Goal: Task Accomplishment & Management: Manage account settings

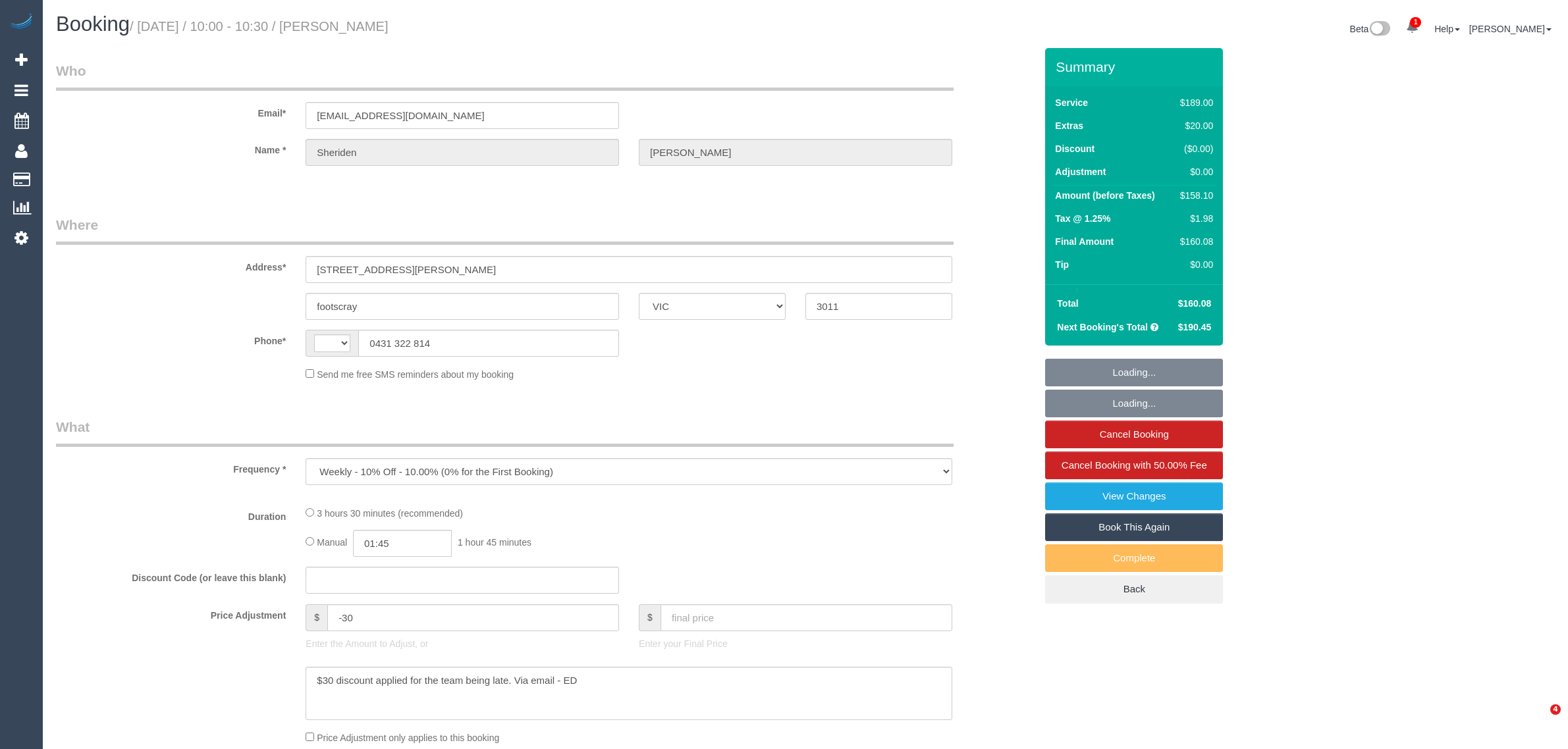
select select "VIC"
select select "string:stripe-pm_1Rj8jX2GScqysDRV4J43Whc2"
select select "string:AU"
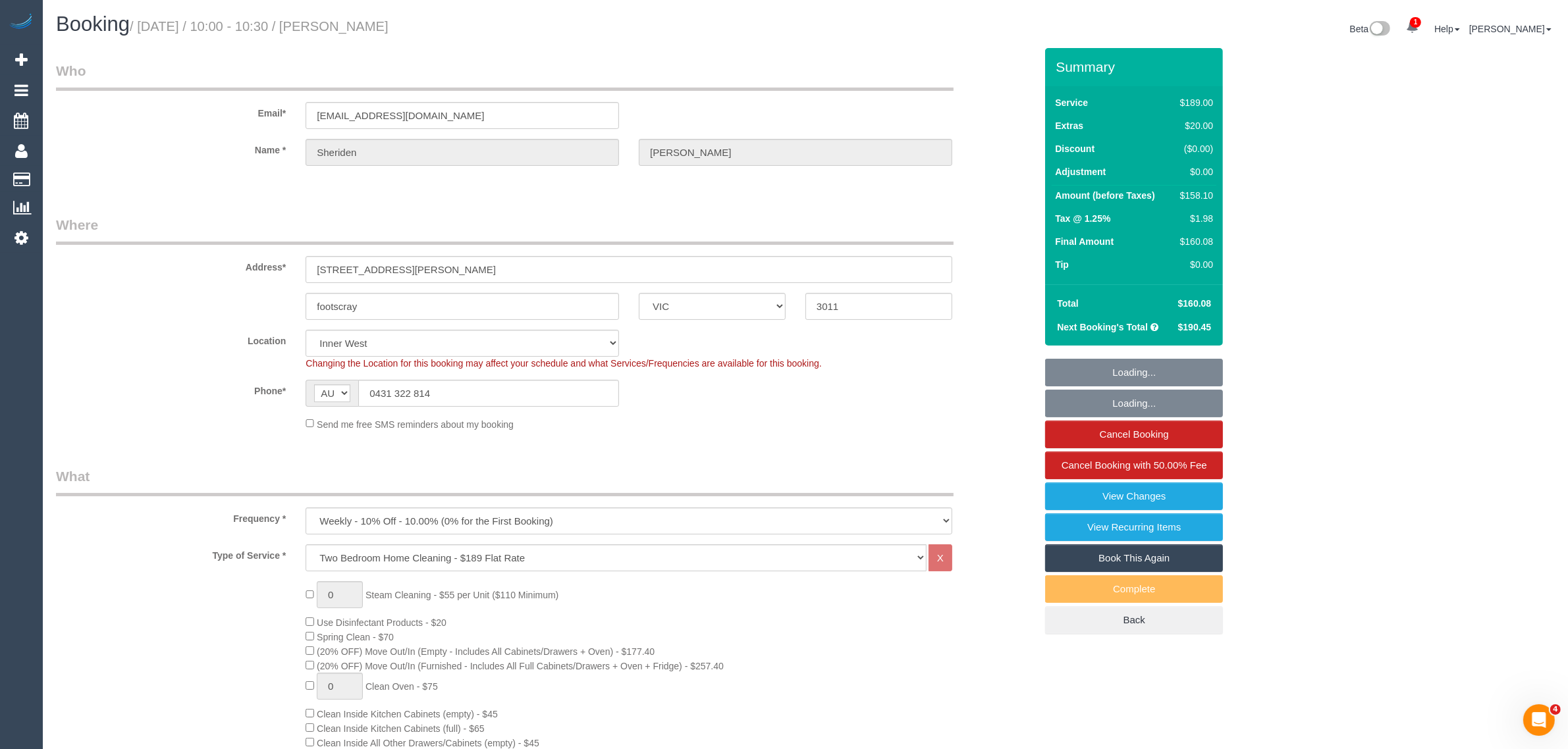
select select "number:27"
select select "number:16"
select select "number:19"
select select "number:24"
select select "number:34"
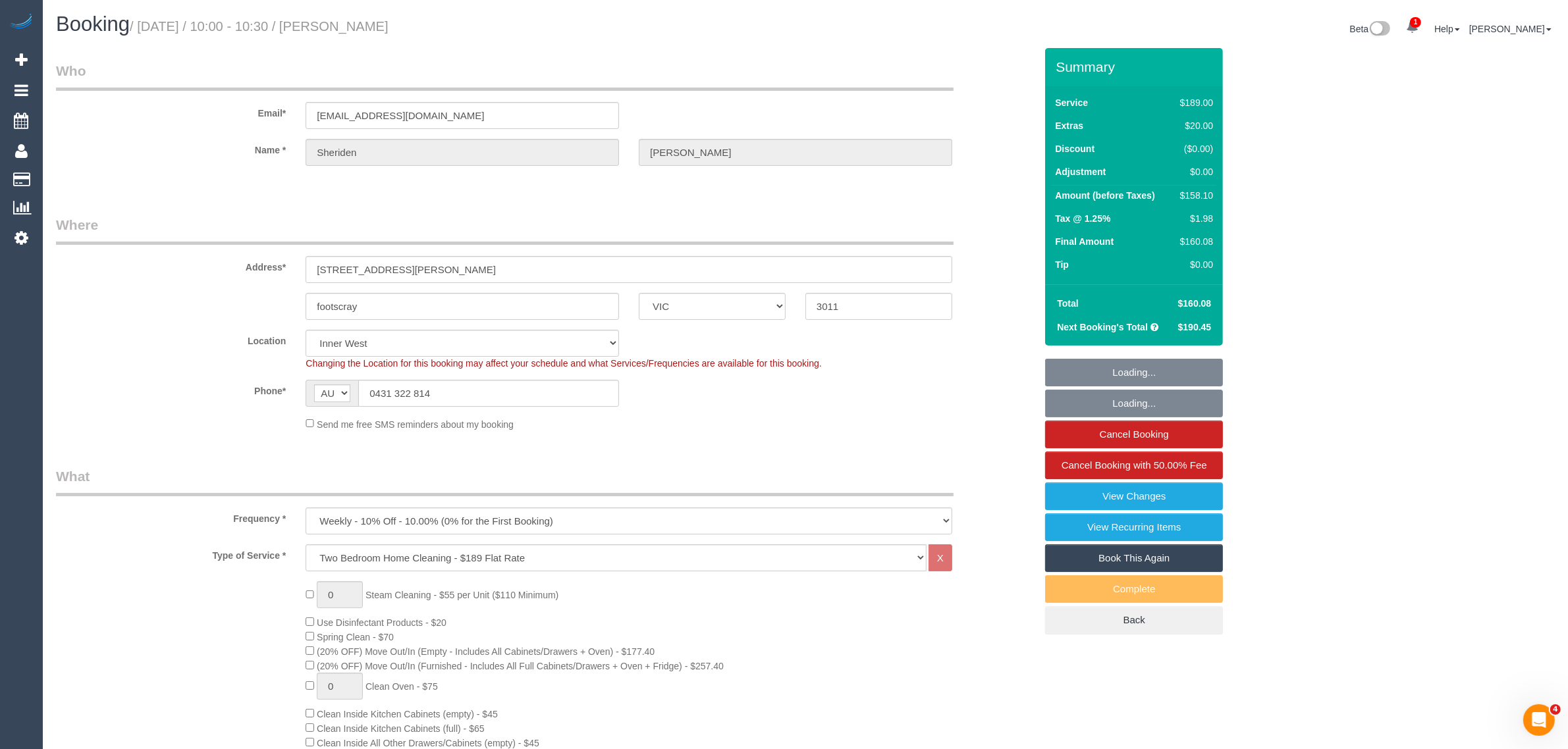
select select "number:12"
select select "object:1487"
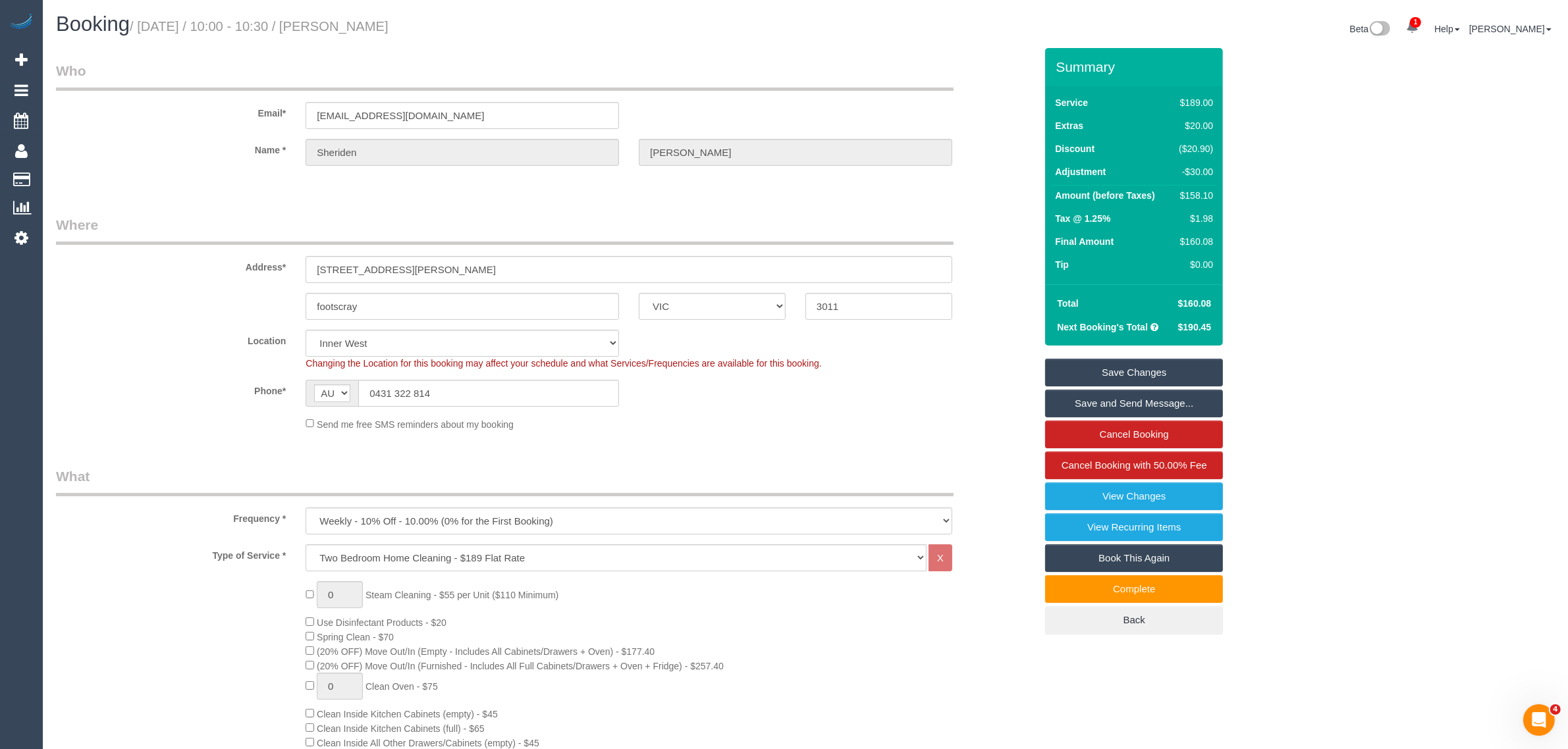
drag, startPoint x: 433, startPoint y: 44, endPoint x: 364, endPoint y: 33, distance: 69.9
click at [364, 33] on div "Booking / September 05, 2025 / 10:00 - 10:30 / Sheriden Dobson" at bounding box center [426, 27] width 760 height 28
copy small "Sheriden Dobson"
click at [58, 170] on link "Customers" at bounding box center [125, 179] width 165 height 27
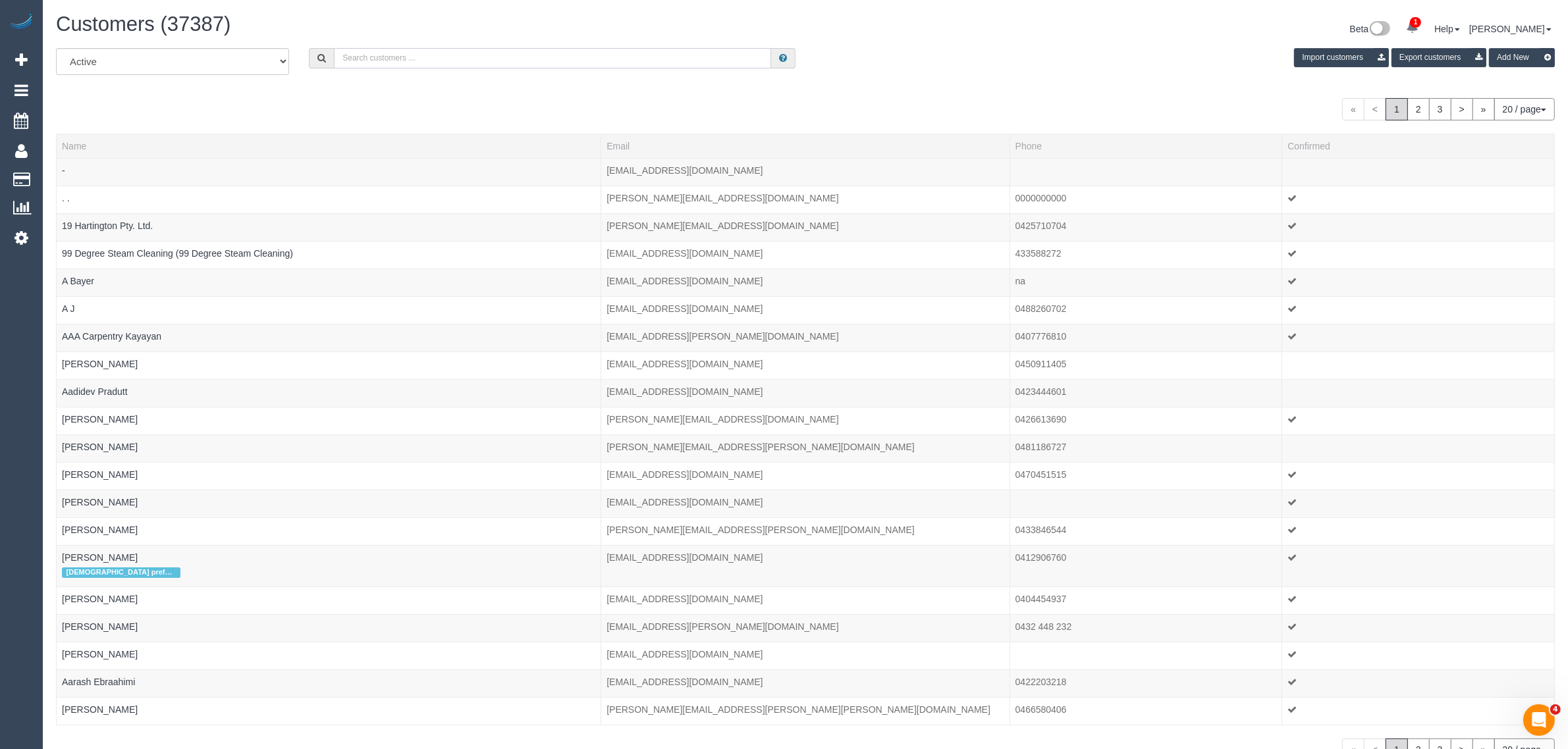
click at [374, 57] on input "text" at bounding box center [552, 58] width 437 height 21
type input "v"
paste input "Sheriden Dobson"
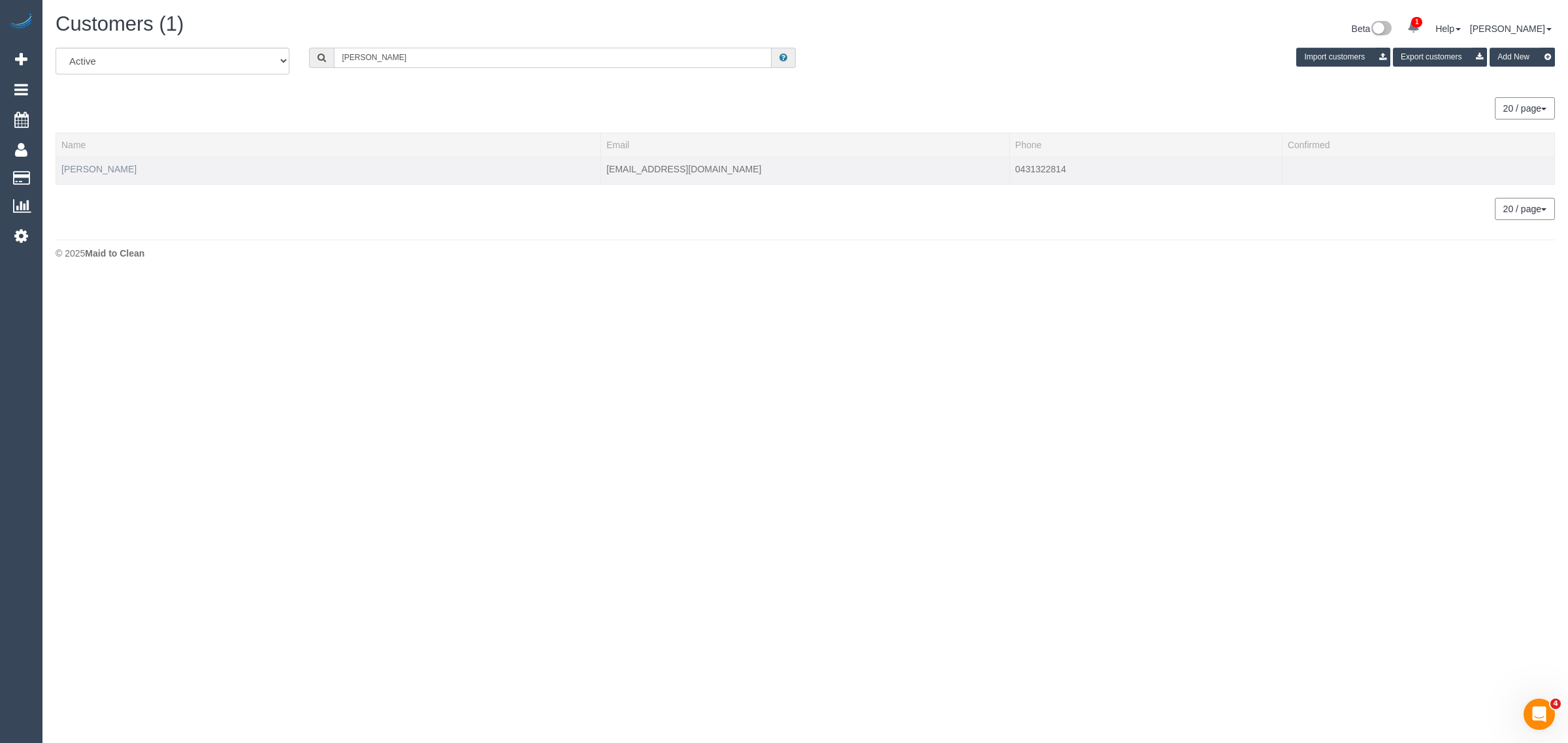
type input "Sheriden Dobson"
click at [106, 164] on link "Sheriden Dobson" at bounding box center [99, 169] width 75 height 10
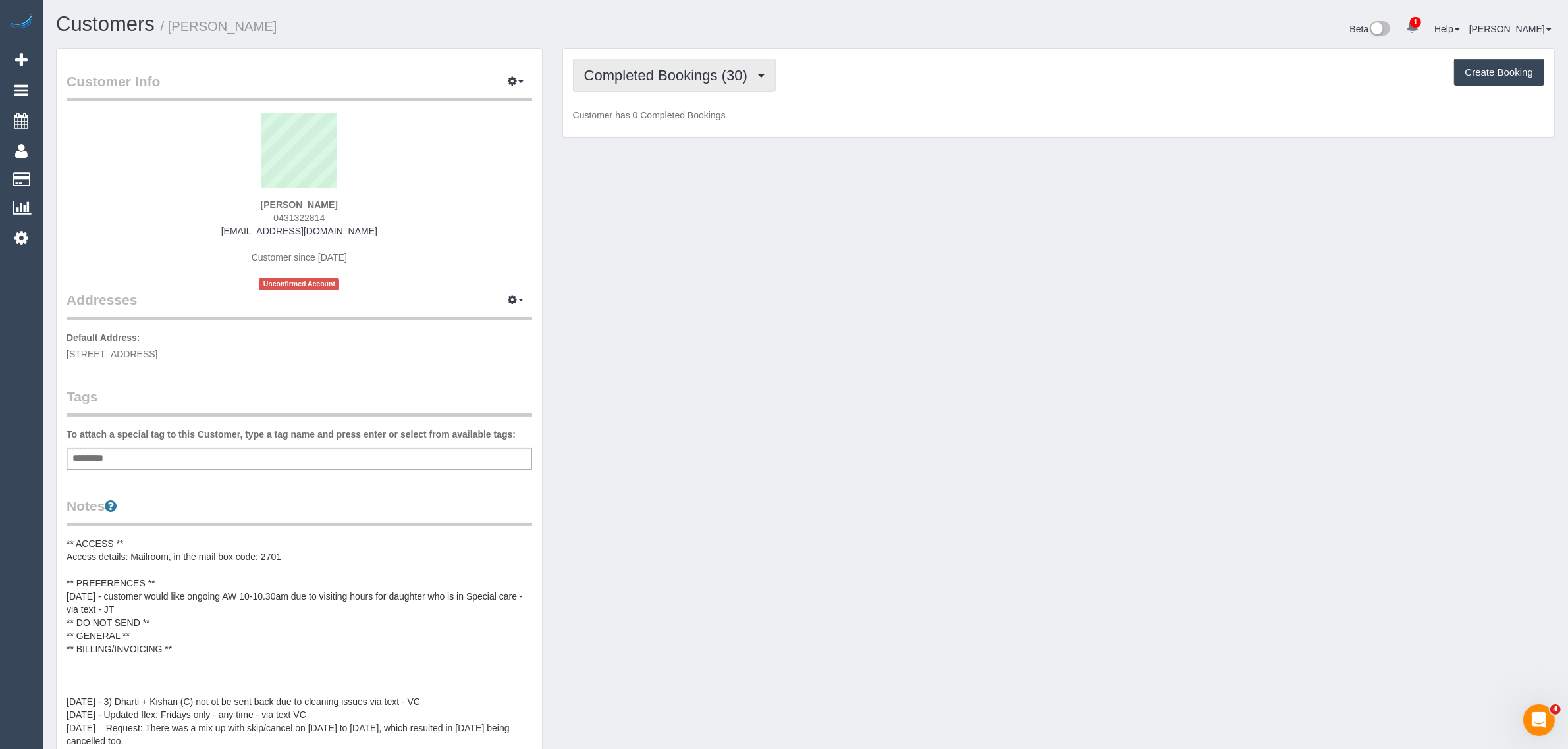
click at [635, 76] on span "Completed Bookings (30)" at bounding box center [669, 75] width 170 height 16
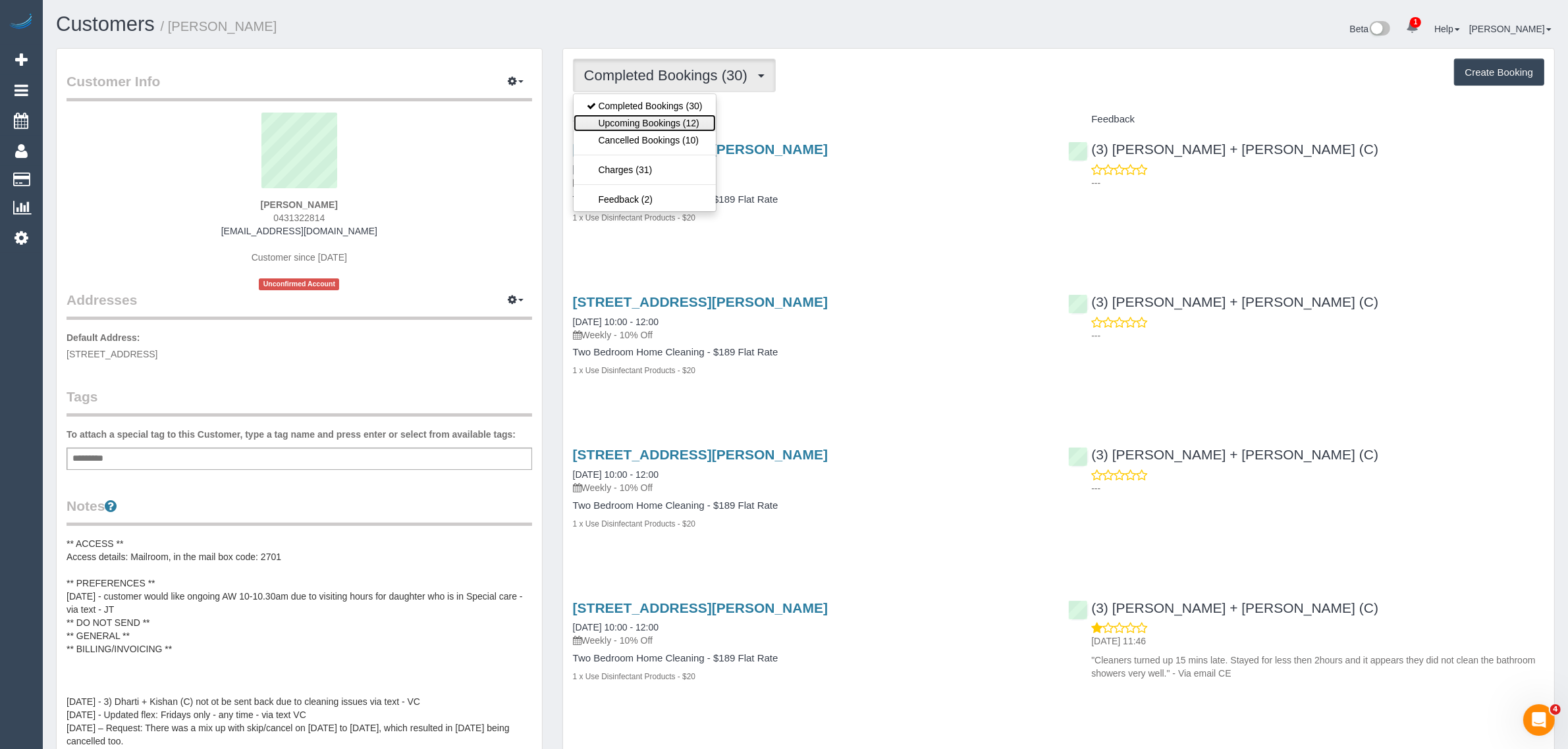
click at [634, 122] on link "Upcoming Bookings (12)" at bounding box center [645, 124] width 142 height 17
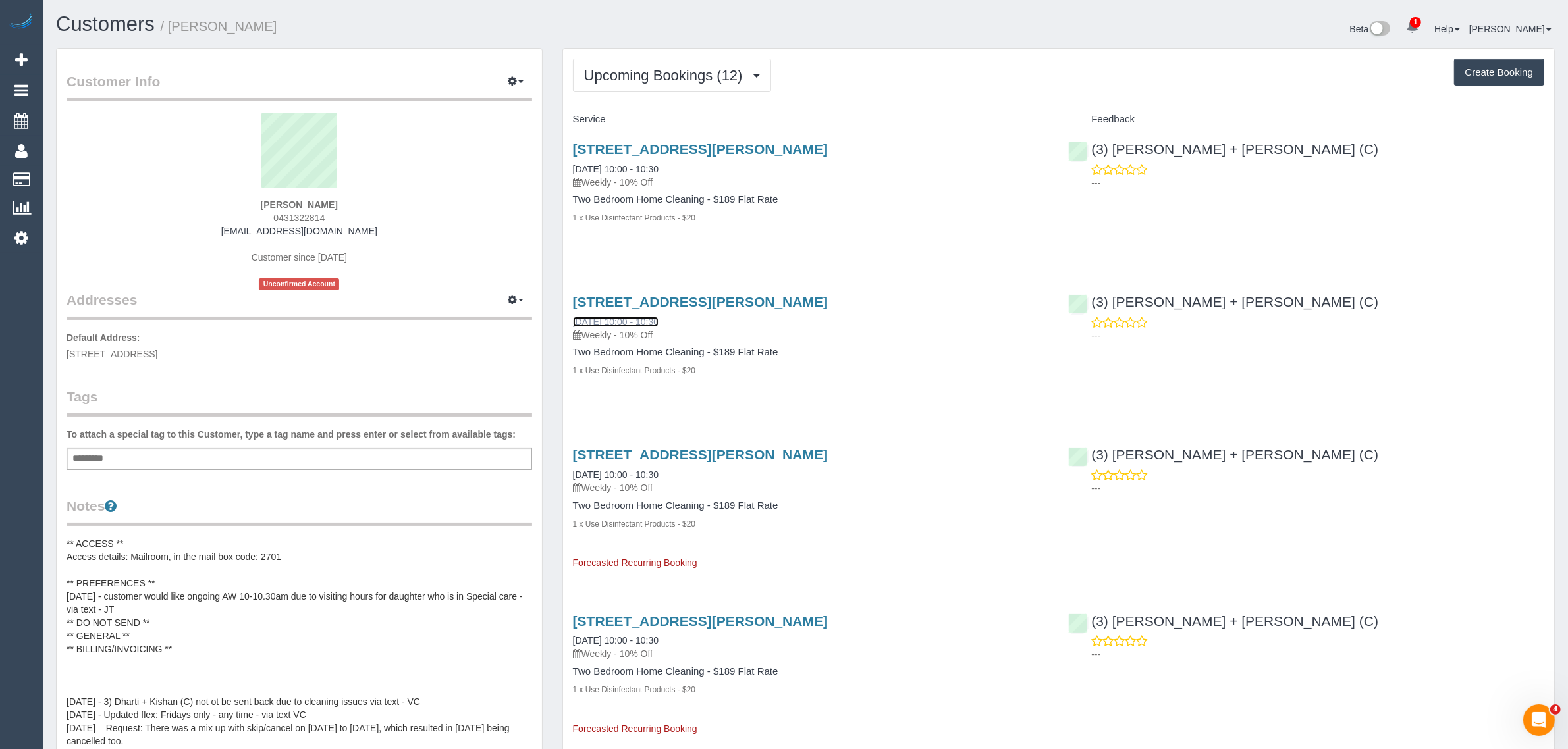
click at [619, 317] on link "12/09/2025 10:00 - 10:30" at bounding box center [616, 322] width 86 height 10
click at [693, 81] on span "Upcoming Bookings (12)" at bounding box center [667, 75] width 166 height 16
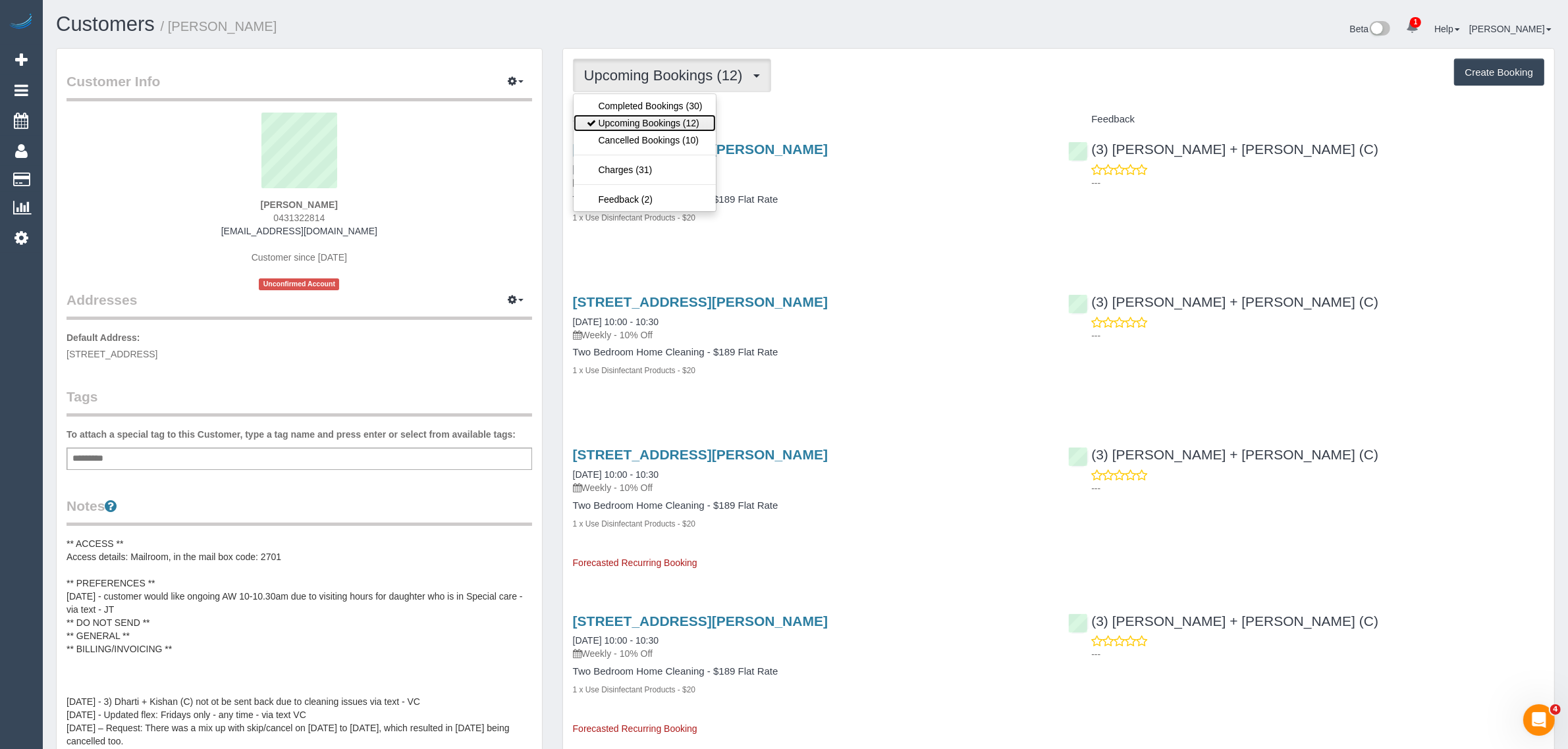
click at [649, 123] on link "Upcoming Bookings (12)" at bounding box center [645, 124] width 142 height 17
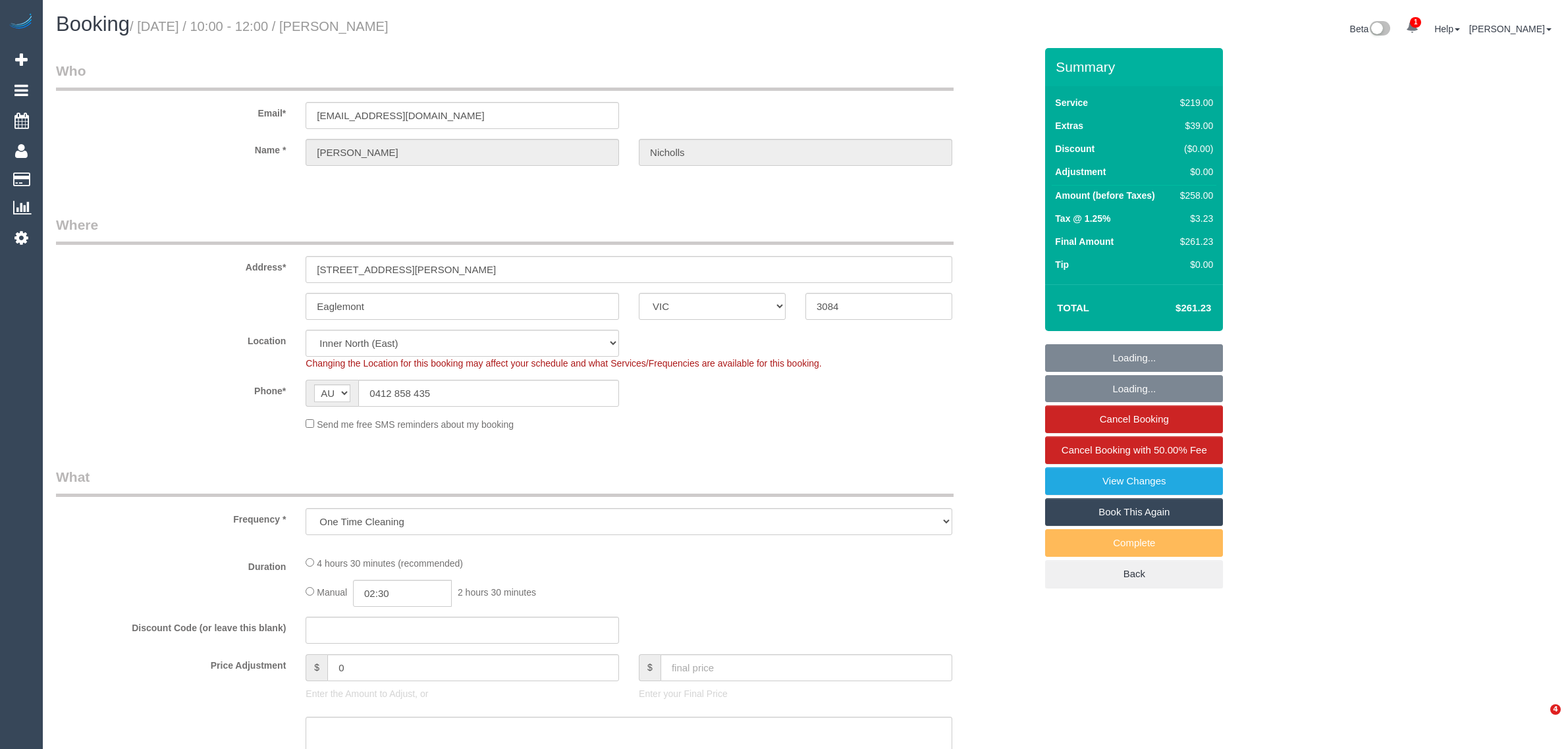
select select "VIC"
select select "string:stripe-pm_1R1kFz2GScqysDRVkN30l9E4"
select select "object:669"
select select "number:27"
select select "number:14"
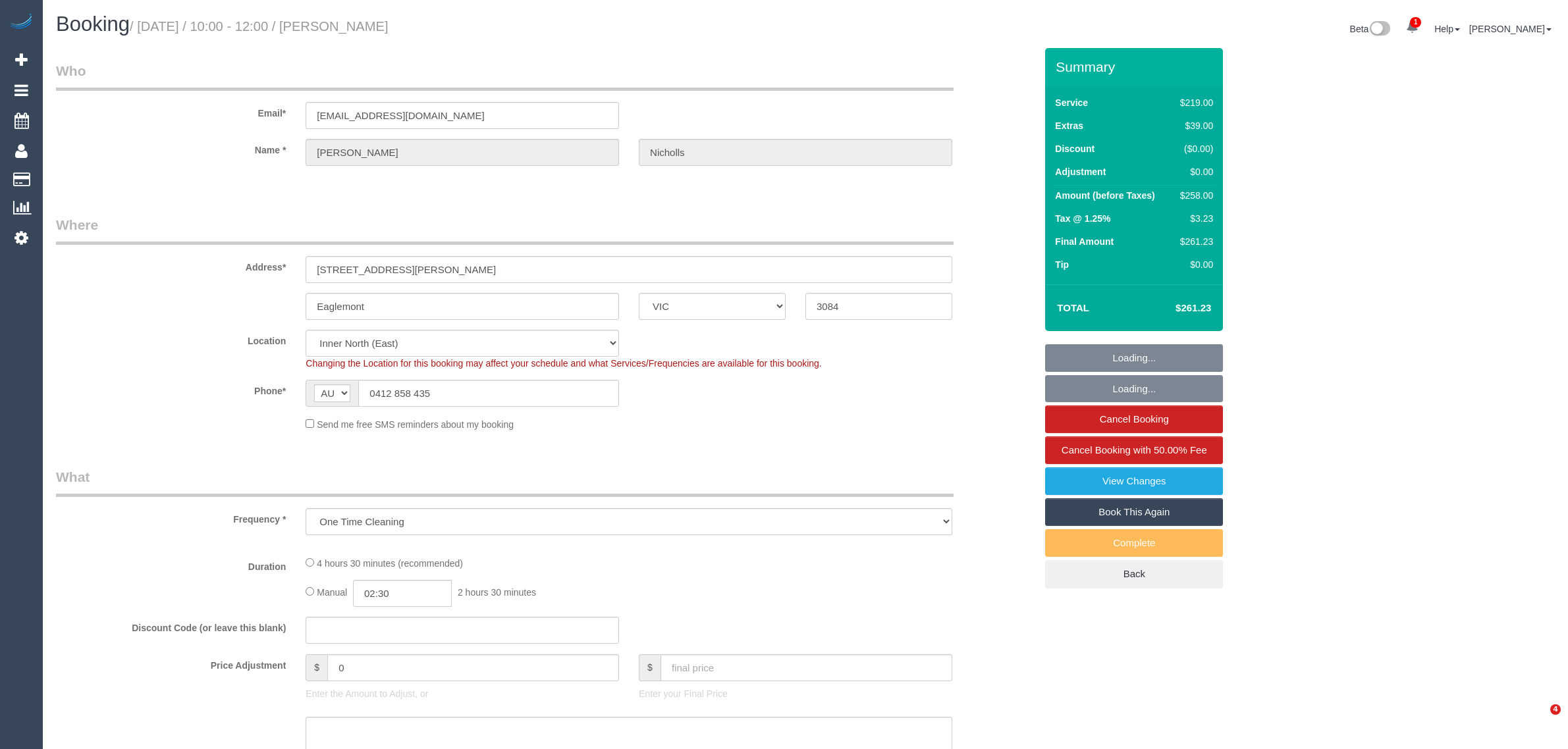
select select "number:18"
select select "number:24"
select select "number:12"
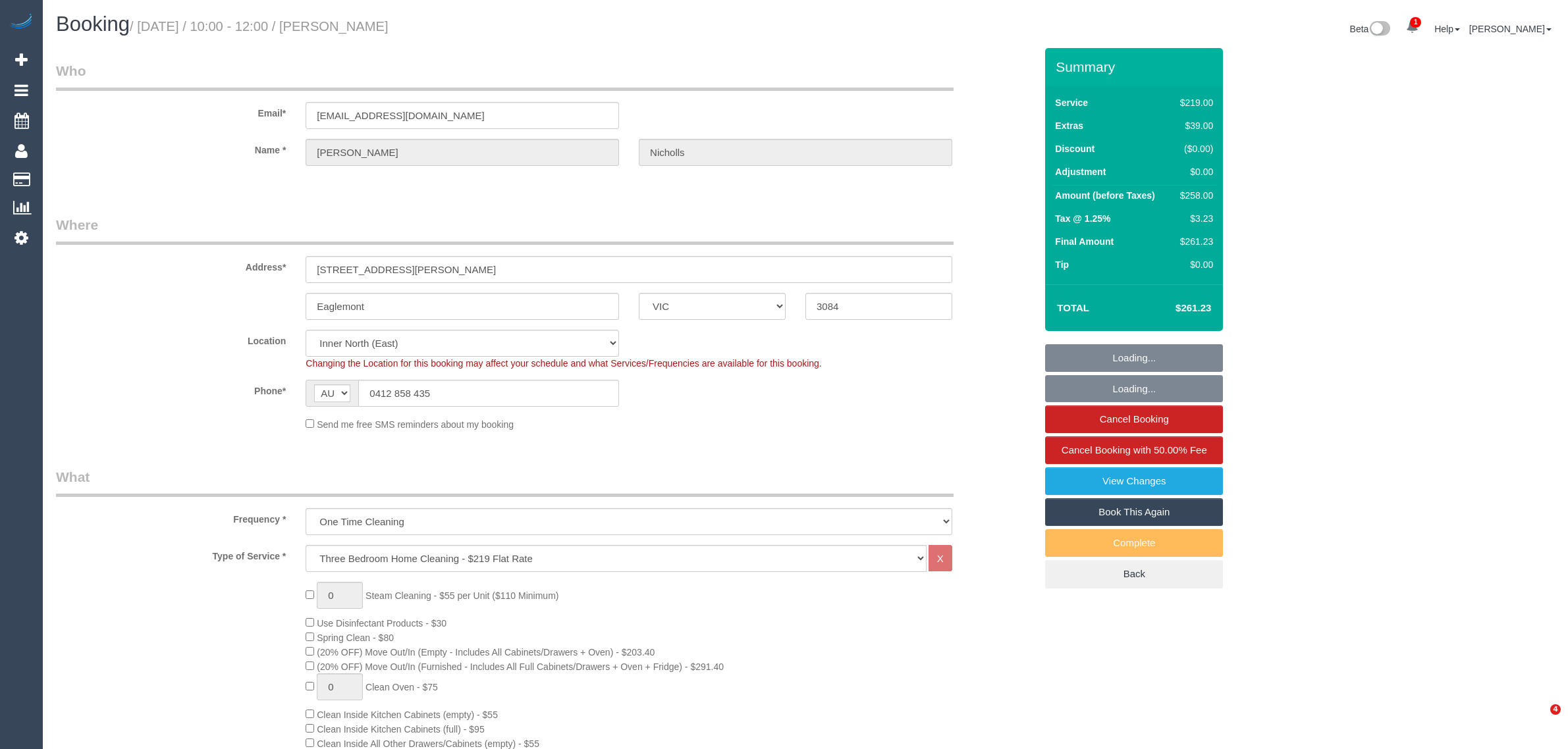
select select "spot1"
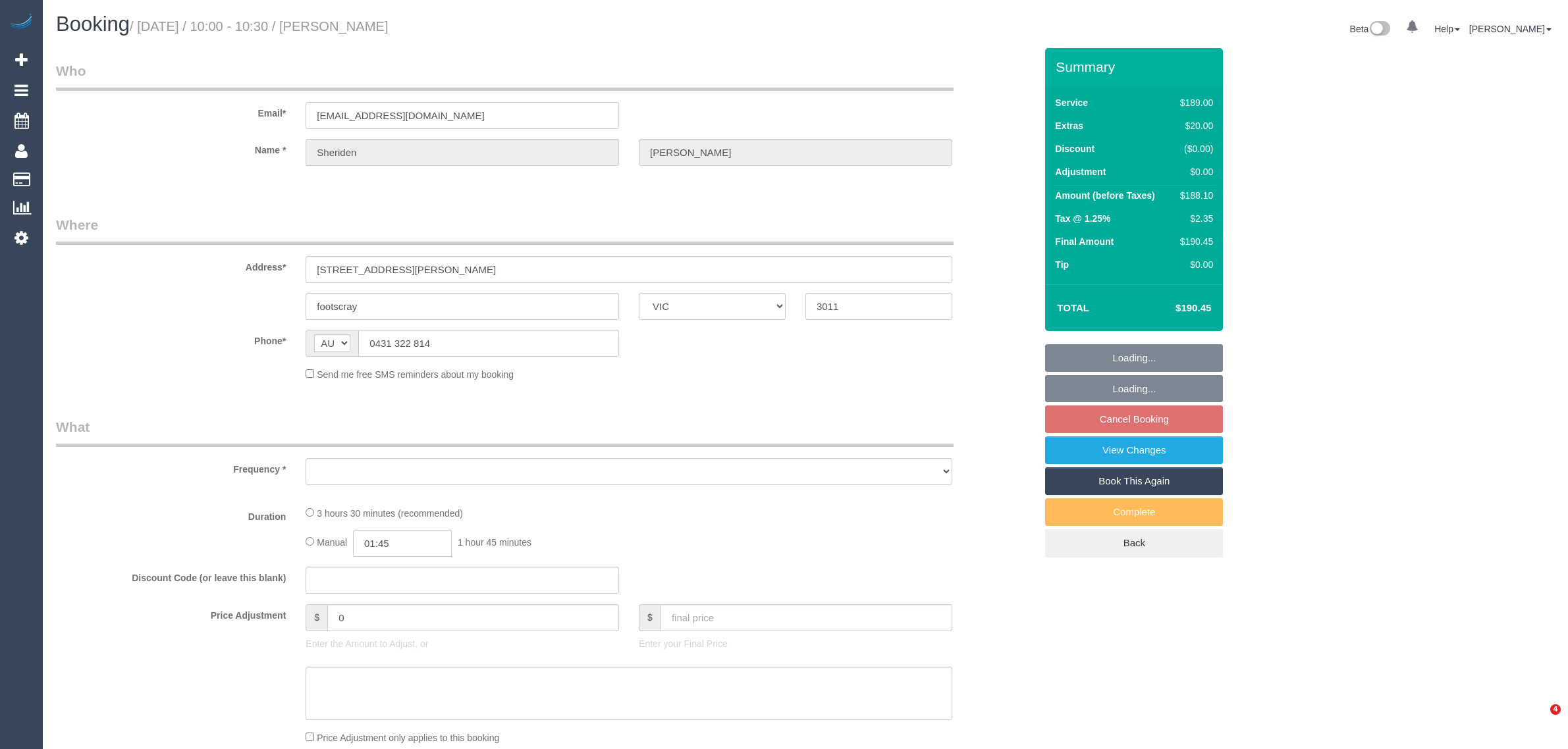
select select "VIC"
select select "number:27"
select select "number:16"
select select "number:19"
select select "number:24"
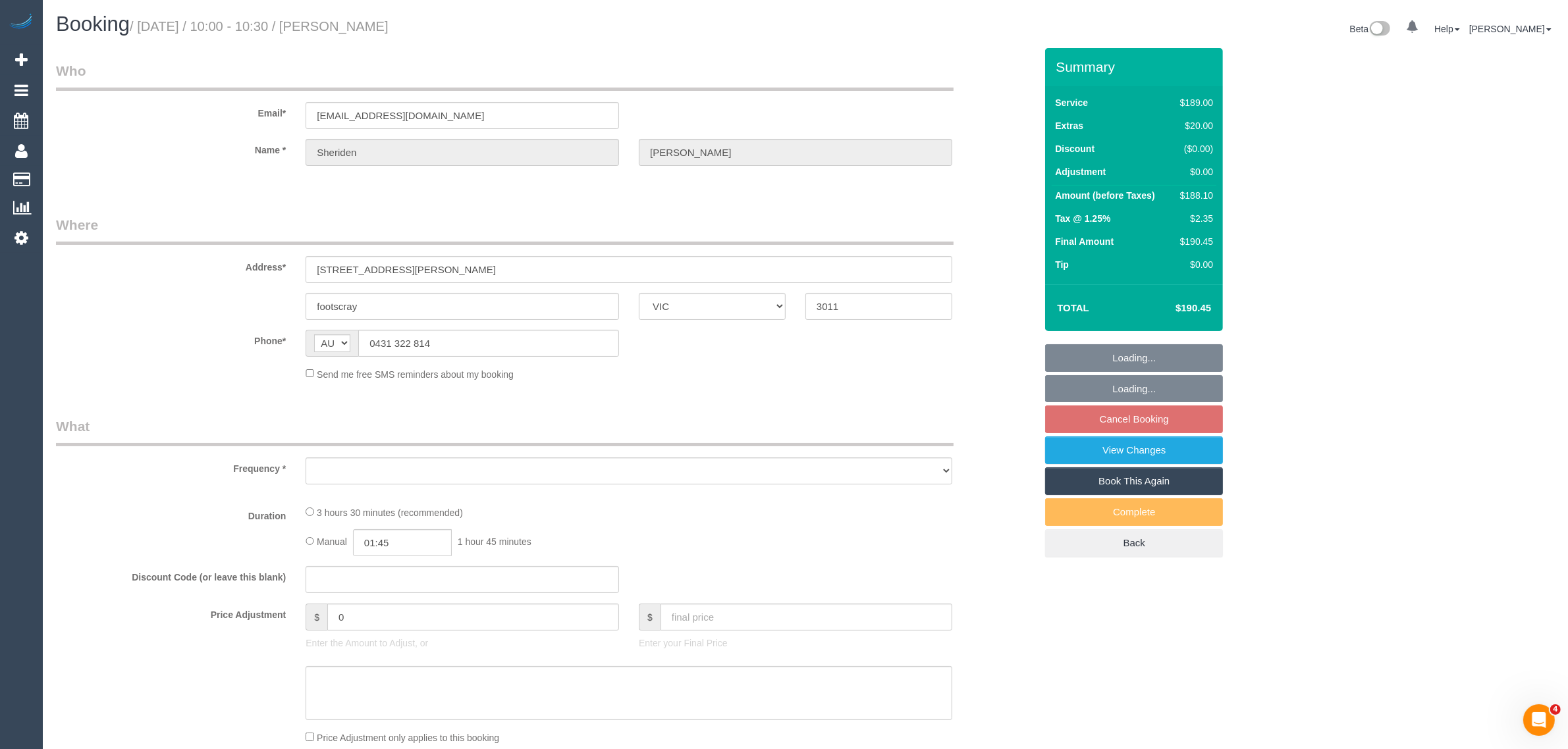
select select "number:34"
select select "number:12"
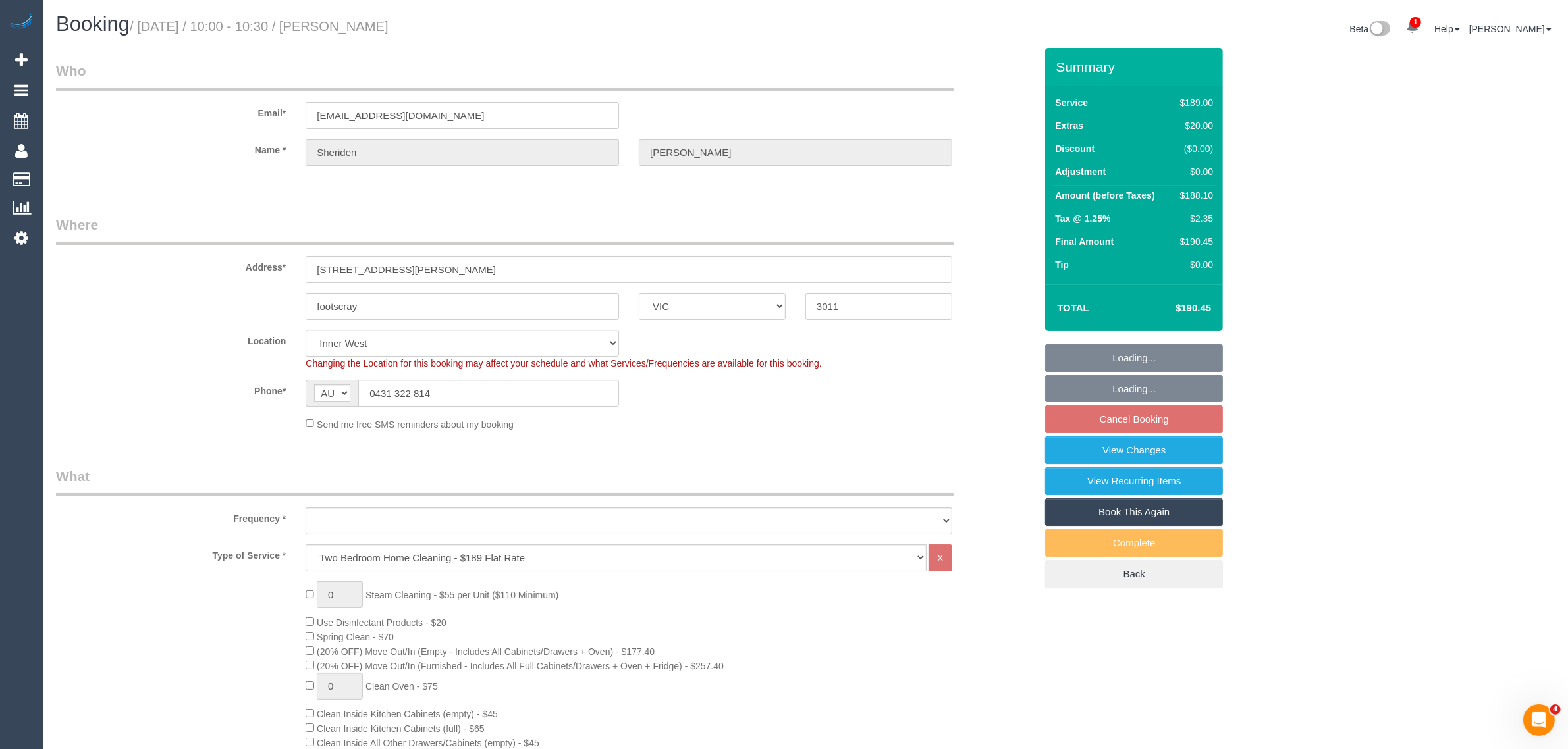
select select "object:783"
select select "string:stripe-pm_1Rj8jX2GScqysDRV4J43Whc2"
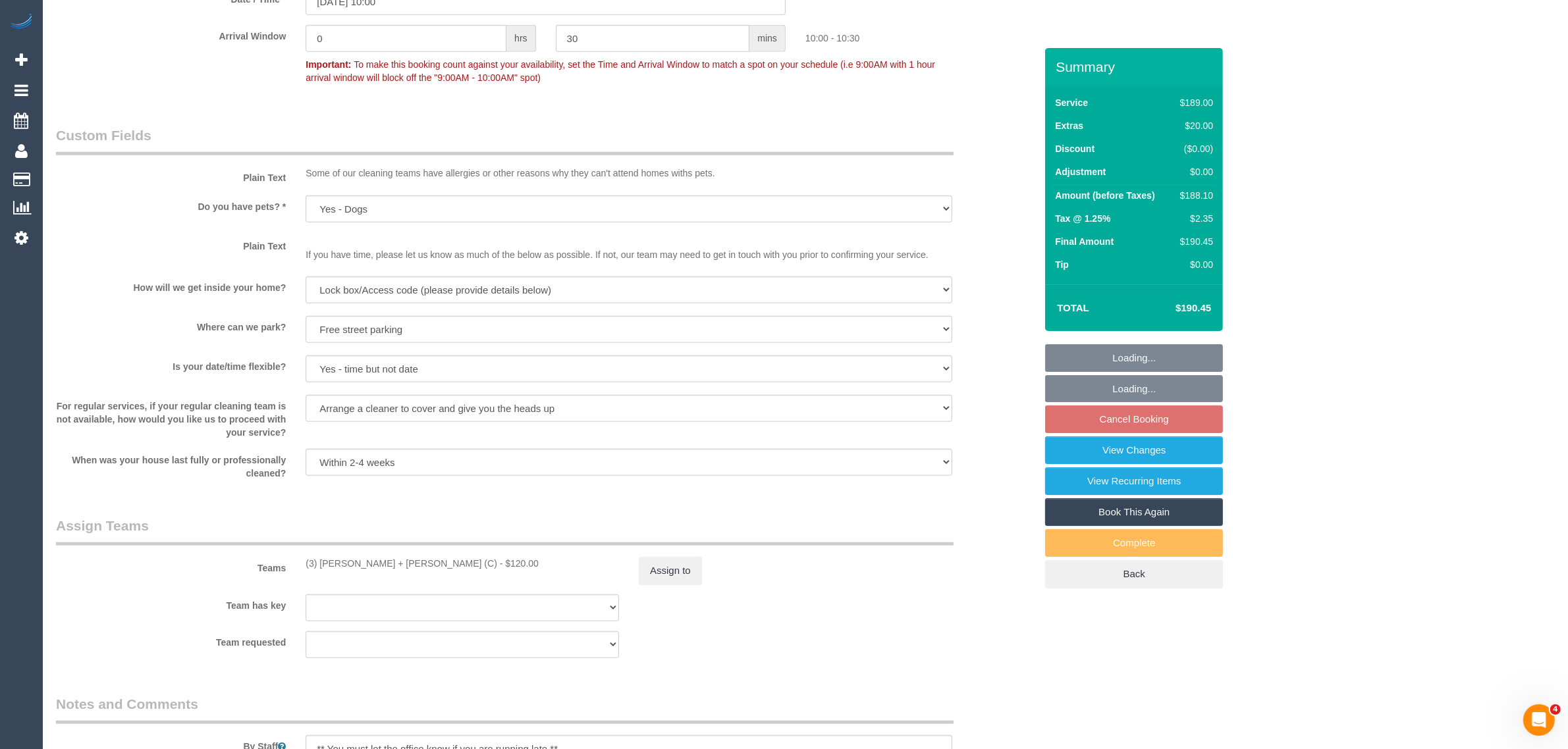
scroll to position [2081, 0]
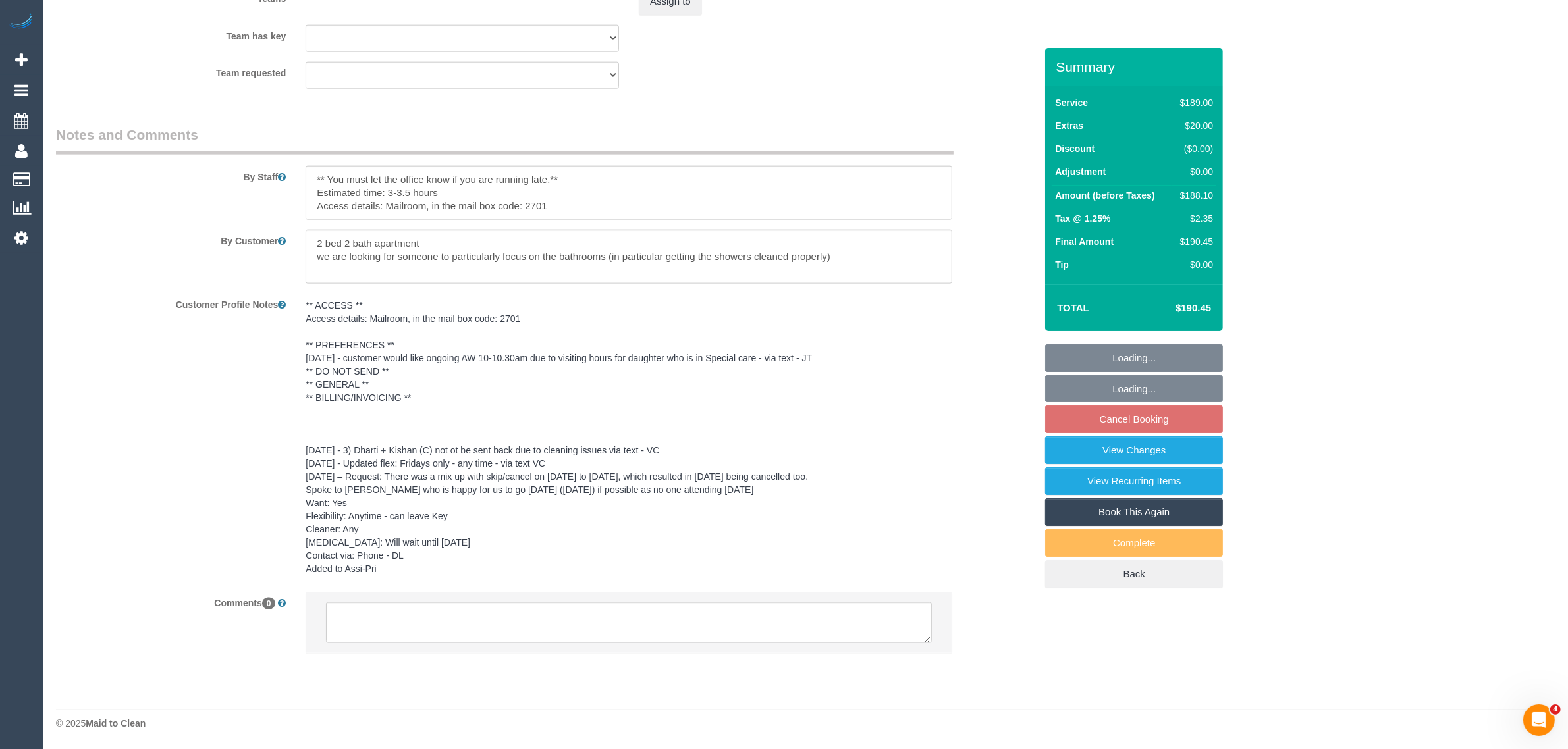
select select "object:1480"
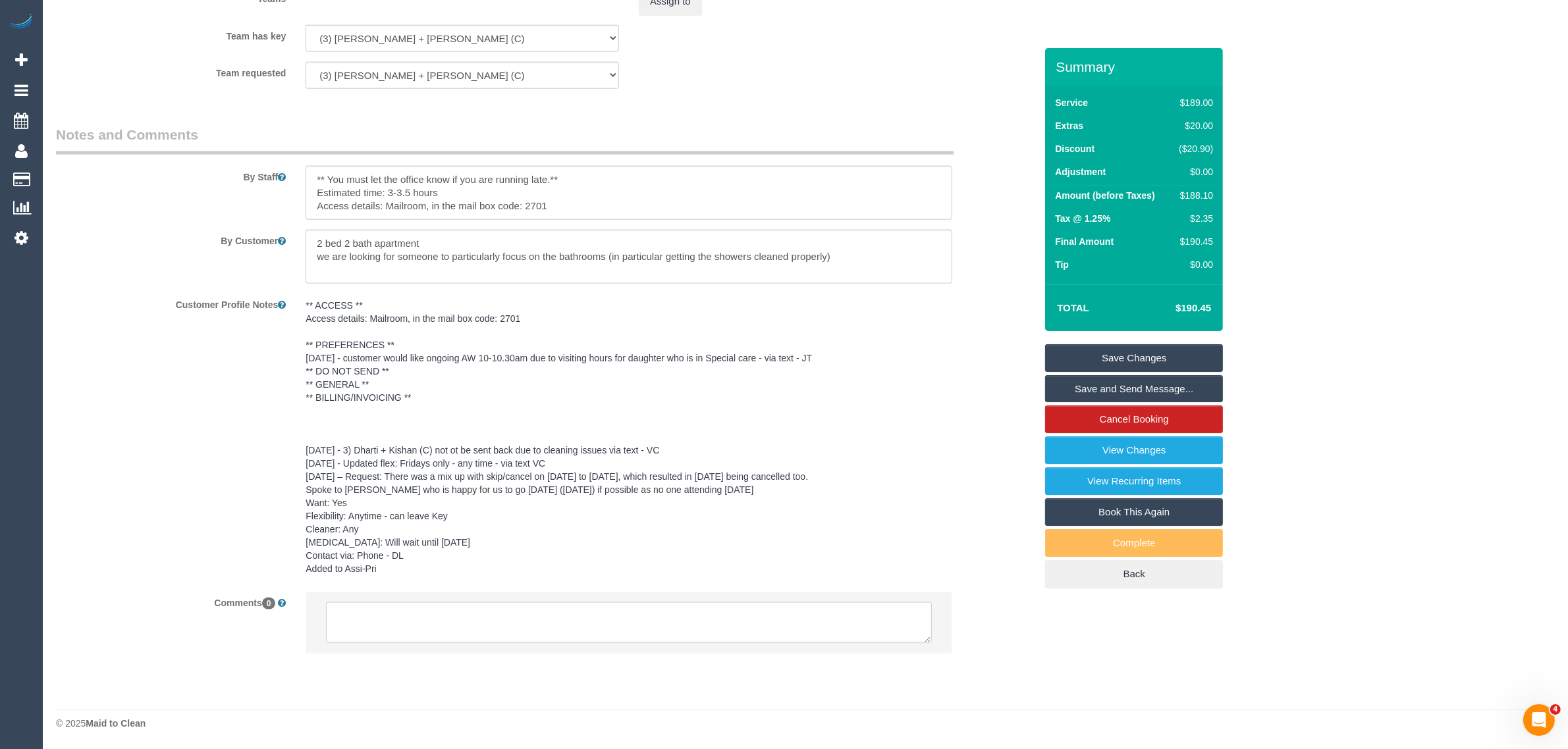
click at [669, 615] on textarea at bounding box center [629, 623] width 606 height 41
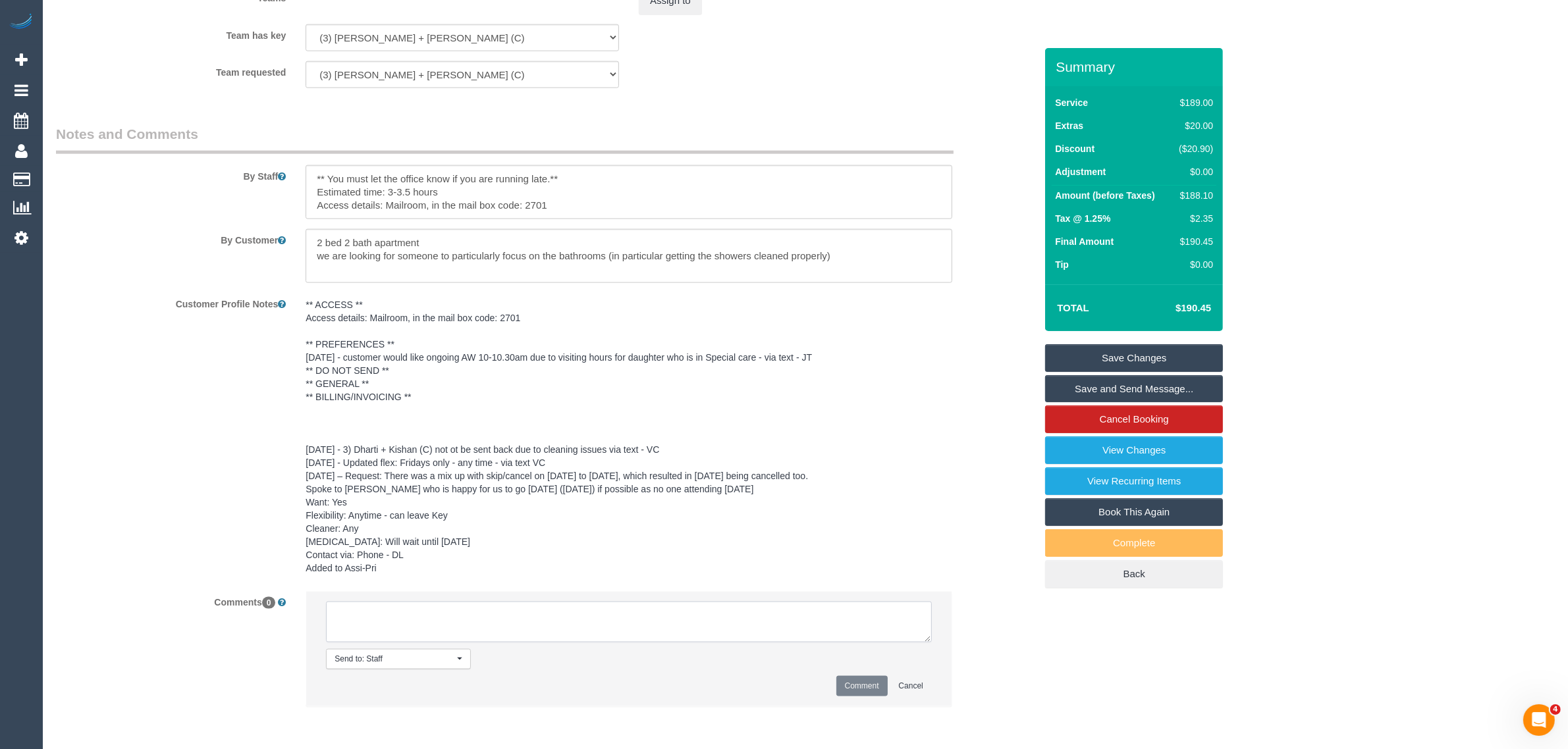
paste textarea "Cleaner(s) Unassigned: Reason Unassigned: One Off/Ongoing: Flexibility: Close a…"
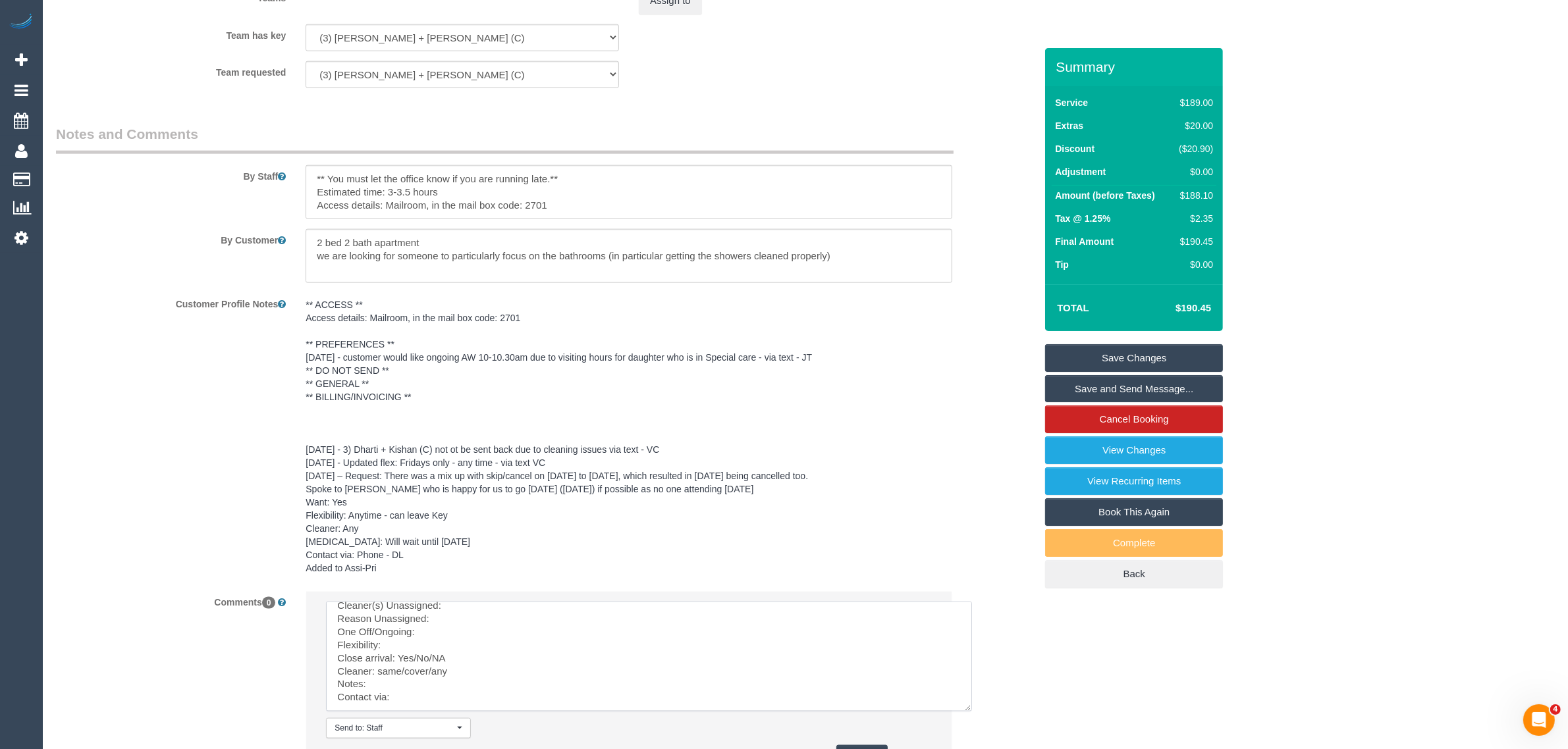
drag, startPoint x: 927, startPoint y: 632, endPoint x: 969, endPoint y: 711, distance: 89.5
click at [969, 711] on textarea at bounding box center [649, 656] width 646 height 110
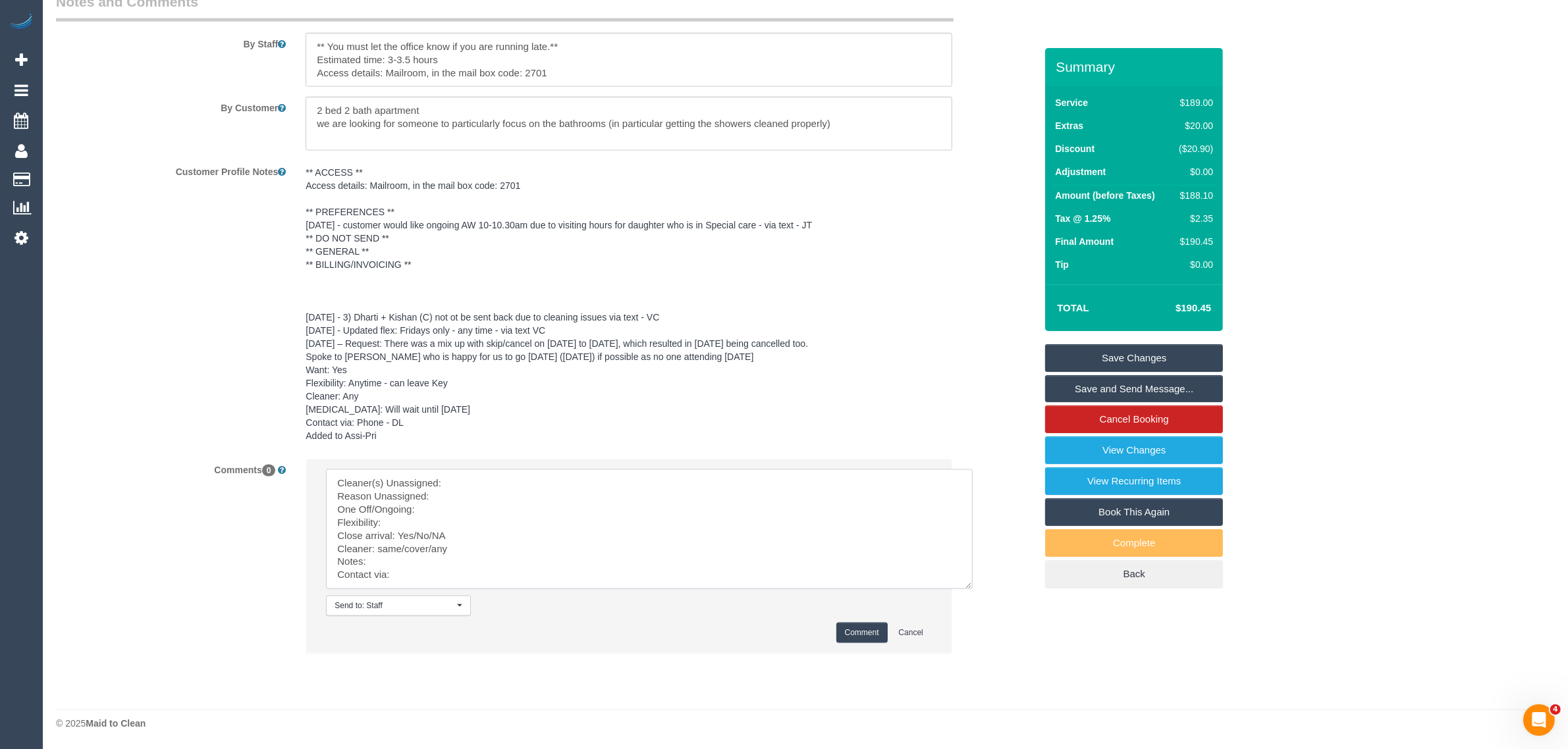
scroll to position [0, 0]
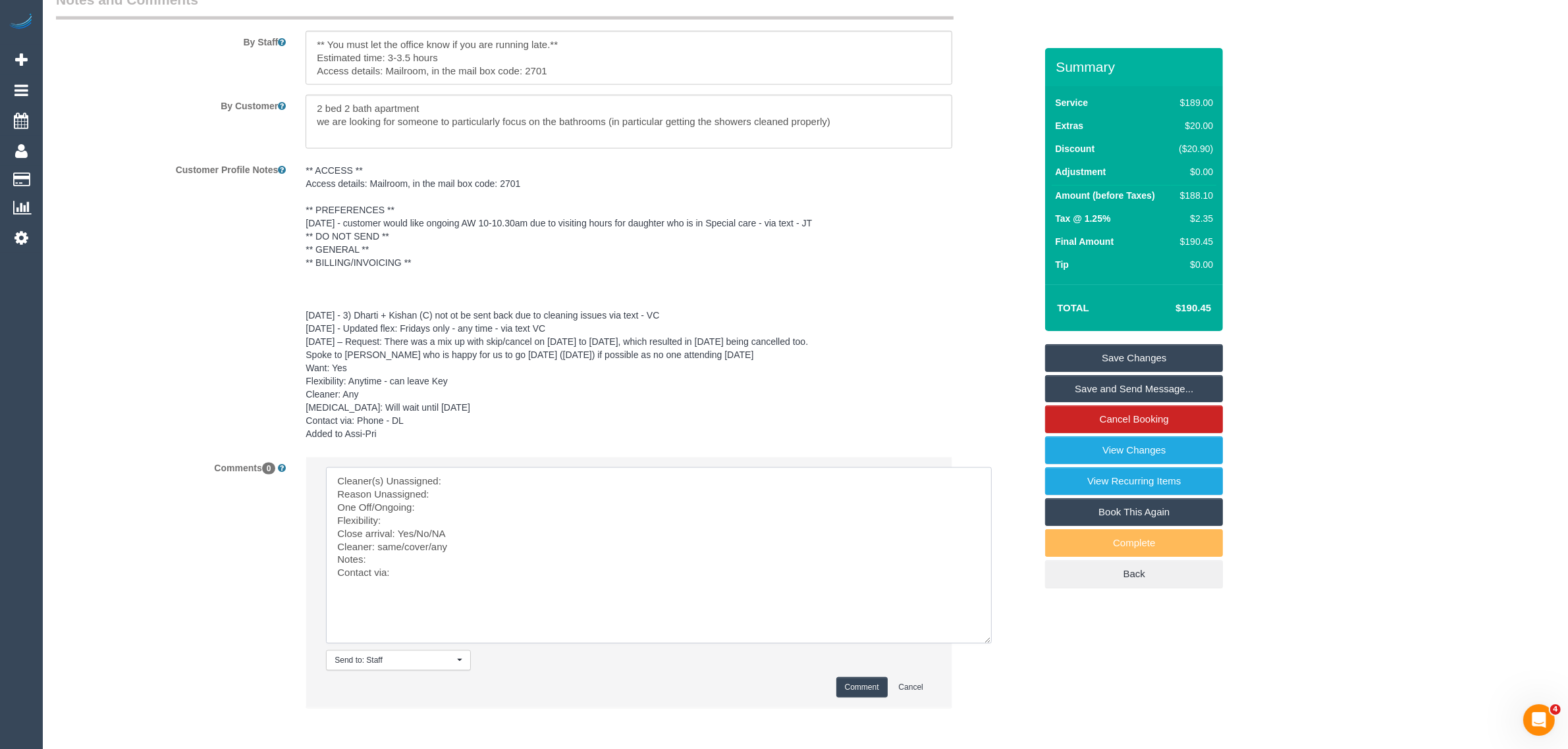
drag, startPoint x: 966, startPoint y: 583, endPoint x: 986, endPoint y: 640, distance: 60.4
click at [986, 640] on textarea at bounding box center [659, 556] width 666 height 177
click at [661, 475] on textarea at bounding box center [659, 556] width 666 height 177
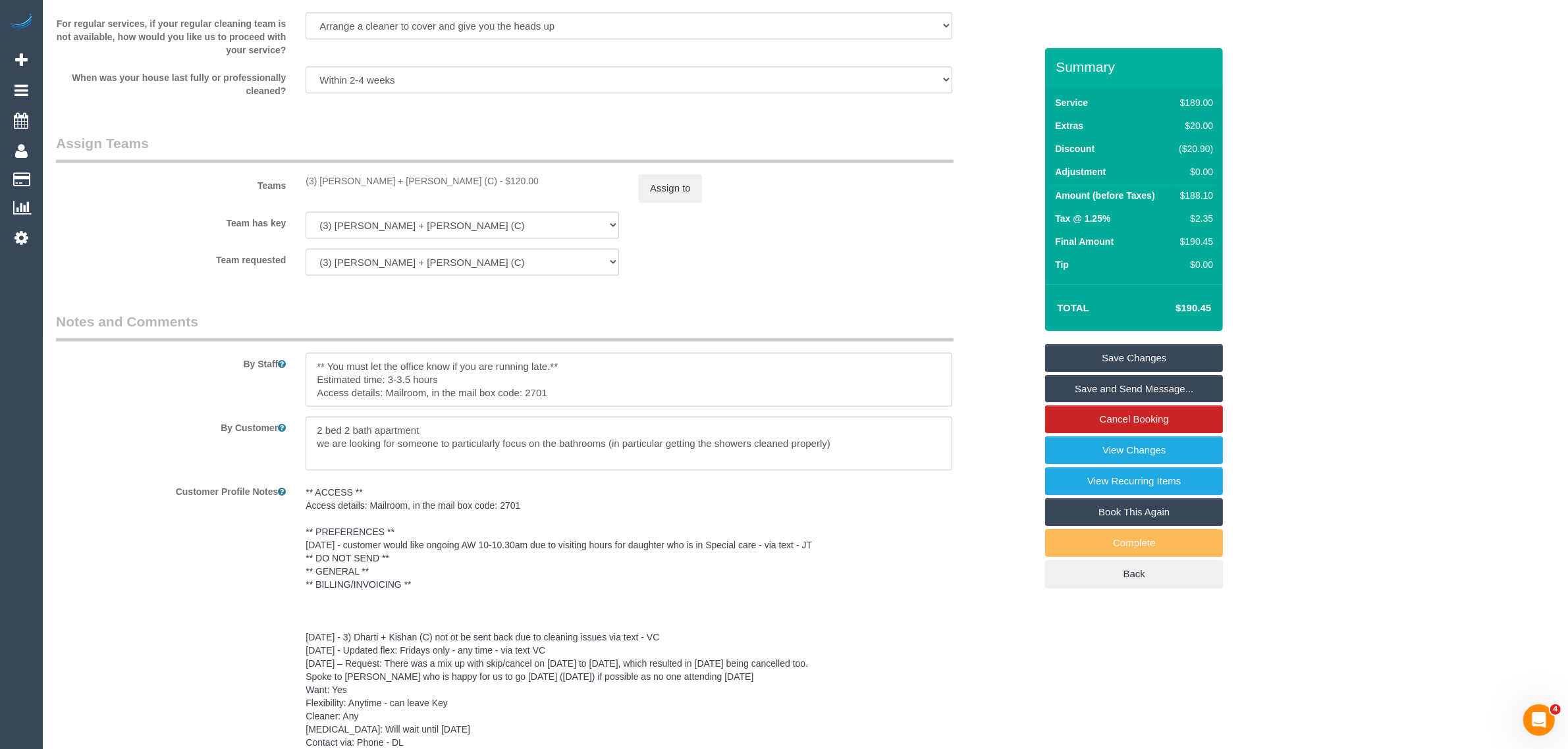
scroll to position [1887, 0]
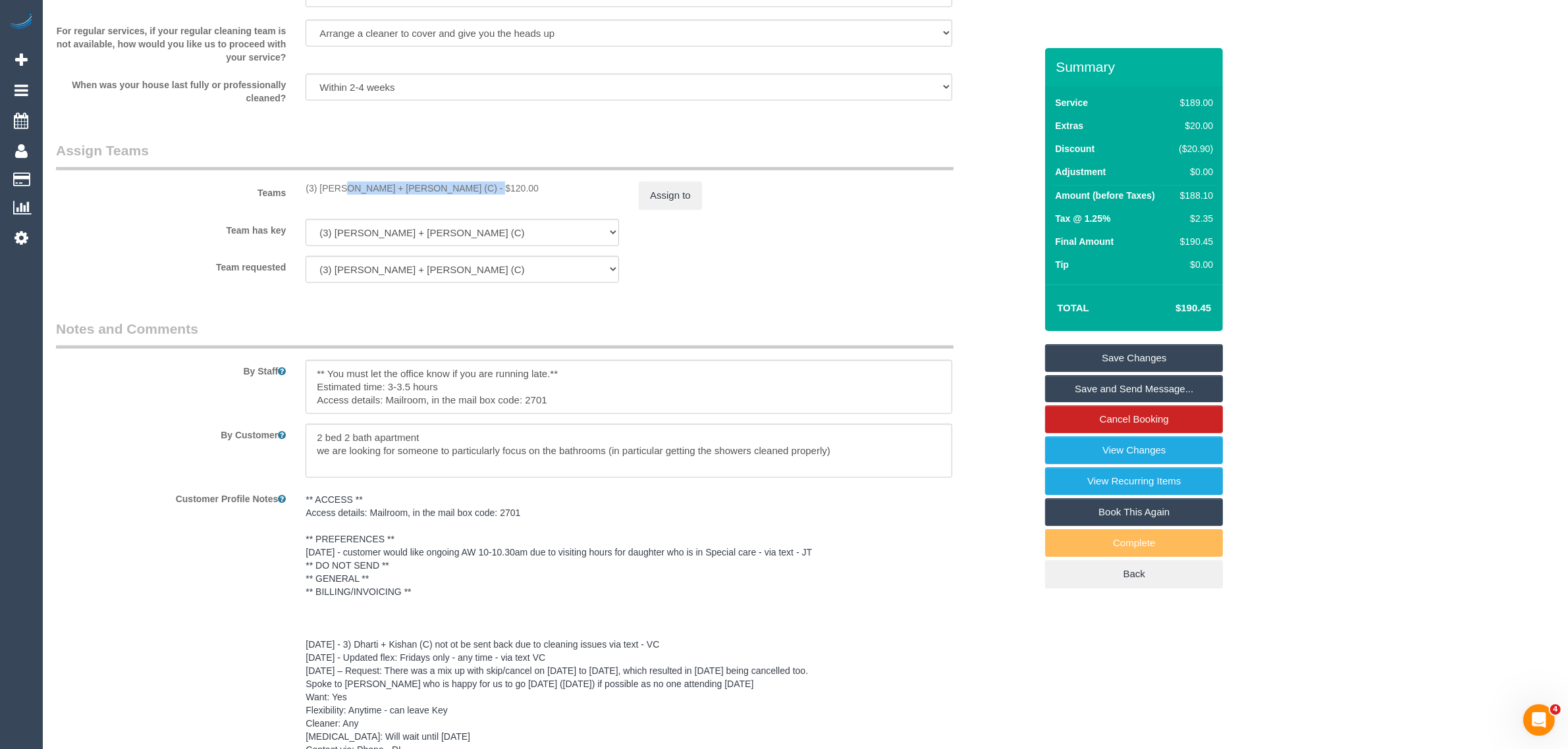
drag, startPoint x: 303, startPoint y: 183, endPoint x: 437, endPoint y: 182, distance: 134.0
click at [437, 182] on div "(3) Gurdeep + Kamalpreet (C) - $120.00" at bounding box center [463, 188] width 333 height 13
copy div "(3) Gurdeep + Kamalpreet (C) -"
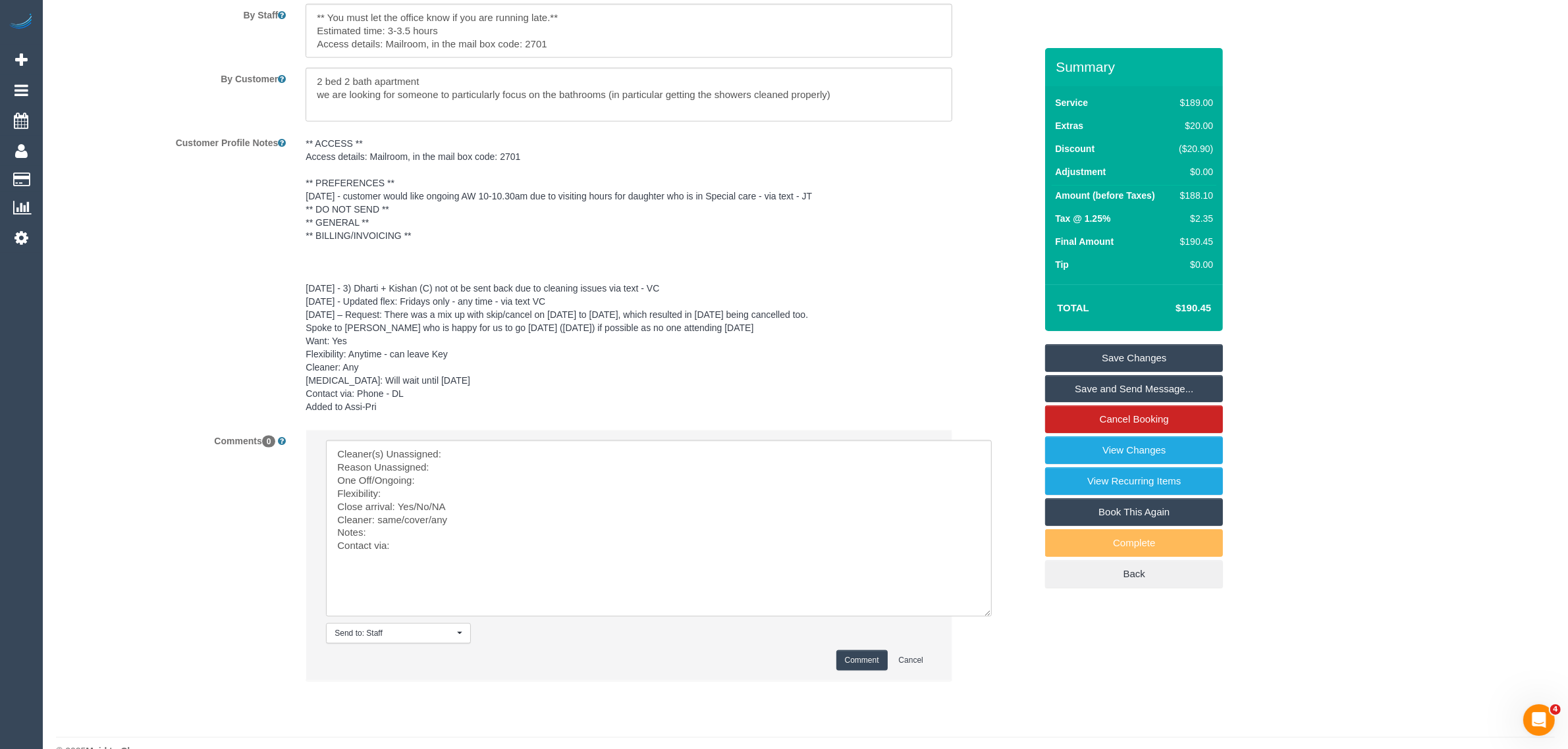
scroll to position [2273, 0]
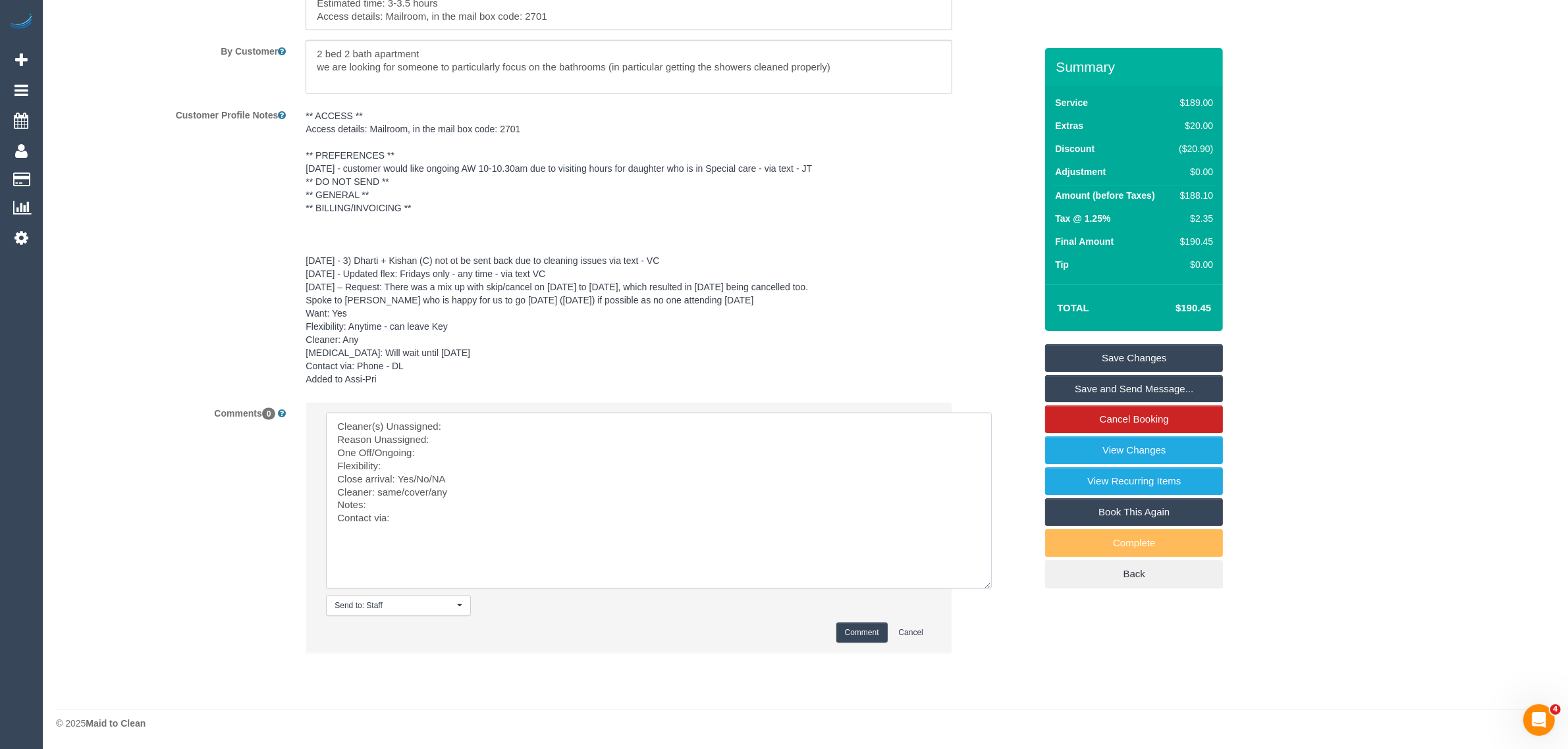
click at [559, 422] on textarea at bounding box center [659, 501] width 666 height 177
paste textarea "(3) Gurdeep + Kamalpreet (C) -"
click at [493, 437] on textarea at bounding box center [659, 501] width 666 height 177
drag, startPoint x: 416, startPoint y: 475, endPoint x: 453, endPoint y: 477, distance: 37.1
click at [453, 477] on textarea at bounding box center [659, 501] width 666 height 177
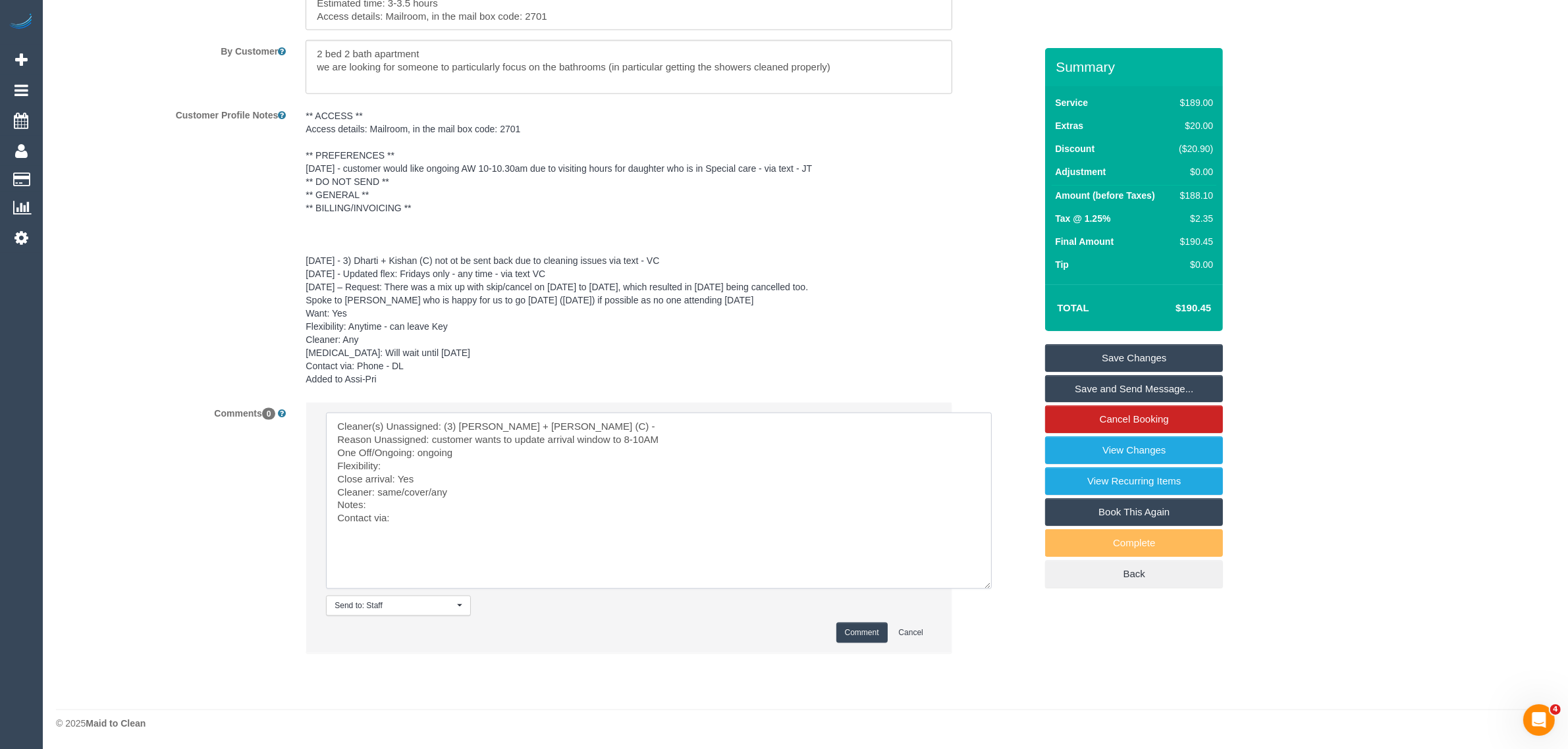
drag, startPoint x: 381, startPoint y: 492, endPoint x: 457, endPoint y: 509, distance: 77.9
click at [462, 498] on textarea at bounding box center [659, 501] width 666 height 177
drag, startPoint x: 377, startPoint y: 488, endPoint x: 457, endPoint y: 504, distance: 81.6
click at [455, 489] on textarea at bounding box center [659, 501] width 666 height 177
click at [498, 521] on textarea at bounding box center [659, 501] width 666 height 177
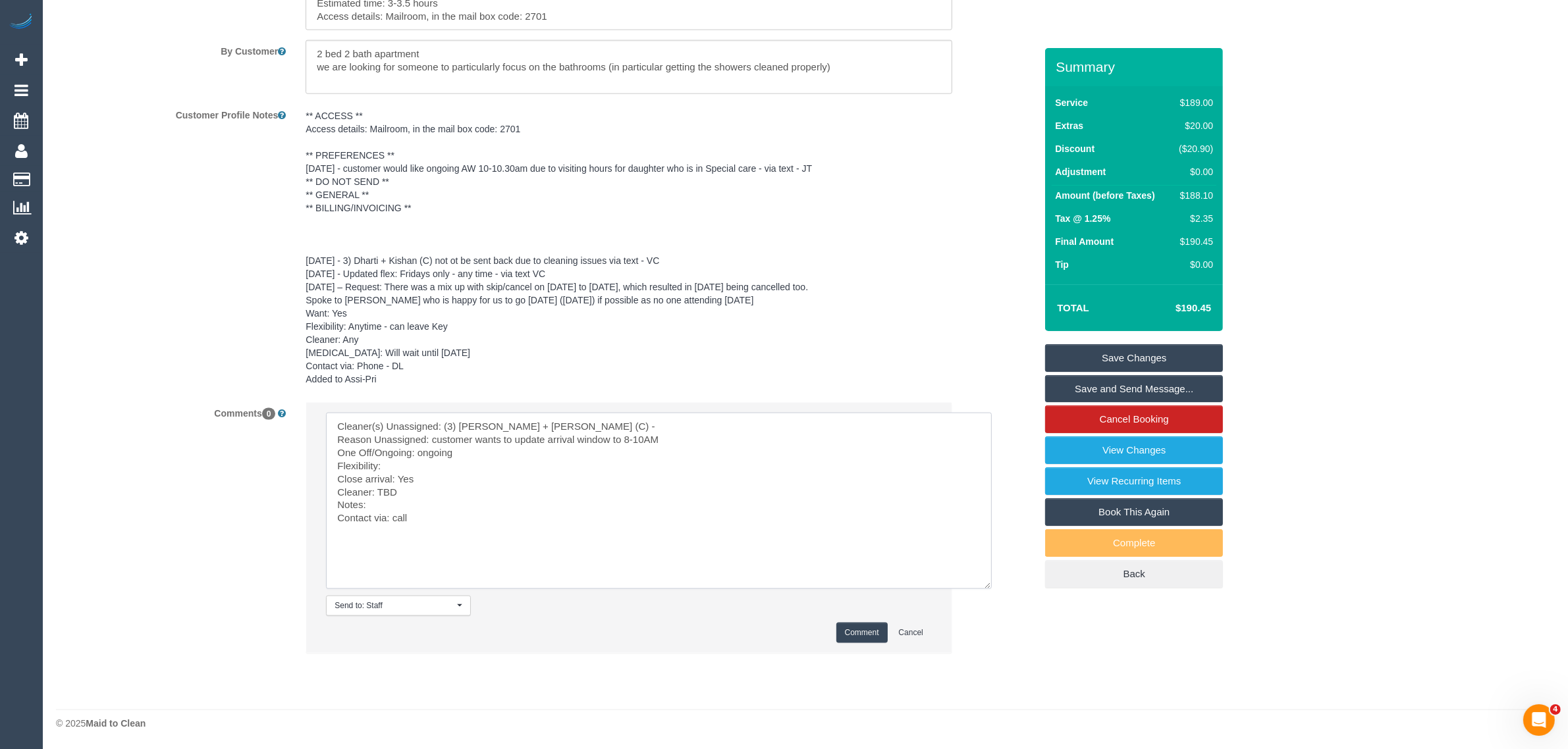
paste textarea "challenging for her to lose time - 8AM - 10AM AW ongoing if will continue"
drag, startPoint x: 409, startPoint y: 516, endPoint x: 781, endPoint y: 522, distance: 372.0
click at [781, 522] on textarea at bounding box center [659, 501] width 666 height 177
click at [385, 501] on textarea at bounding box center [659, 501] width 666 height 177
paste textarea "challenging for her to lose time - 8AM - 10AM AW ongoing if will continue"
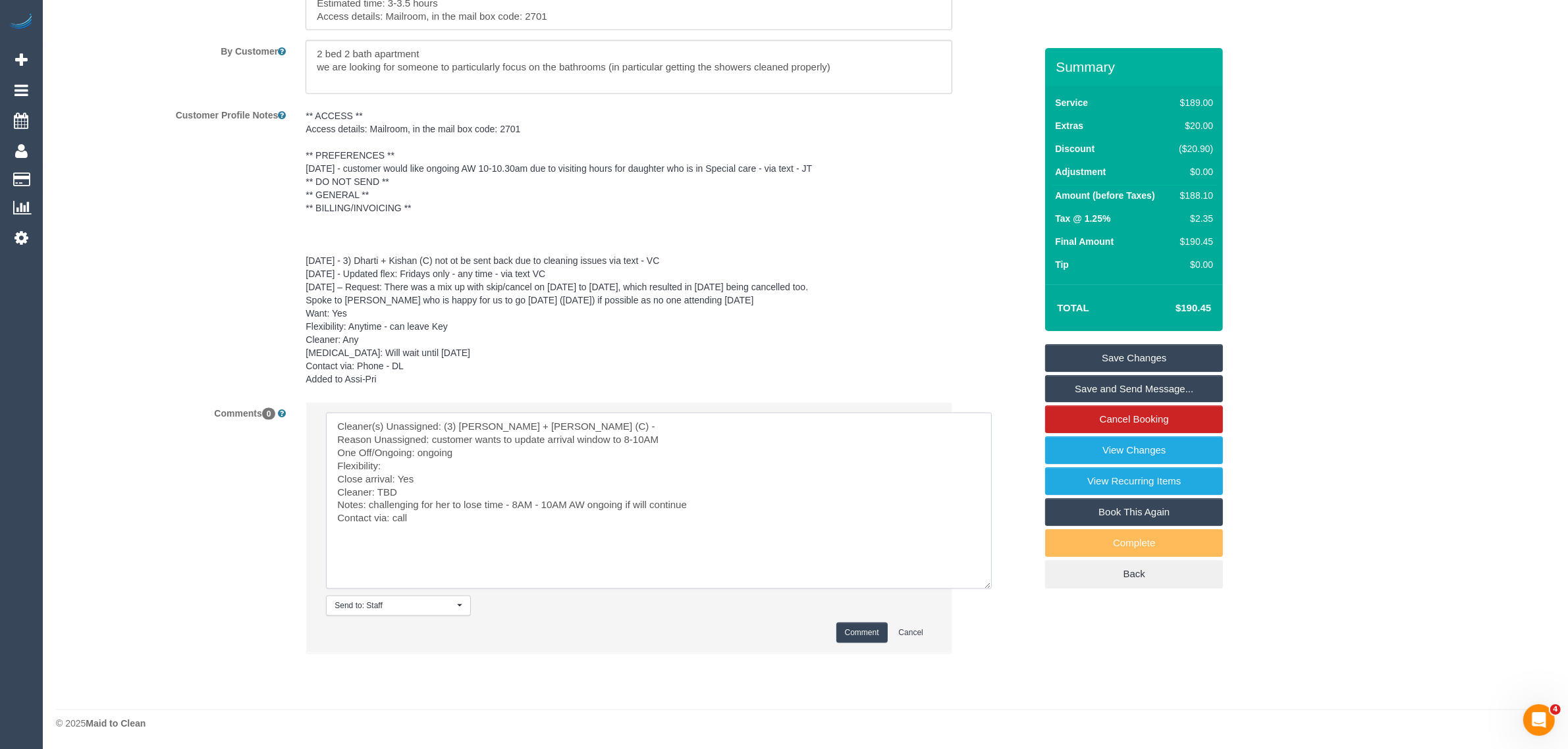
type textarea "Cleaner(s) Unassigned: (3) Gurdeep + Kamalpreet (C) - Reason Unassigned: custom…"
click at [857, 623] on button "Comment" at bounding box center [862, 633] width 51 height 21
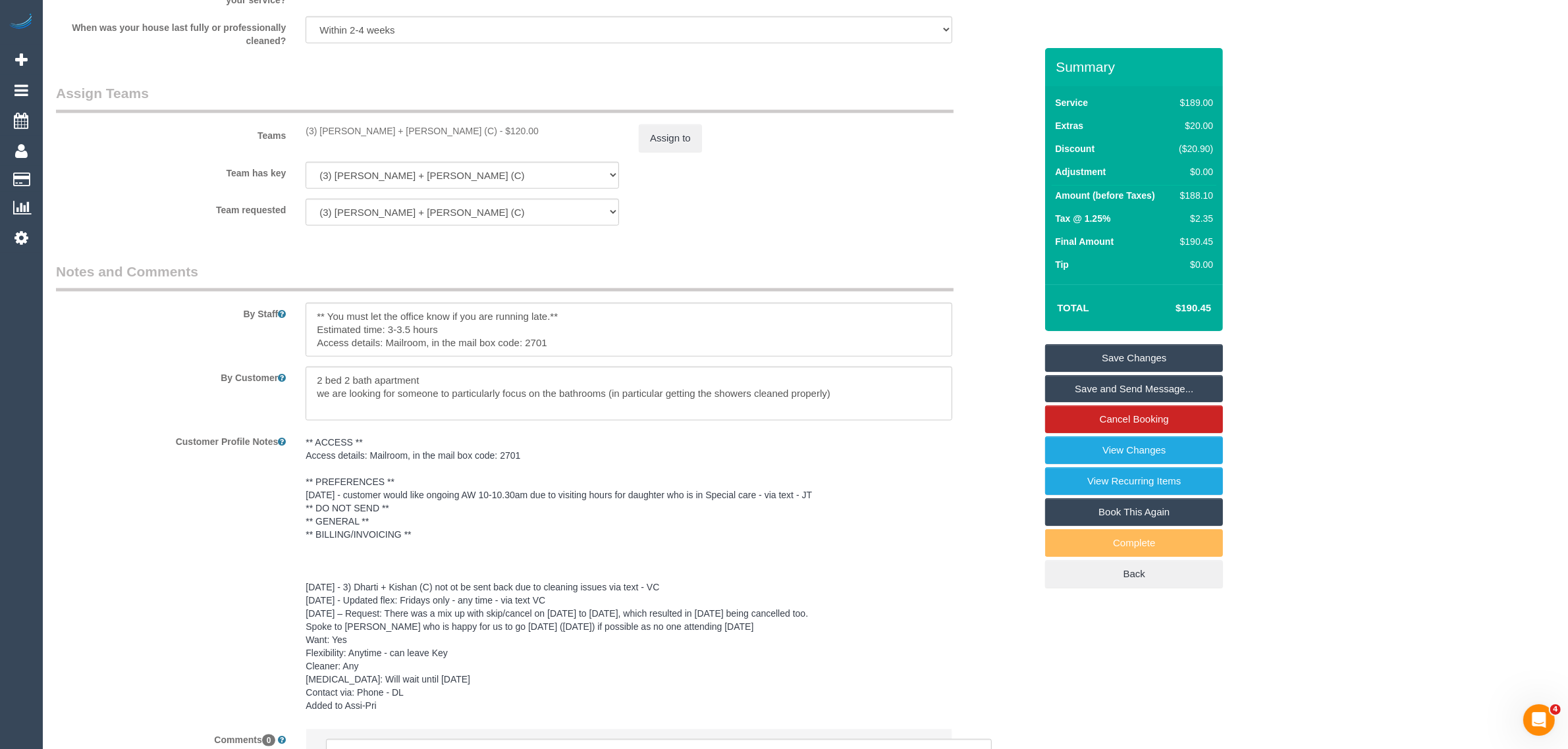
scroll to position [1943, 0]
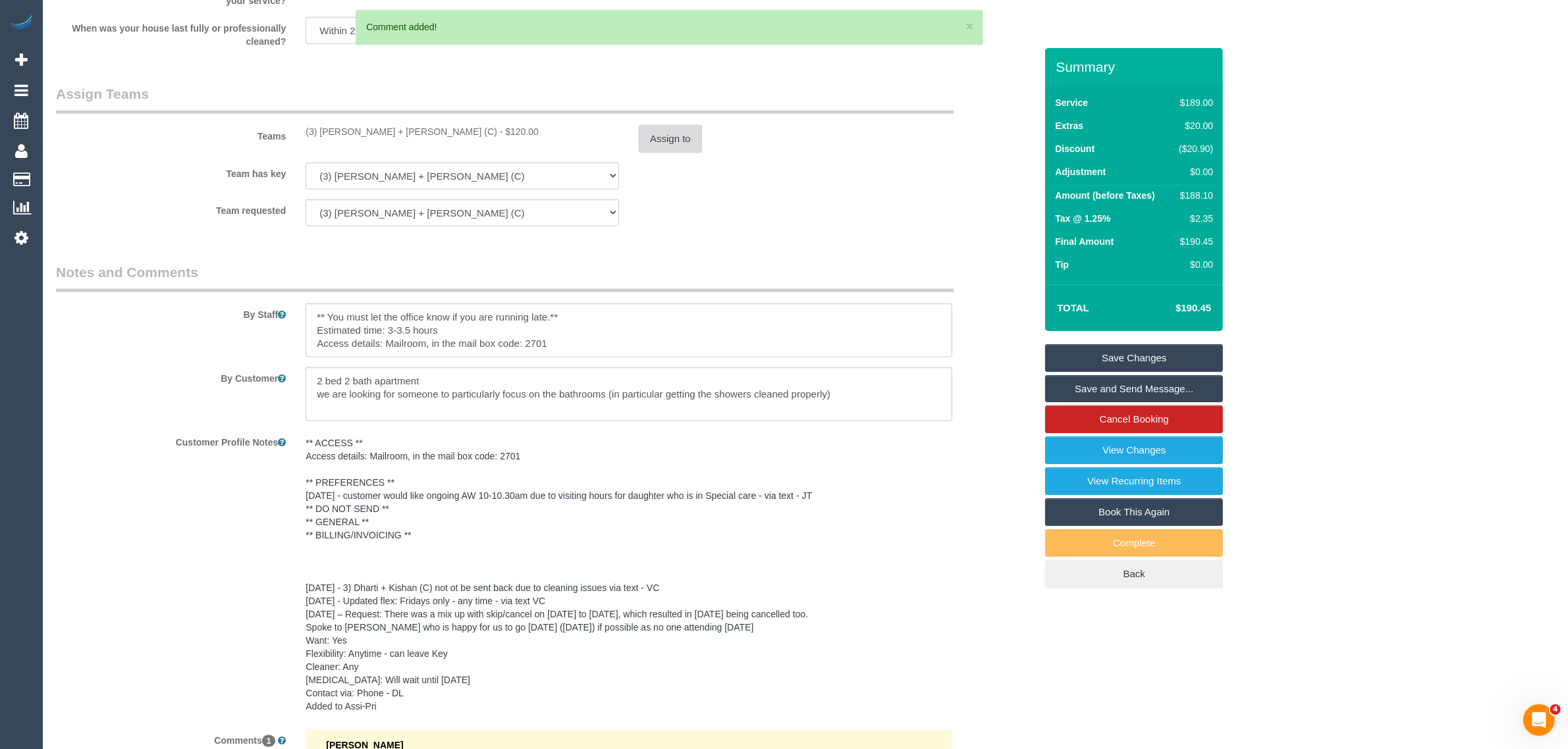
click at [673, 136] on button "Assign to" at bounding box center [670, 139] width 64 height 27
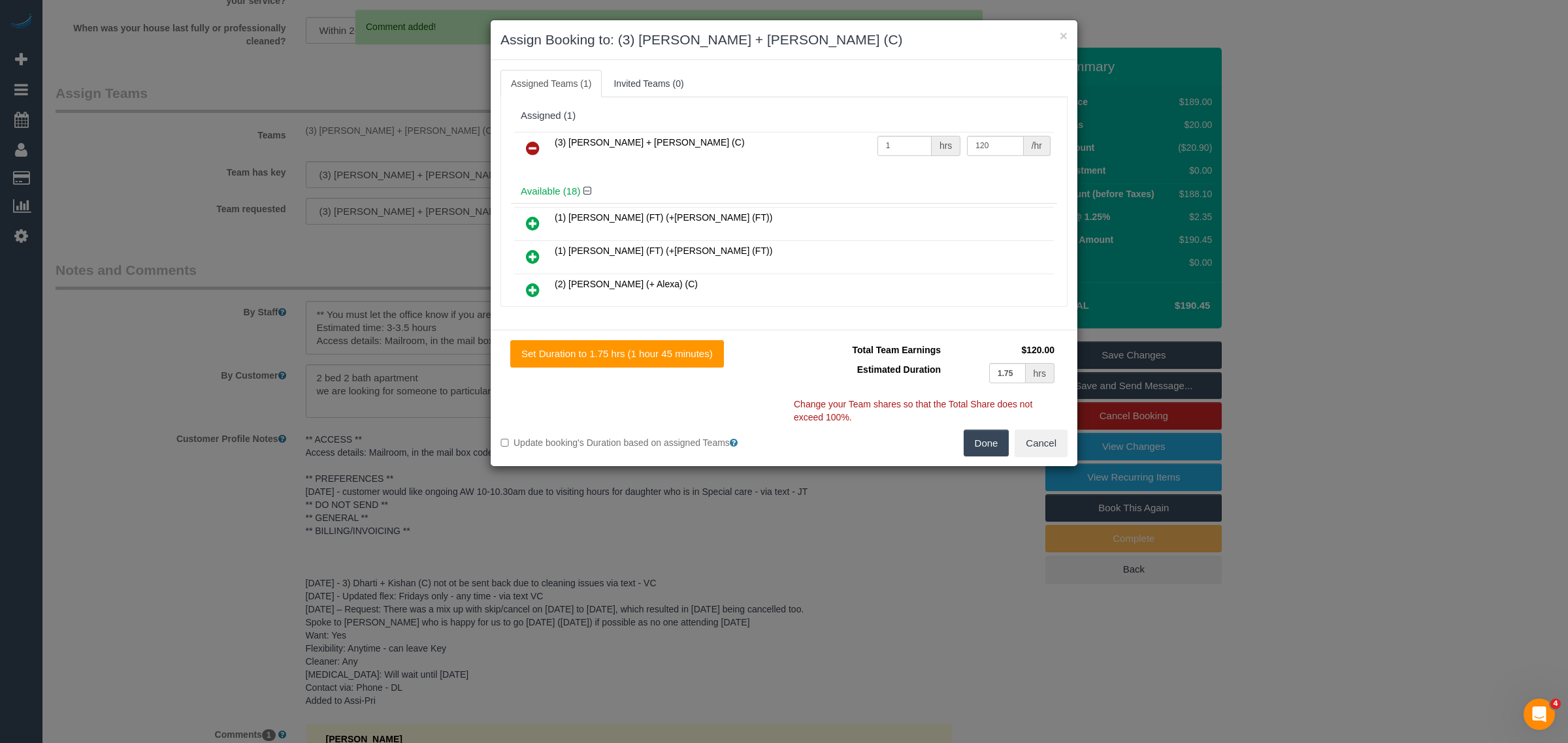
click at [526, 142] on icon at bounding box center [533, 148] width 14 height 15
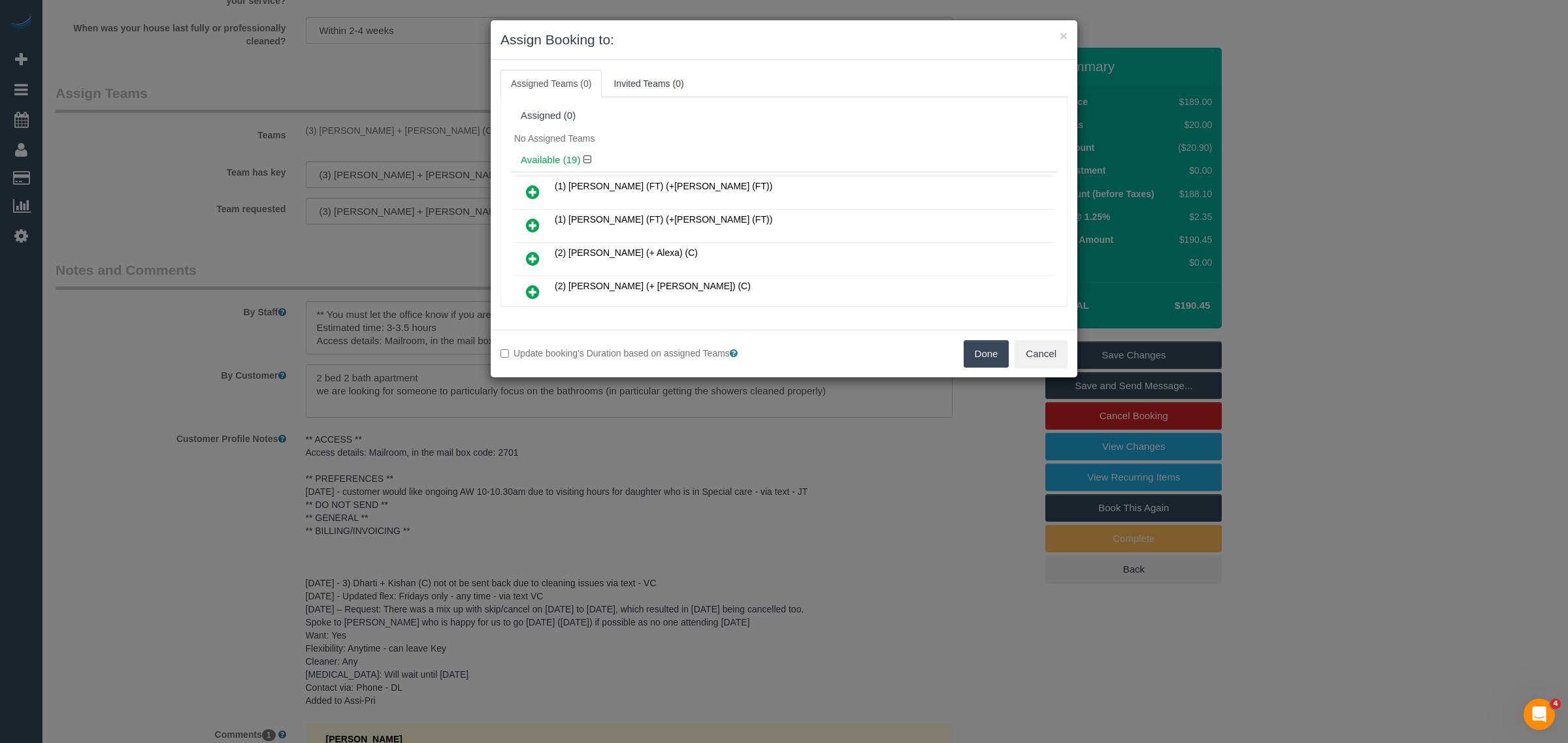
click at [978, 351] on button "Done" at bounding box center [987, 354] width 46 height 27
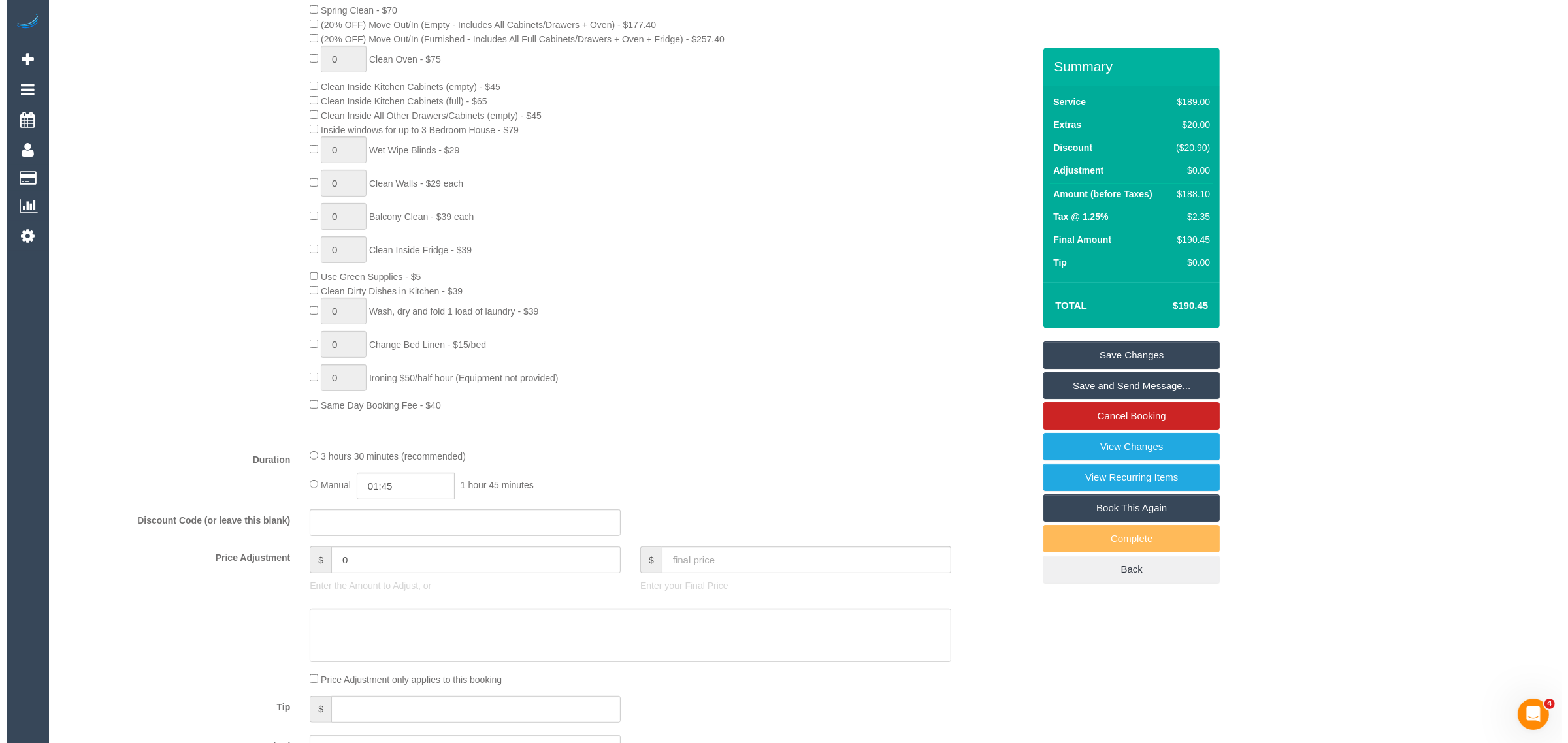
scroll to position [0, 0]
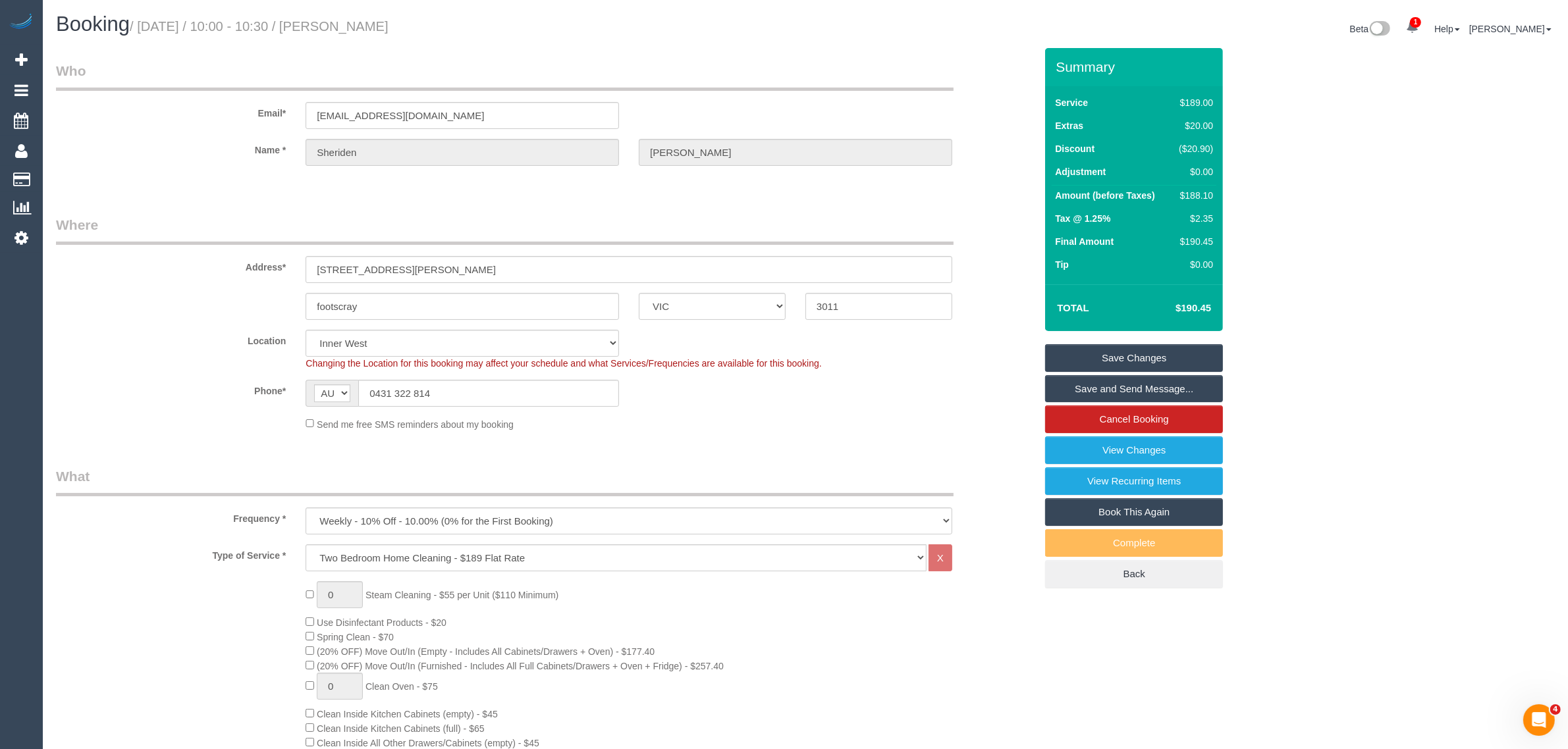
click at [1160, 354] on link "Save Changes" at bounding box center [1134, 358] width 178 height 27
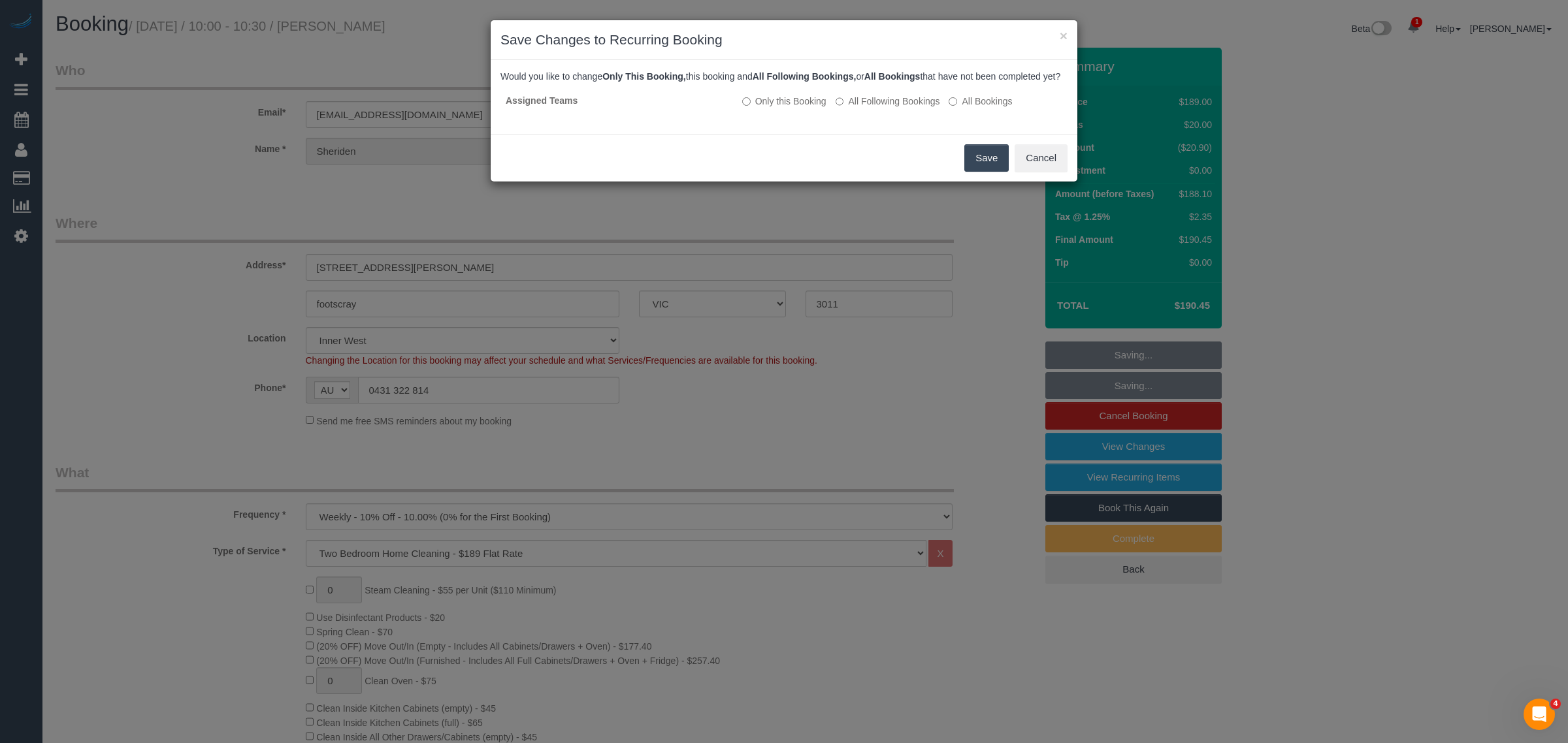
drag, startPoint x: 877, startPoint y: 111, endPoint x: 914, endPoint y: 129, distance: 41.1
click at [878, 108] on label "All Following Bookings" at bounding box center [887, 100] width 105 height 13
click at [880, 108] on label "All Following Bookings" at bounding box center [887, 100] width 105 height 13
click at [970, 165] on button "Save" at bounding box center [987, 158] width 44 height 27
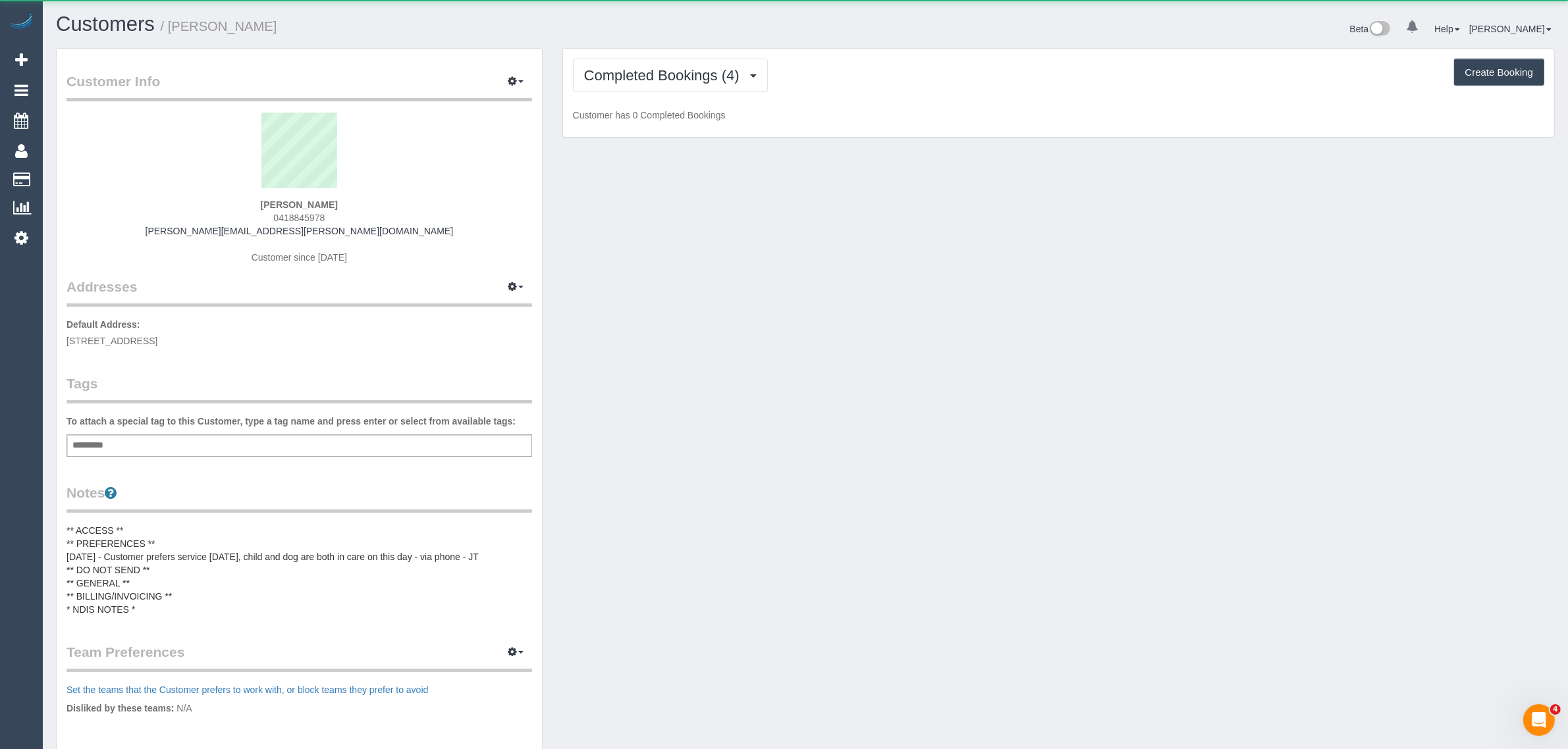
click at [649, 245] on div "Customer Info Edit Contact Info Send Message Email Preferences Special Sales Ta…" at bounding box center [805, 507] width 1518 height 918
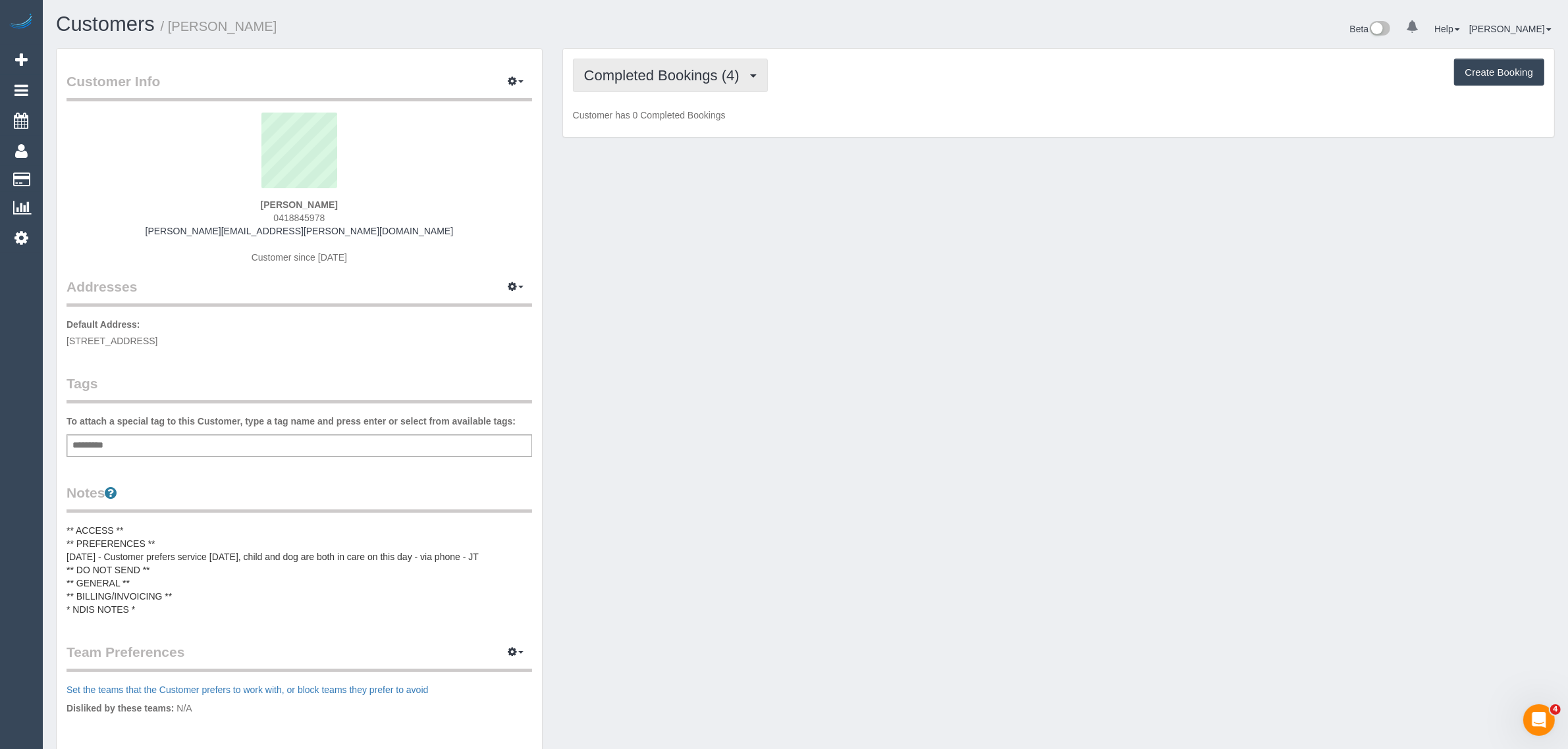
click at [677, 73] on span "Completed Bookings (4)" at bounding box center [665, 75] width 162 height 16
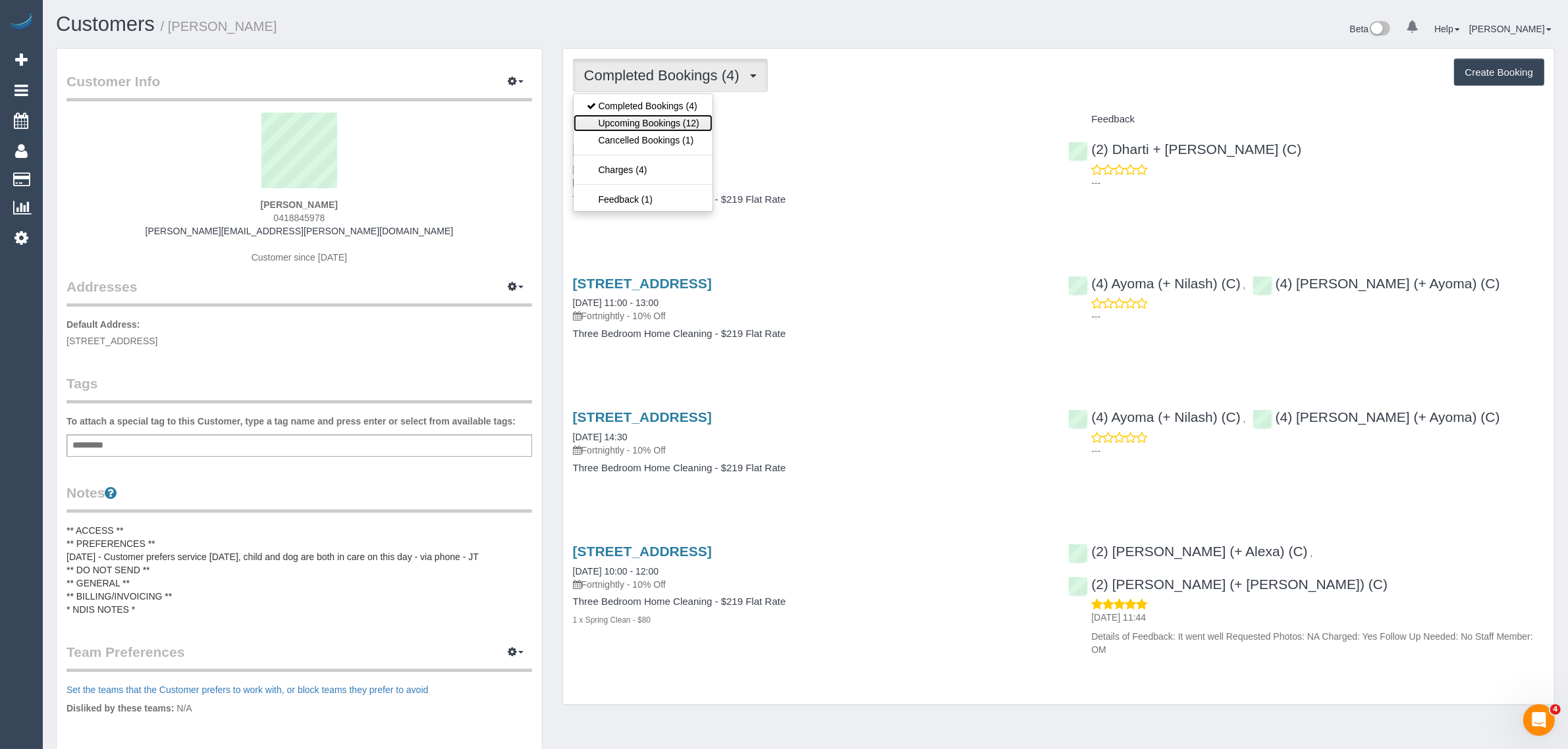
click at [642, 118] on link "Upcoming Bookings (12)" at bounding box center [643, 124] width 139 height 17
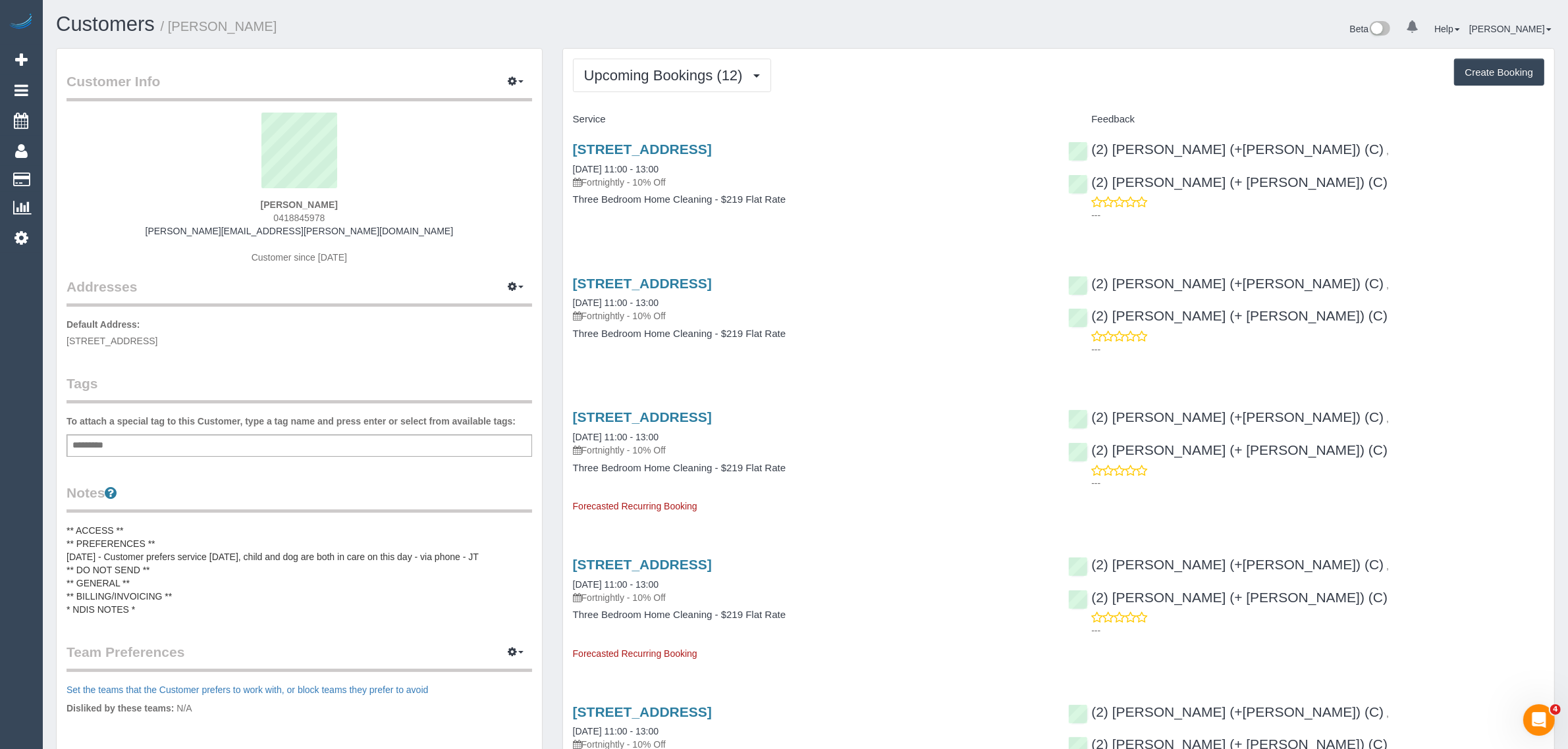
drag, startPoint x: 701, startPoint y: 168, endPoint x: 566, endPoint y: 159, distance: 135.3
click at [566, 159] on div "129a Beaconsfield Parade, Northcote, VIC 3070 05/09/2025 11:00 - 13:00 Fortnigh…" at bounding box center [811, 181] width 496 height 101
copy link "05/09/2025 11:00 - 13:00"
click at [157, 341] on span "129A Beaconsfield parade, Northcote, VIC 3070" at bounding box center [112, 341] width 91 height 10
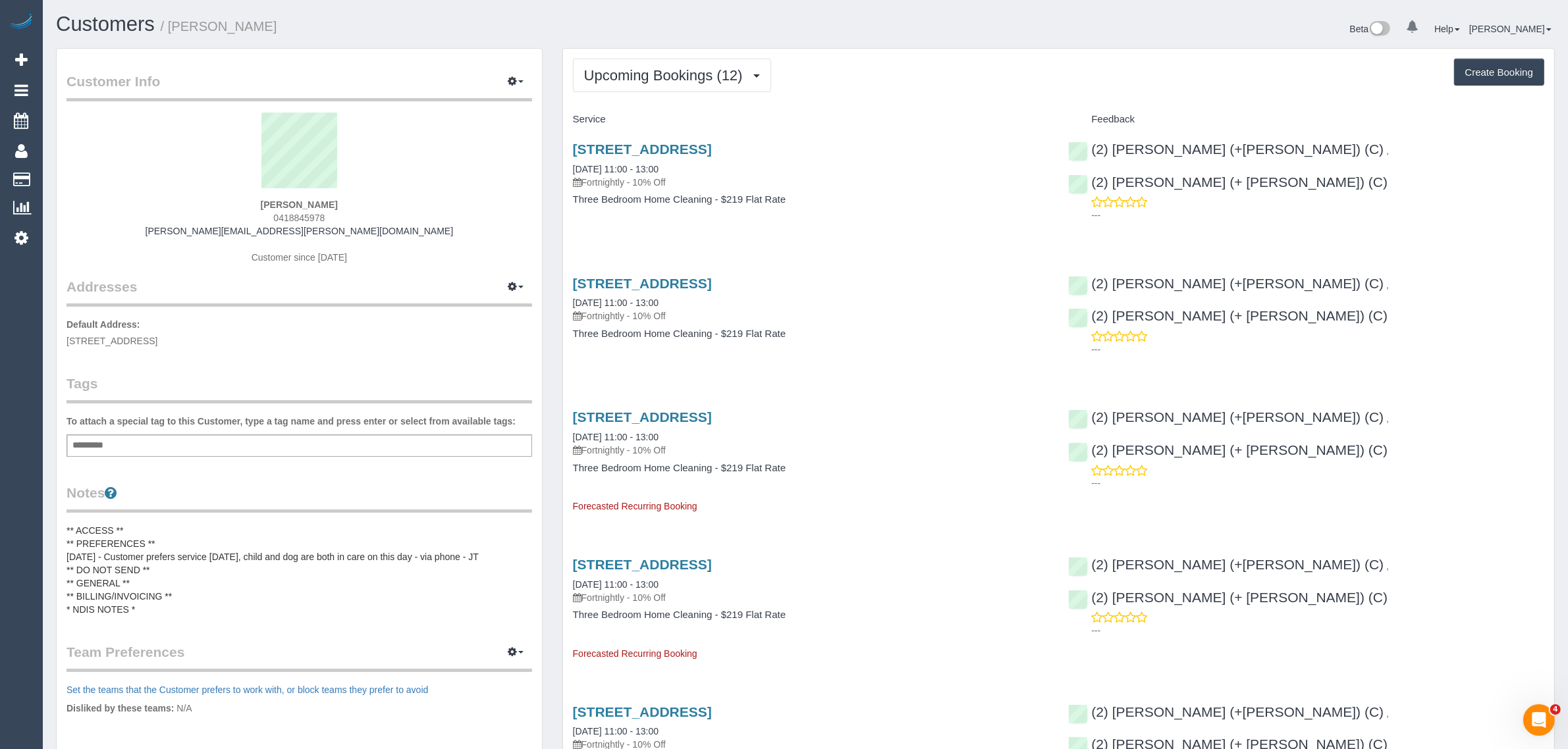
copy span "Northcote"
click at [80, 185] on link "Customers" at bounding box center [125, 179] width 165 height 27
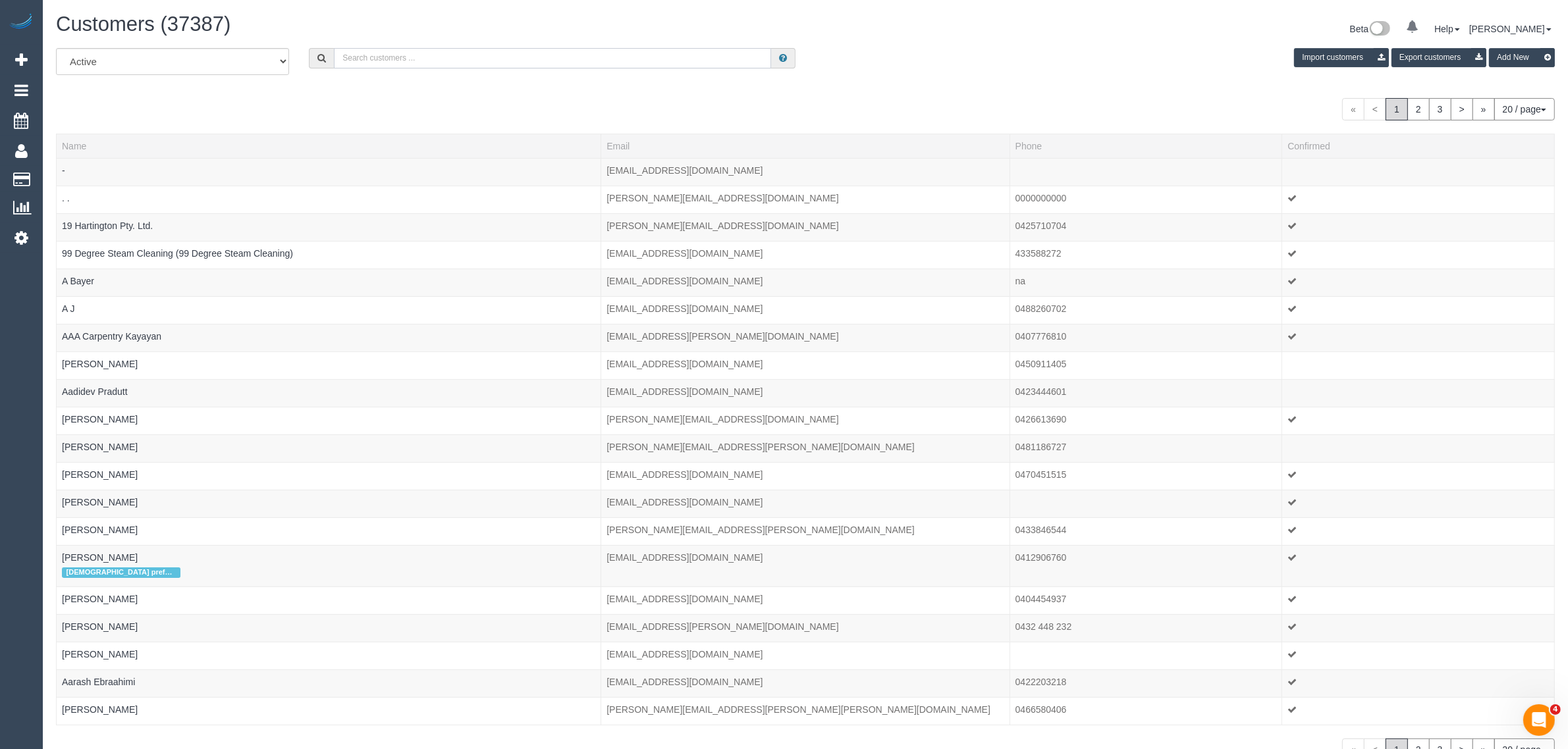
click at [455, 63] on input "text" at bounding box center [552, 58] width 437 height 21
paste input "Danielle Winterbottom"
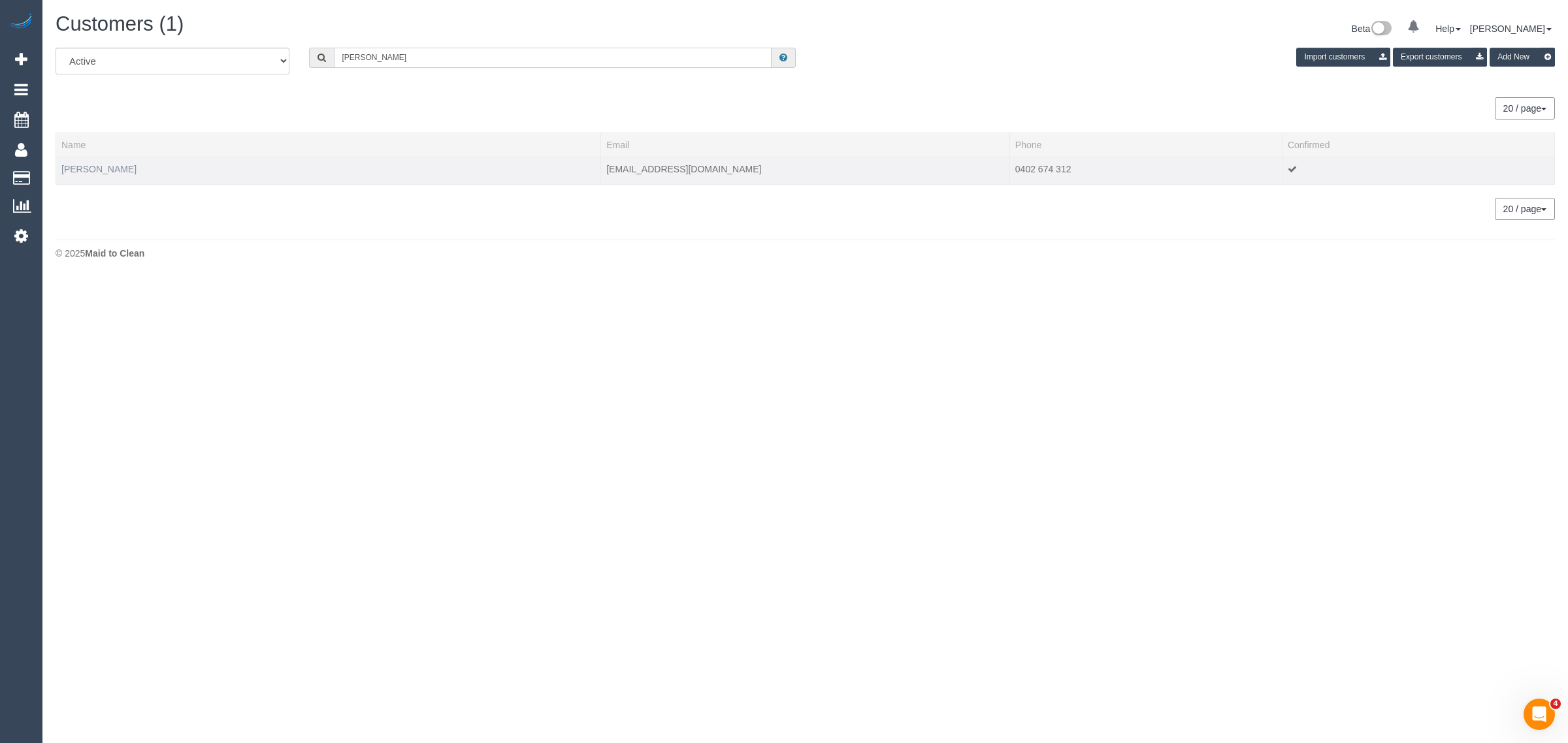
type input "Danielle Winterbottom"
click at [97, 164] on link "Danielle Winterbottom" at bounding box center [99, 169] width 75 height 10
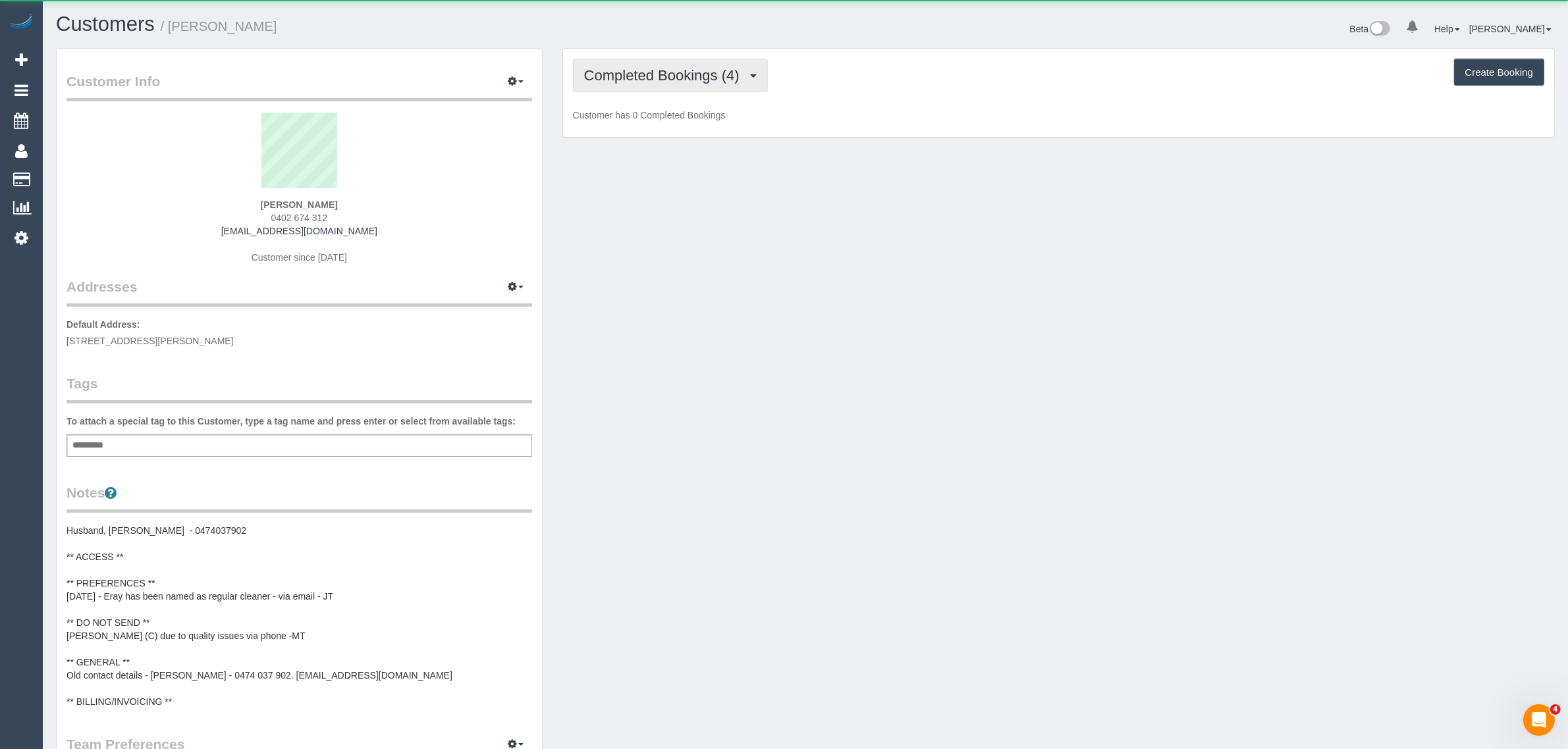
click at [654, 69] on span "Completed Bookings (4)" at bounding box center [665, 75] width 162 height 16
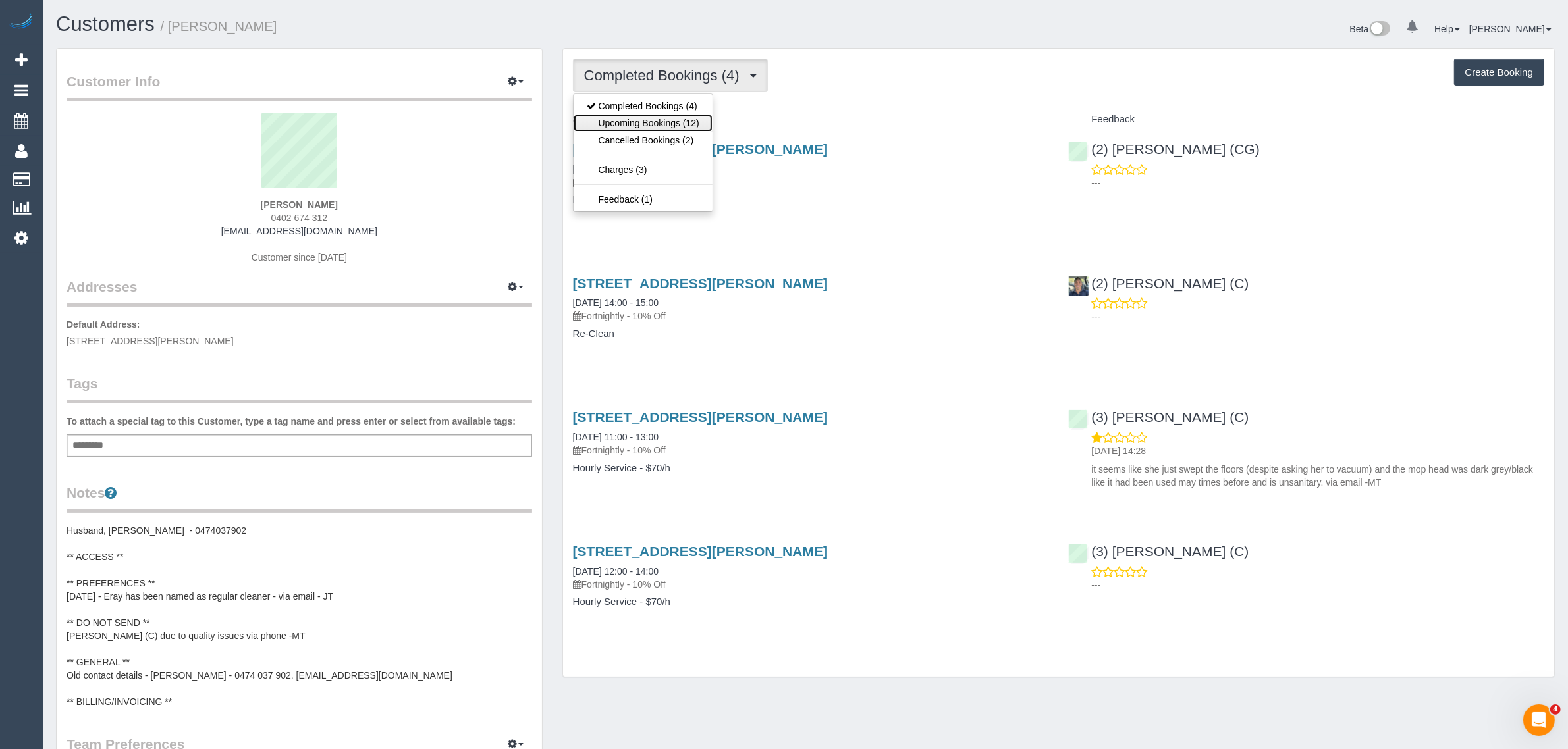
click at [645, 115] on link "Upcoming Bookings (12)" at bounding box center [643, 124] width 139 height 17
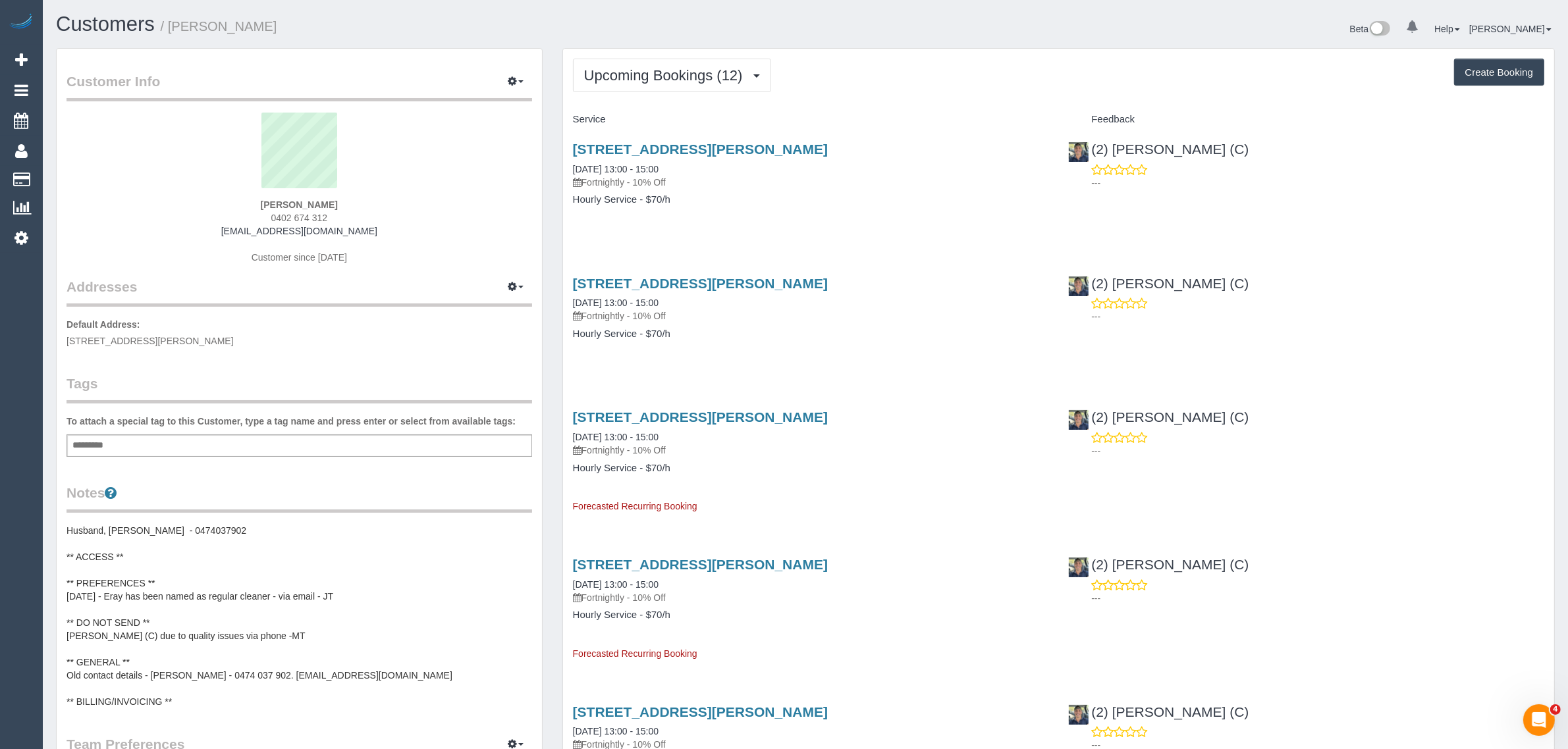
drag, startPoint x: 658, startPoint y: 163, endPoint x: 567, endPoint y: 163, distance: 91.0
click at [567, 163] on div "12 Sanderson Street, Yarraville, VIC 3013 05/09/2025 13:00 - 15:00 Fortnightly …" at bounding box center [811, 181] width 496 height 101
click at [1018, 199] on h4 "Hourly Service - $70/h" at bounding box center [811, 199] width 476 height 11
drag, startPoint x: 1237, startPoint y: 140, endPoint x: 1094, endPoint y: 191, distance: 151.8
click at [1094, 150] on div "(2) Eray Mertturk (C) ---" at bounding box center [1306, 162] width 496 height 64
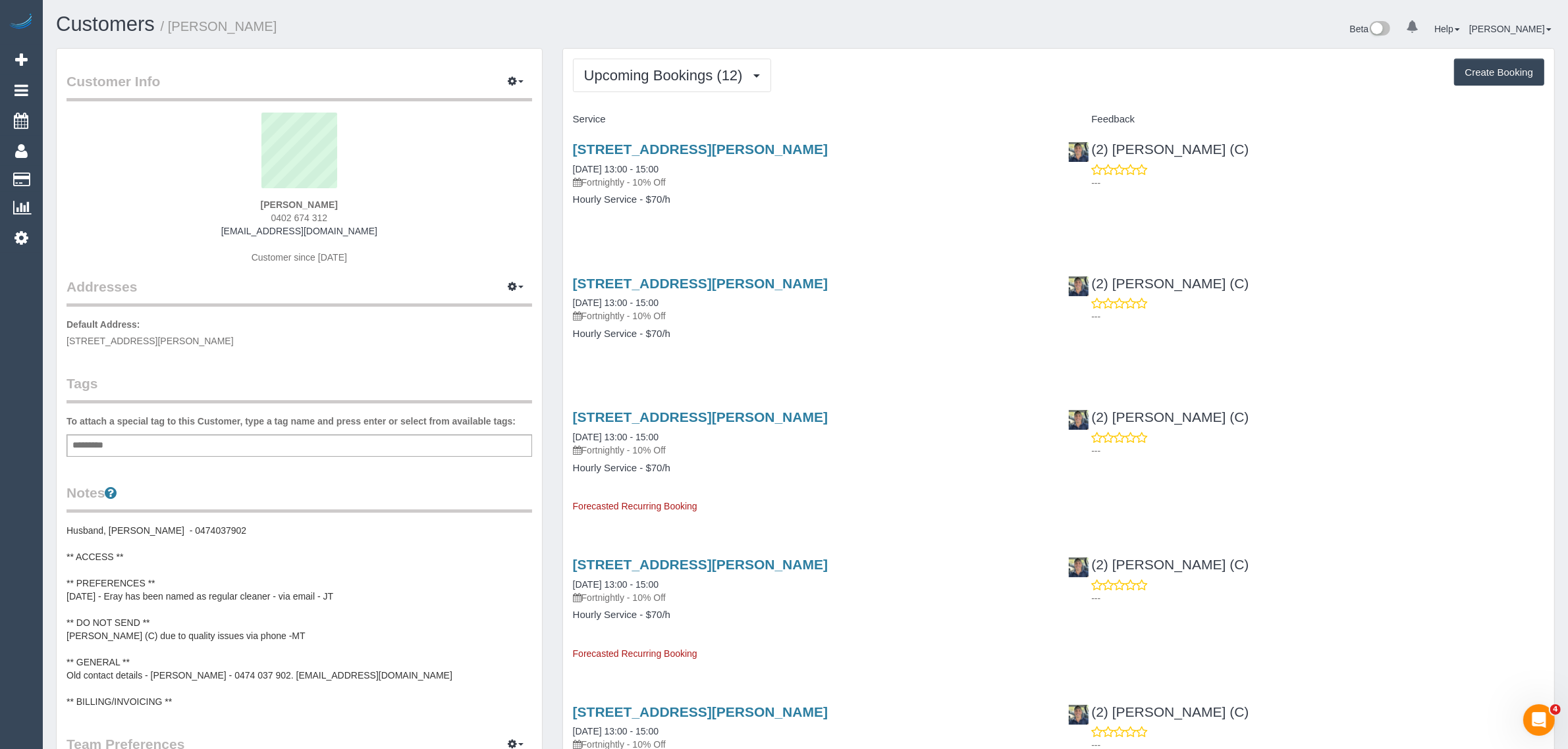
copy link "2) Eray Mertturk (C)"
click at [60, 172] on link "Customers" at bounding box center [125, 179] width 165 height 27
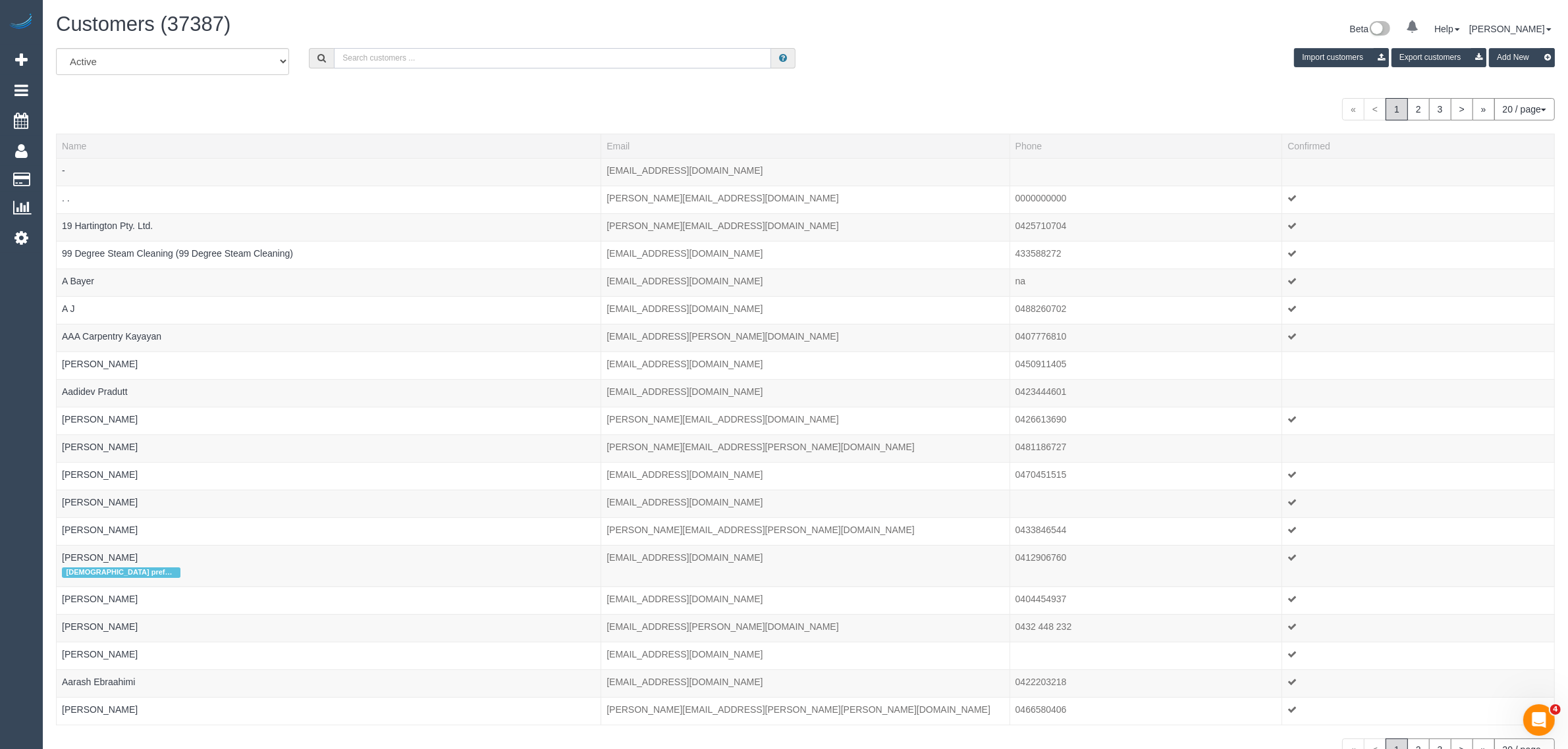
click at [450, 63] on input "text" at bounding box center [552, 58] width 437 height 21
paste input "Simonetta"
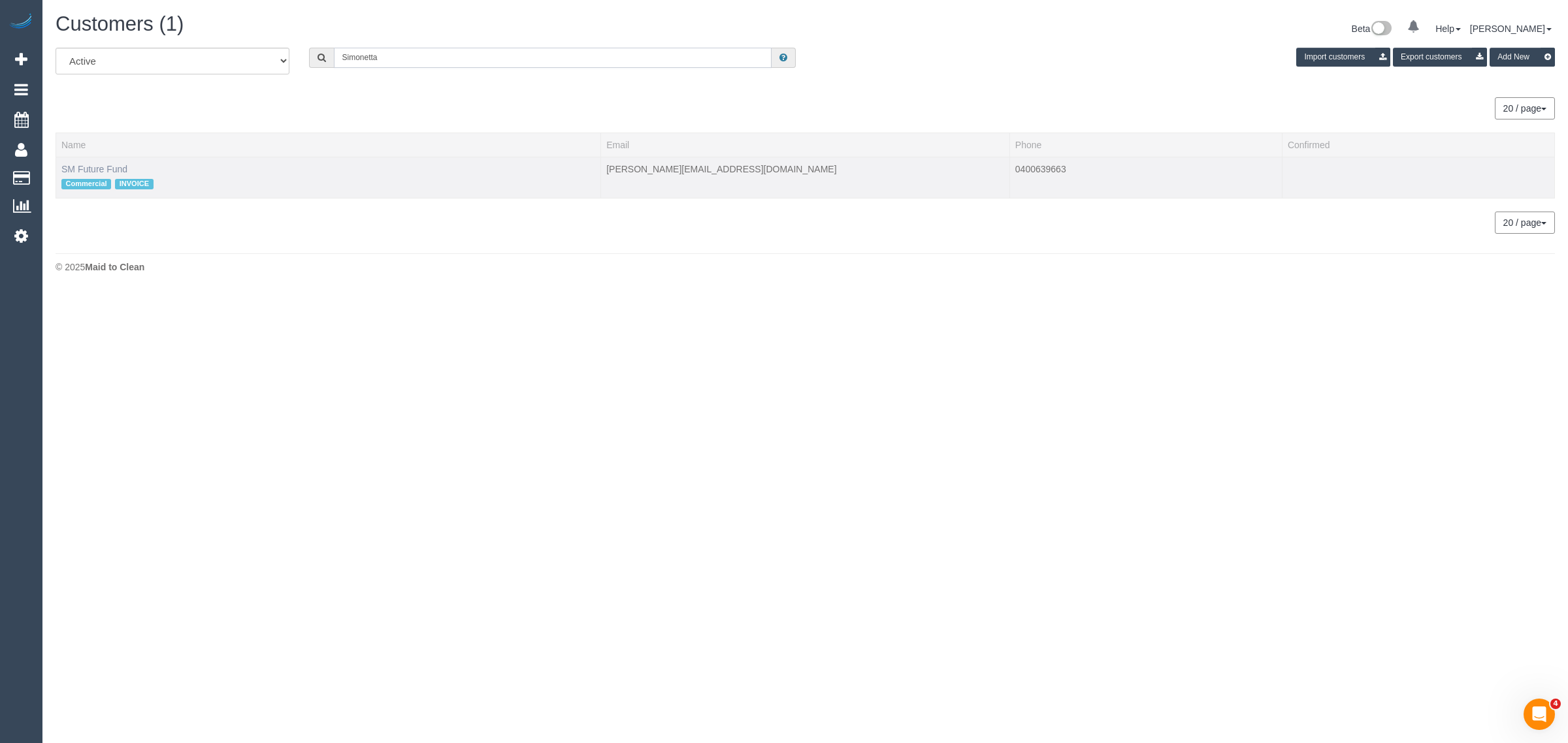
type input "Simonetta"
click at [89, 167] on link "SM Future Fund" at bounding box center [94, 169] width 66 height 10
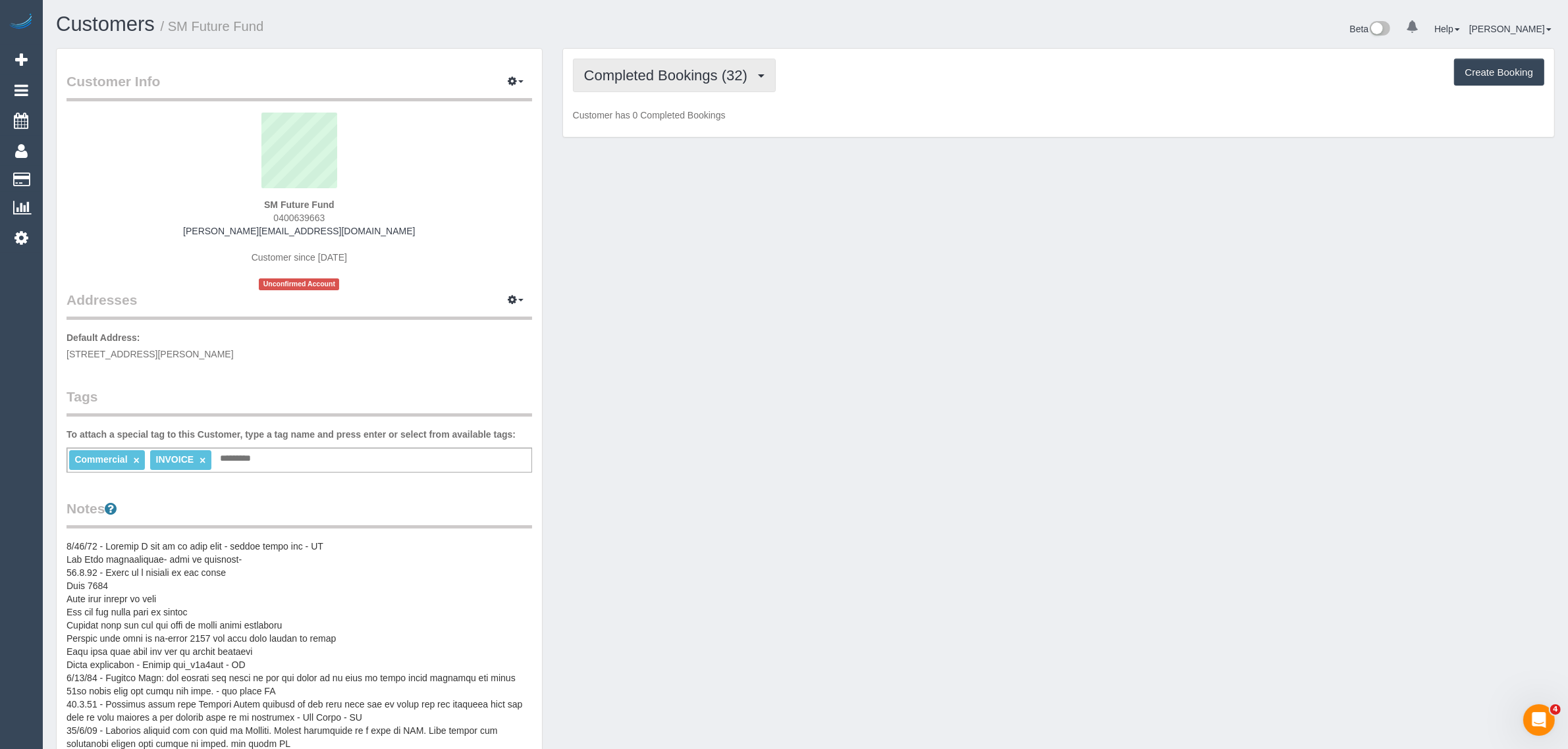
click at [644, 79] on span "Completed Bookings (32)" at bounding box center [669, 75] width 170 height 16
click at [644, 129] on link "Upcoming Bookings (11)" at bounding box center [645, 124] width 142 height 17
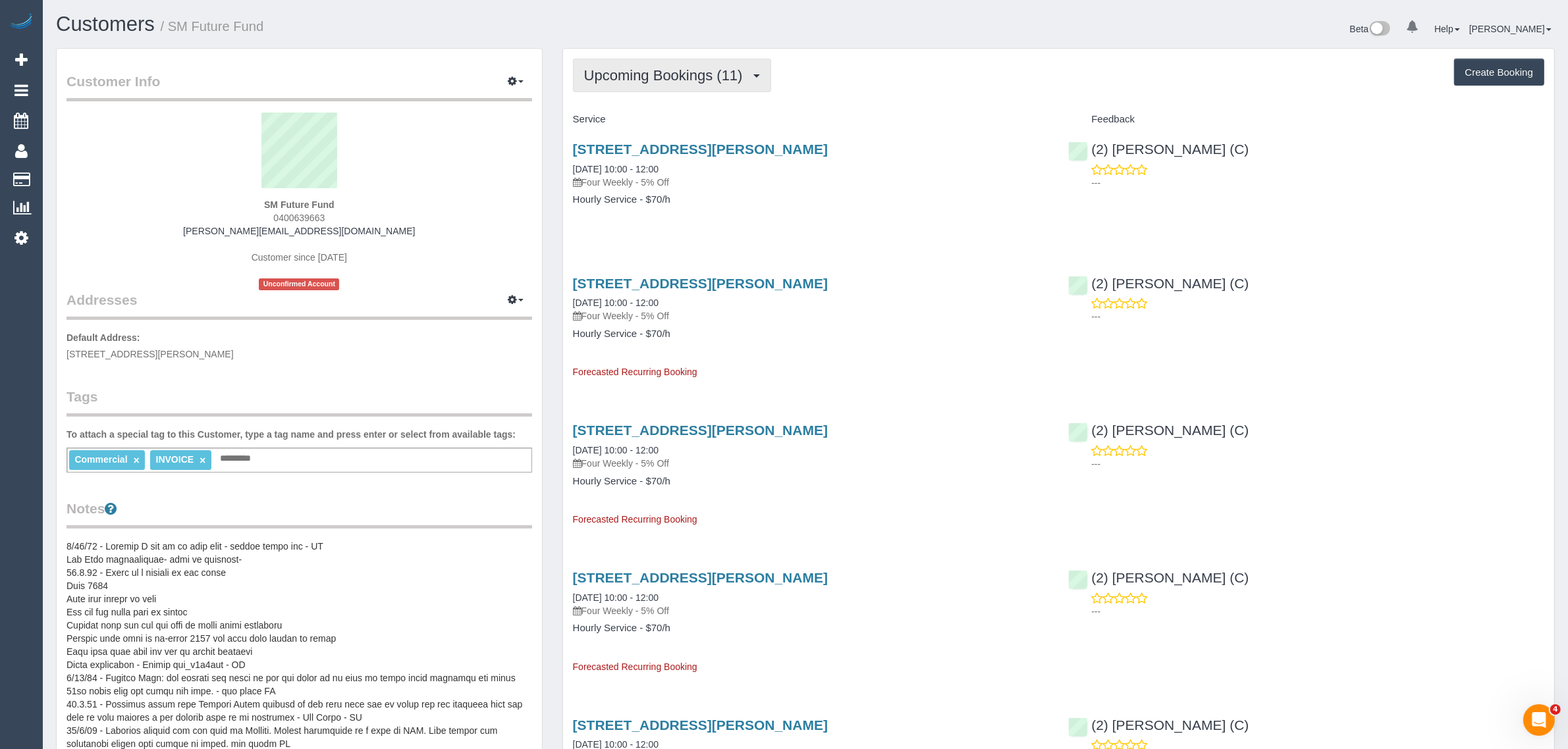
click at [687, 64] on button "Upcoming Bookings (11)" at bounding box center [672, 75] width 198 height 33
drag, startPoint x: 665, startPoint y: 140, endPoint x: 683, endPoint y: 137, distance: 18.2
click at [665, 140] on link "Cancelled Bookings (2)" at bounding box center [645, 140] width 142 height 17
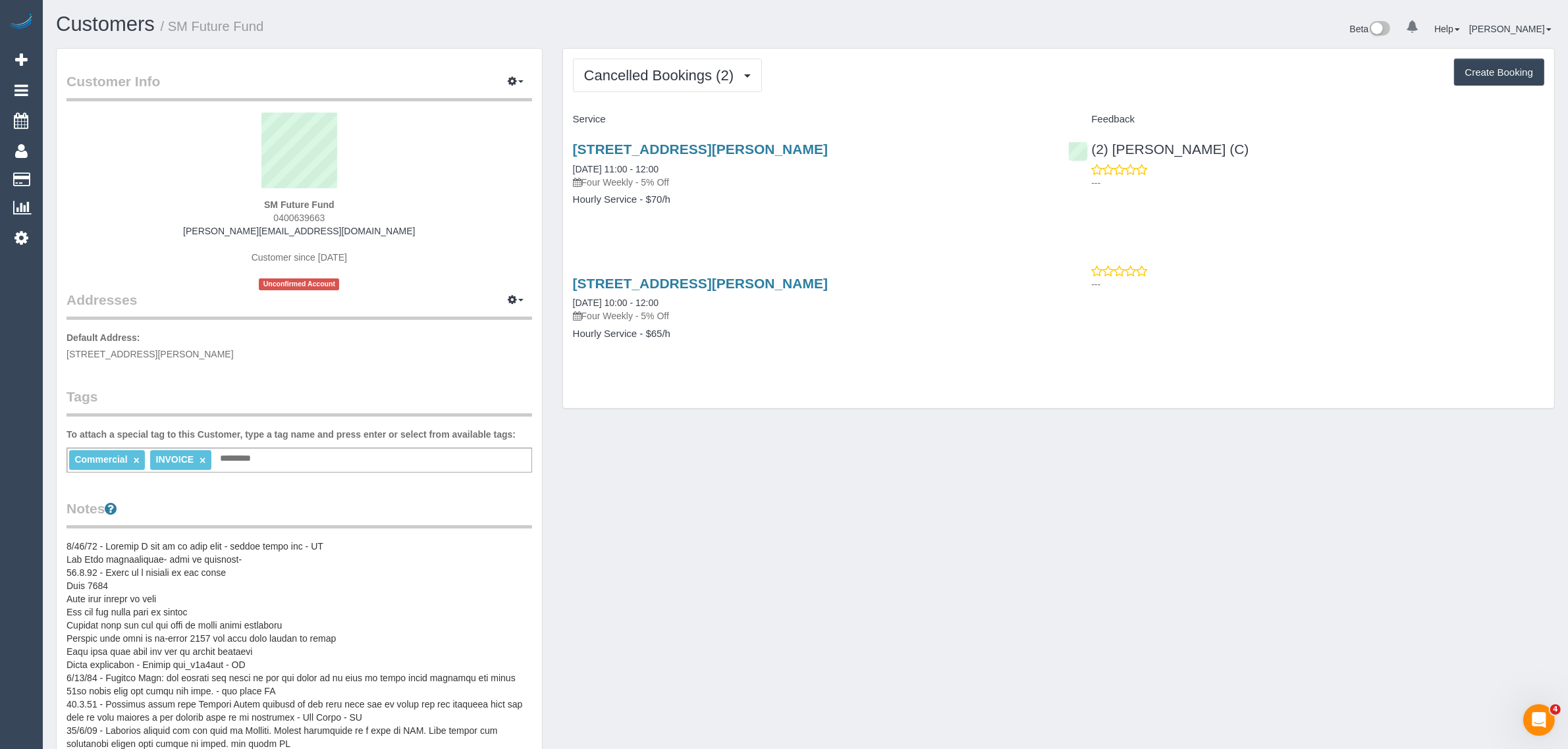
click at [627, 139] on div "24 Craig Avenue, Ferntree Gully, VIC 3156 05/09/2025 11:00 - 12:00 Four Weekly …" at bounding box center [811, 181] width 496 height 101
click at [627, 145] on link "24 Craig Avenue, Ferntree Gully, VIC 3156" at bounding box center [700, 149] width 255 height 15
click at [695, 67] on span "Cancelled Bookings (2)" at bounding box center [663, 75] width 156 height 16
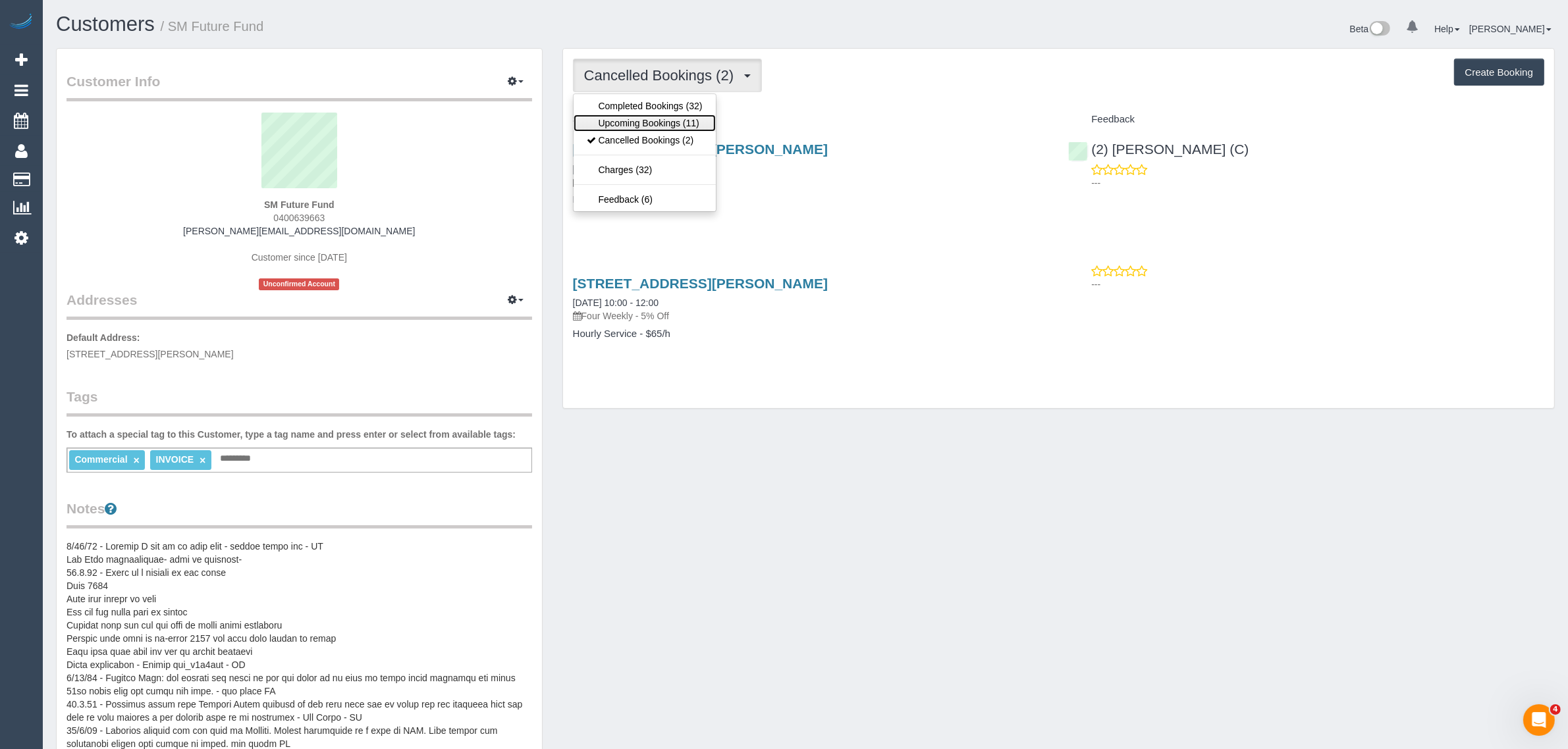
click at [650, 115] on link "Upcoming Bookings (11)" at bounding box center [645, 124] width 142 height 17
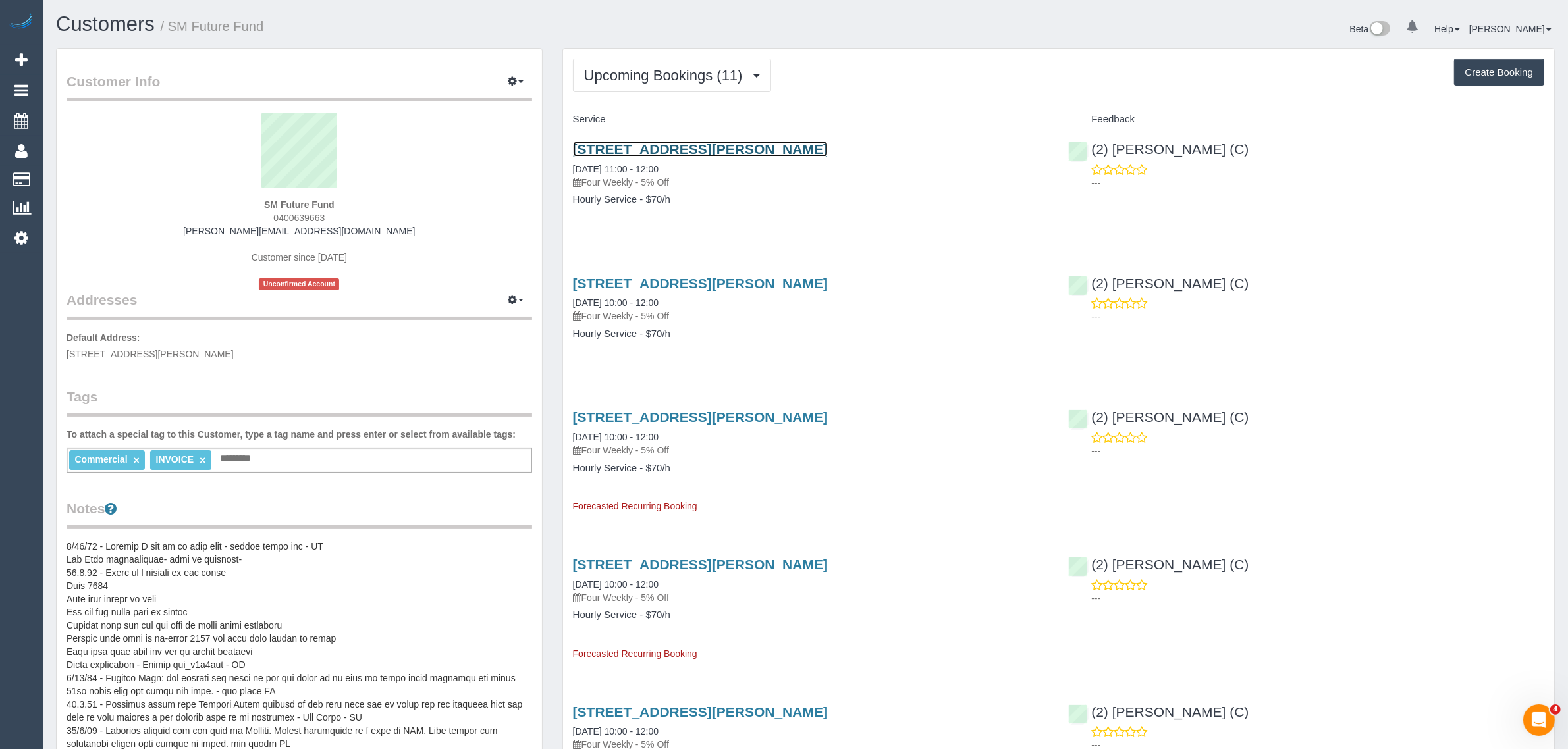
click at [633, 148] on link "24 Craig Avenue, Ferntree Gully, VIC 3156" at bounding box center [700, 149] width 255 height 15
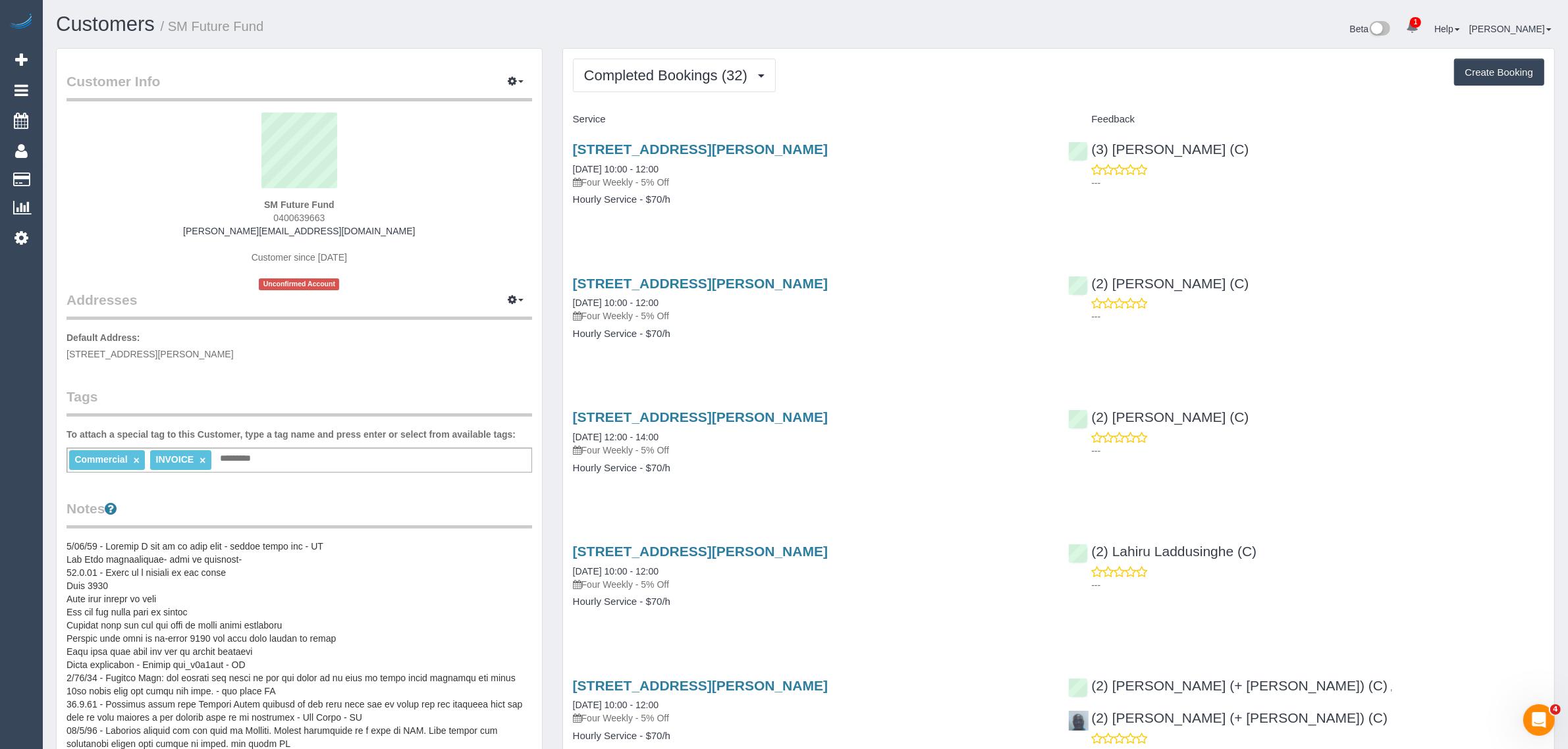
click at [313, 218] on span "0400639663" at bounding box center [299, 218] width 51 height 10
copy span "0400639663"
click at [682, 80] on span "Completed Bookings (32)" at bounding box center [669, 75] width 170 height 16
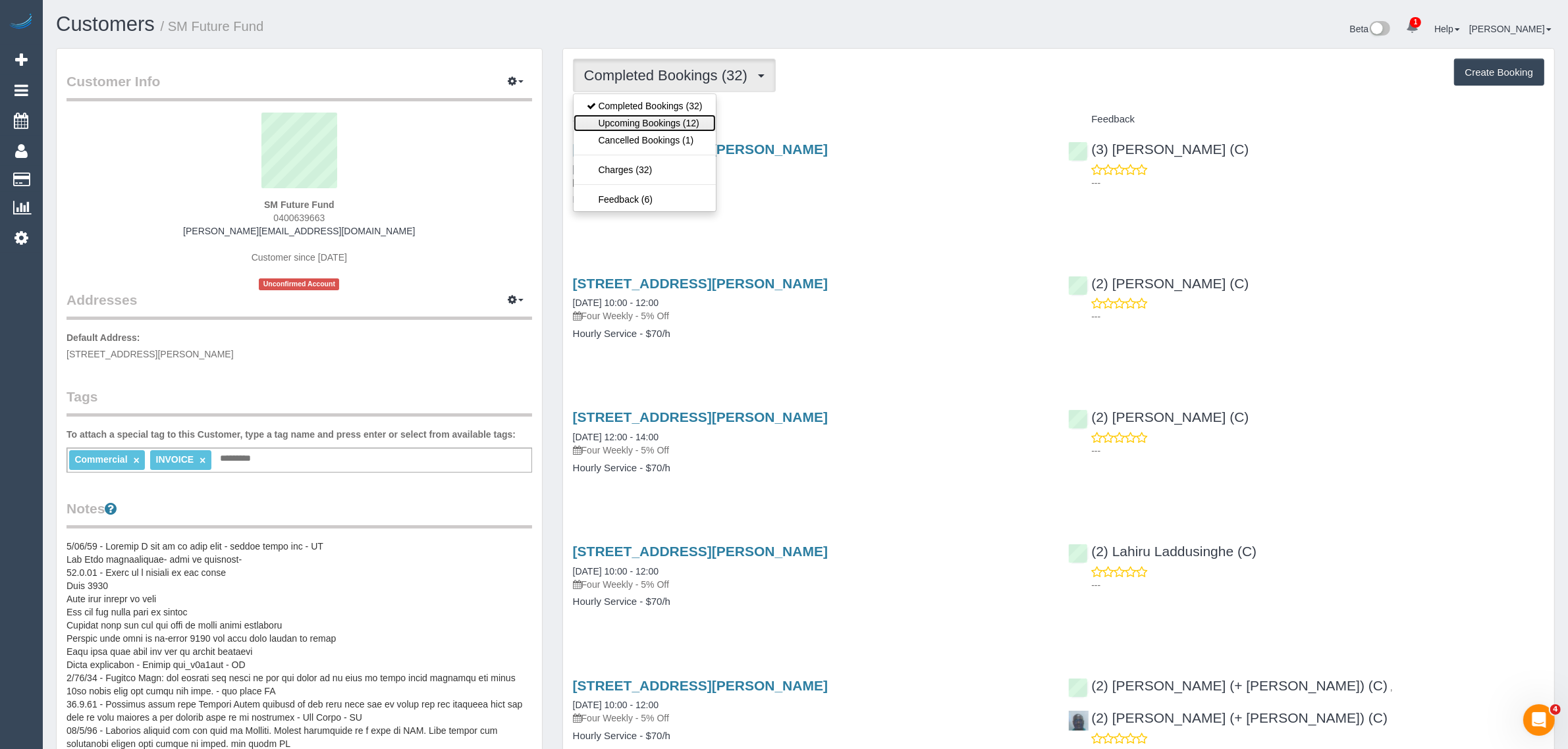
click at [650, 116] on link "Upcoming Bookings (12)" at bounding box center [645, 124] width 142 height 17
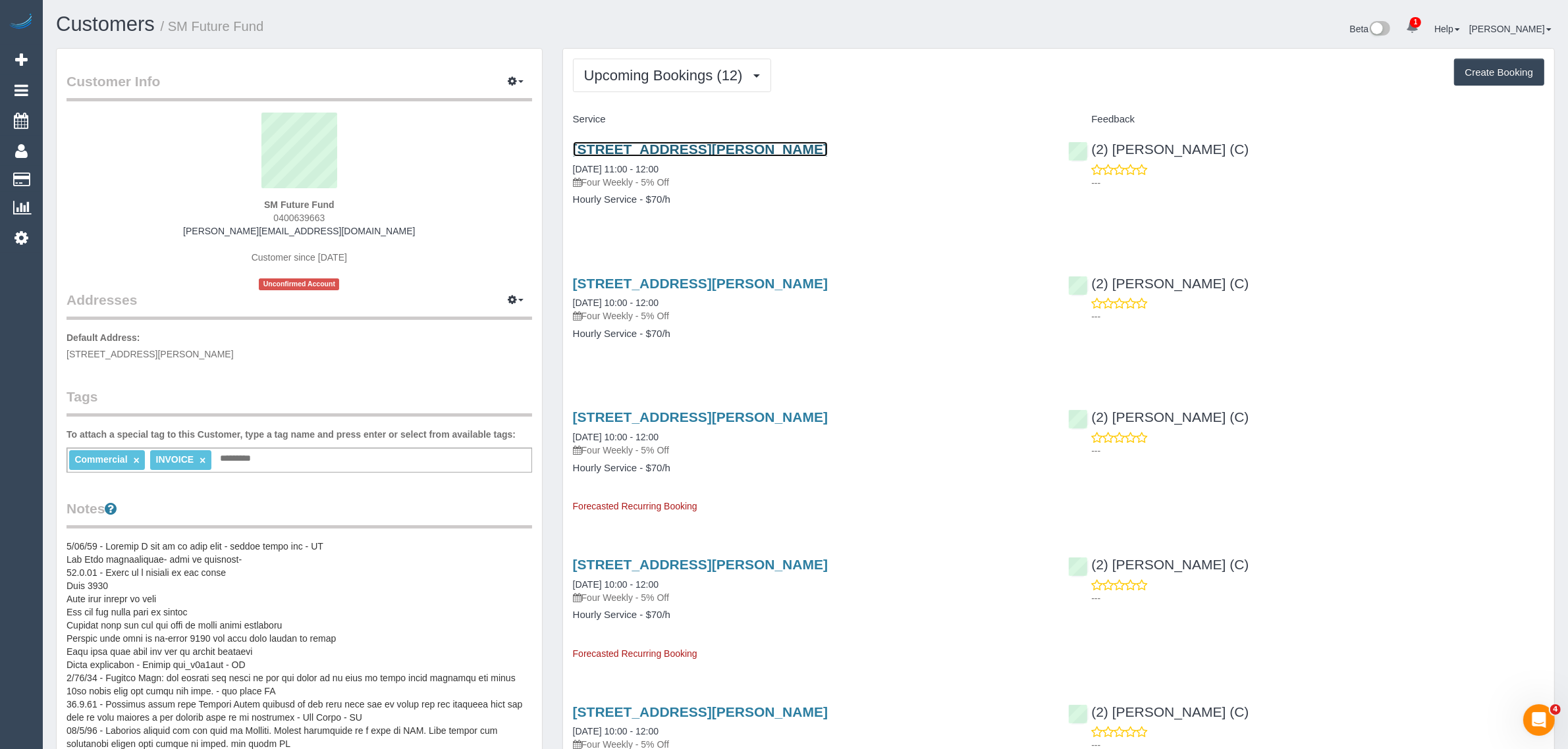
click at [640, 146] on link "24 Craig Avenue, Ferntree Gully, VIC 3156" at bounding box center [700, 149] width 255 height 15
click at [641, 146] on link "24 Craig Avenue, Ferntree Gully, VIC 3156" at bounding box center [700, 149] width 255 height 15
drag, startPoint x: 873, startPoint y: 147, endPoint x: 574, endPoint y: 138, distance: 299.1
click at [574, 142] on h3 "24 Craig Avenue, Ferntree Gully, VIC 3156" at bounding box center [811, 149] width 476 height 15
copy link "24 Craig Avenue, Ferntree Gully, VIC 3156"
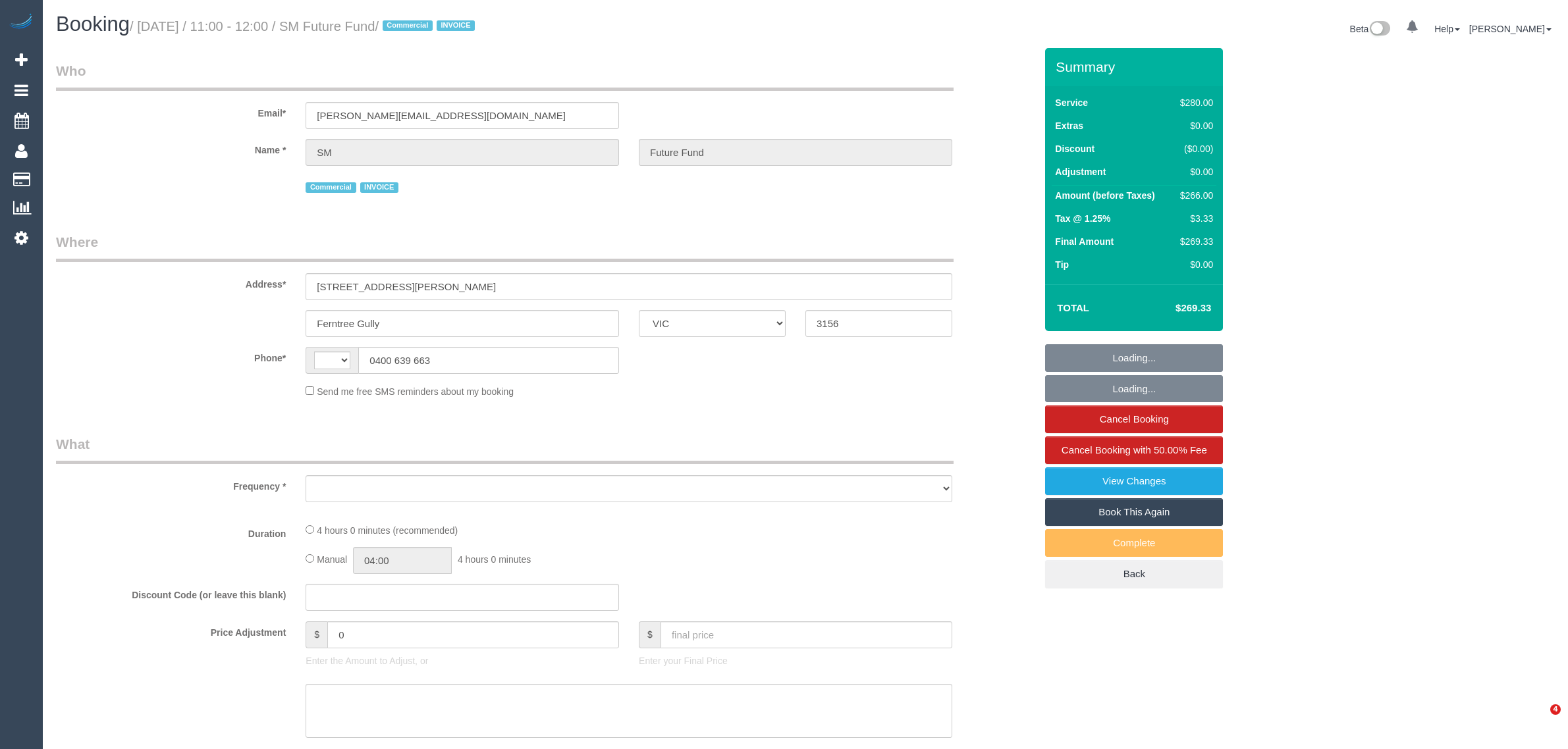
select select "VIC"
select select "object:333"
select select "number:28"
select select "number:14"
select select "number:19"
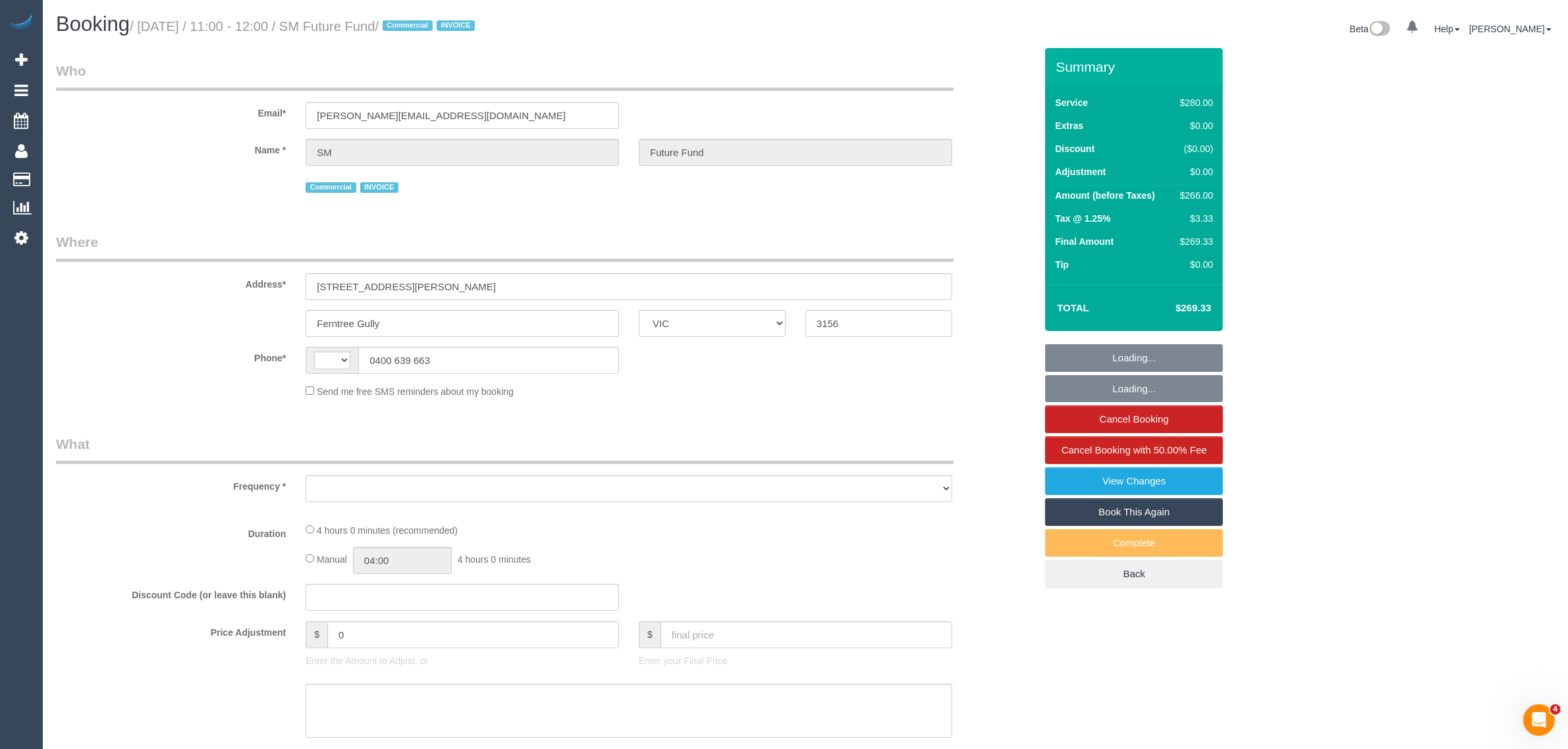
select select "number:22"
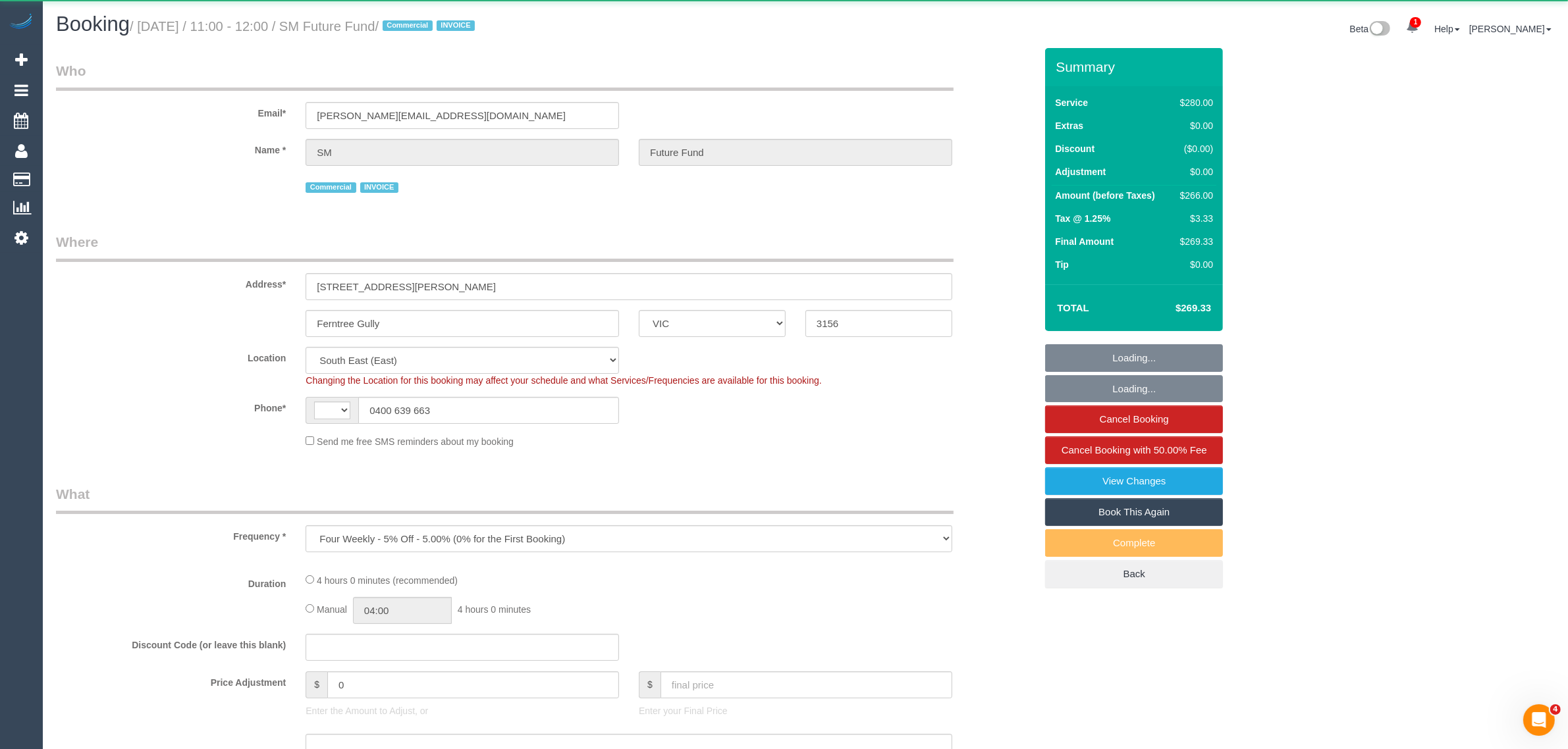
select select "string:AU"
select select "240"
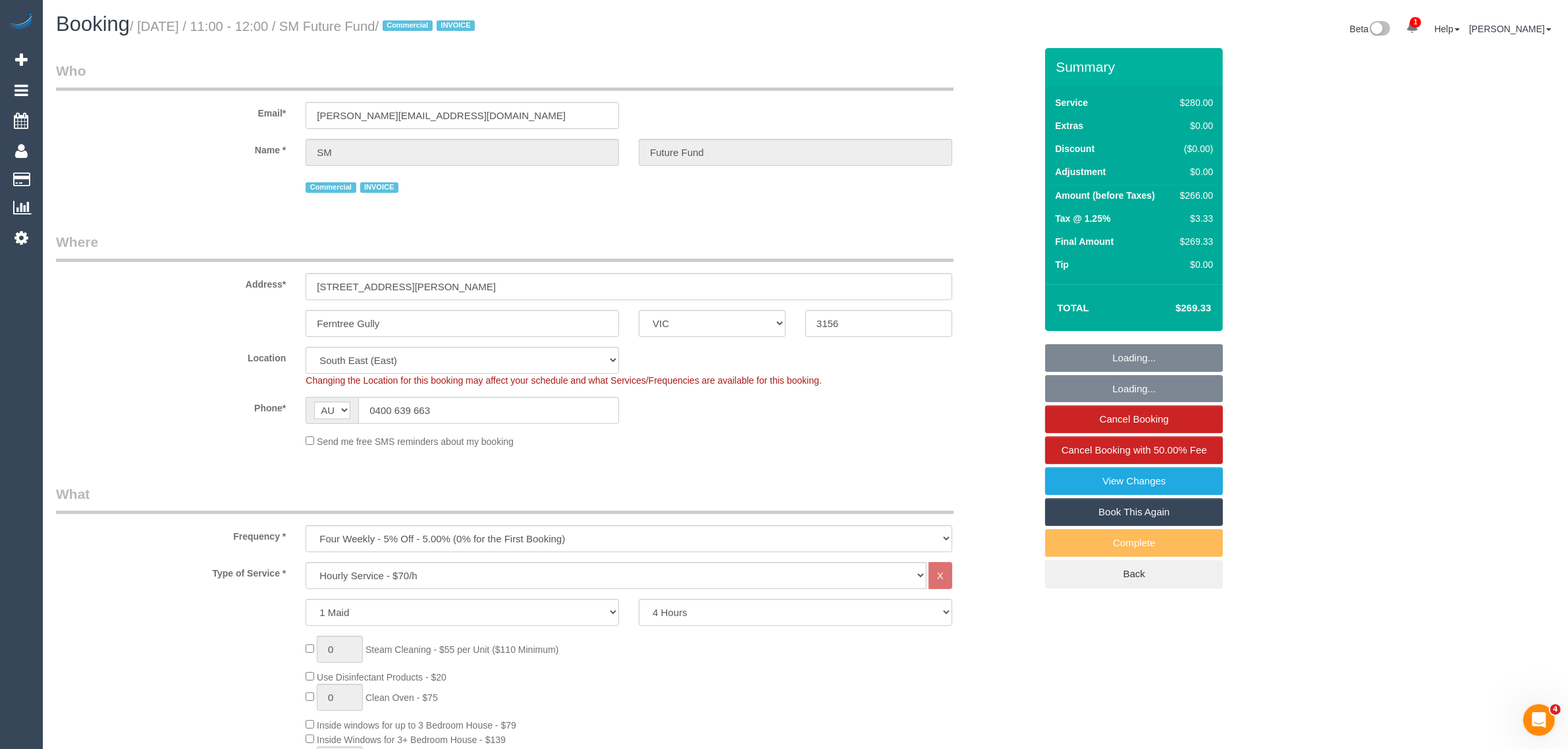
select select "object:1419"
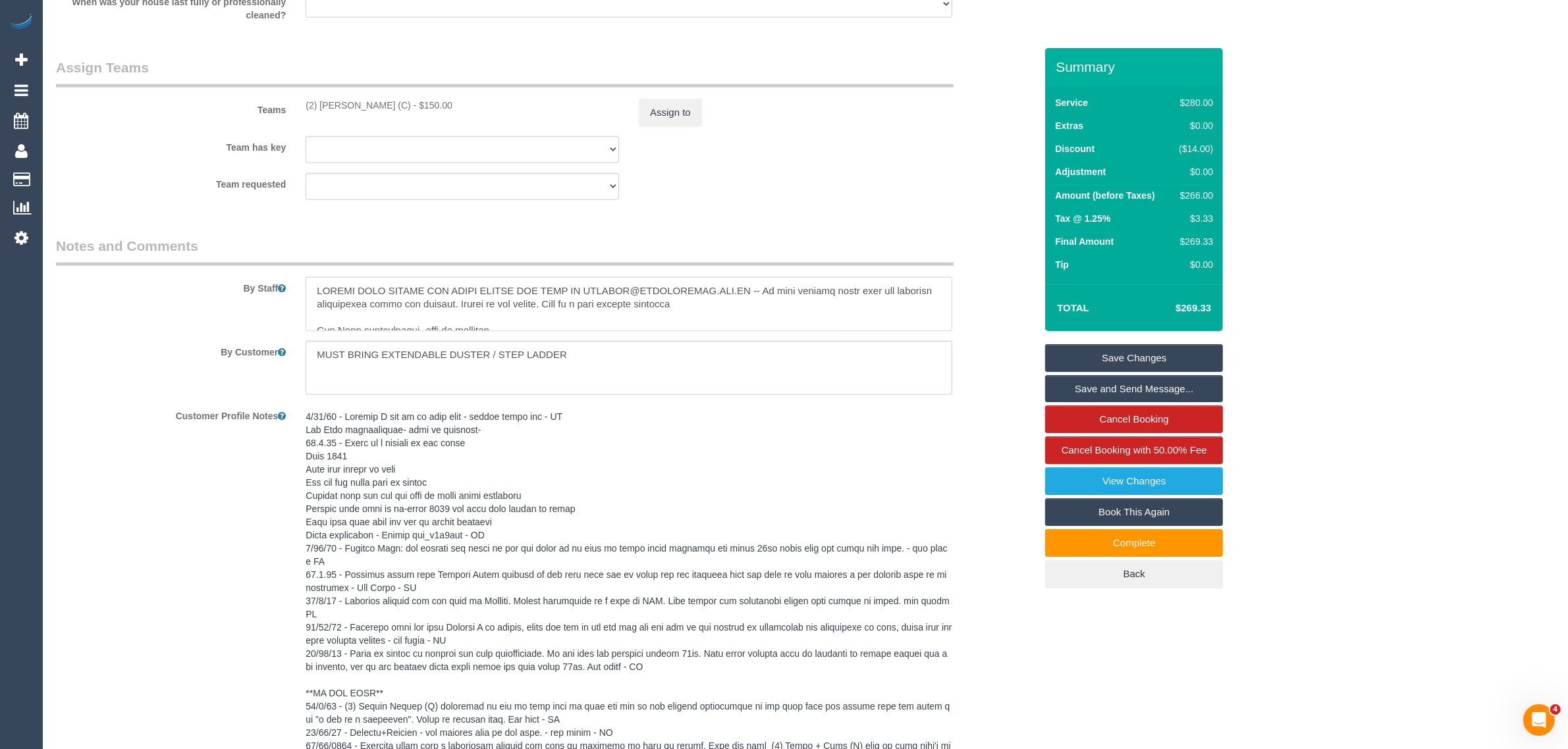
drag, startPoint x: 386, startPoint y: 324, endPoint x: 295, endPoint y: 299, distance: 94.4
click at [296, 299] on div at bounding box center [629, 304] width 667 height 54
click at [452, 308] on textarea at bounding box center [628, 304] width 646 height 54
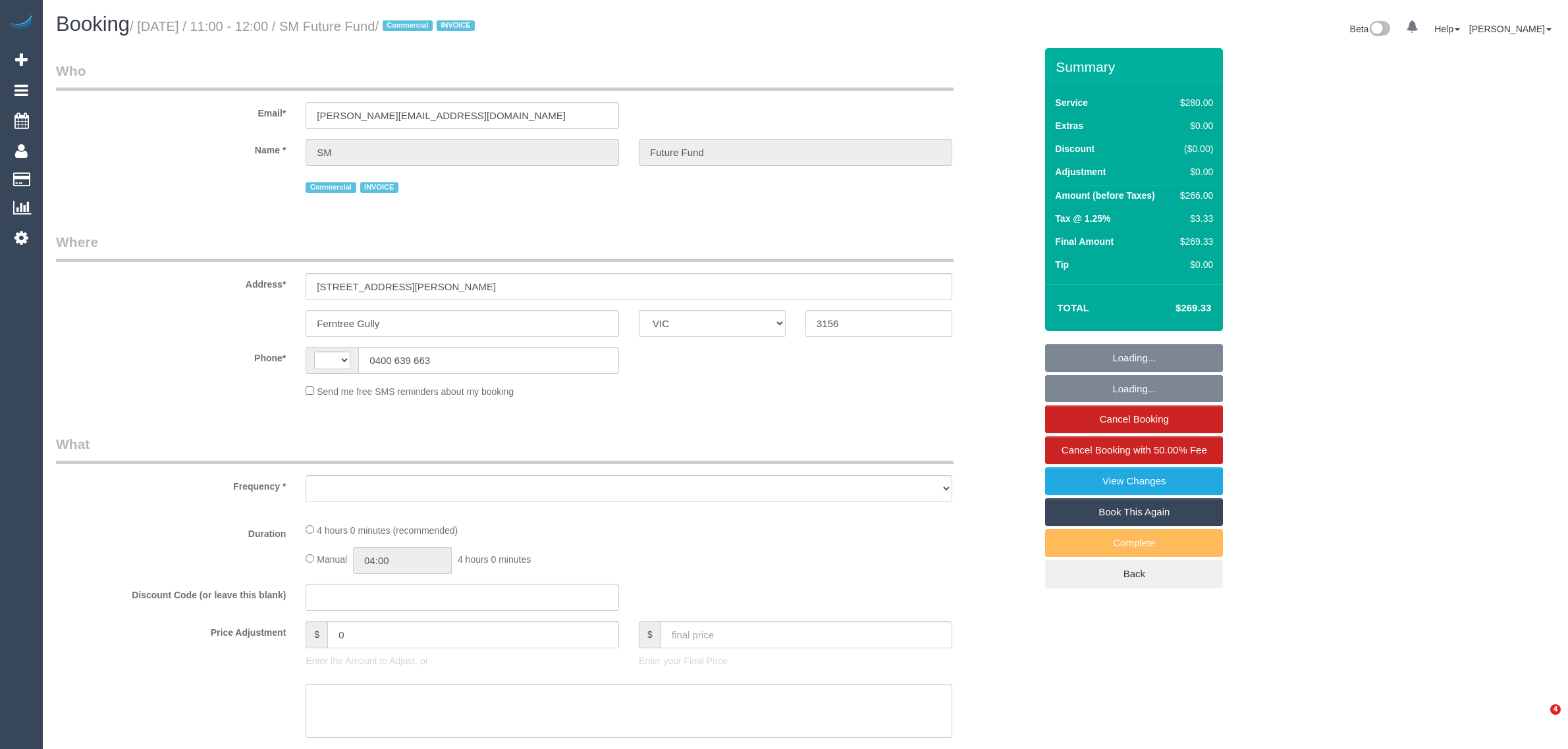
select select "VIC"
select select "string:AU"
select select "object:538"
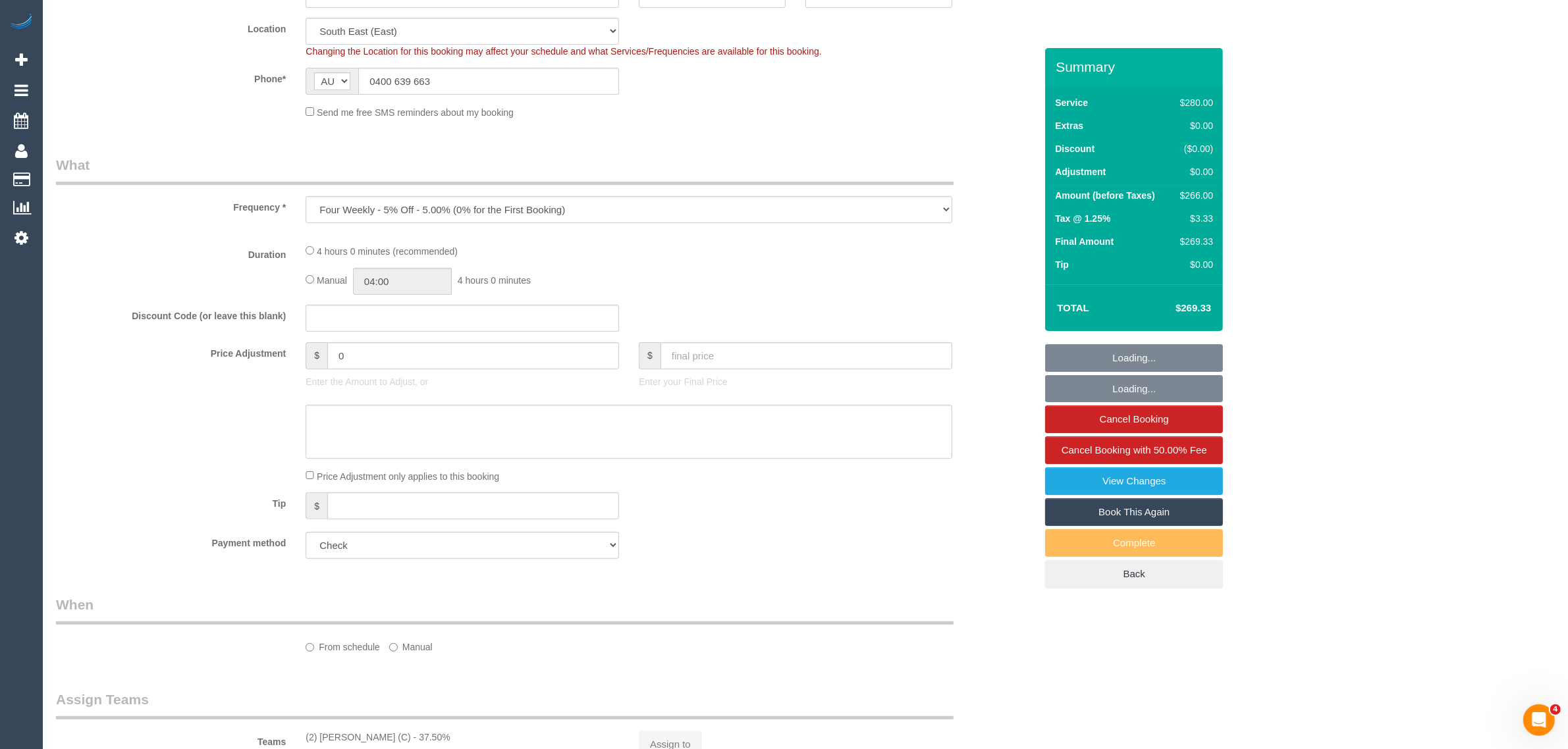
select select "240"
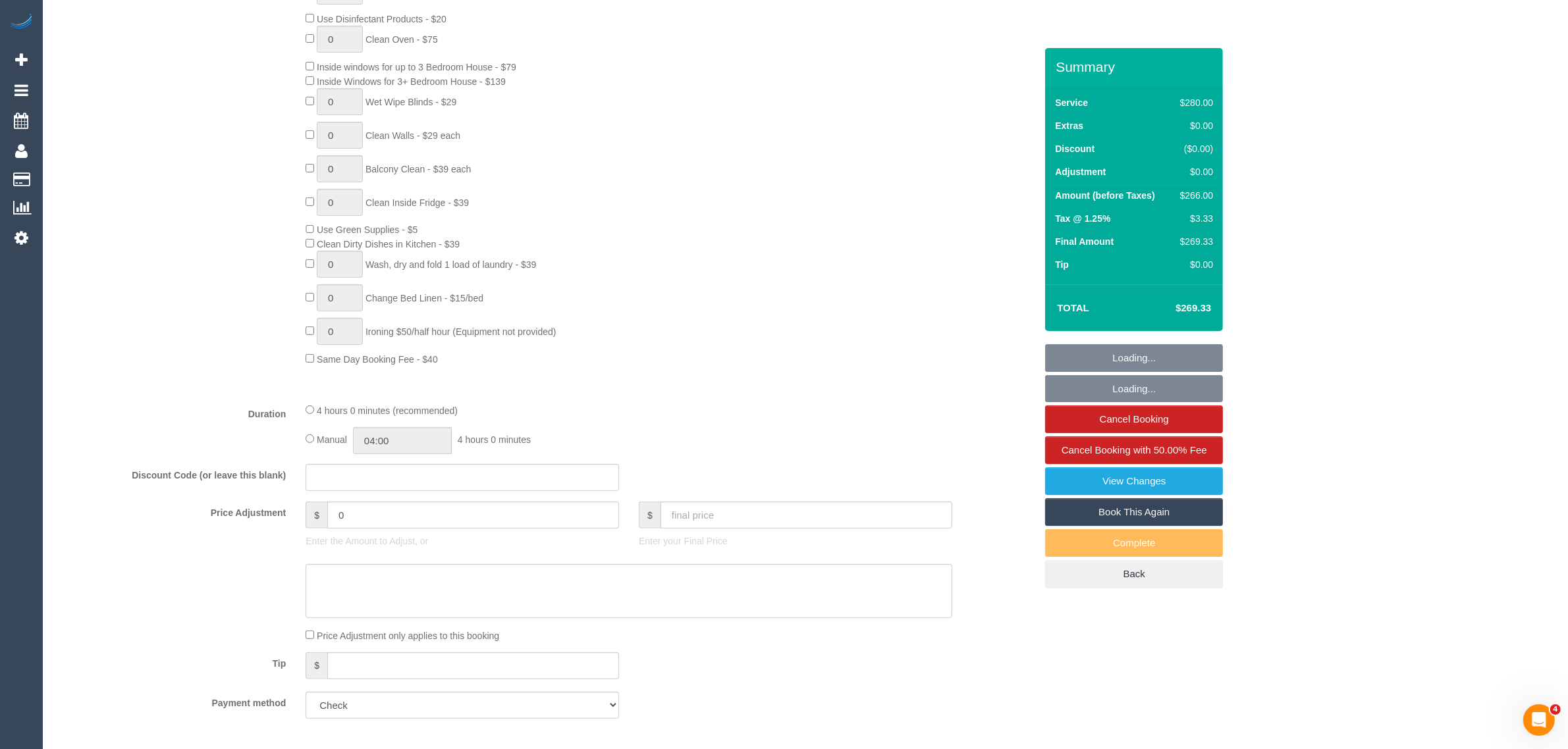
select select "number:28"
select select "number:14"
select select "number:19"
select select "number:22"
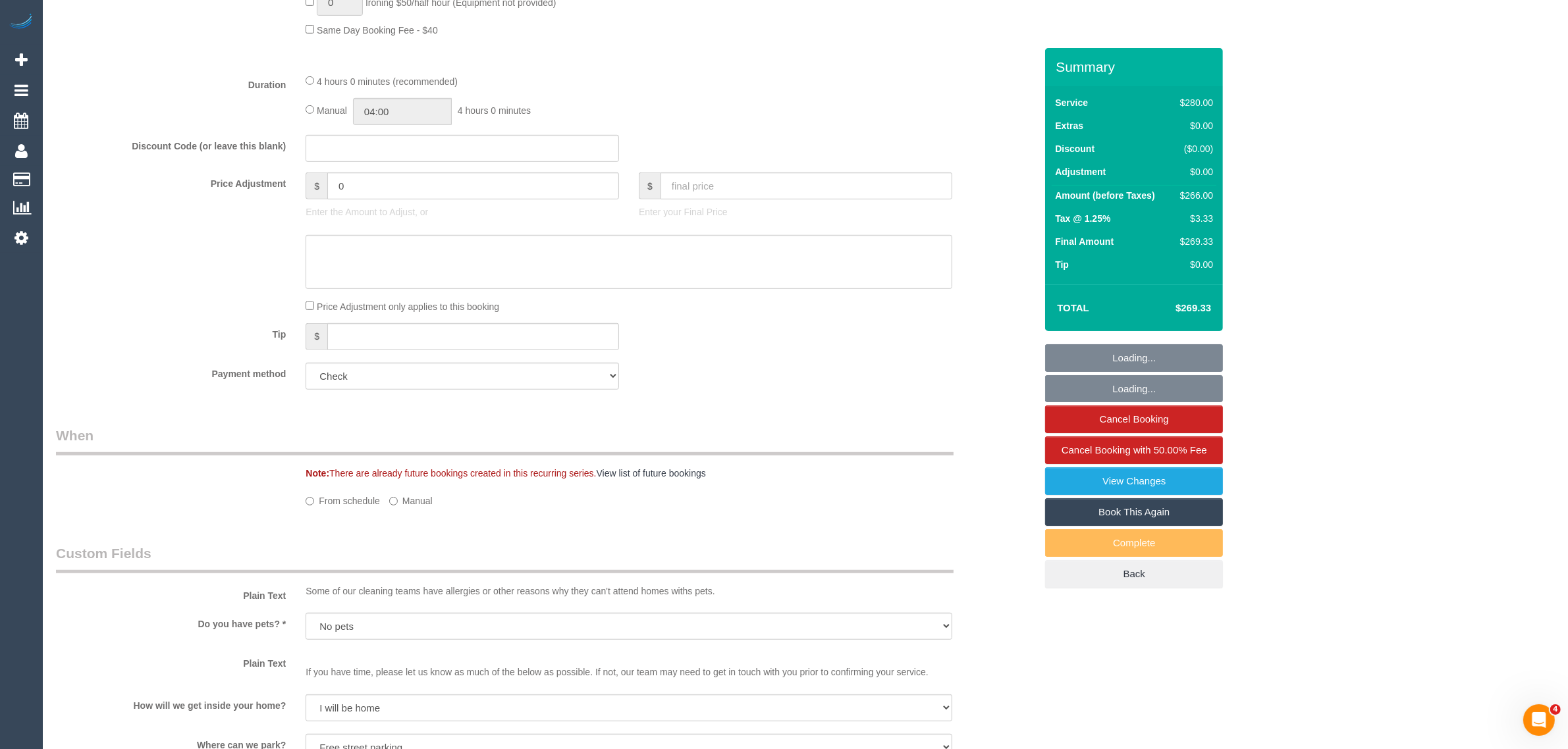
select select "object:901"
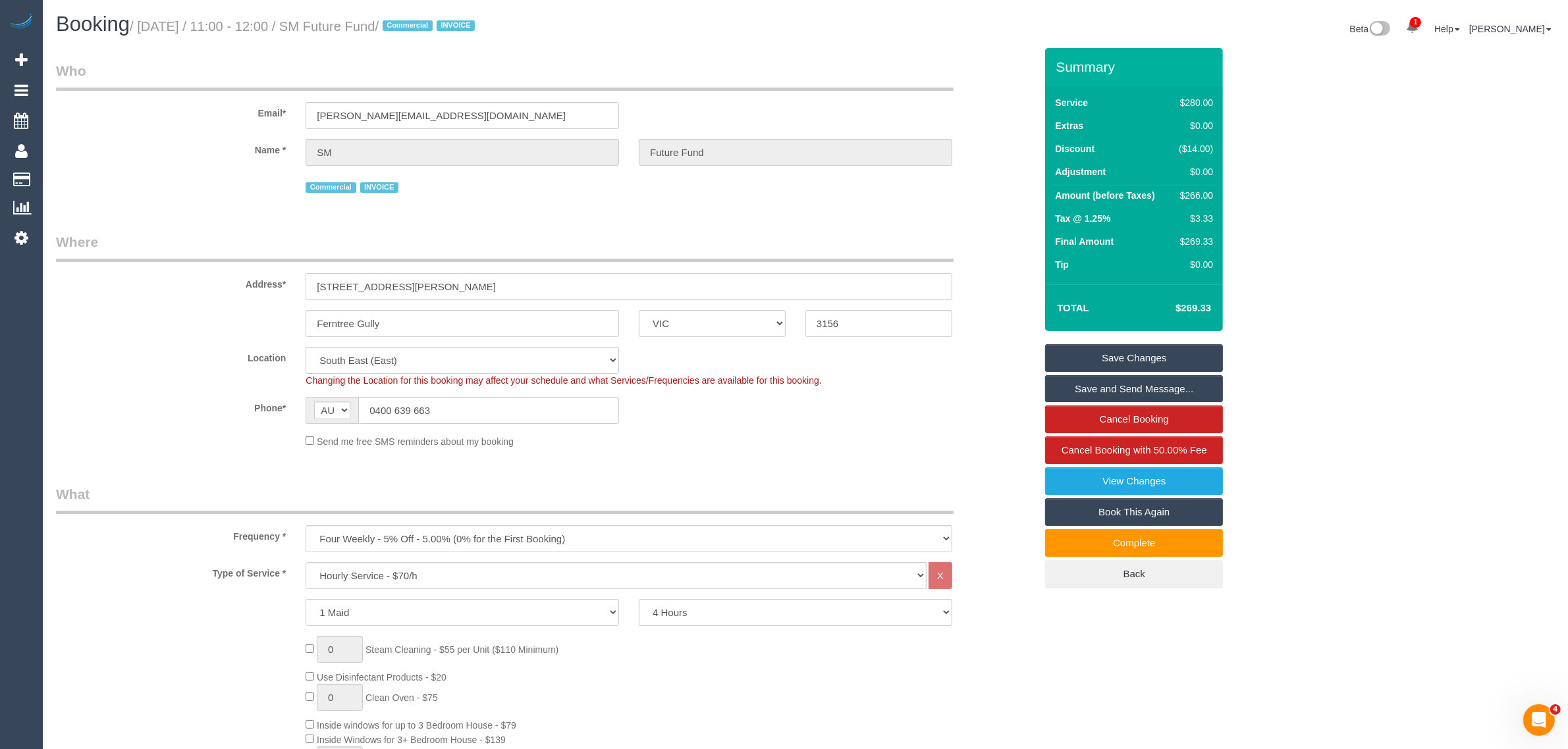
click at [506, 287] on input "24 Craig Avenue" at bounding box center [628, 286] width 646 height 27
drag, startPoint x: 998, startPoint y: 318, endPoint x: 1002, endPoint y: 326, distance: 8.9
click at [998, 318] on div "Ferntree Gully ACT NSW NT QLD SA TAS VIC WA 3156" at bounding box center [546, 323] width 999 height 27
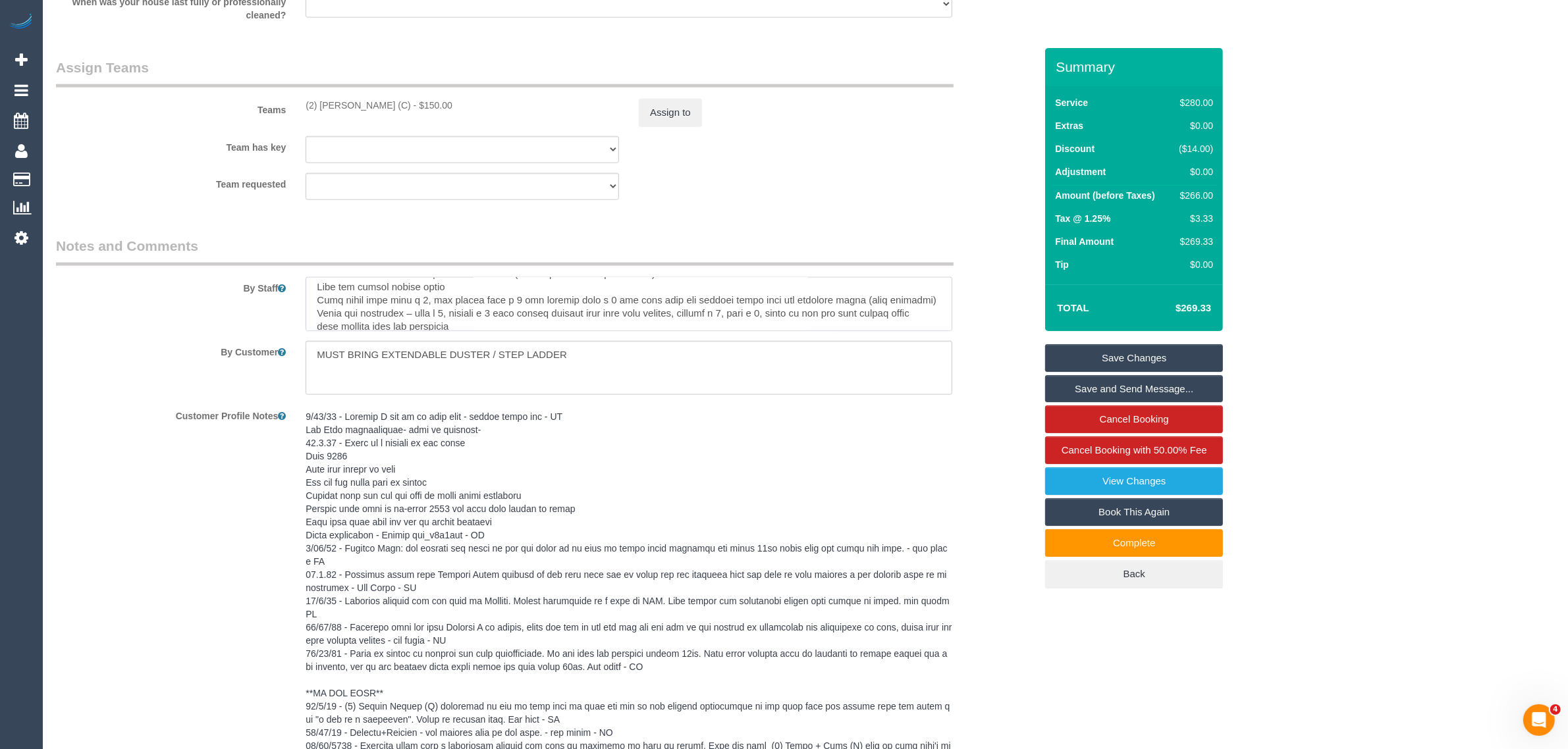
scroll to position [222, 0]
click at [975, 382] on div "By Customer" at bounding box center [546, 367] width 999 height 54
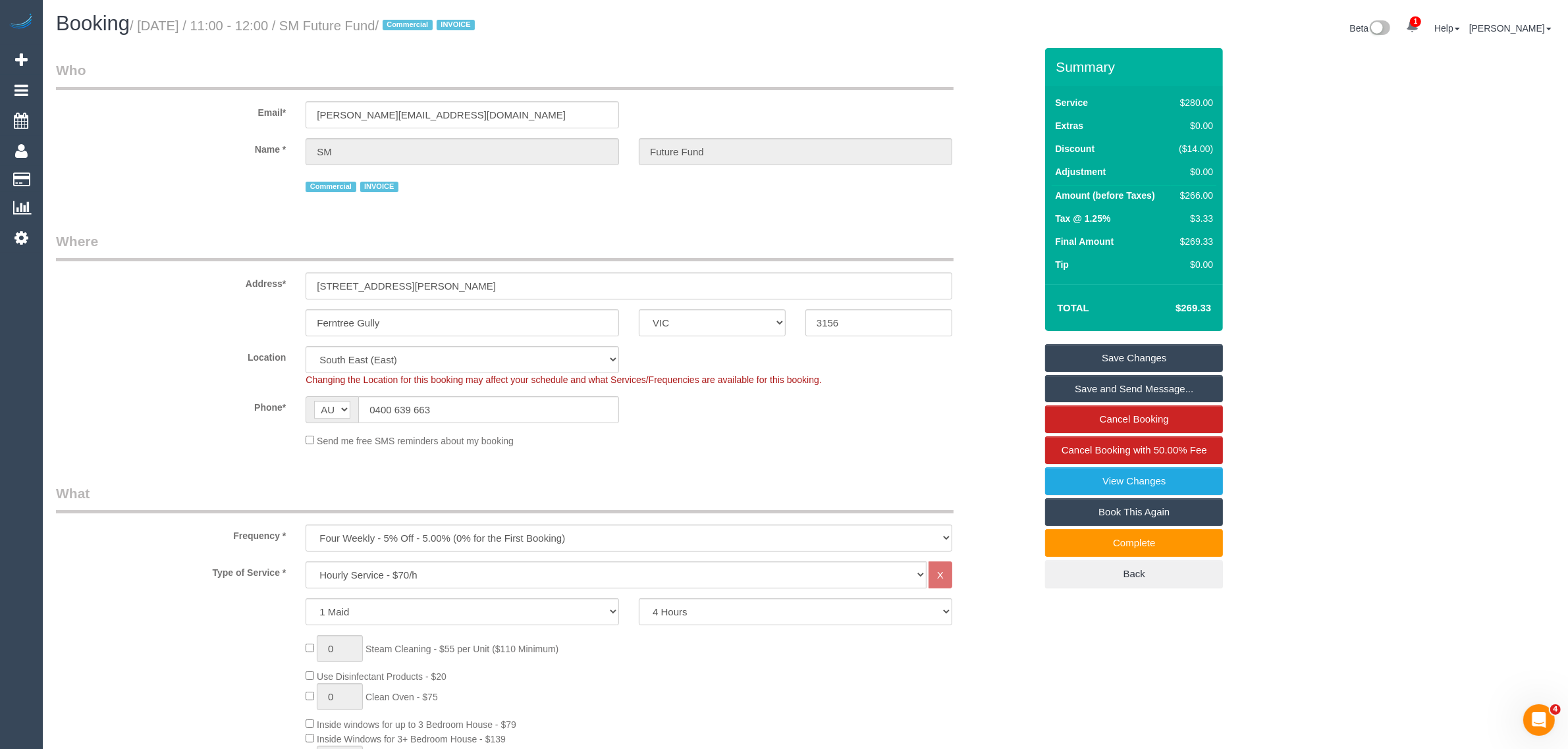
scroll to position [0, 0]
click at [491, 408] on input "0400 639 663" at bounding box center [488, 410] width 261 height 27
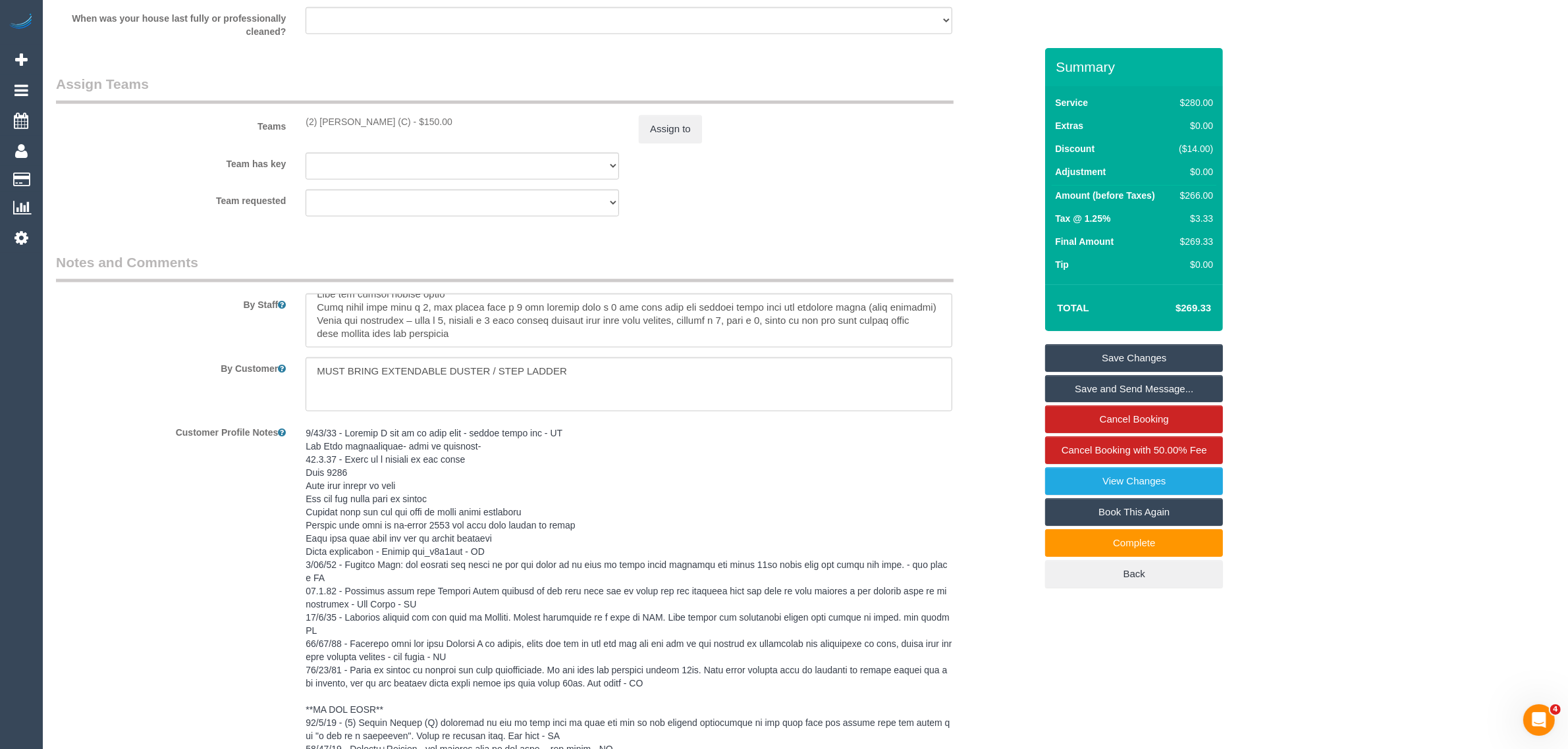
scroll to position [1975, 0]
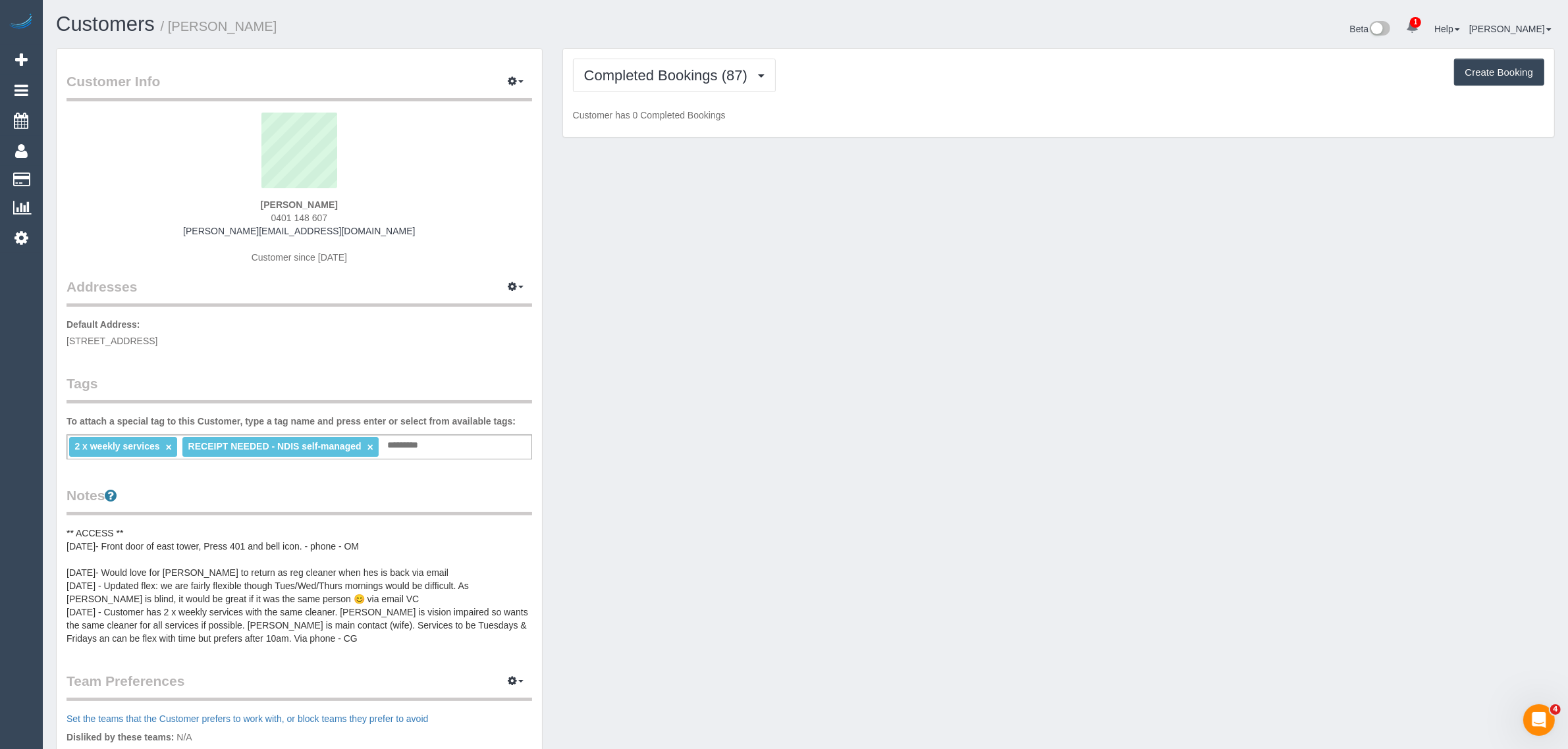
click at [288, 214] on span "0401 148 607" at bounding box center [300, 218] width 57 height 10
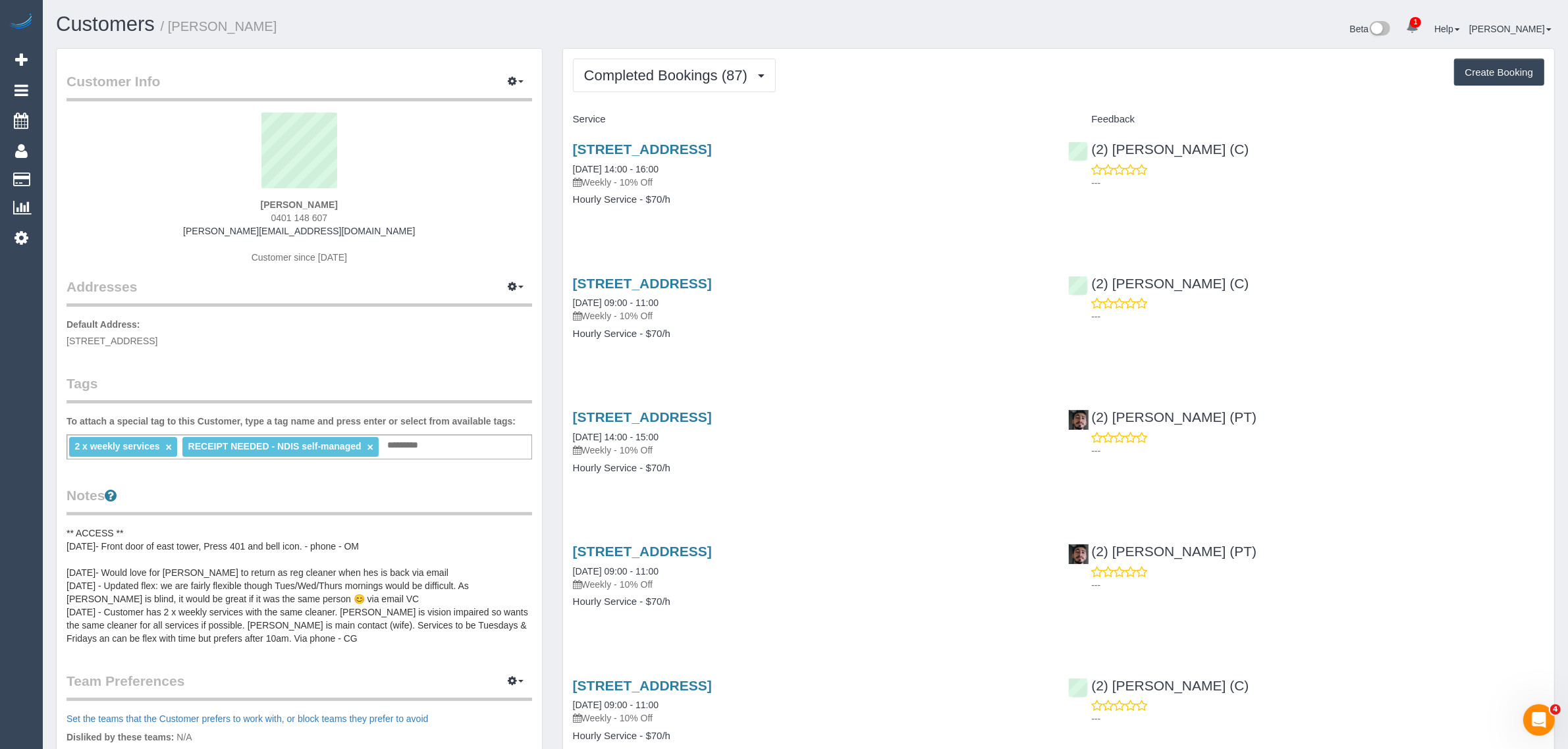
click at [288, 214] on span "0401 148 607" at bounding box center [300, 218] width 57 height 10
click at [693, 74] on span "Completed Bookings (87)" at bounding box center [669, 75] width 170 height 16
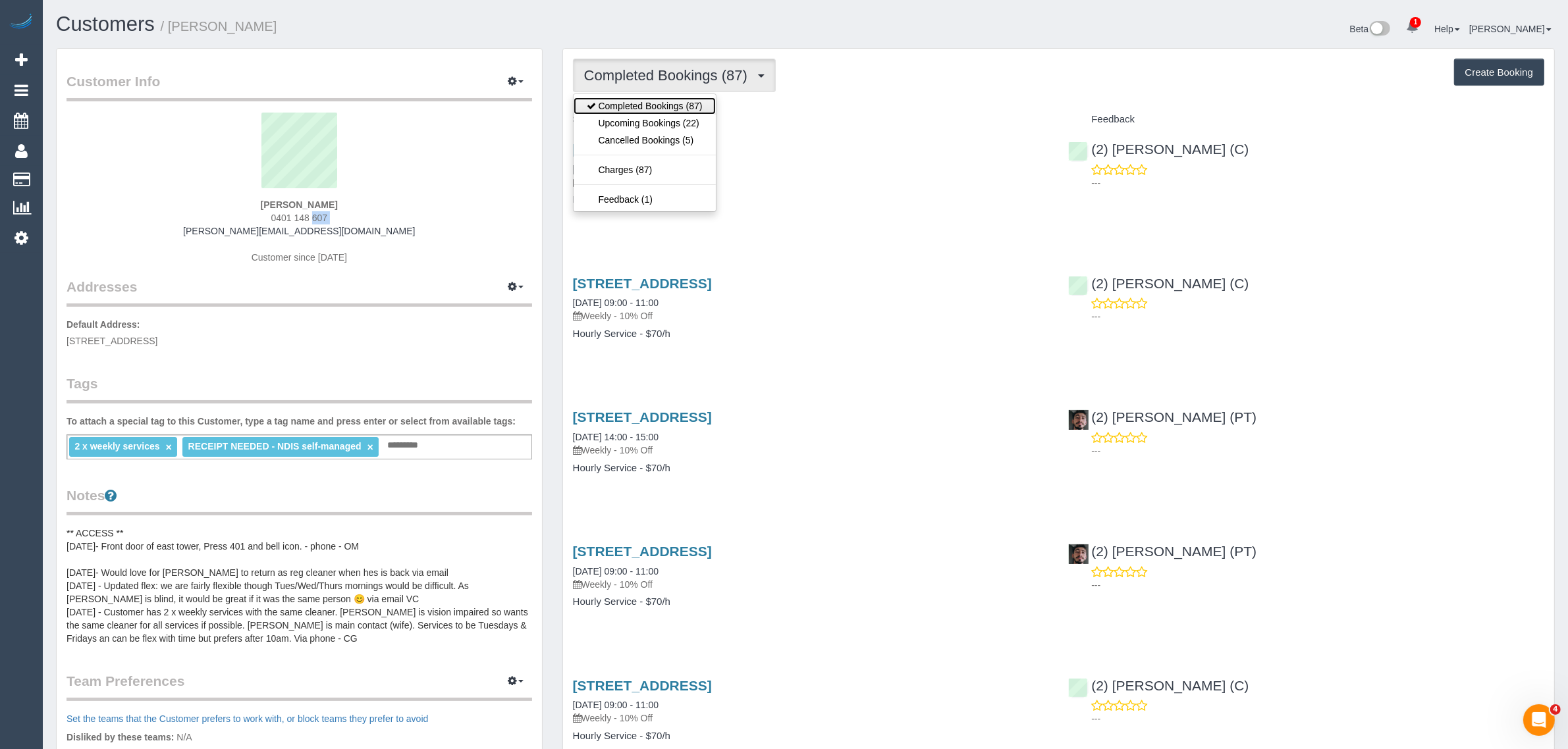
click at [644, 112] on link "Completed Bookings (87)" at bounding box center [645, 106] width 142 height 17
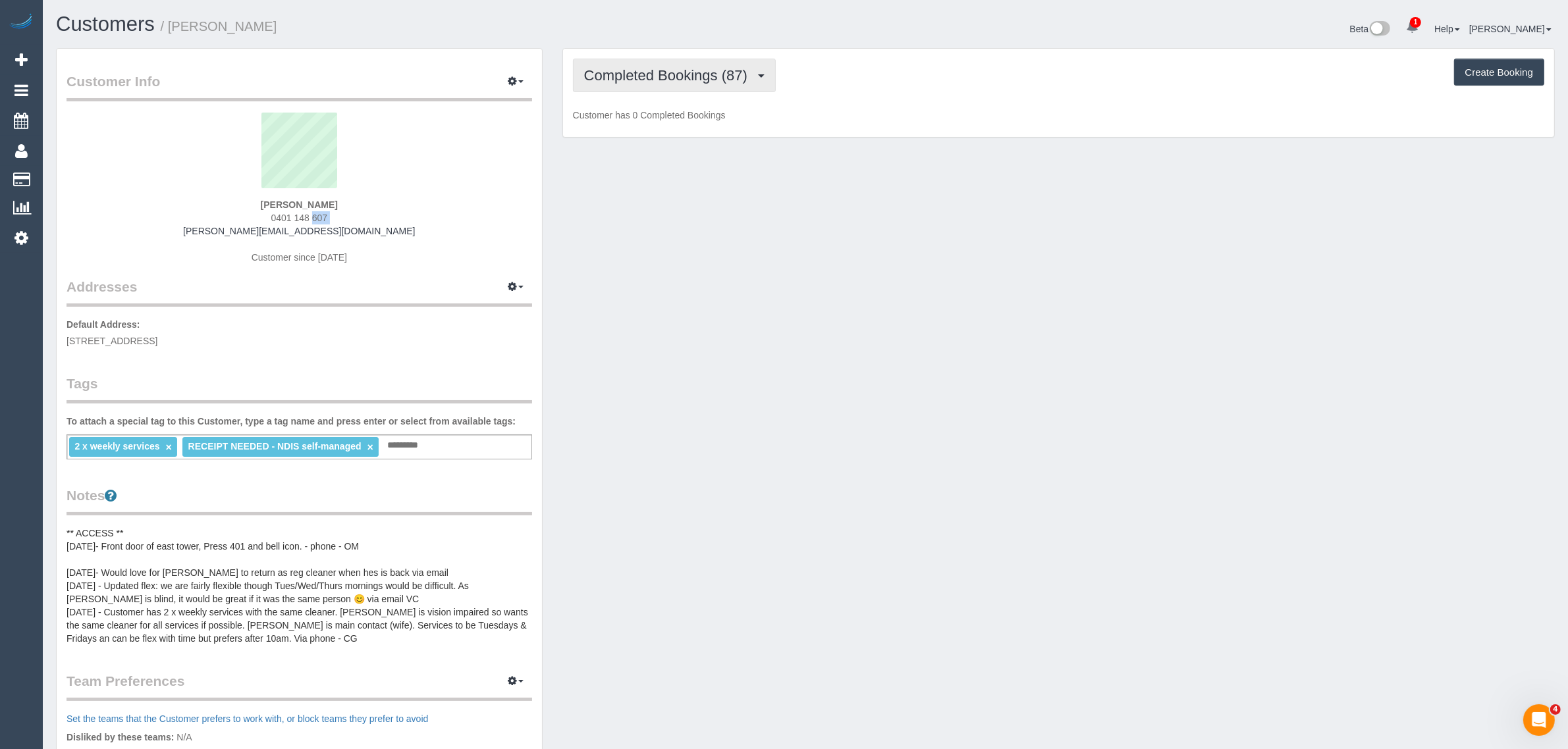
drag, startPoint x: 692, startPoint y: 75, endPoint x: 638, endPoint y: 124, distance: 72.9
click at [693, 75] on span "Completed Bookings (87)" at bounding box center [669, 75] width 170 height 16
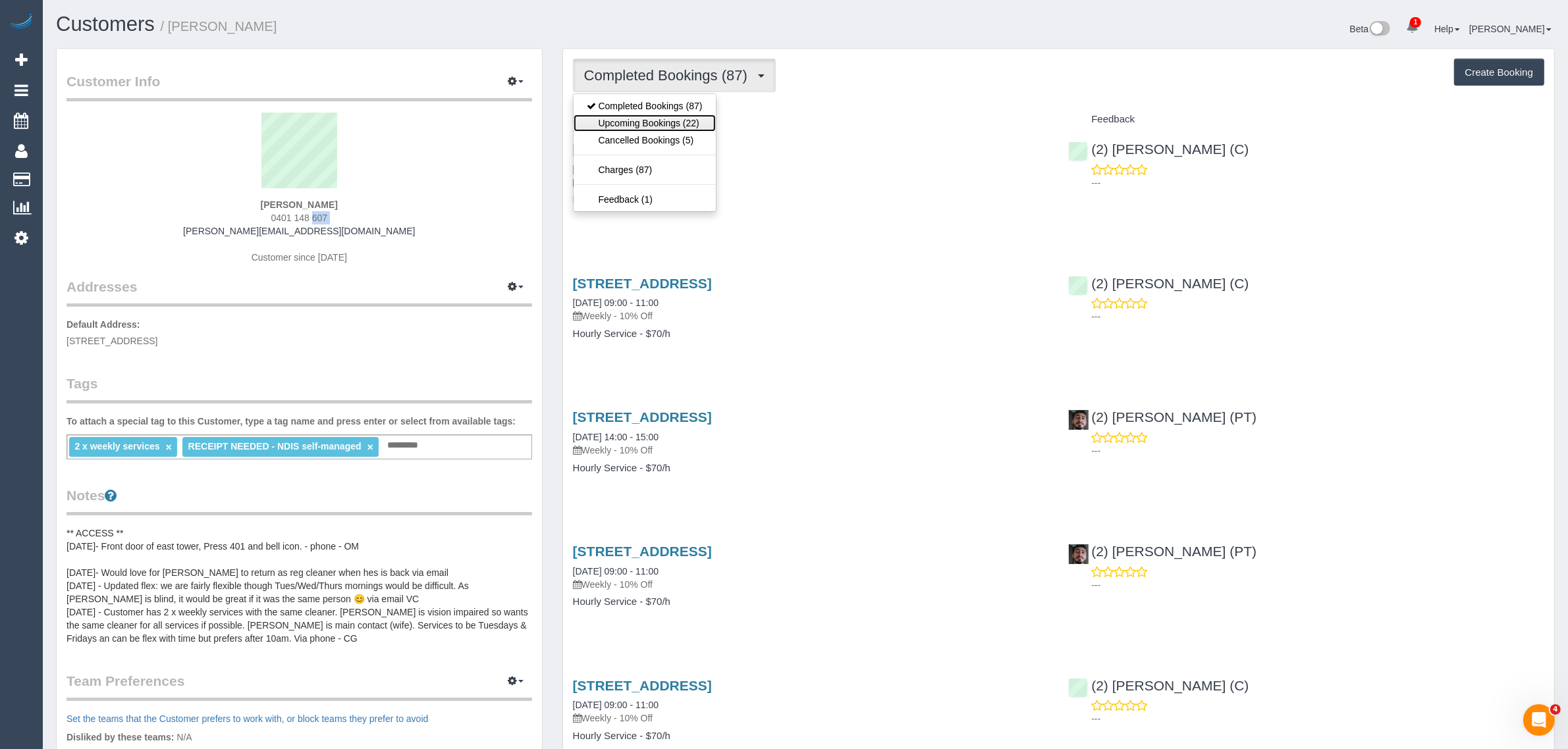
click at [646, 115] on link "Upcoming Bookings (22)" at bounding box center [645, 124] width 142 height 17
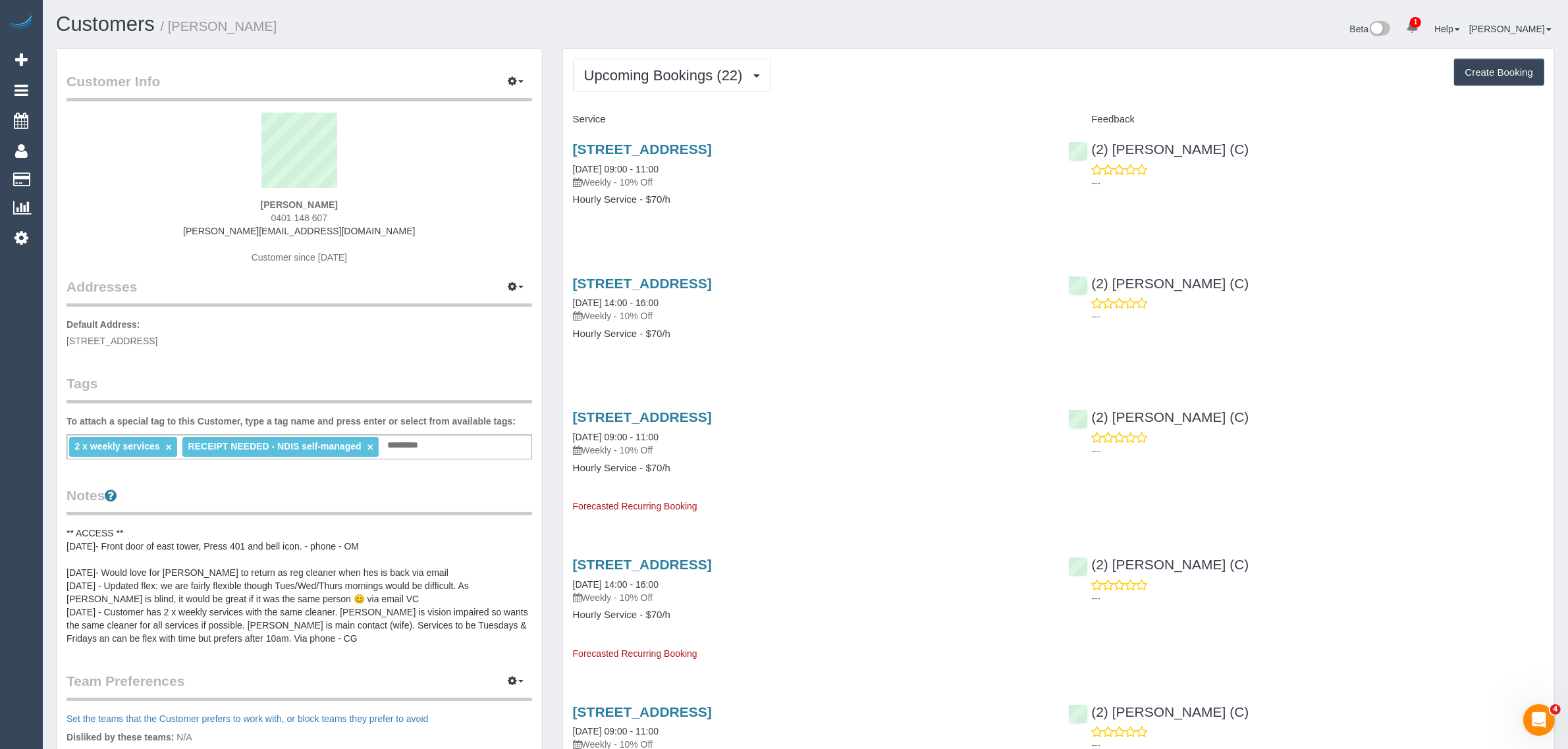
drag, startPoint x: 660, startPoint y: 299, endPoint x: 640, endPoint y: 303, distance: 20.4
click at [626, 299] on div "401/250 St Kilda Road, Southbank, VIC 3006 09/09/2025 14:00 - 16:00 Weekly - 10…" at bounding box center [811, 299] width 476 height 47
click at [611, 301] on link "09/09/2025 14:00 - 16:00" at bounding box center [616, 303] width 86 height 10
click at [659, 67] on span "Upcoming Bookings (22)" at bounding box center [667, 75] width 166 height 16
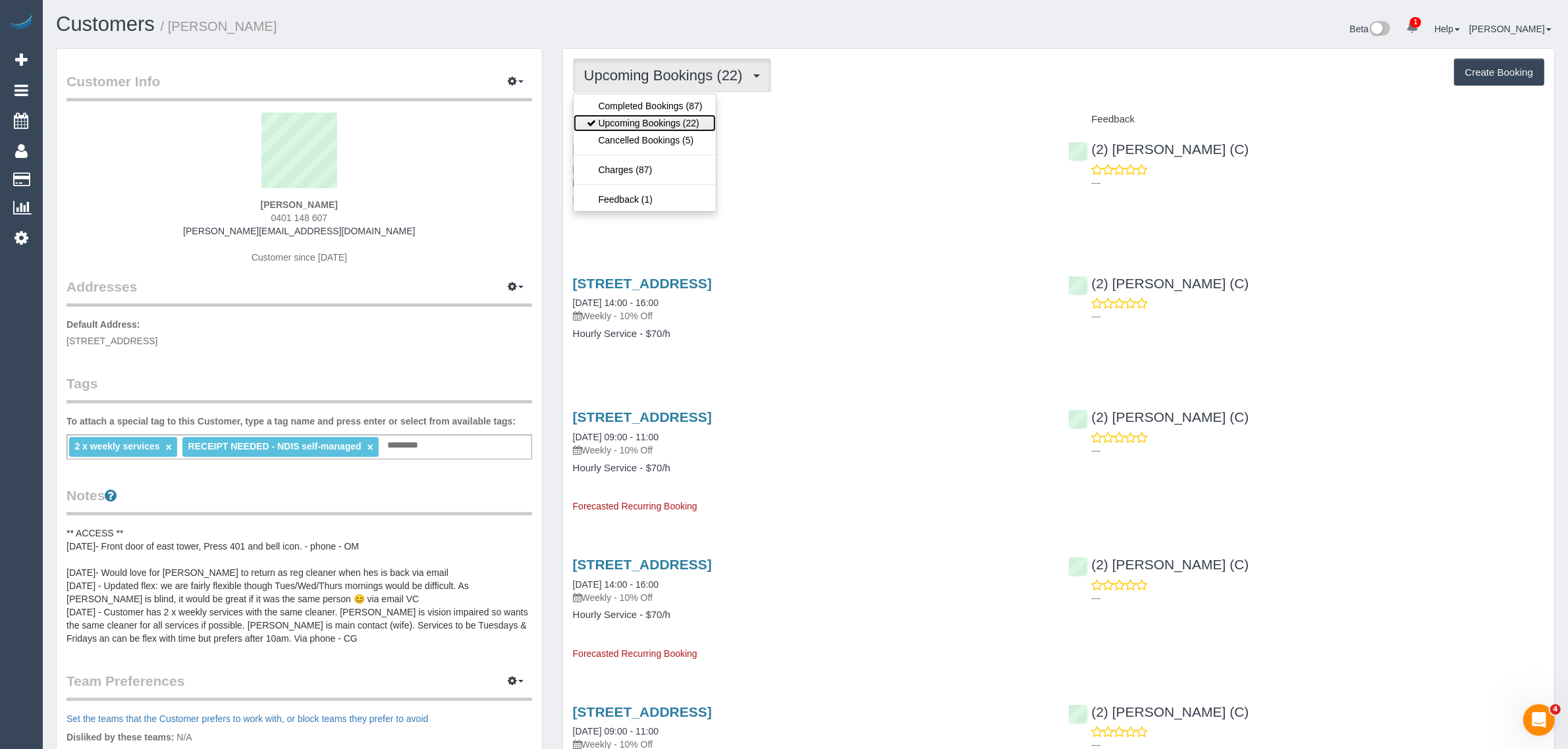
click at [633, 127] on link "Upcoming Bookings (22)" at bounding box center [645, 124] width 142 height 17
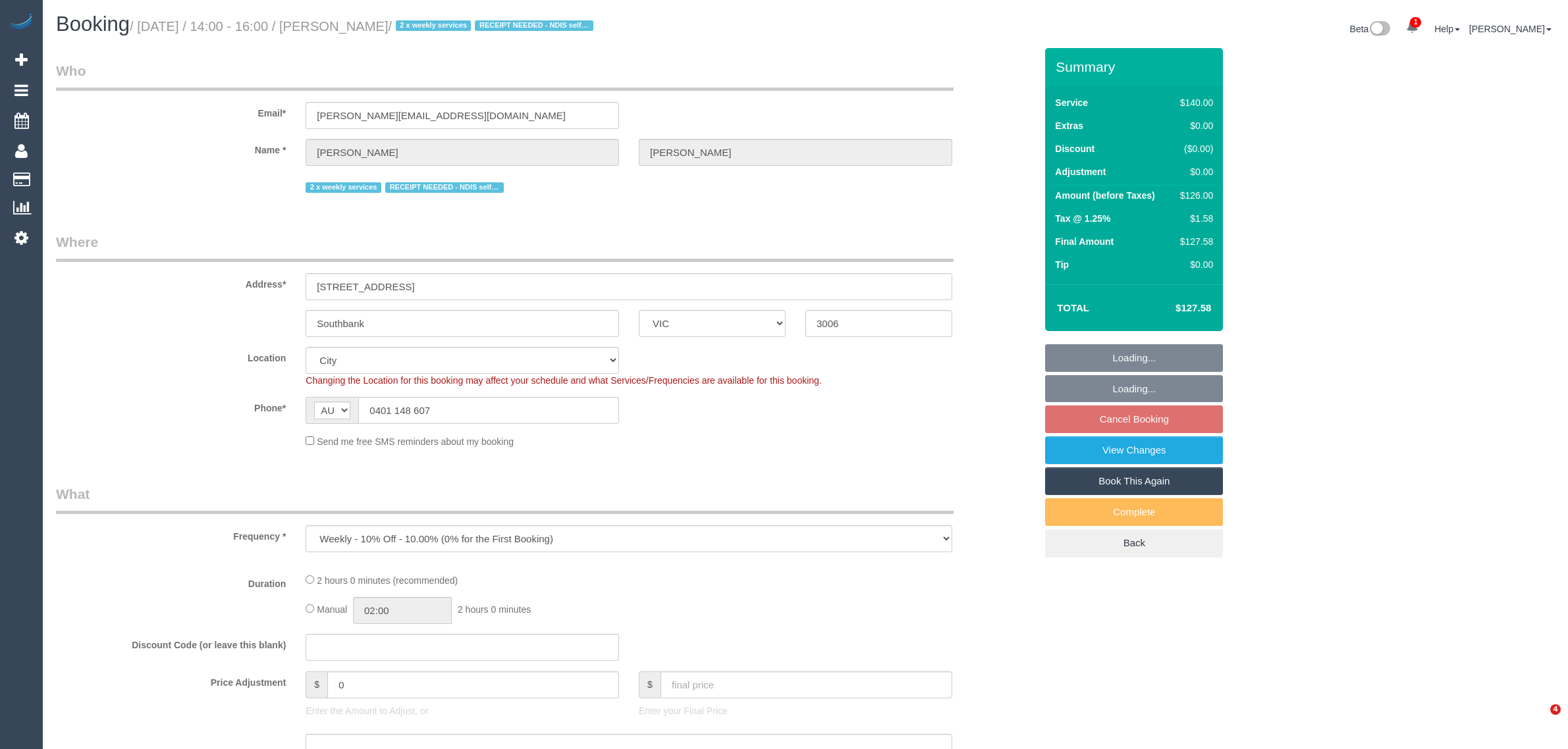
select select "VIC"
select select "object:700"
select select "number:28"
select select "number:14"
select select "number:20"
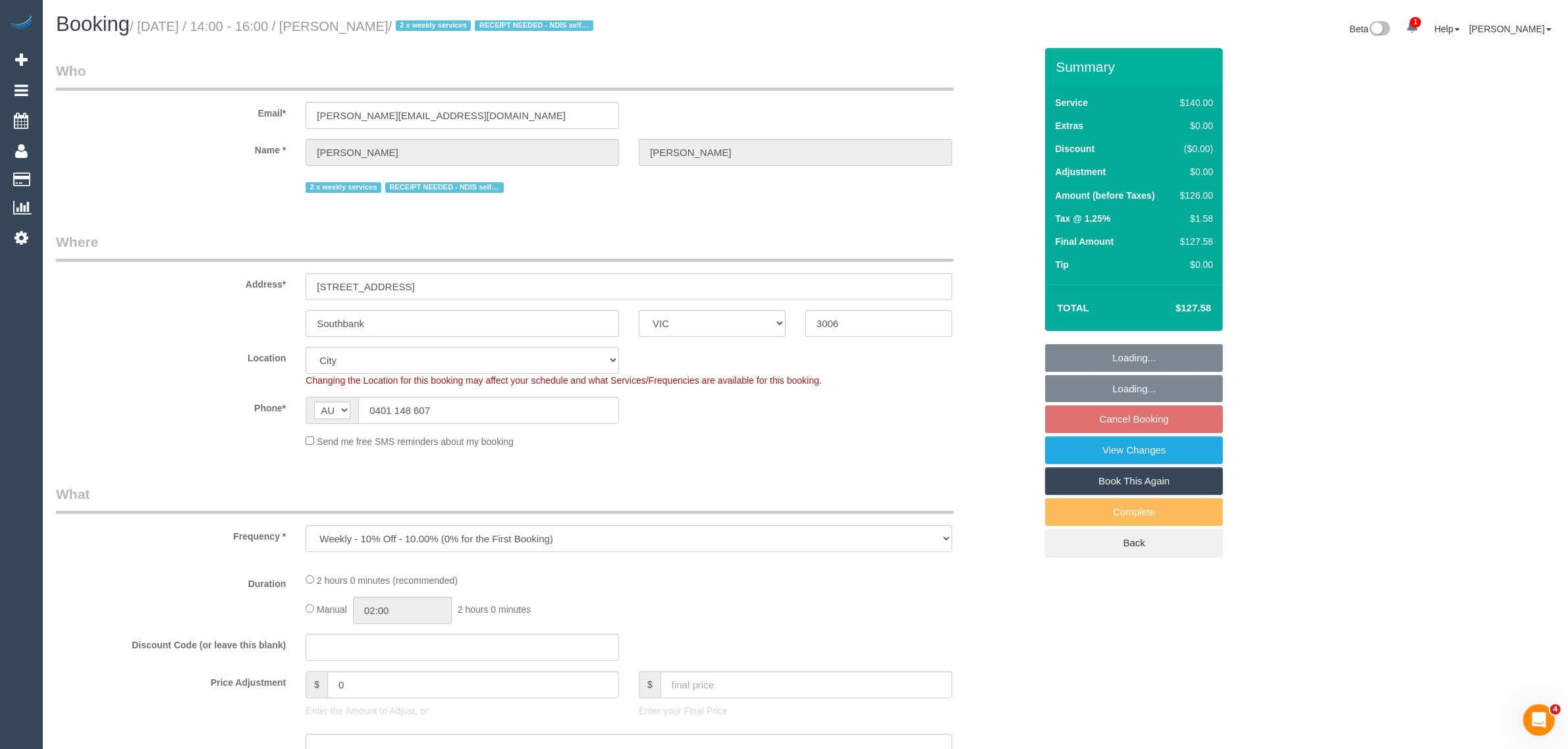
select select "number:25"
select select "number:34"
select select "number:26"
select select "string:stripe-pm_1QS3QX2GScqysDRVhVdclKCJ"
select select "spot4"
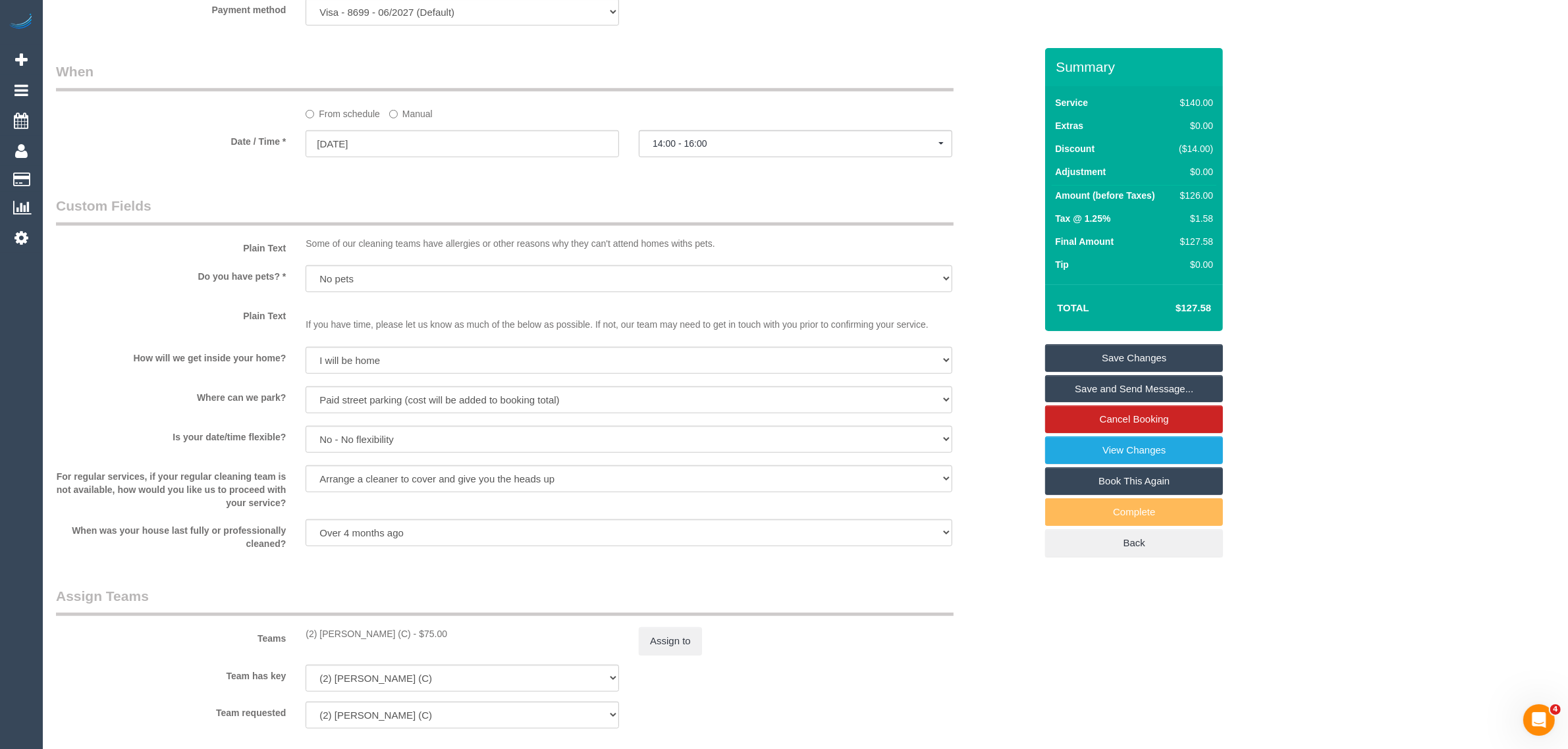
scroll to position [1163, 0]
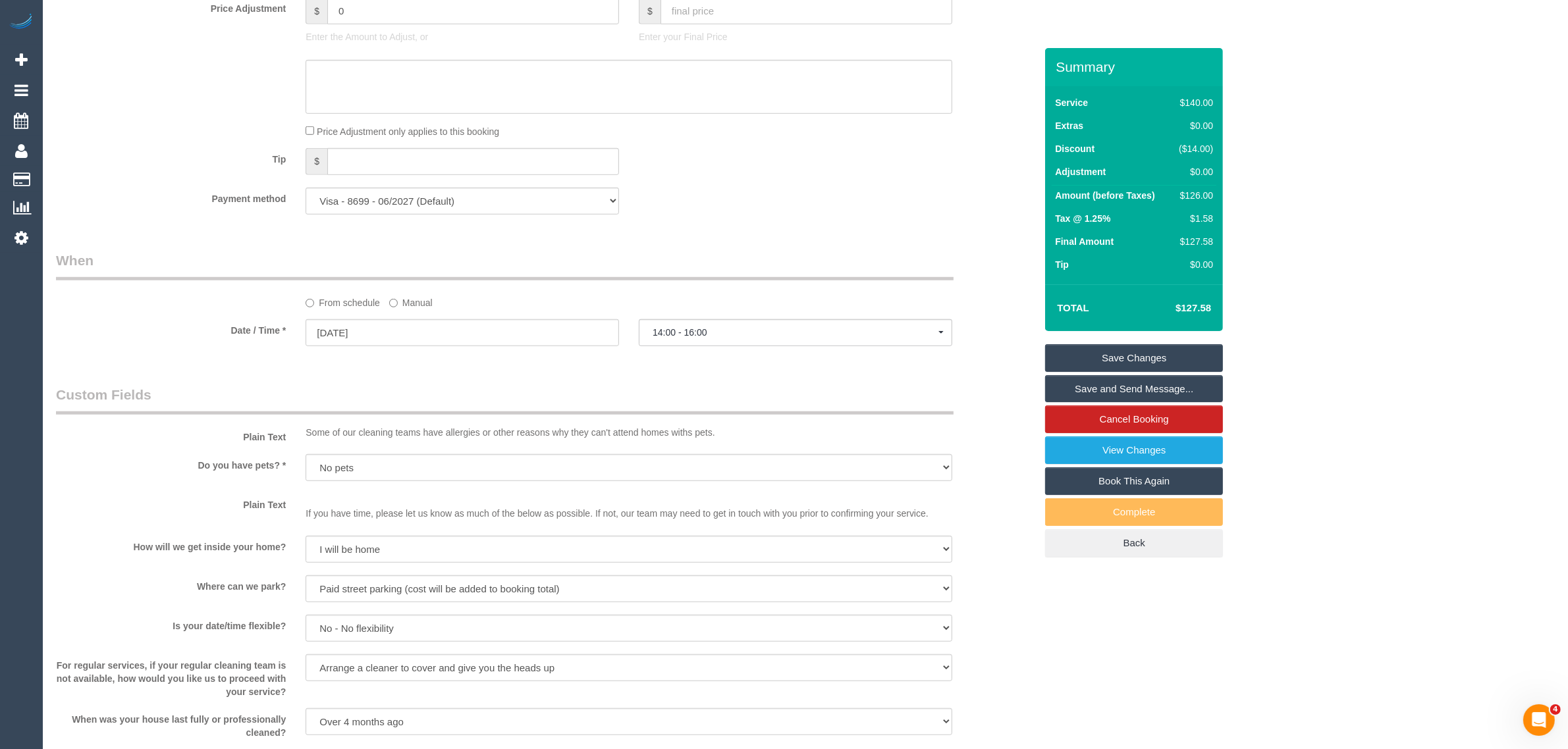
click at [429, 305] on label "Manual" at bounding box center [410, 300] width 44 height 18
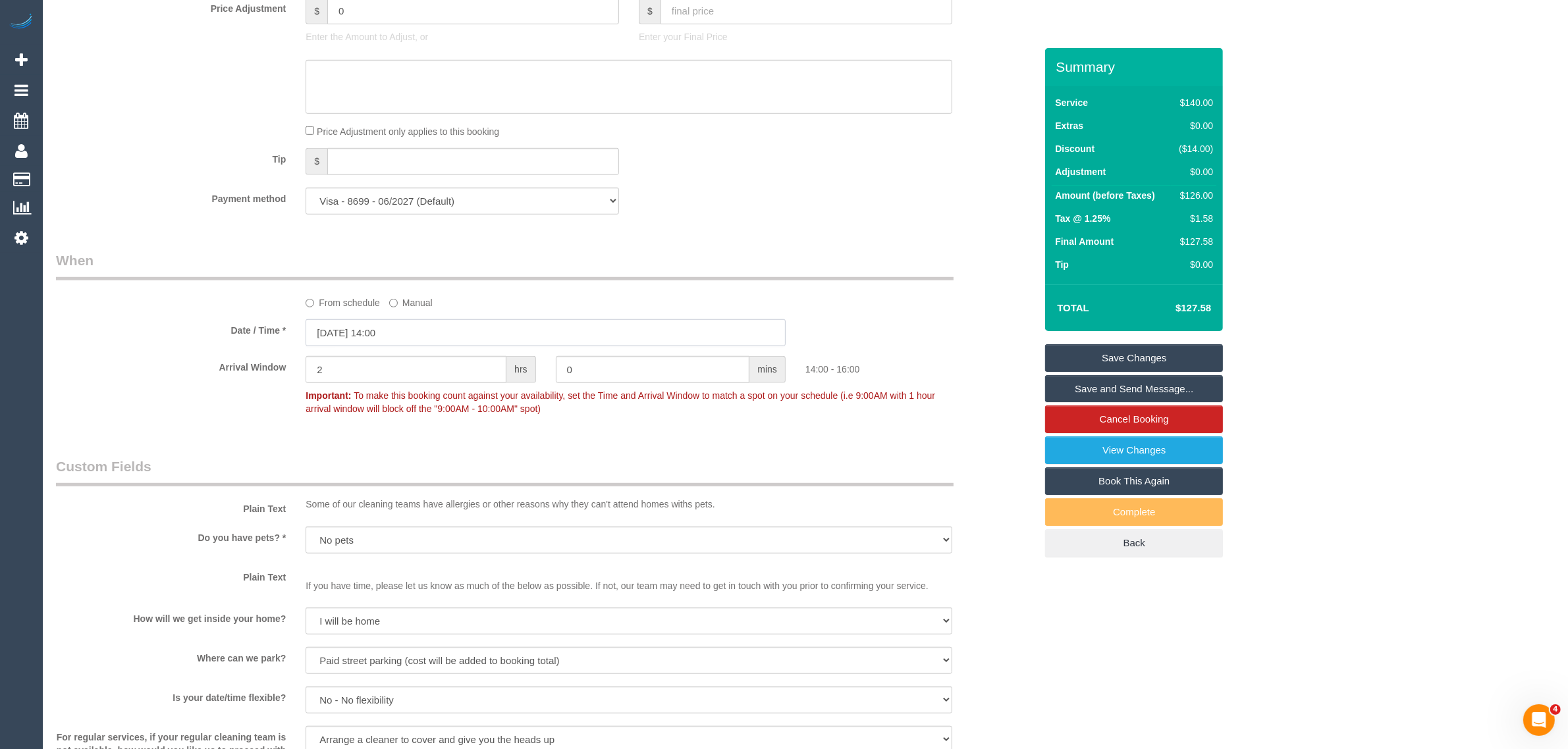
click at [458, 334] on input "[DATE] 14:00" at bounding box center [545, 332] width 480 height 27
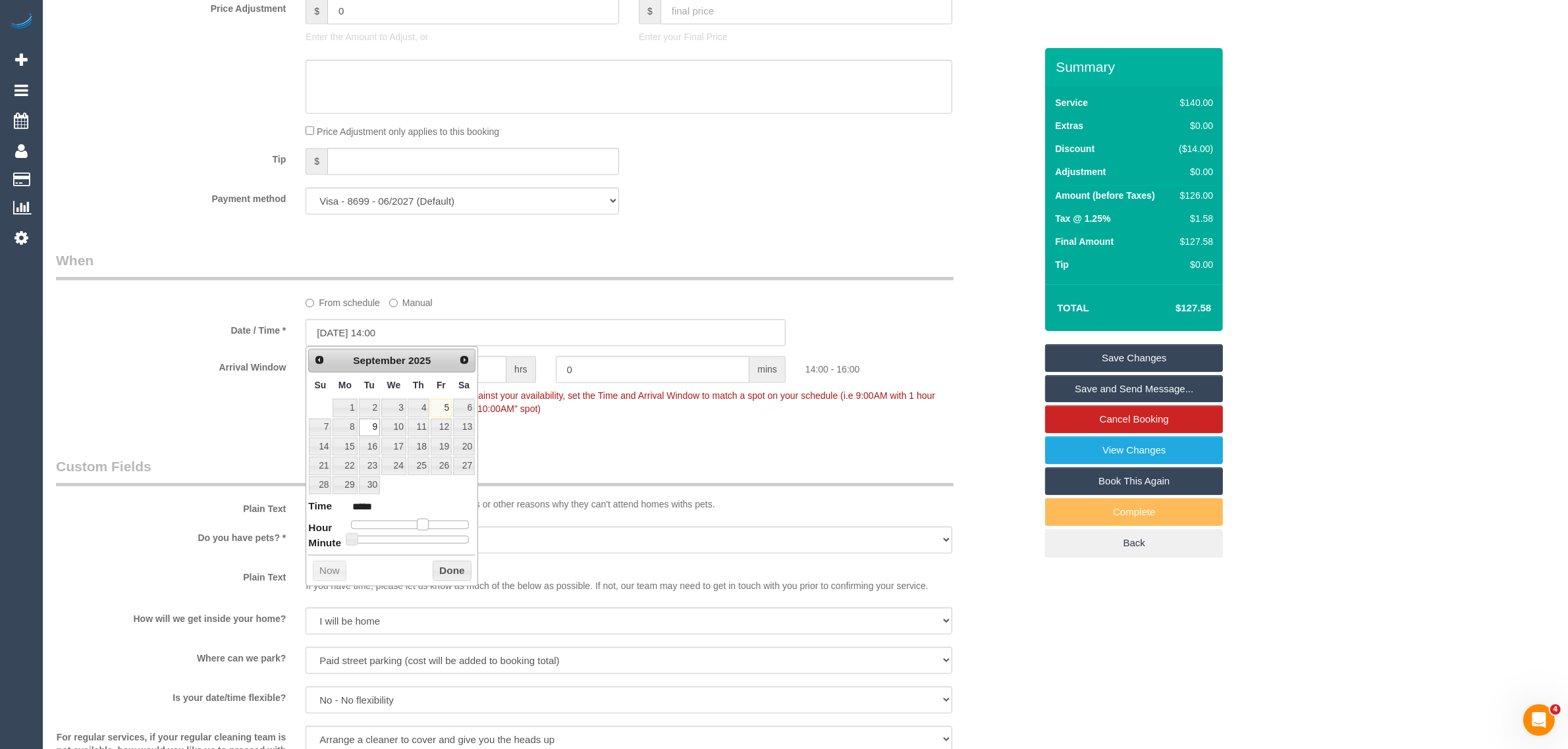
type input "[DATE] 13:00"
type input "*****"
click at [419, 525] on span at bounding box center [418, 525] width 12 height 12
click at [442, 575] on button "Done" at bounding box center [451, 571] width 39 height 21
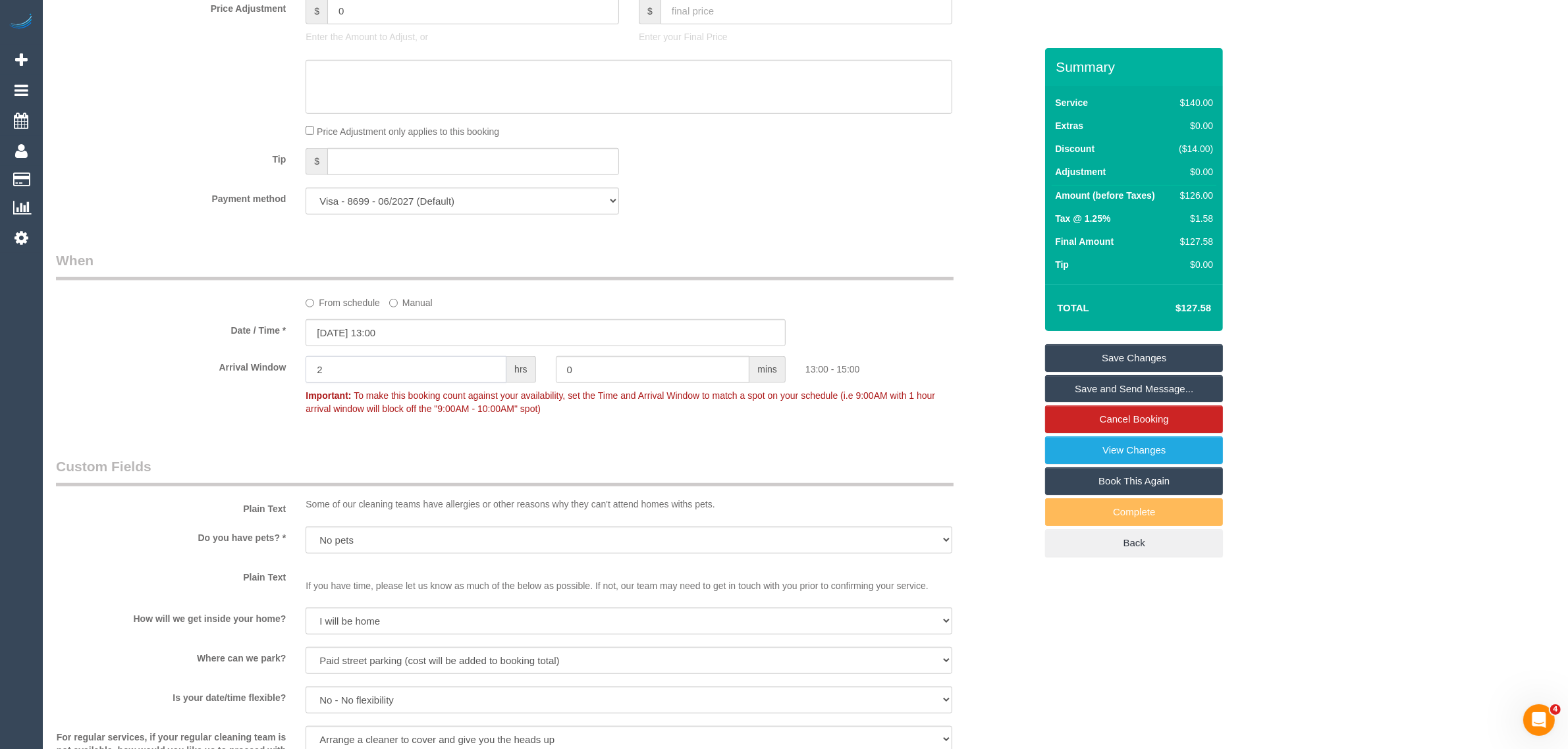
click at [451, 364] on input "2" at bounding box center [406, 369] width 201 height 27
type input "0"
click at [981, 418] on div "Arrival Window 0 hrs 0 mins Important: To make this booking count against your …" at bounding box center [546, 389] width 999 height 65
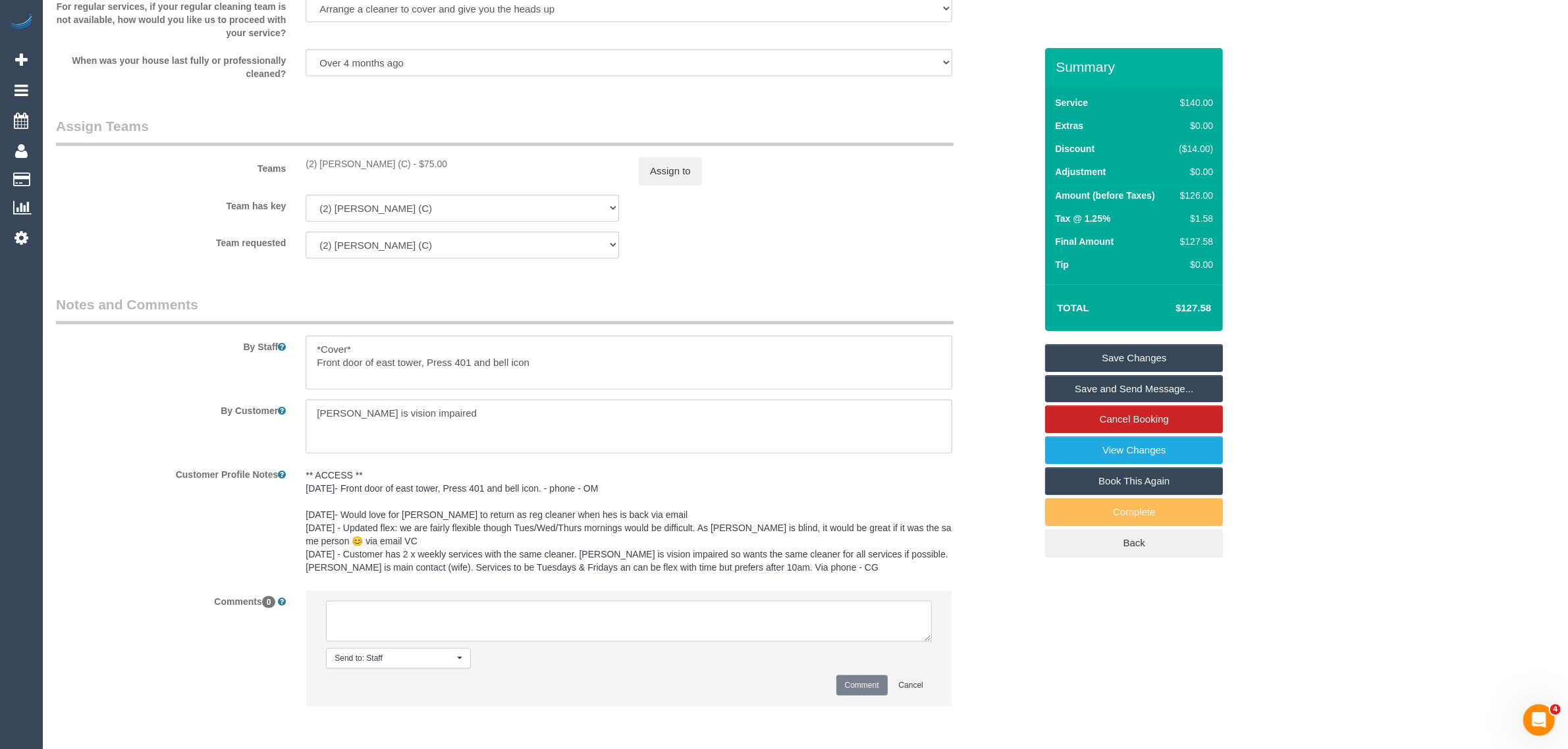
click at [733, 637] on textarea at bounding box center [629, 622] width 606 height 41
type textarea "Agreed to 1PM AW - via txt KA"
click at [858, 693] on button "Comment" at bounding box center [862, 686] width 51 height 21
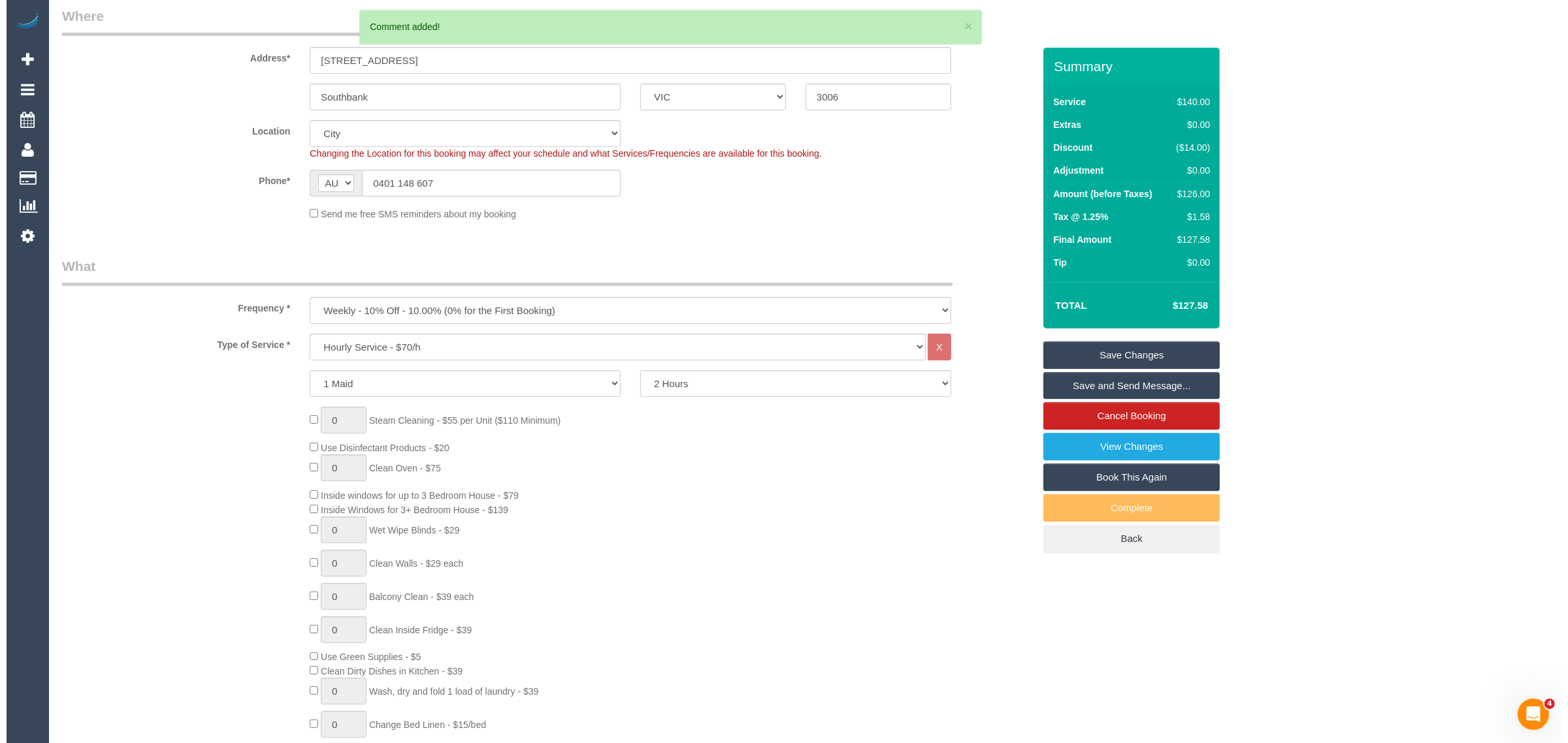
scroll to position [0, 0]
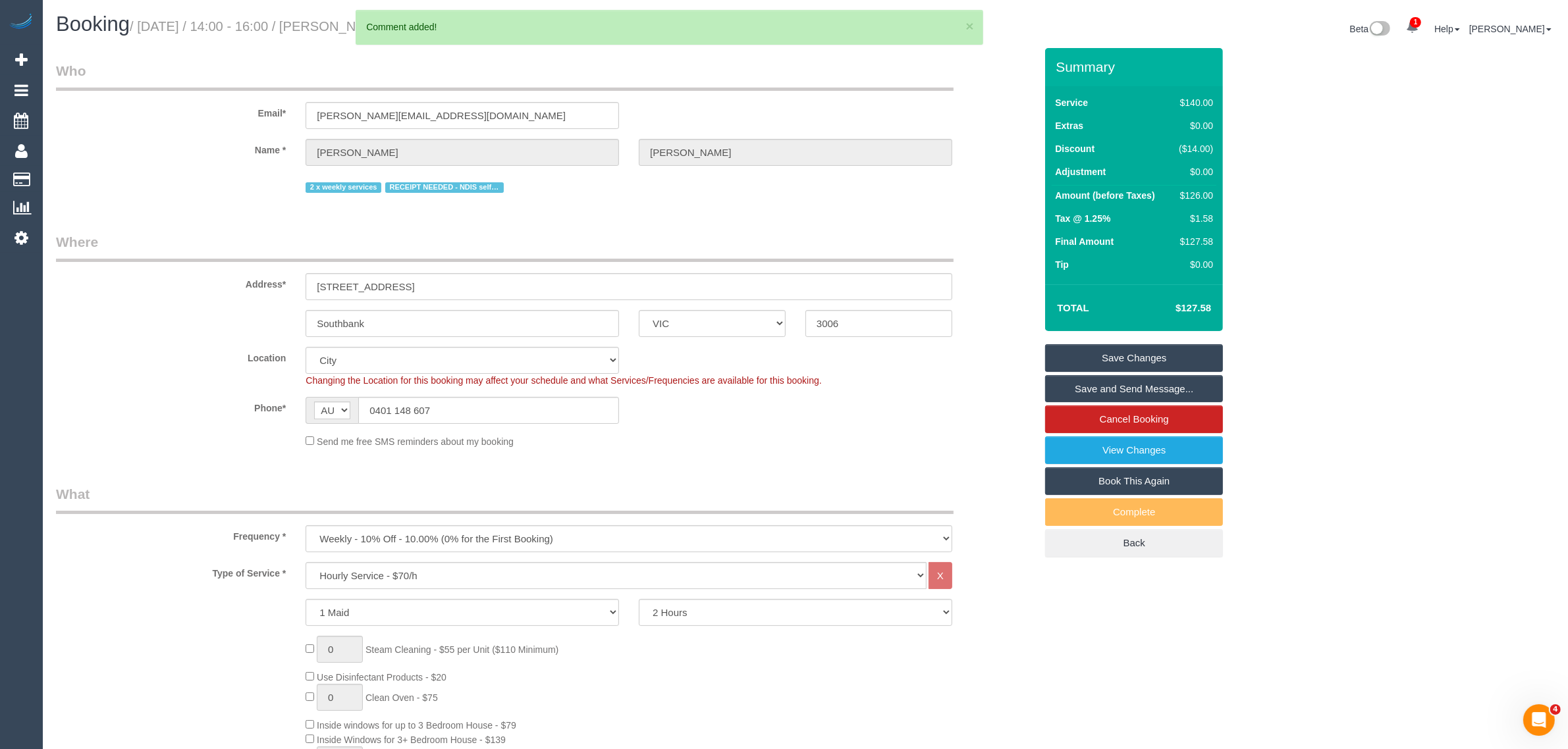
click at [1100, 350] on link "Save Changes" at bounding box center [1134, 358] width 178 height 27
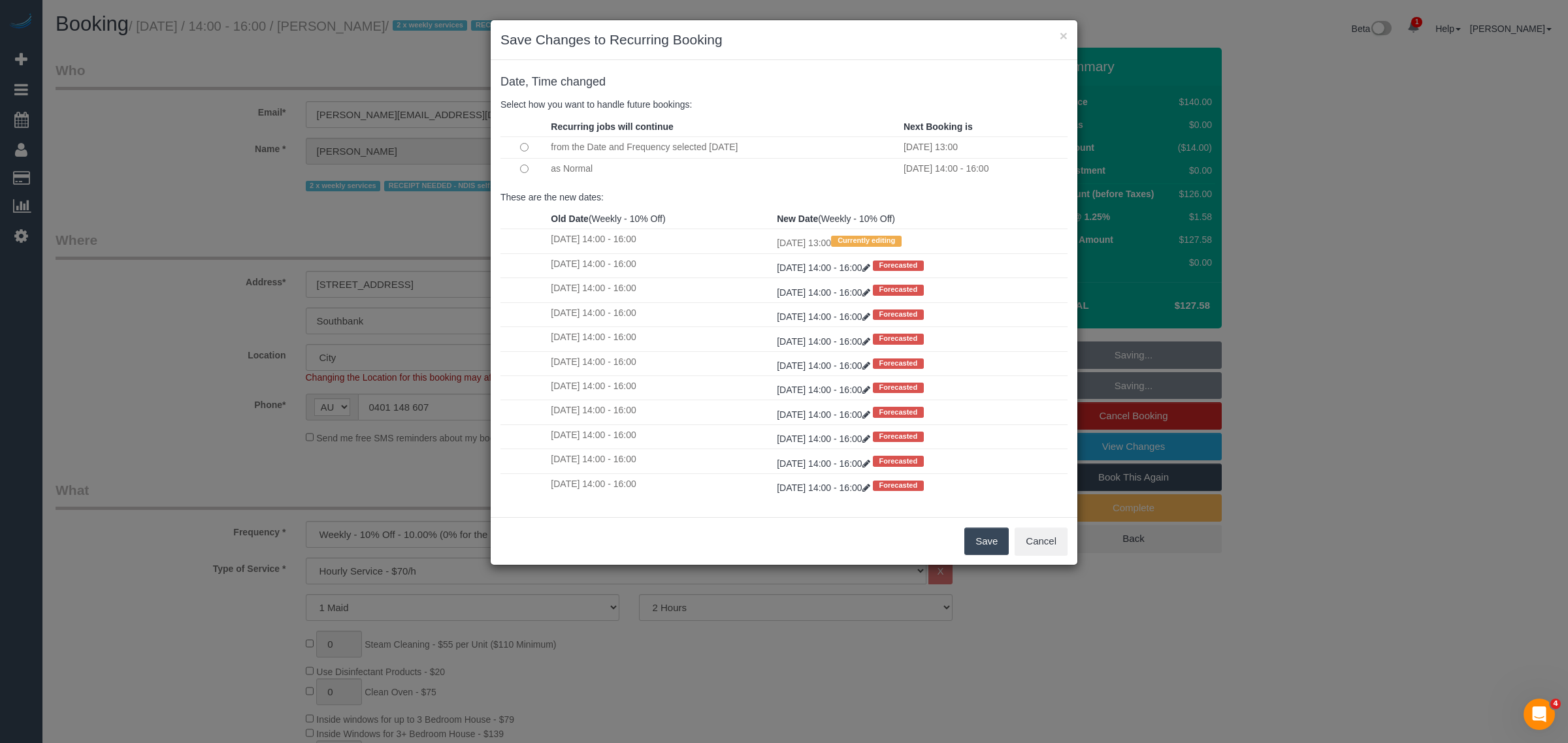
drag, startPoint x: 976, startPoint y: 528, endPoint x: 977, endPoint y: 537, distance: 9.1
click at [977, 531] on button "Save" at bounding box center [987, 541] width 44 height 27
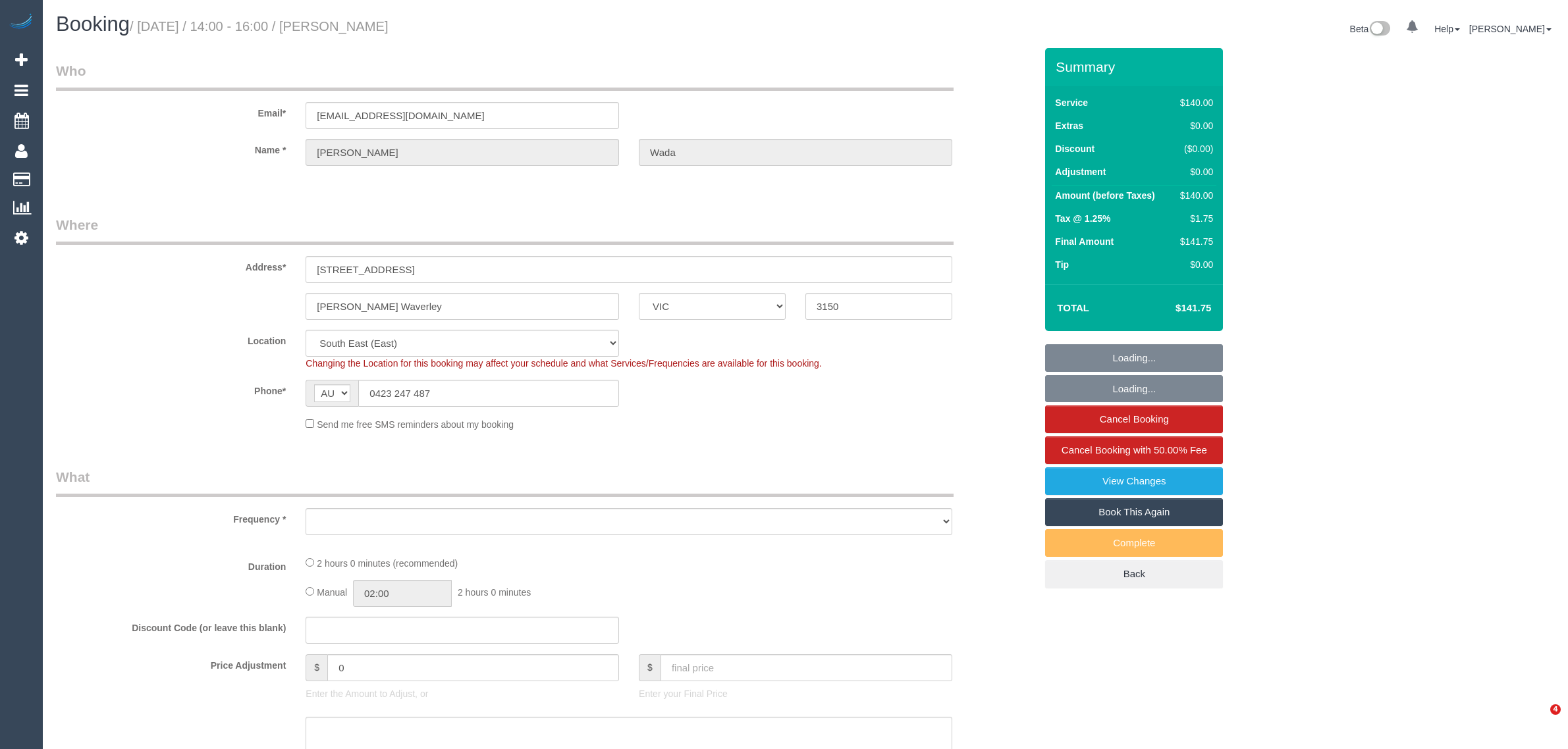
select select "VIC"
select select "string:stripe-pm_1RU3mm2GScqysDRVCj1OnuyX"
select select "number:28"
select select "number:14"
select select "number:19"
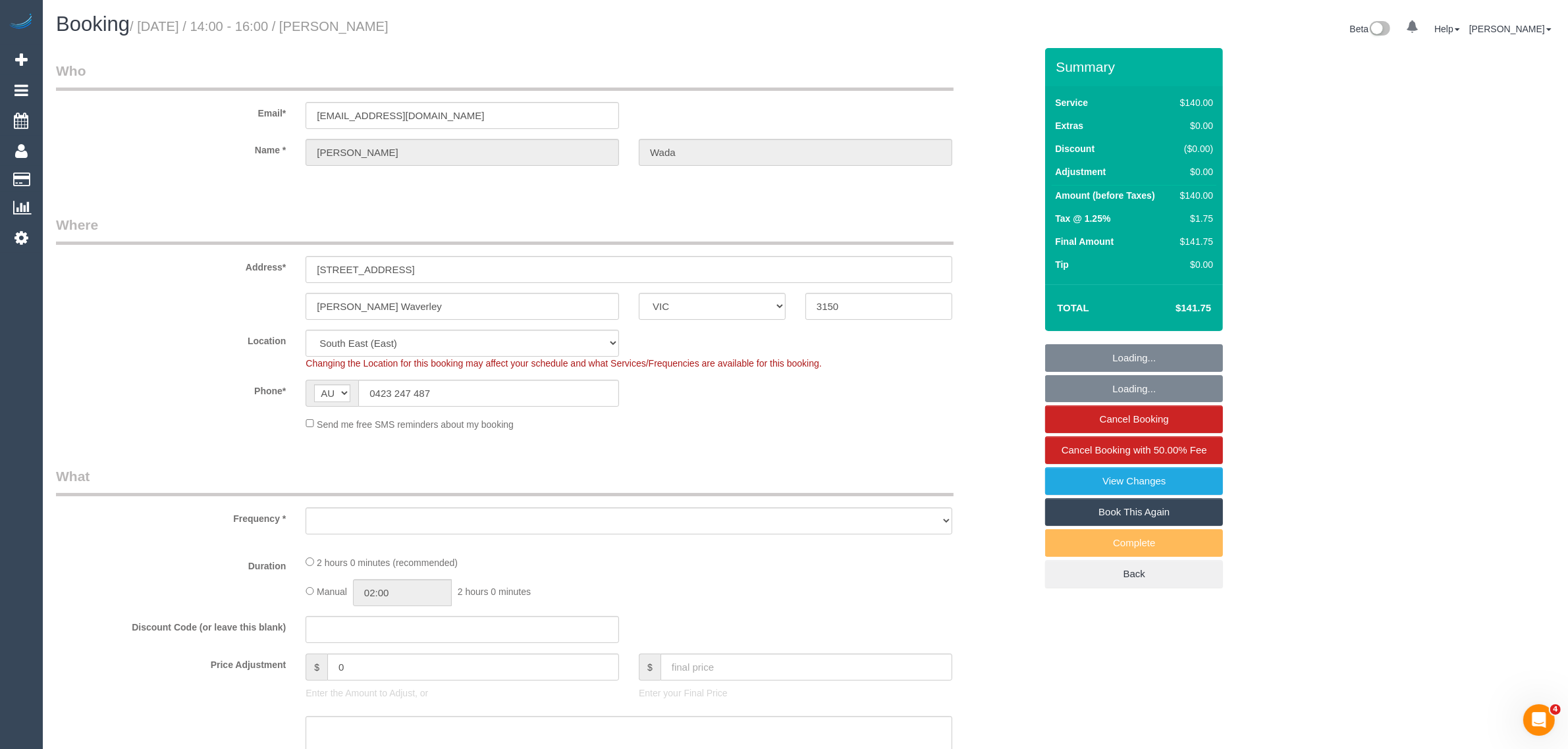
select select "number:25"
select select "number:35"
select select "number:13"
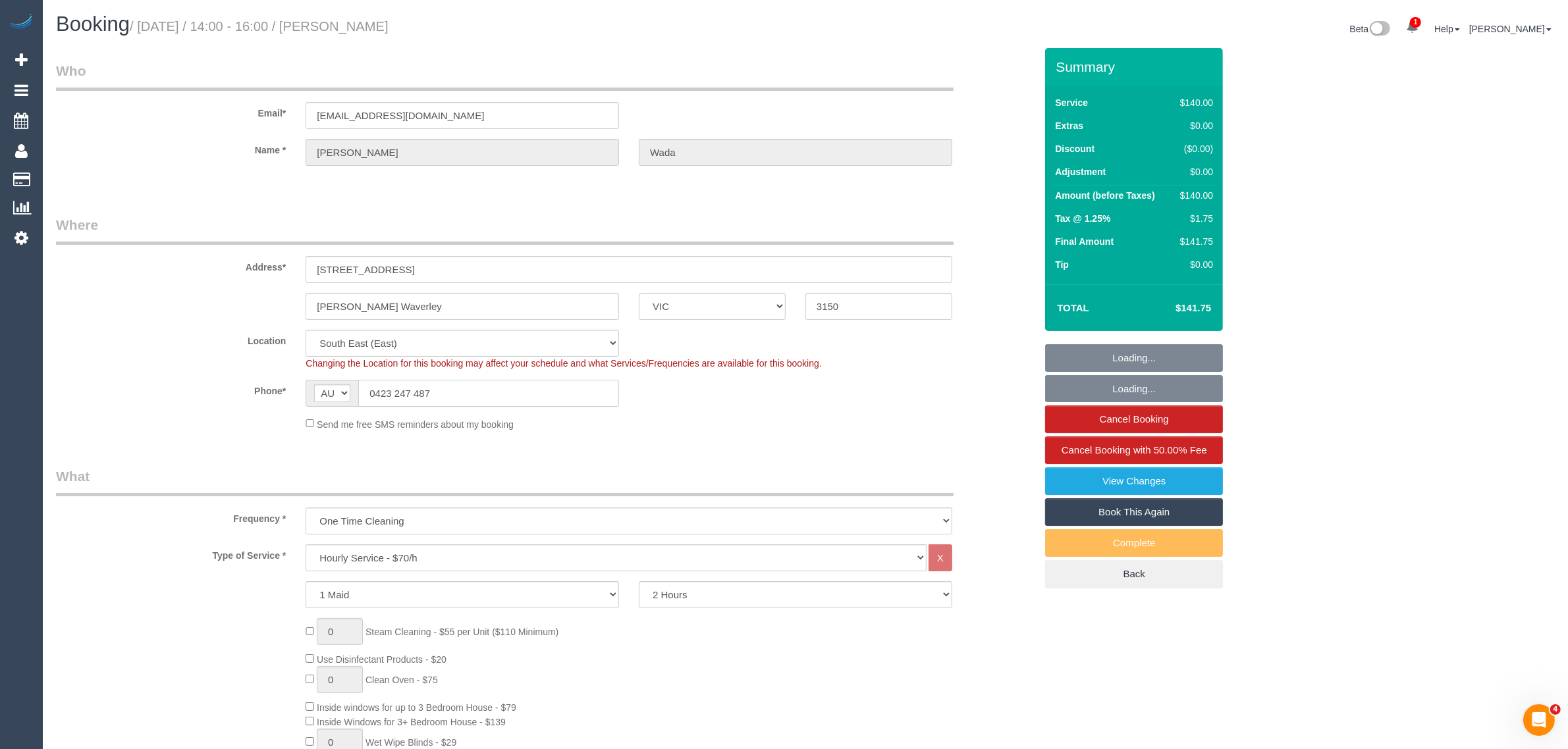
click at [511, 398] on input "0423 247 487" at bounding box center [488, 393] width 261 height 27
select select "object:1419"
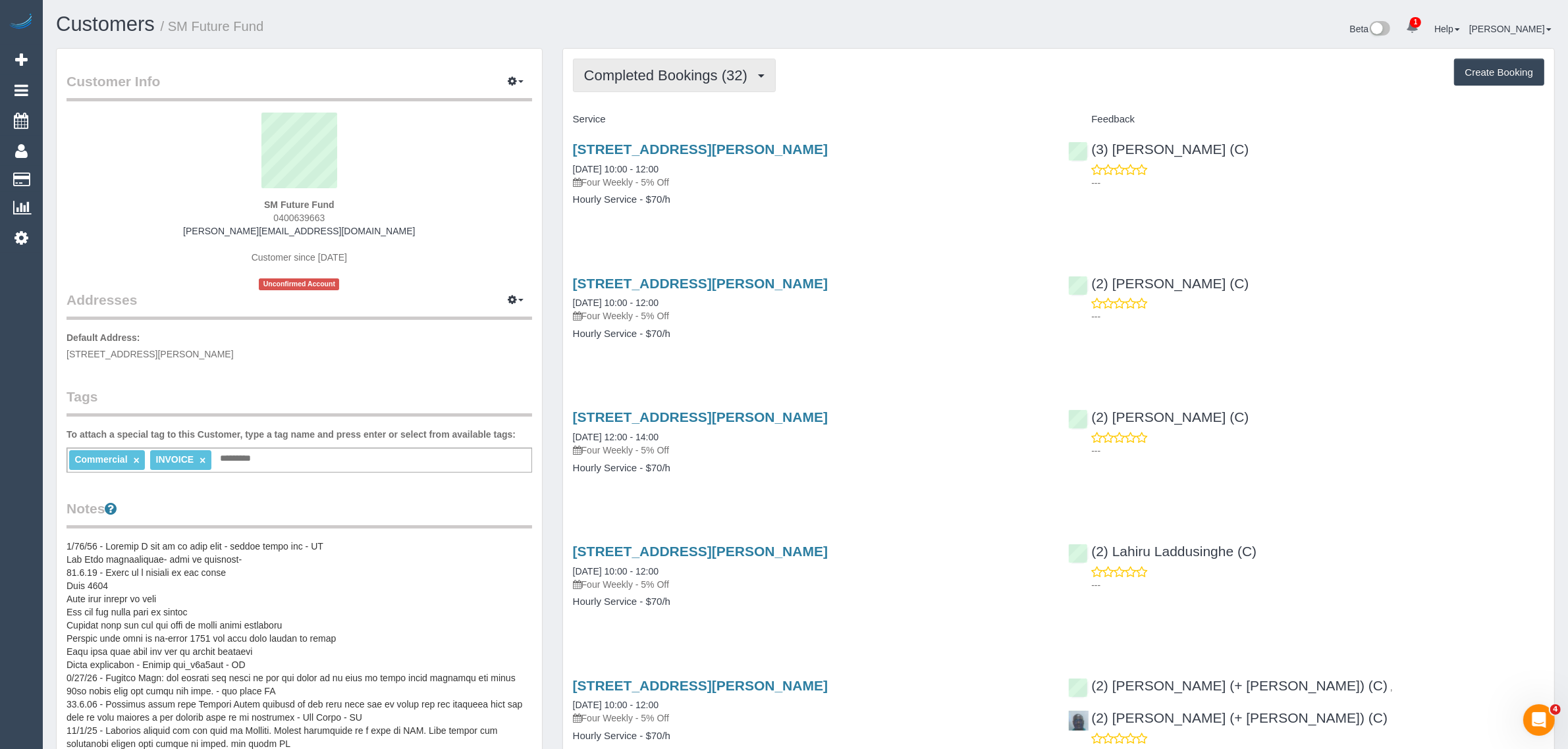
click at [726, 88] on button "Completed Bookings (32)" at bounding box center [675, 75] width 203 height 33
click at [683, 120] on link "Upcoming Bookings (12)" at bounding box center [645, 124] width 142 height 17
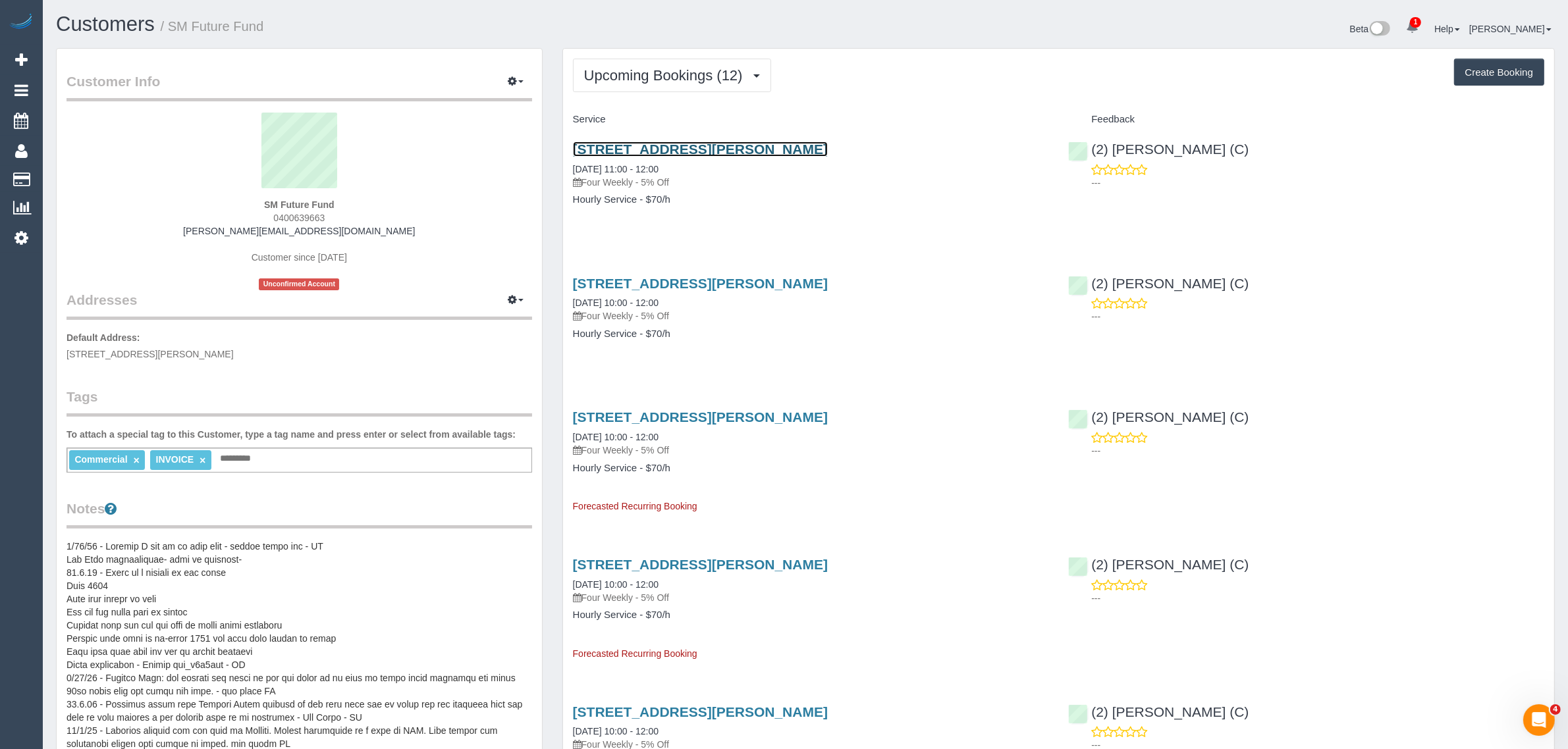
click at [651, 146] on link "[STREET_ADDRESS][PERSON_NAME]" at bounding box center [700, 149] width 255 height 15
click at [646, 69] on span "Upcoming Bookings (12)" at bounding box center [667, 75] width 166 height 16
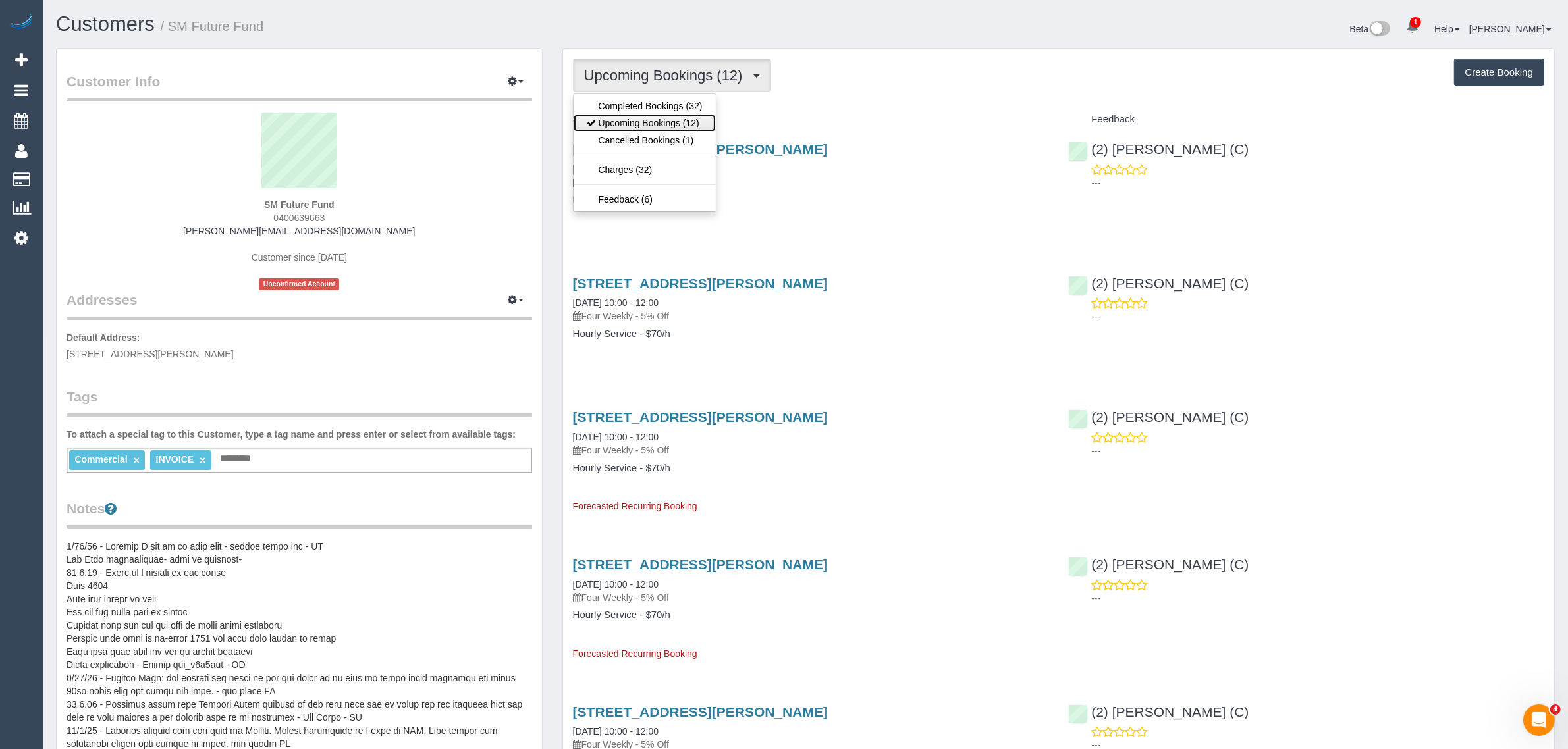
click at [633, 120] on link "Upcoming Bookings (12)" at bounding box center [645, 124] width 142 height 17
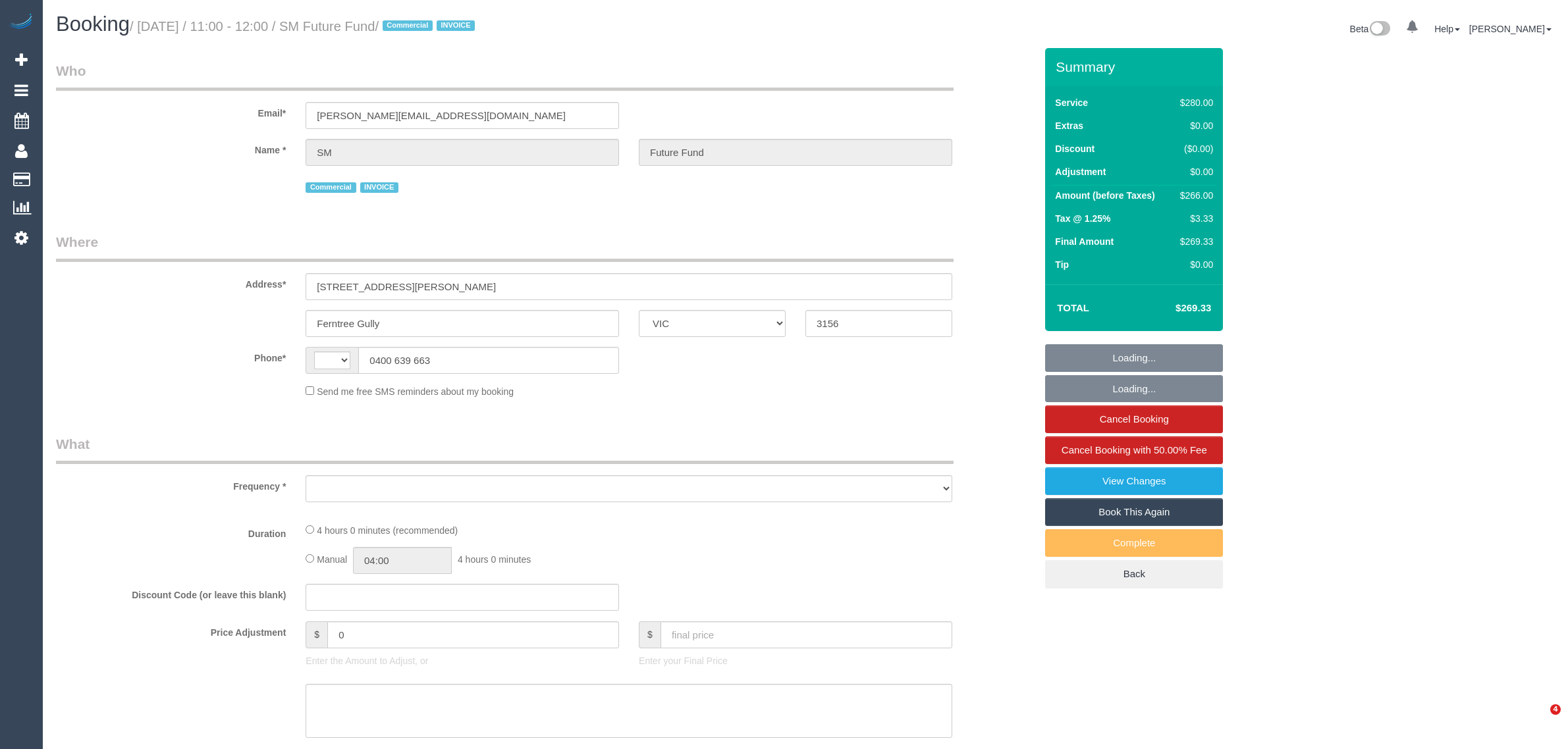
select select "VIC"
select select "string:AU"
select select "object:580"
select select "240"
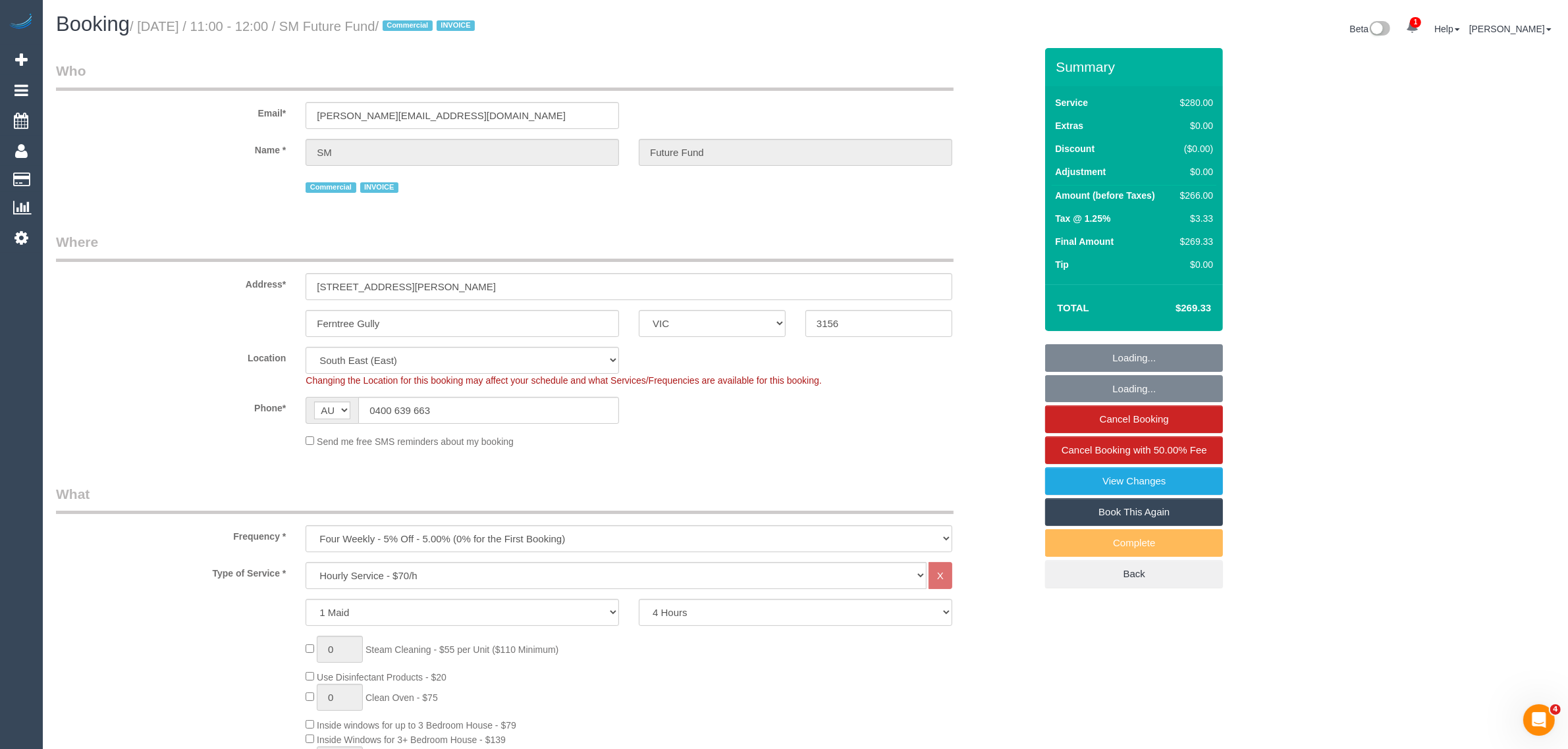
select select "number:28"
select select "number:14"
select select "number:19"
select select "number:22"
select select "object:1259"
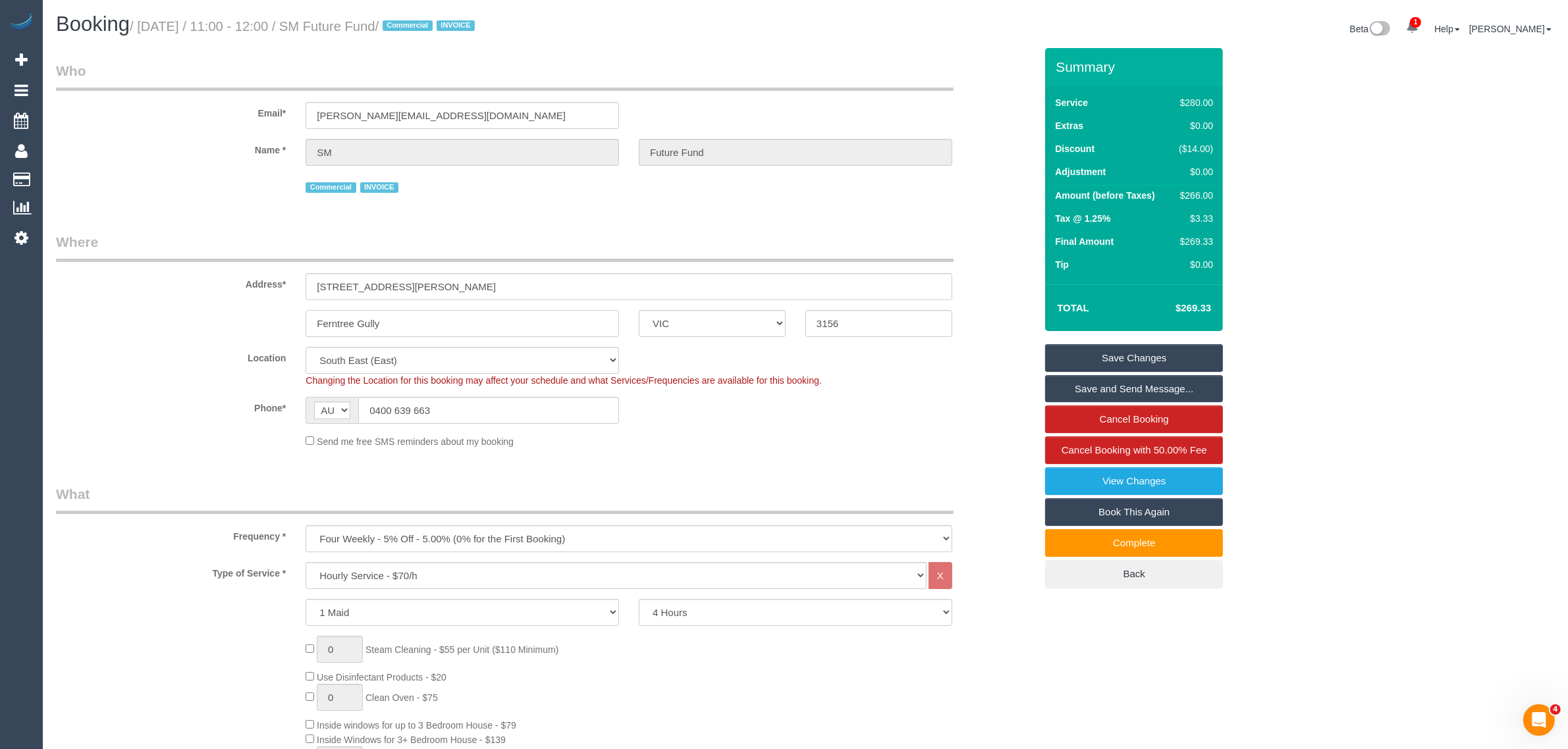
click at [484, 318] on input "Ferntree Gully" at bounding box center [462, 323] width 313 height 27
click at [496, 318] on input "Ferntree Gully" at bounding box center [462, 323] width 313 height 27
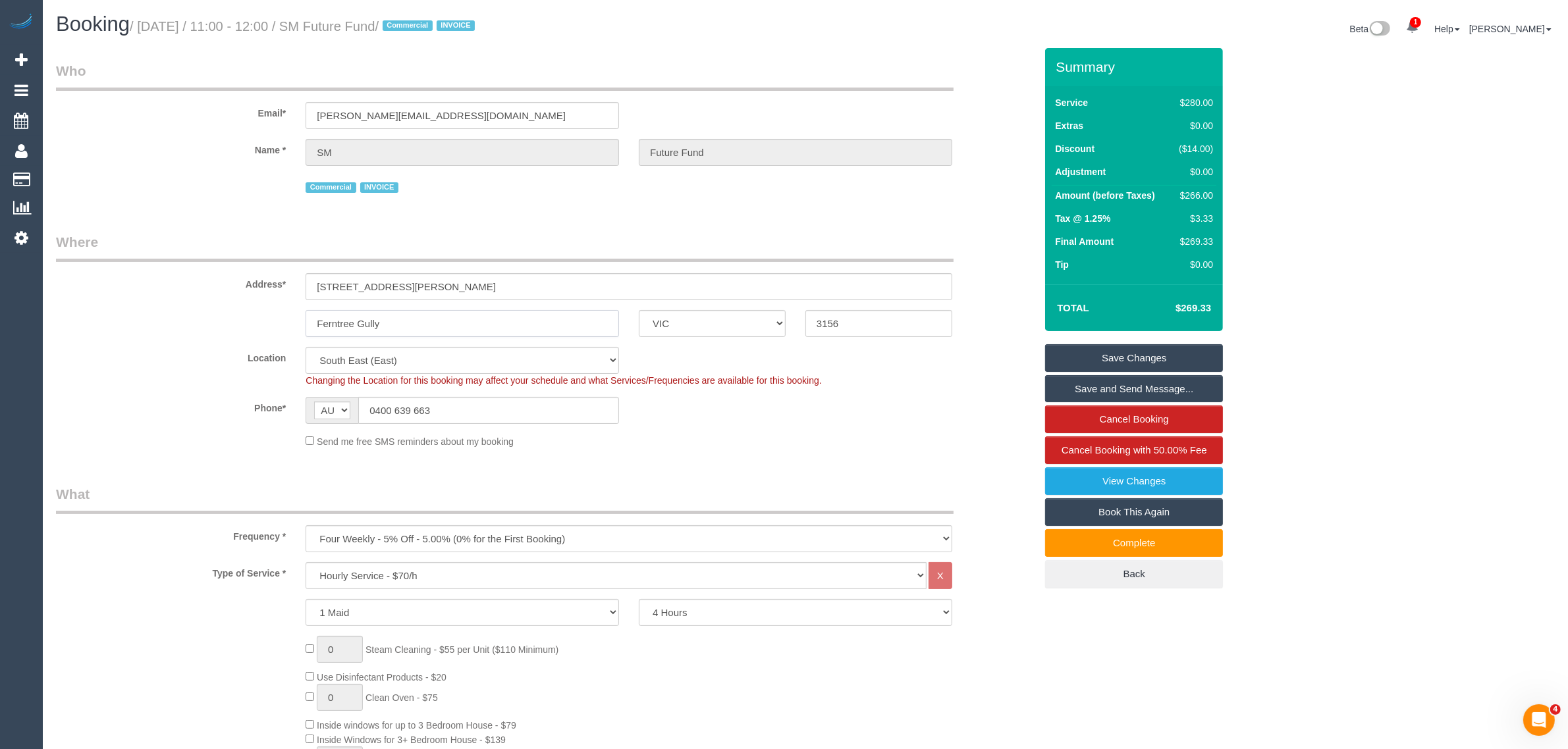
click at [496, 318] on input "Ferntree Gully" at bounding box center [462, 323] width 313 height 27
click at [1087, 449] on span "Cancel Booking with 50.00% Fee" at bounding box center [1135, 450] width 146 height 11
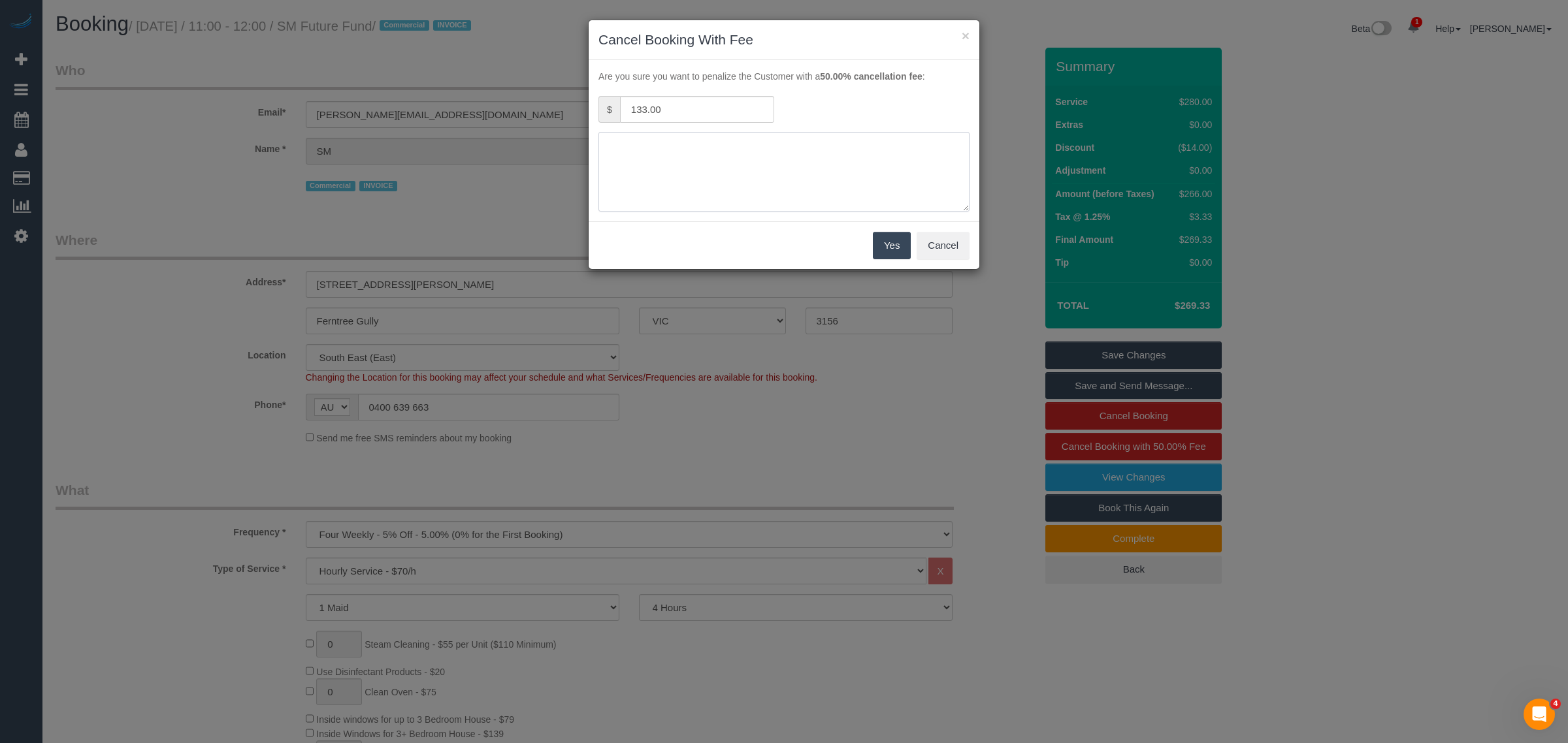
click at [742, 167] on textarea at bounding box center [784, 172] width 371 height 80
type textarea "No access via call and txt - KA"
click at [890, 251] on button "Yes" at bounding box center [891, 245] width 38 height 27
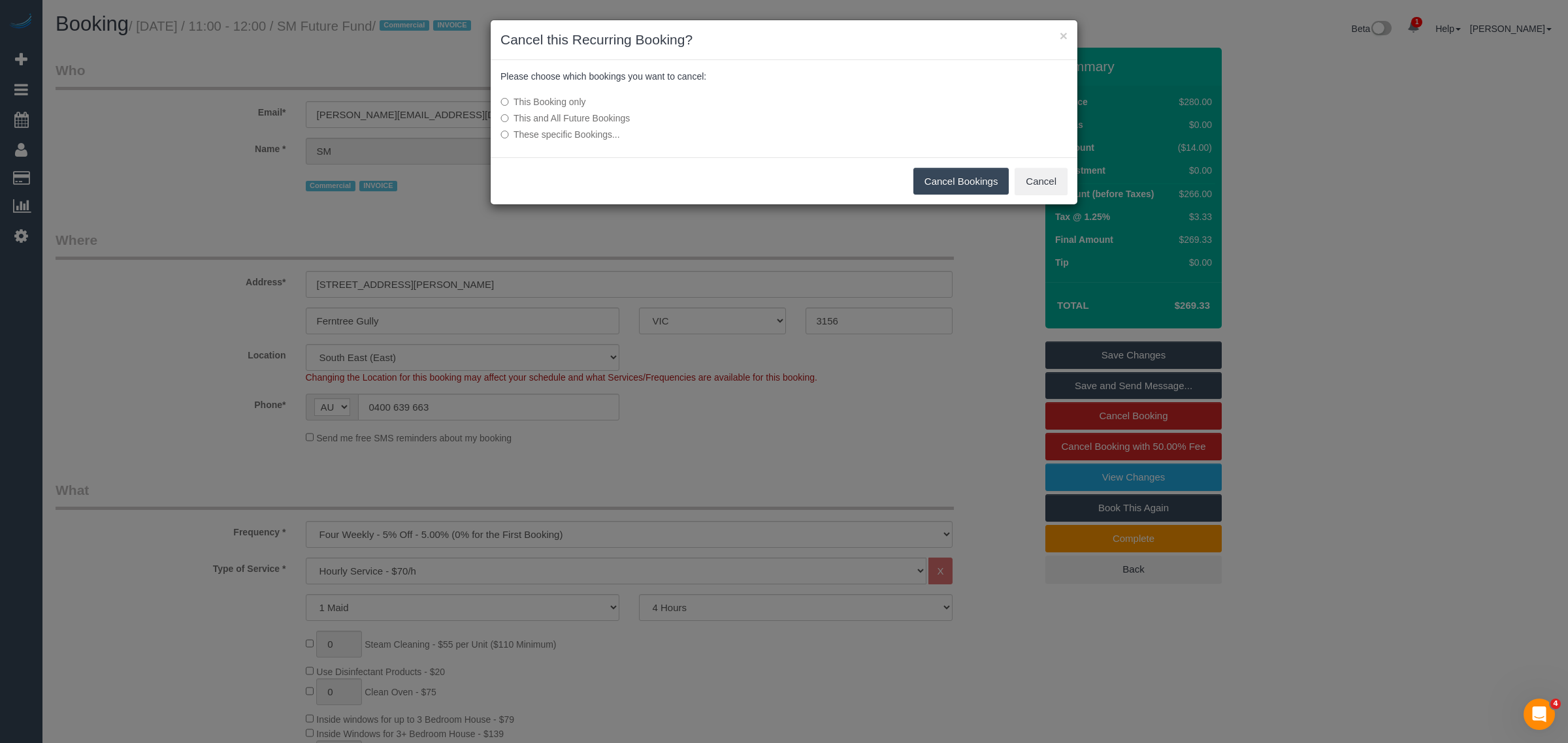
click at [980, 188] on button "Cancel Bookings" at bounding box center [961, 181] width 96 height 27
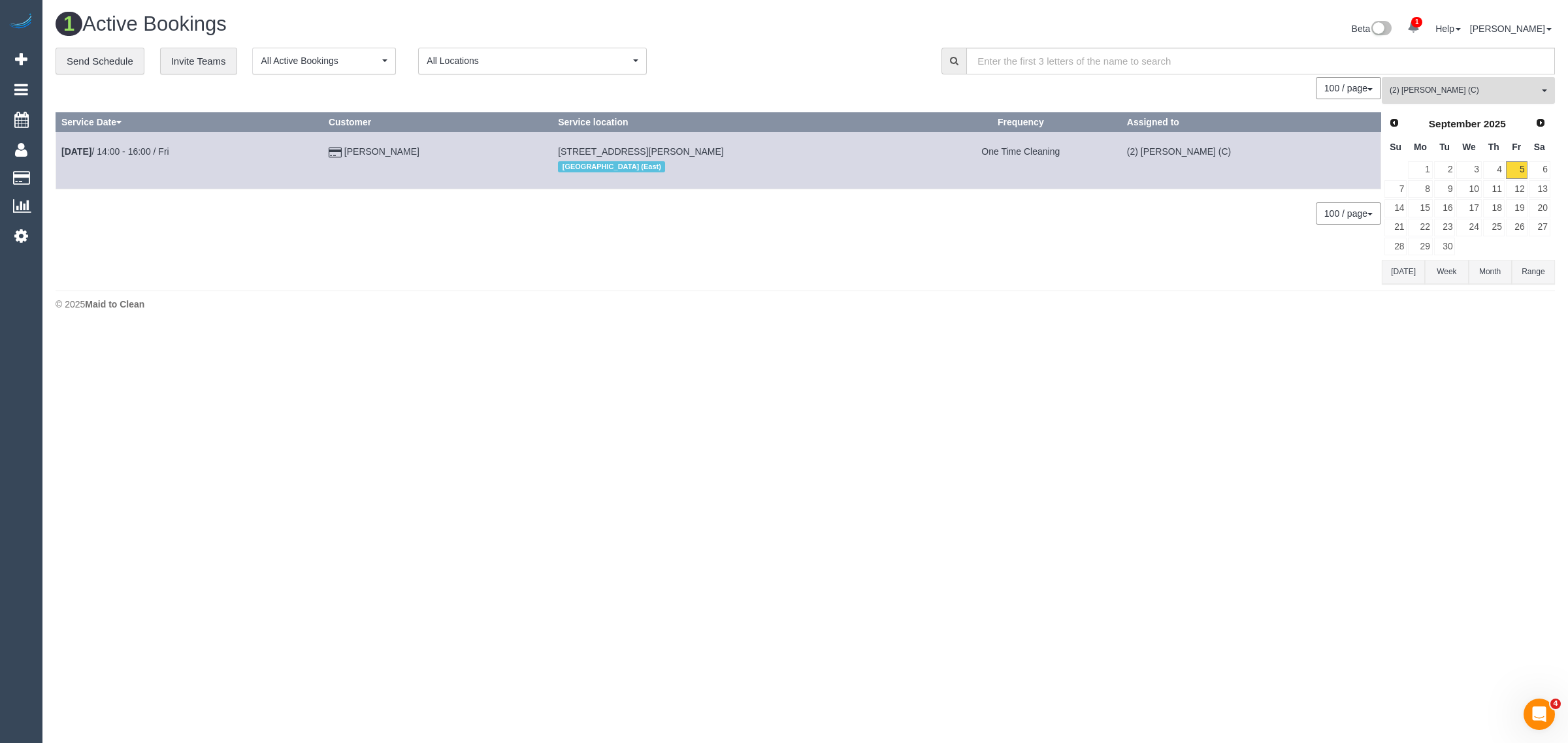
drag, startPoint x: 1431, startPoint y: 93, endPoint x: 1439, endPoint y: 113, distance: 21.5
click at [1431, 94] on span "(2) [PERSON_NAME] (C)" at bounding box center [1463, 90] width 149 height 11
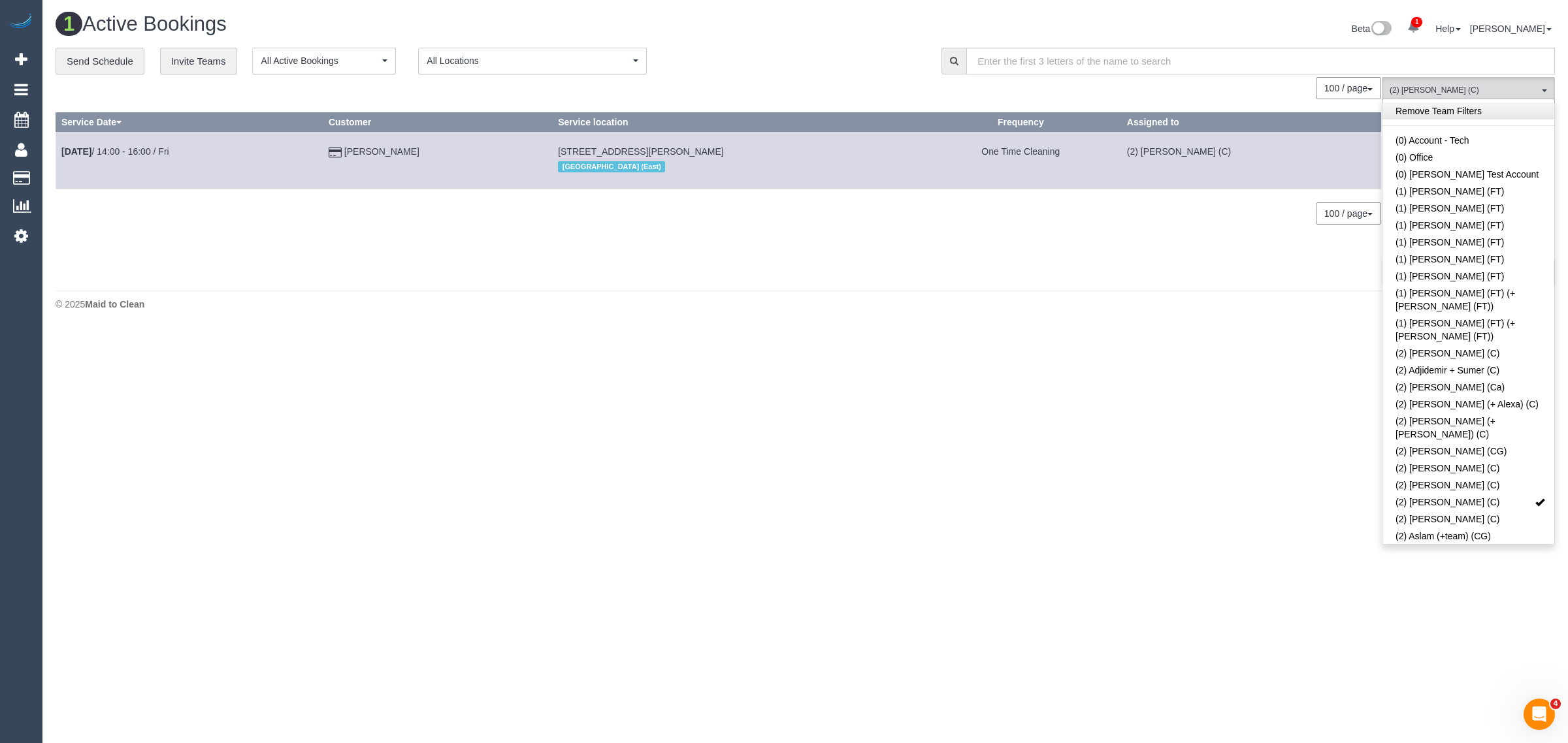
click at [1487, 111] on link "Remove Team Filters" at bounding box center [1468, 111] width 172 height 17
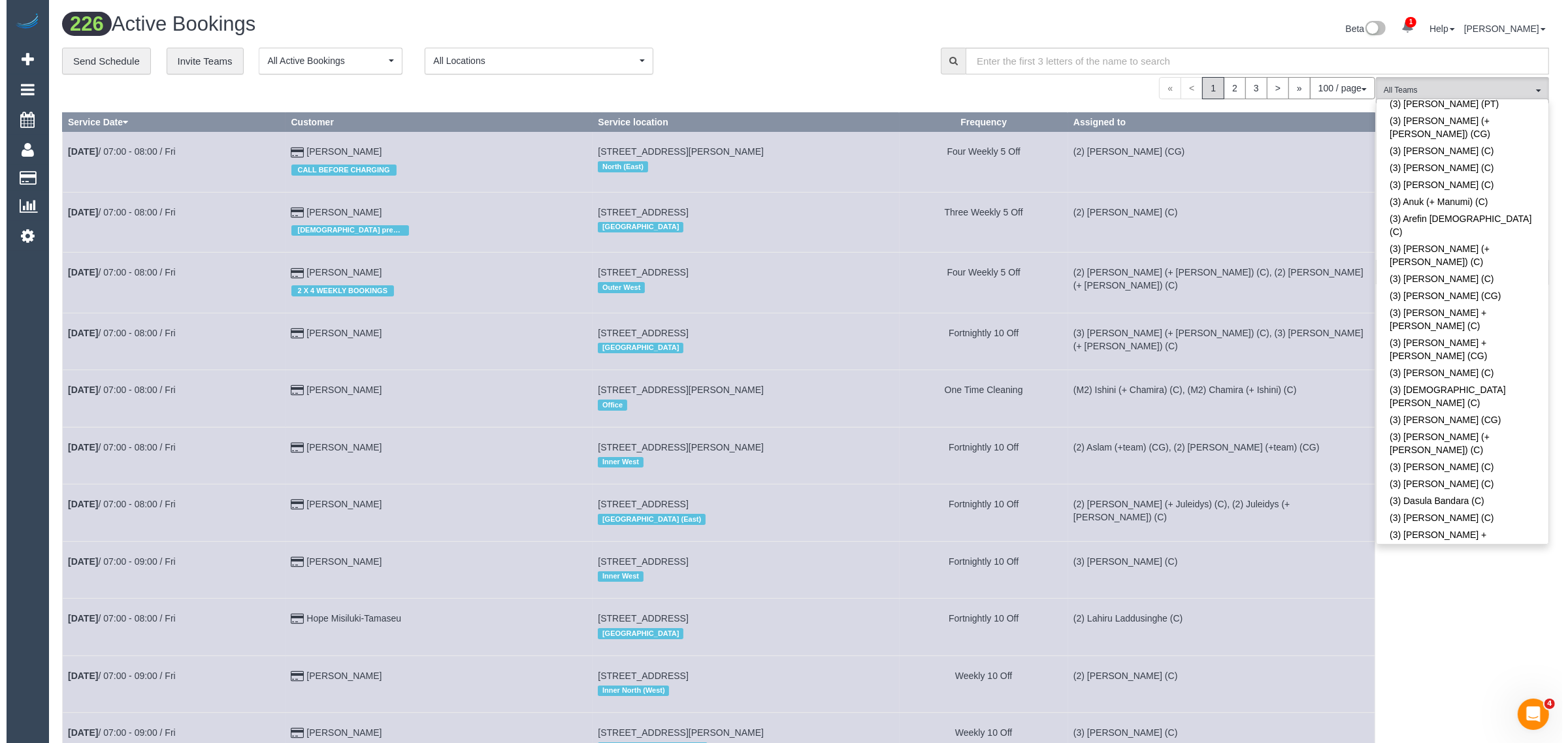
scroll to position [2733, 0]
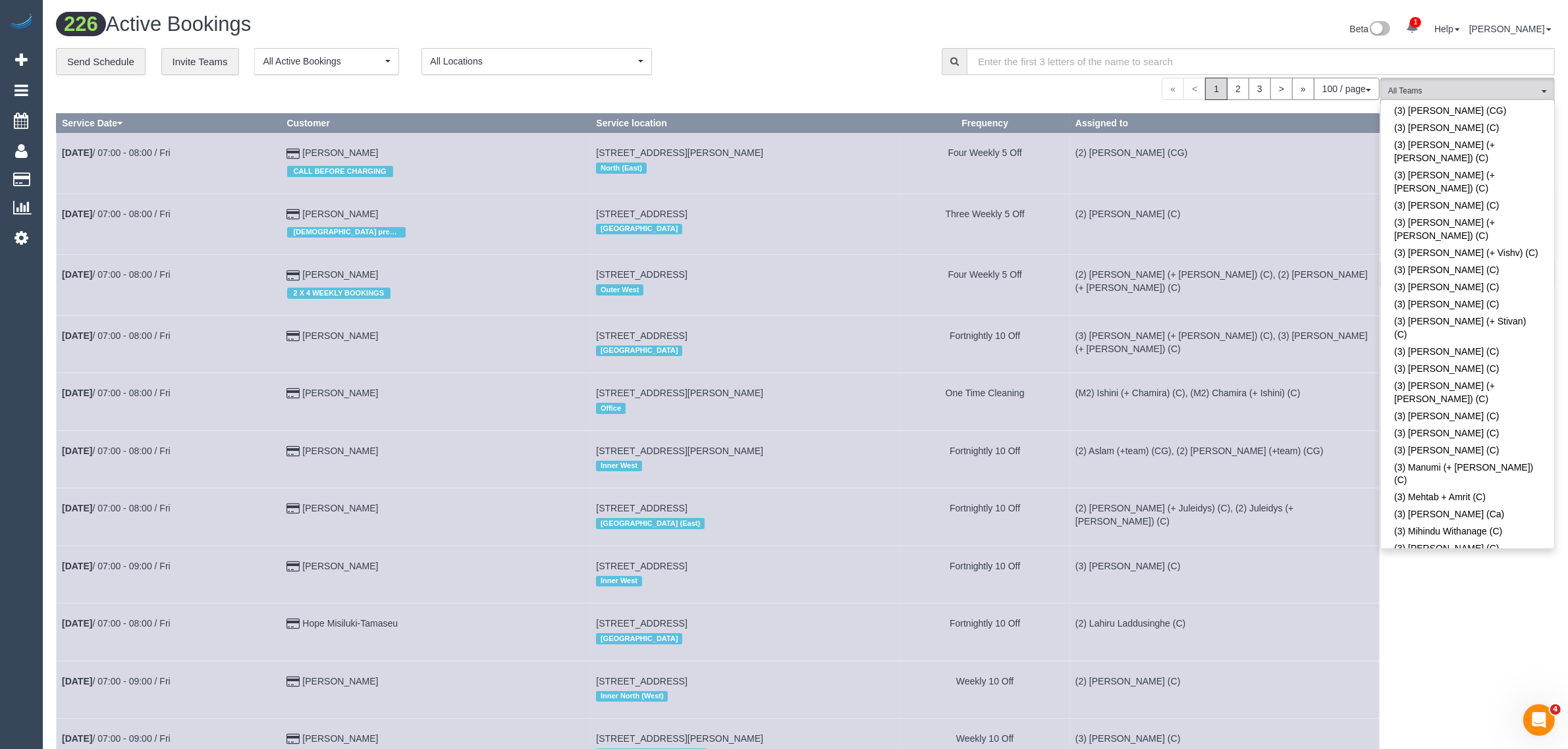
click at [836, 48] on div "**********" at bounding box center [488, 62] width 866 height 27
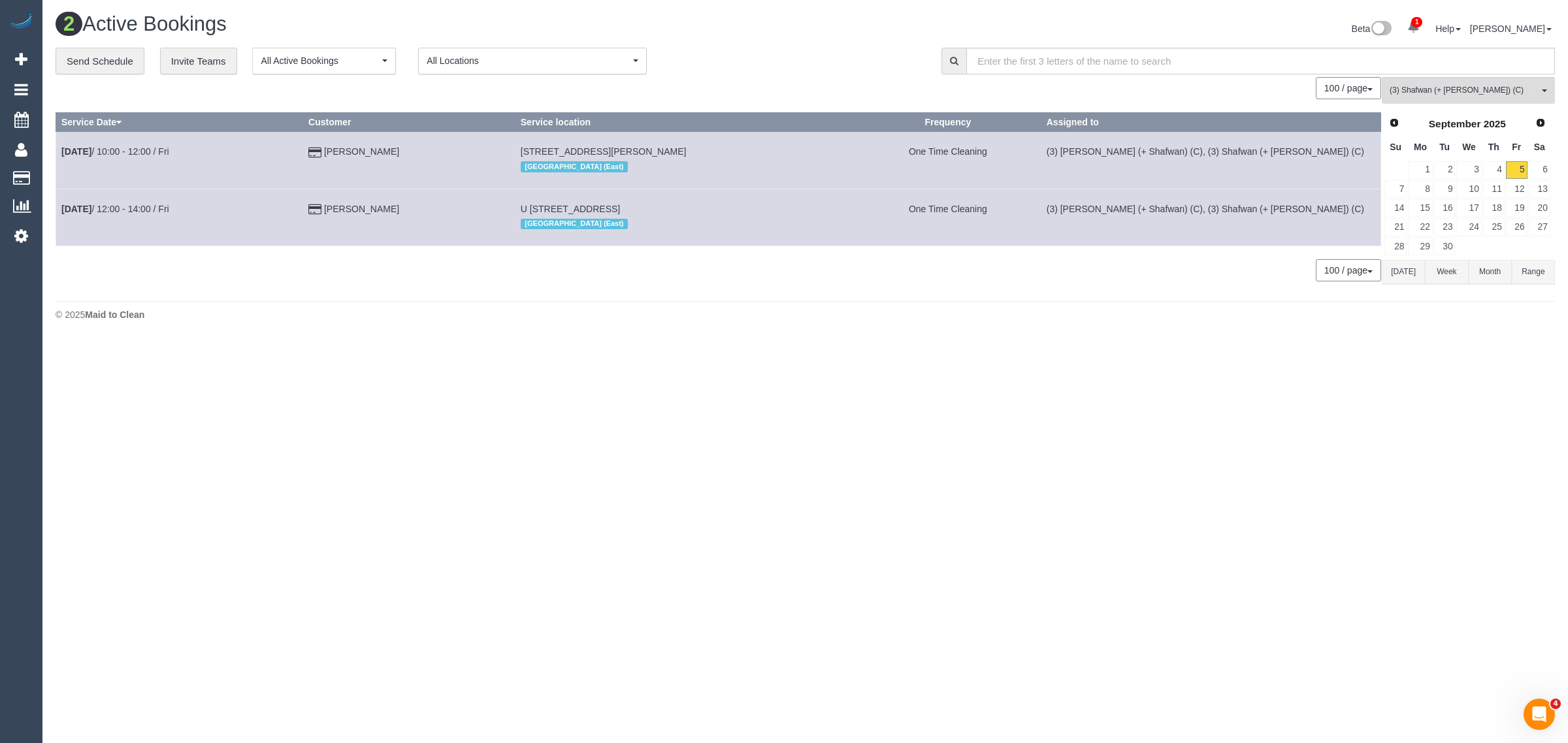
click at [1151, 374] on body "1 Beta Your Notifications You have 0 alerts × You have 1 to charge for 05/09/20…" at bounding box center [784, 371] width 1568 height 743
click at [640, 317] on div "© 2025 Maid to Clean" at bounding box center [804, 314] width 1499 height 13
drag, startPoint x: 405, startPoint y: 209, endPoint x: 62, endPoint y: 204, distance: 343.0
click at [62, 204] on tr "Sep 5th / 12:00 - 14:00 / Fri Milo Eastwood U 401 550 High St, Northcote, VIC 3…" at bounding box center [718, 217] width 1325 height 57
copy tr "Sep 5th / 12:00 - 14:00 / Fri Milo Eastwood"
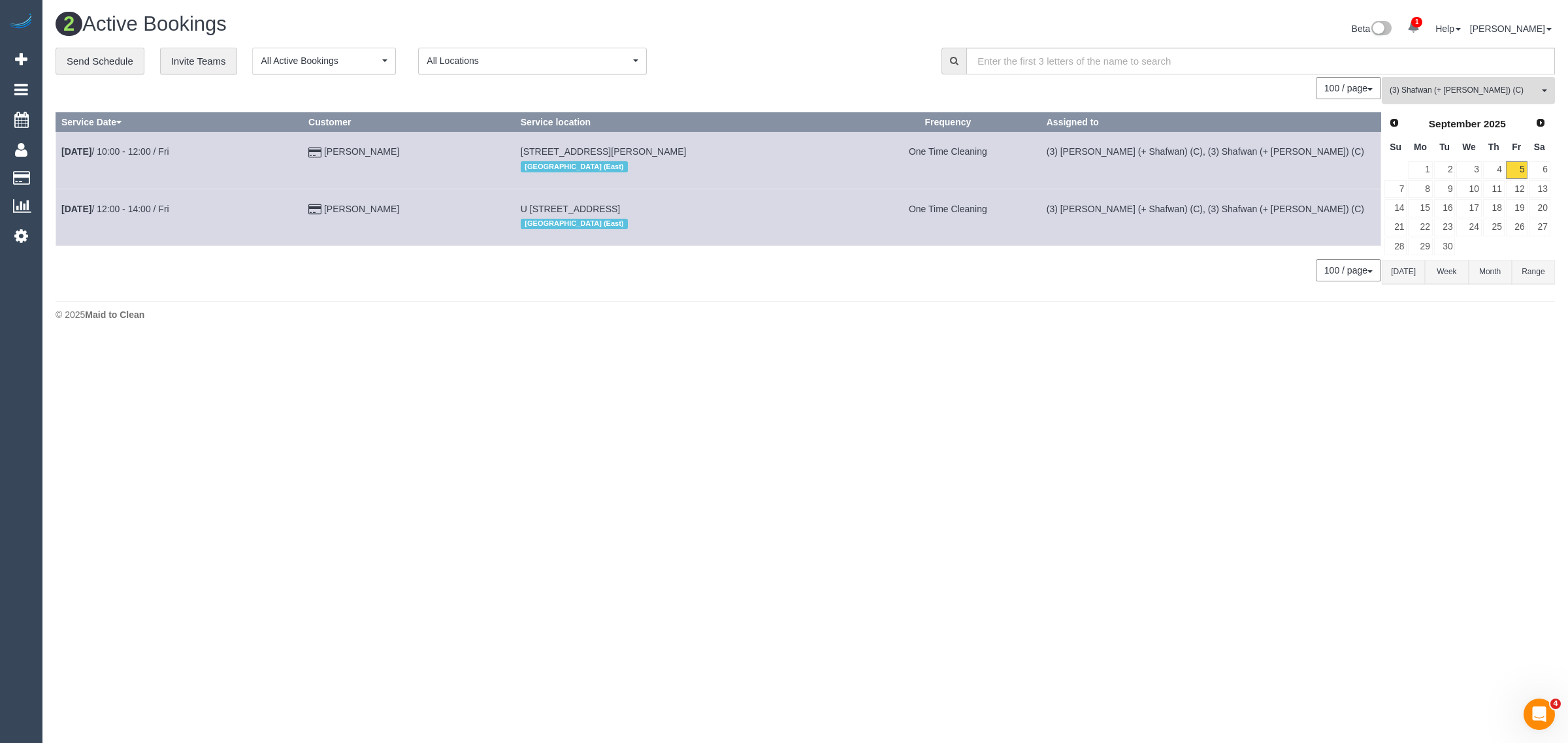
click at [1442, 83] on button "(3) Shafwan (+ Farhan) (C) All Teams" at bounding box center [1468, 90] width 173 height 26
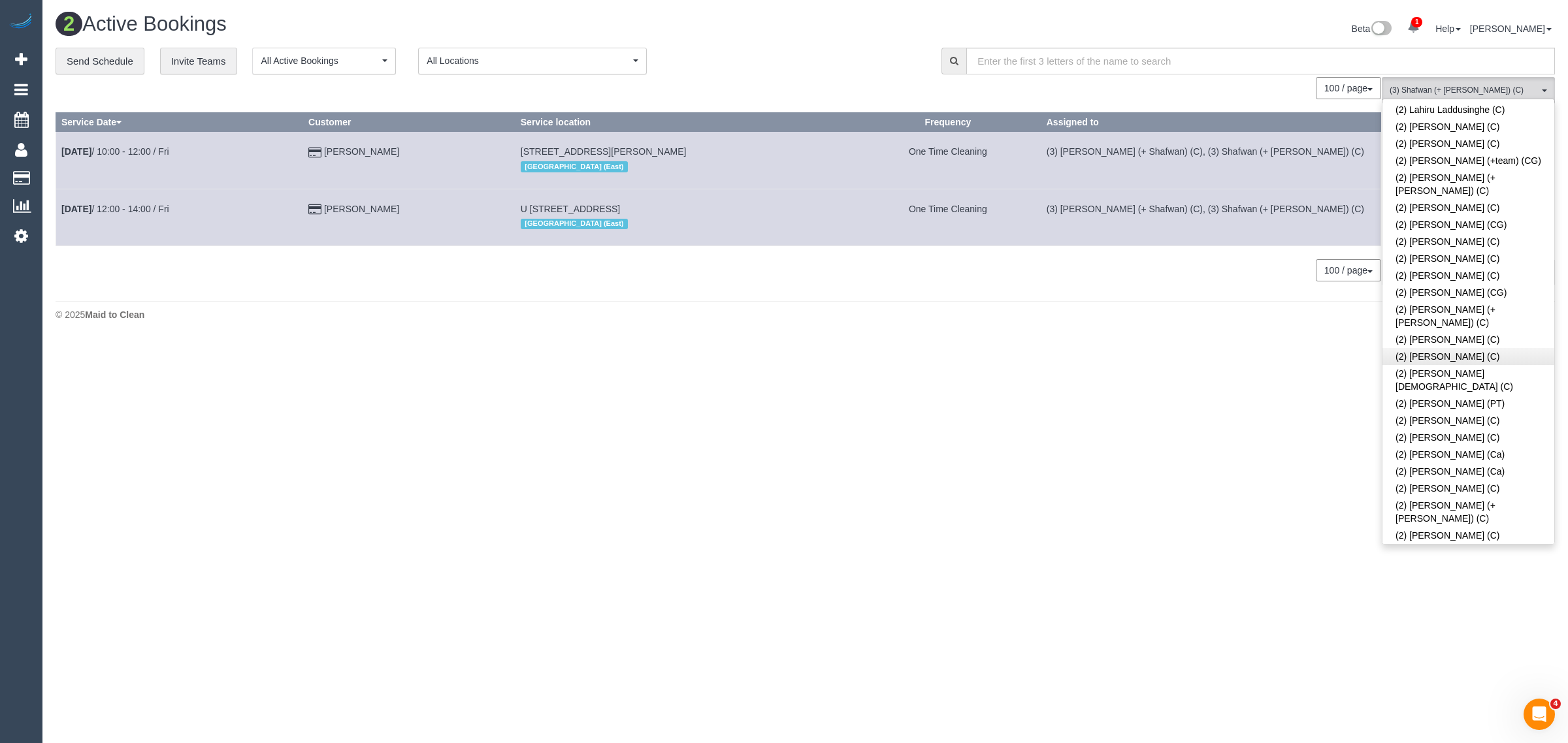
scroll to position [0, 0]
click at [1488, 114] on link "Remove Team Filters" at bounding box center [1468, 111] width 172 height 17
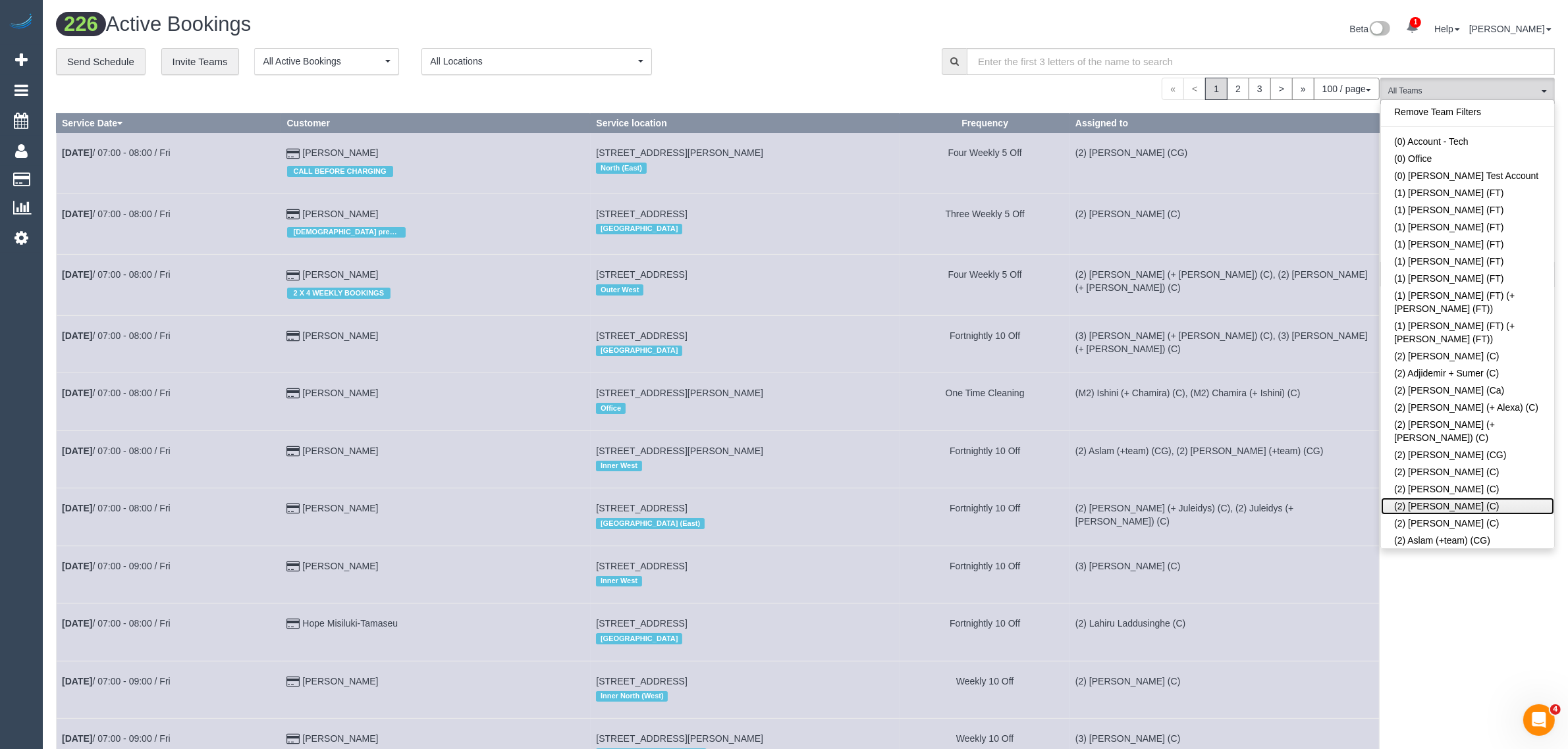
click at [1414, 498] on link "(2) [PERSON_NAME] (C)" at bounding box center [1468, 506] width 173 height 17
click at [766, 59] on div "**********" at bounding box center [488, 62] width 866 height 27
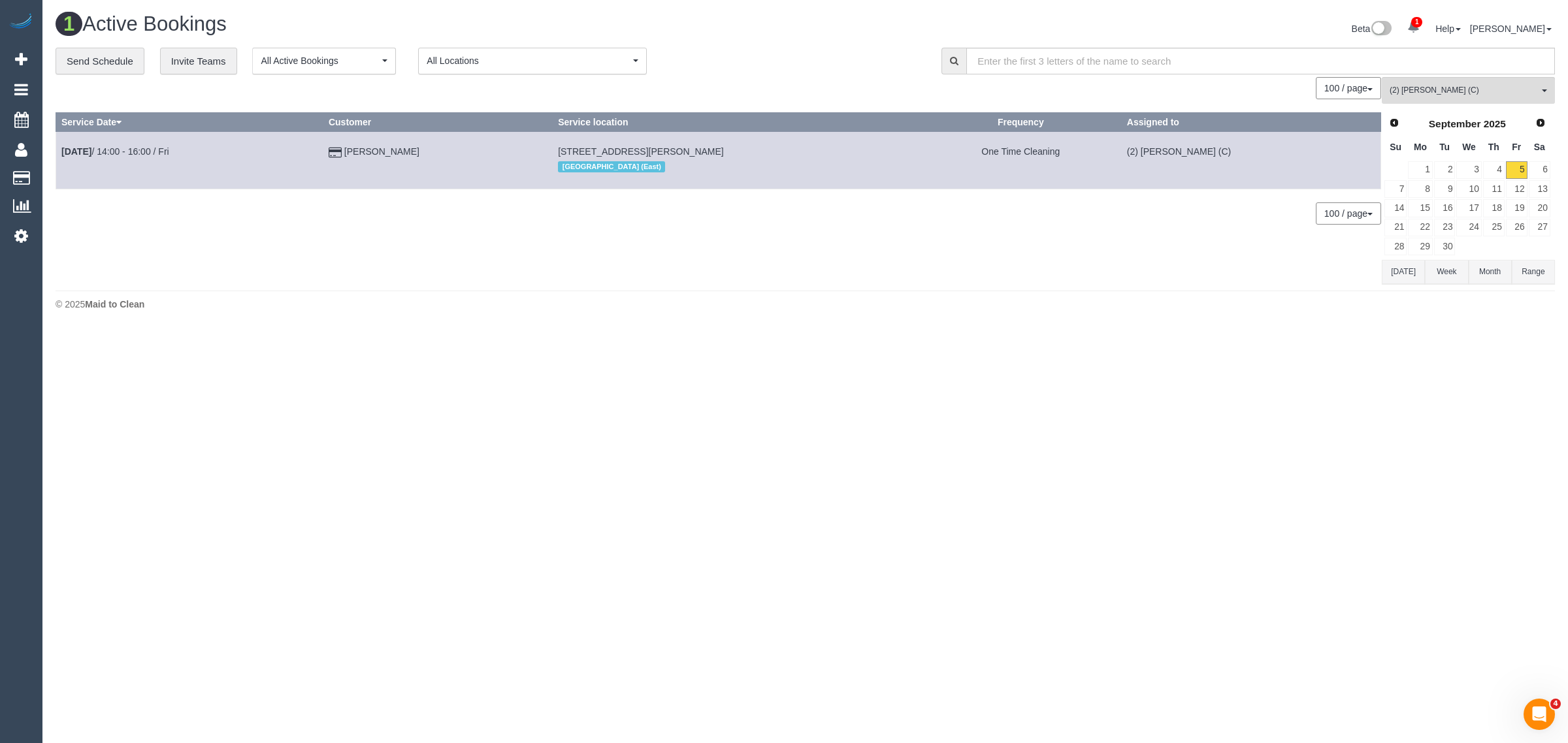
click at [1368, 506] on body "1 Beta Your Notifications You have 0 alerts × You have 1 to charge for 05/09/20…" at bounding box center [784, 371] width 1568 height 743
drag, startPoint x: 138, startPoint y: 145, endPoint x: 512, endPoint y: 249, distance: 388.2
click at [738, 308] on div "© 2025 Maid to Clean" at bounding box center [804, 304] width 1499 height 13
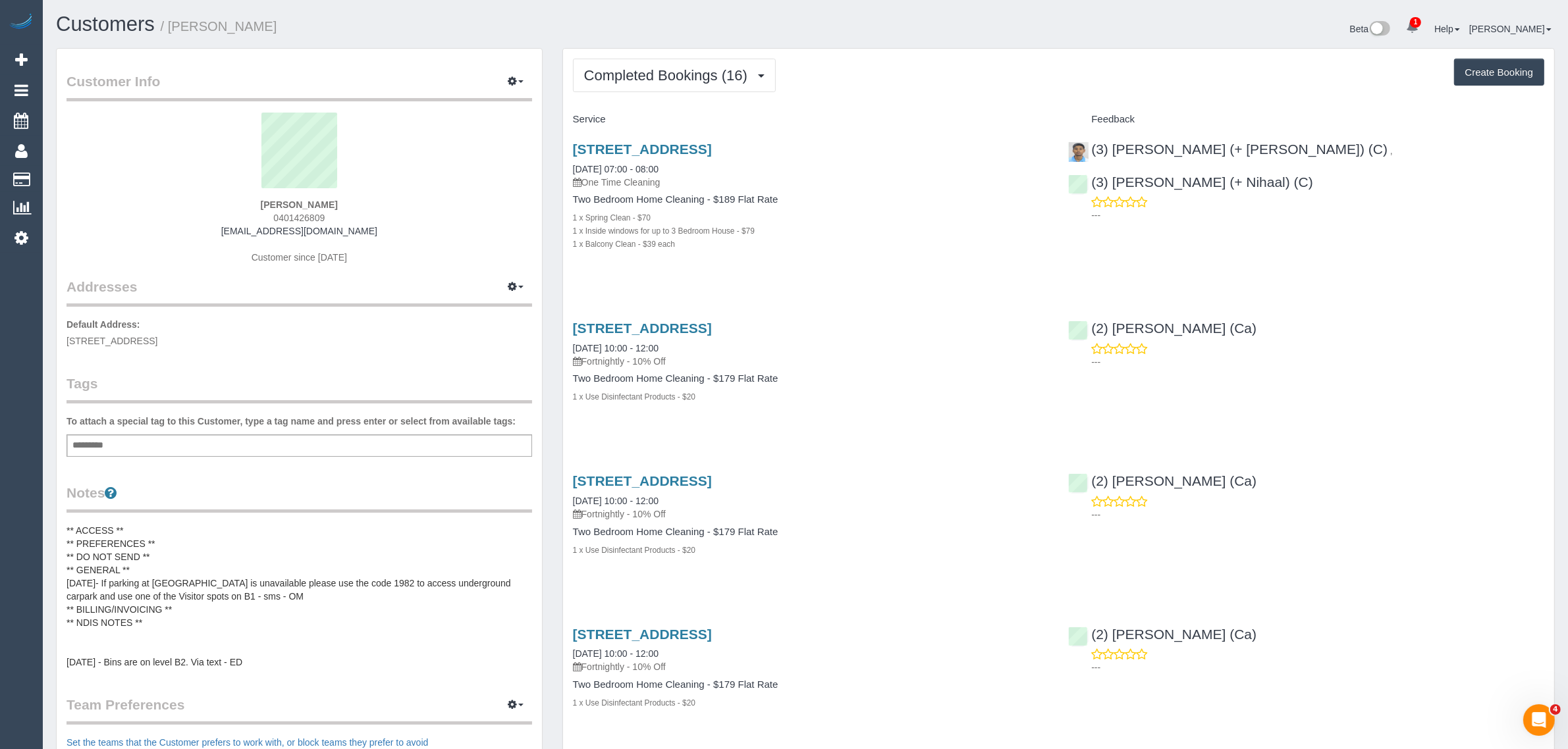
click at [311, 217] on span "0401426809" at bounding box center [299, 218] width 51 height 10
copy span "0401426809"
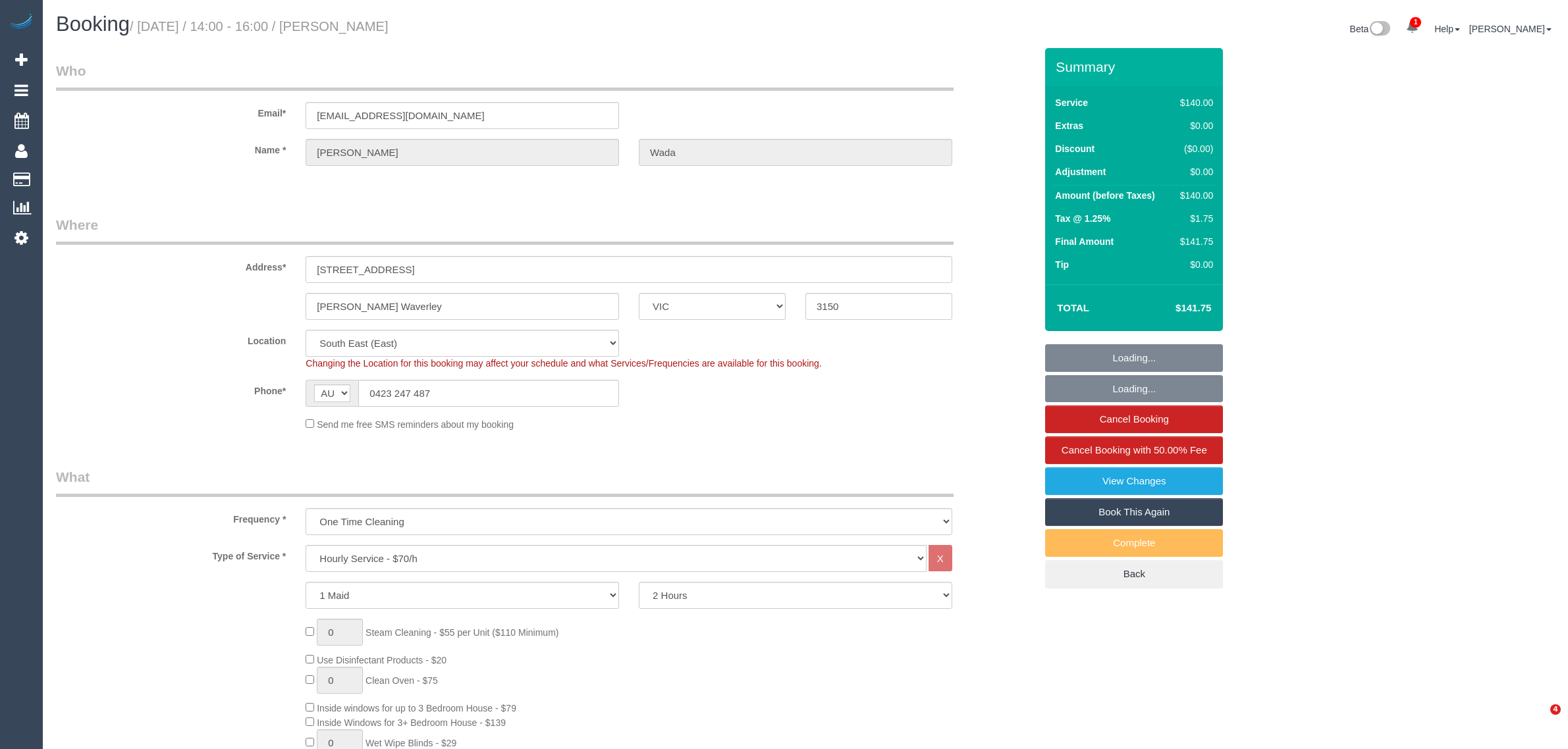
select select "VIC"
select select "string:stripe-pm_1RU3mm2GScqysDRVCj1OnuyX"
select select "number:28"
select select "number:14"
select select "number:19"
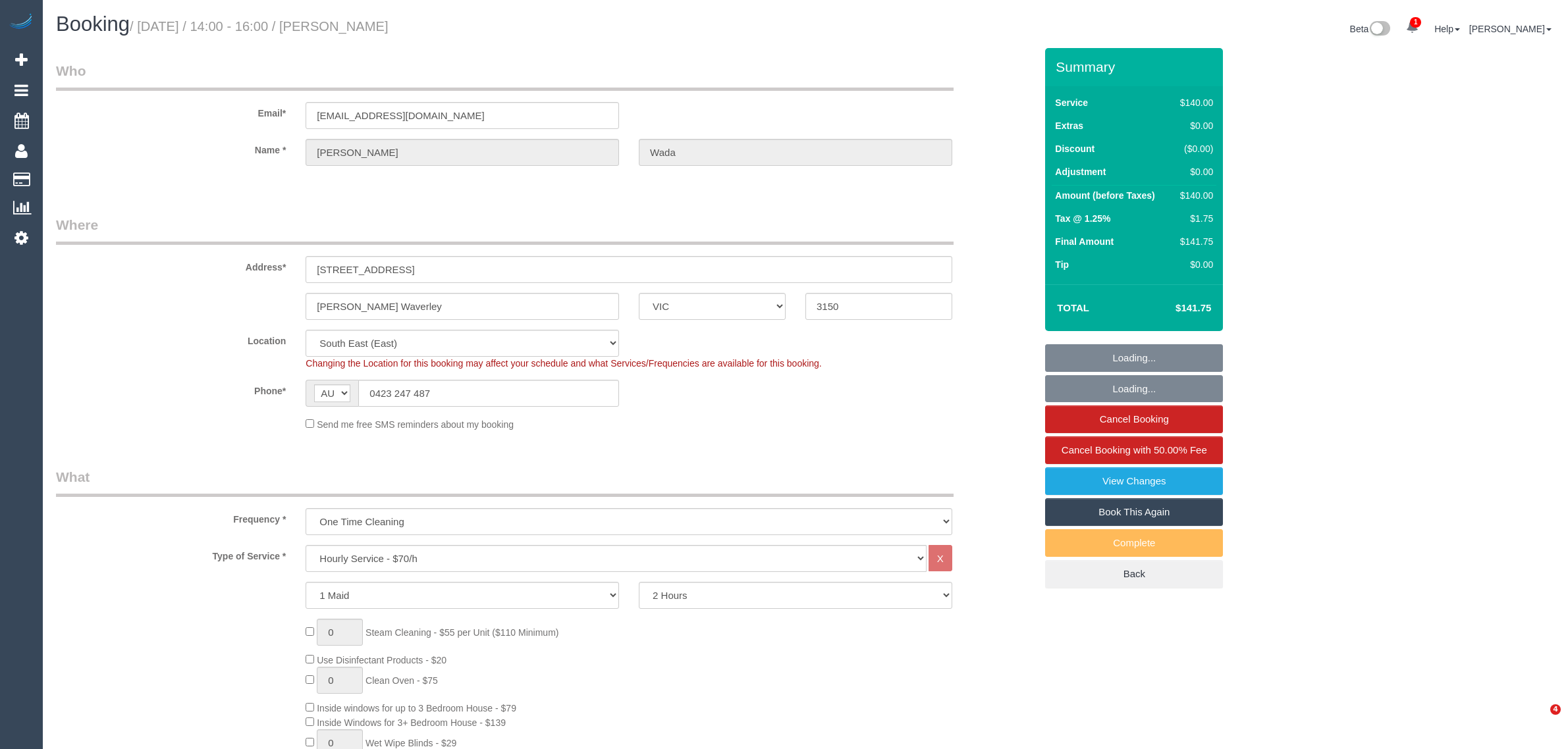
select select "number:25"
select select "number:35"
select select "number:13"
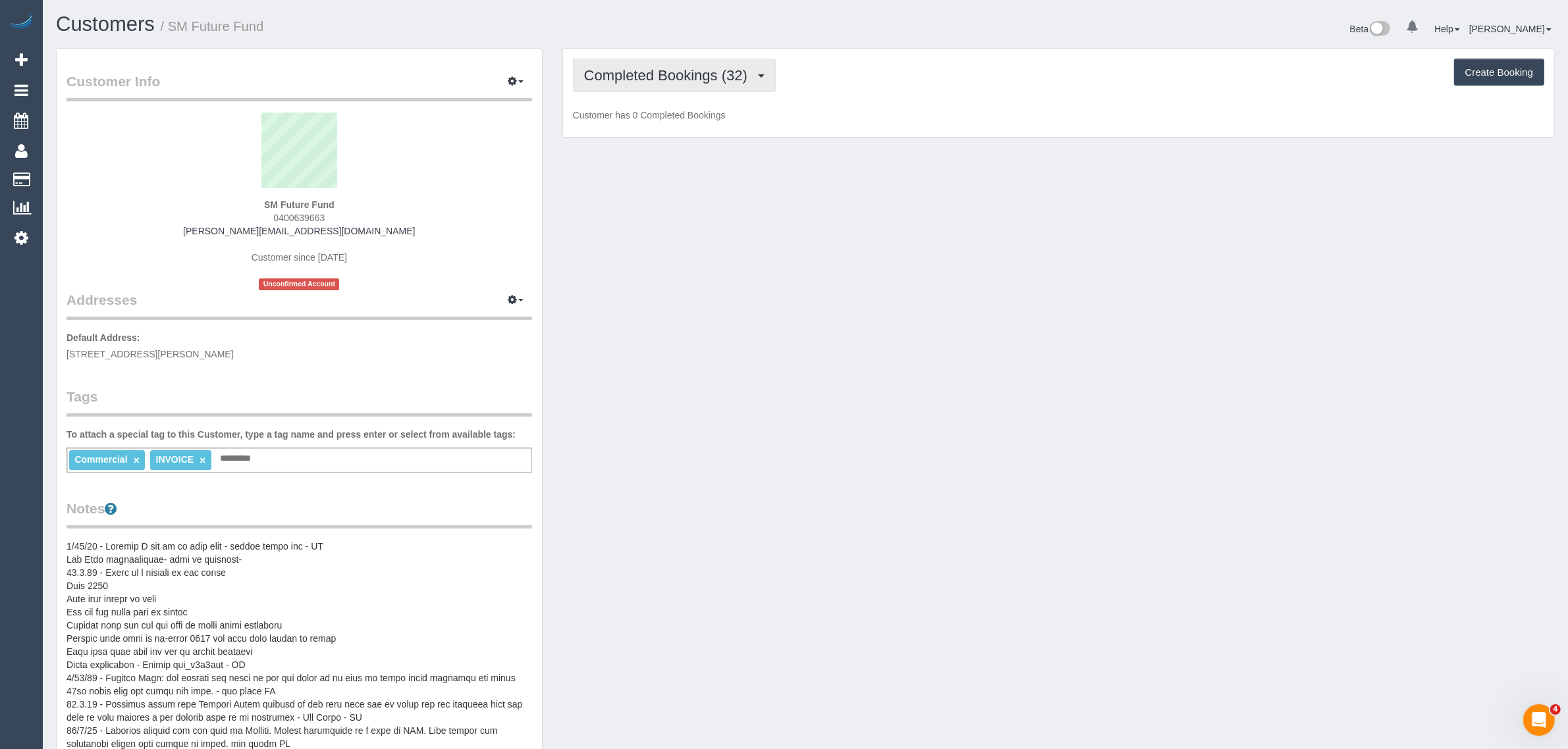
click at [657, 83] on button "Completed Bookings (32)" at bounding box center [675, 75] width 203 height 33
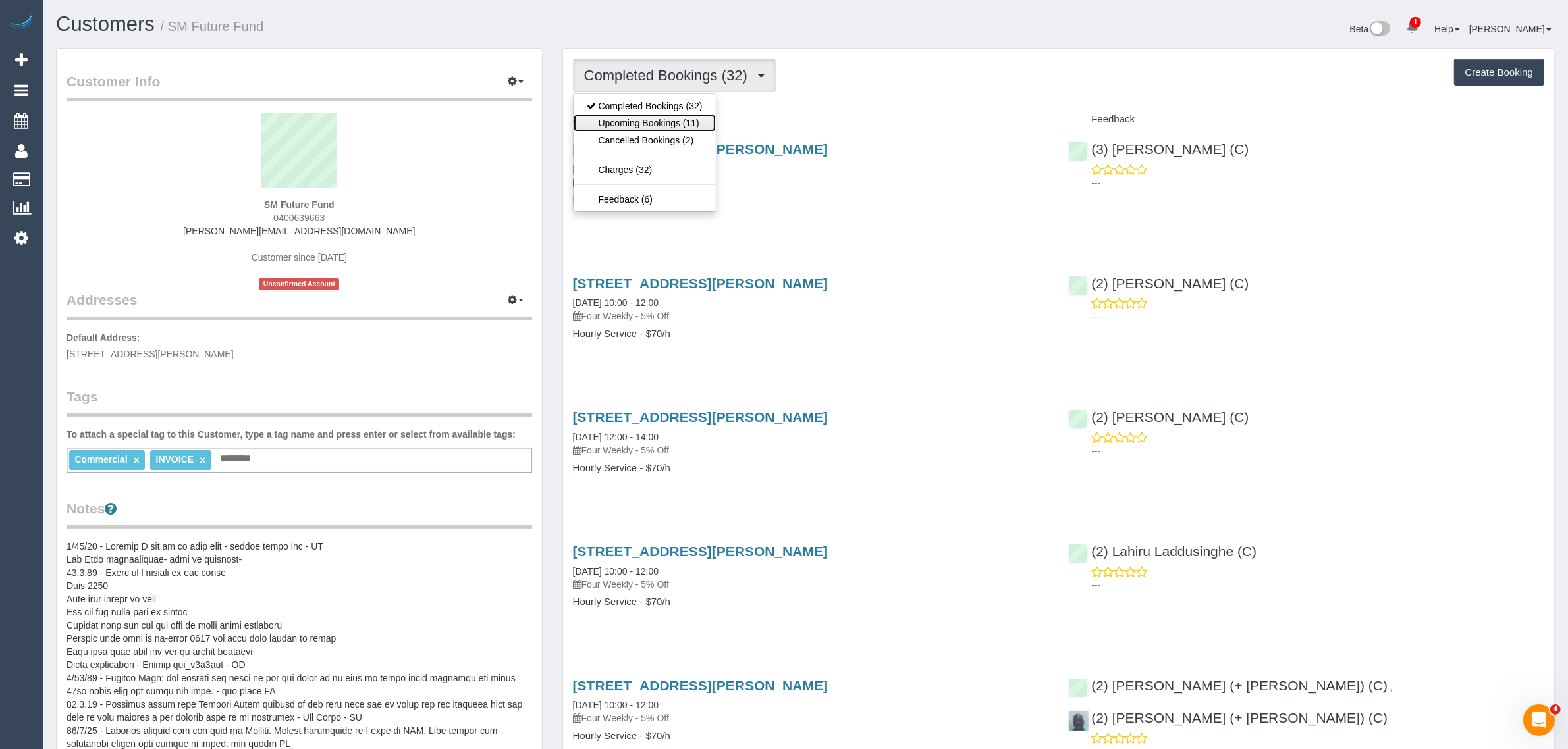
click at [652, 115] on link "Upcoming Bookings (11)" at bounding box center [645, 124] width 142 height 17
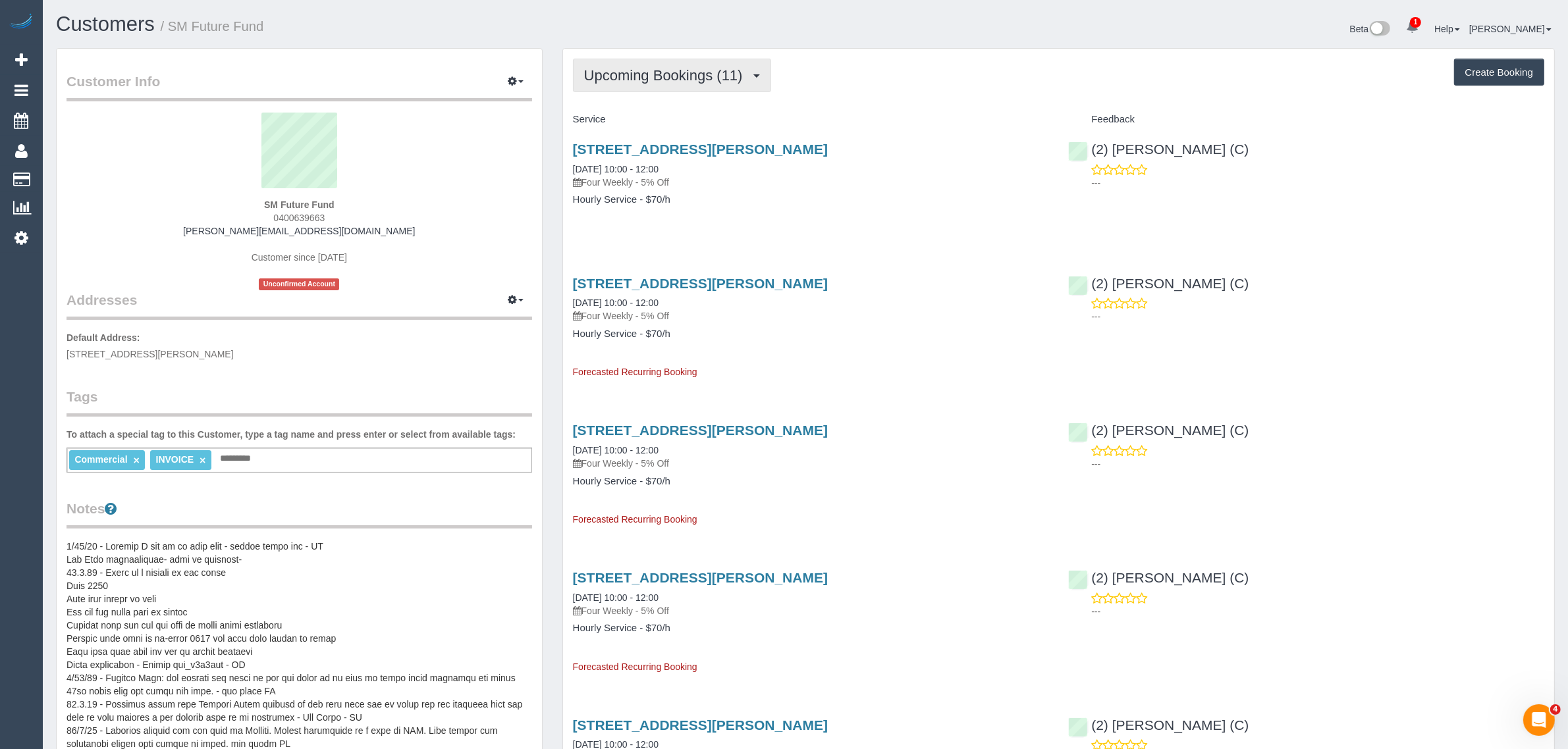
click at [655, 63] on button "Upcoming Bookings (11)" at bounding box center [672, 75] width 198 height 33
click at [662, 135] on link "Cancelled Bookings (2)" at bounding box center [645, 140] width 142 height 17
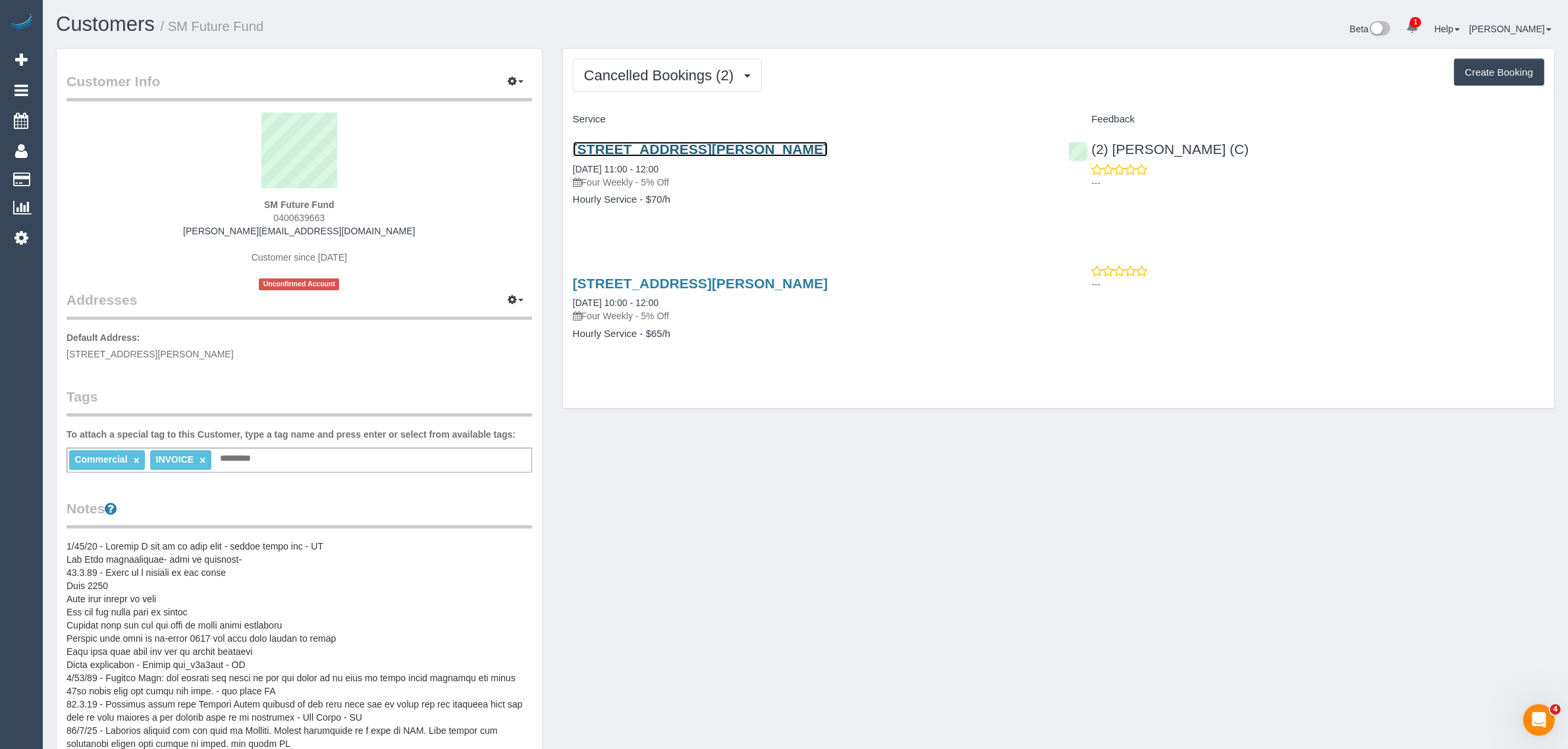
click at [610, 146] on link "[STREET_ADDRESS][PERSON_NAME]" at bounding box center [700, 149] width 255 height 15
click at [669, 74] on span "Cancelled Bookings (2)" at bounding box center [663, 75] width 156 height 16
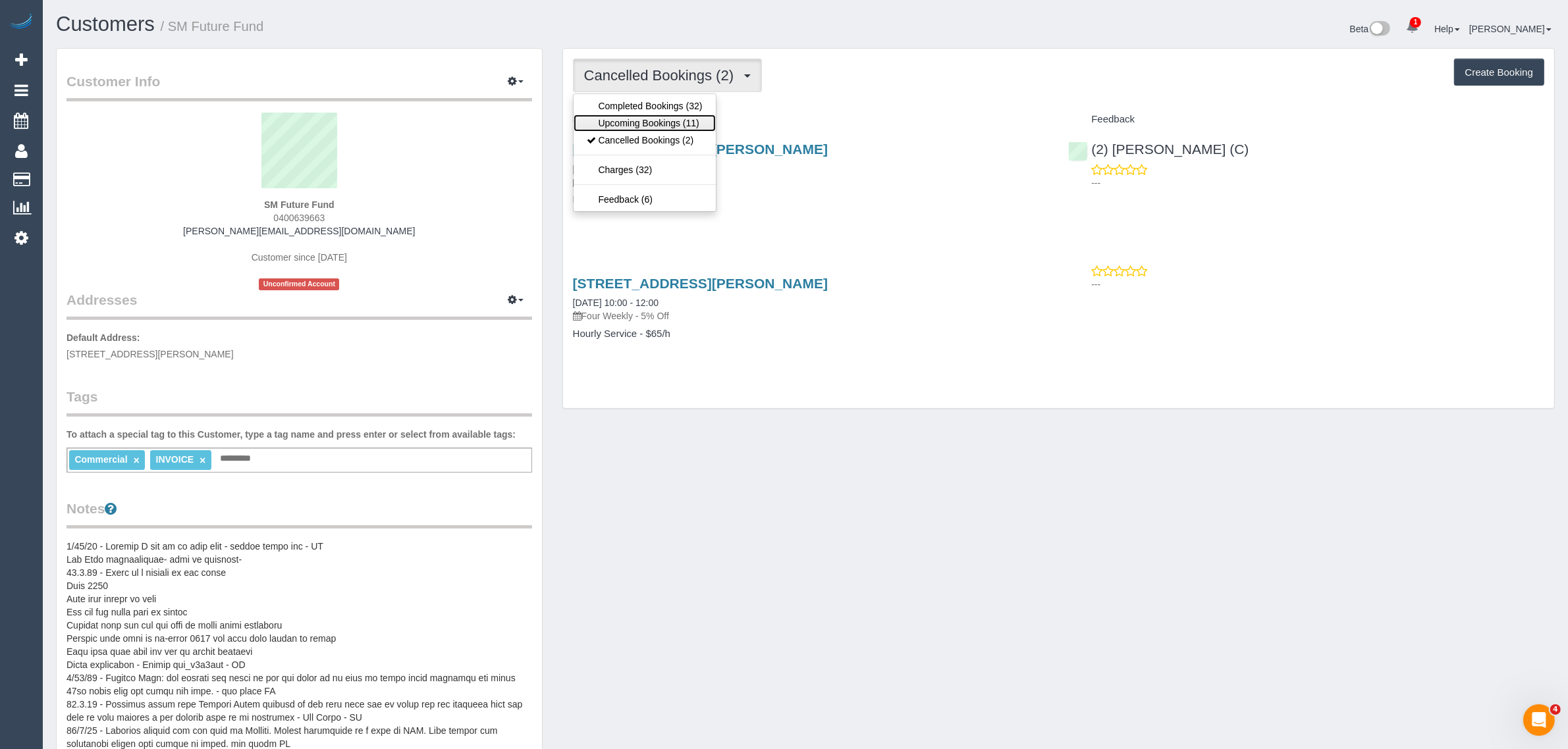
click at [657, 115] on link "Upcoming Bookings (11)" at bounding box center [645, 124] width 142 height 17
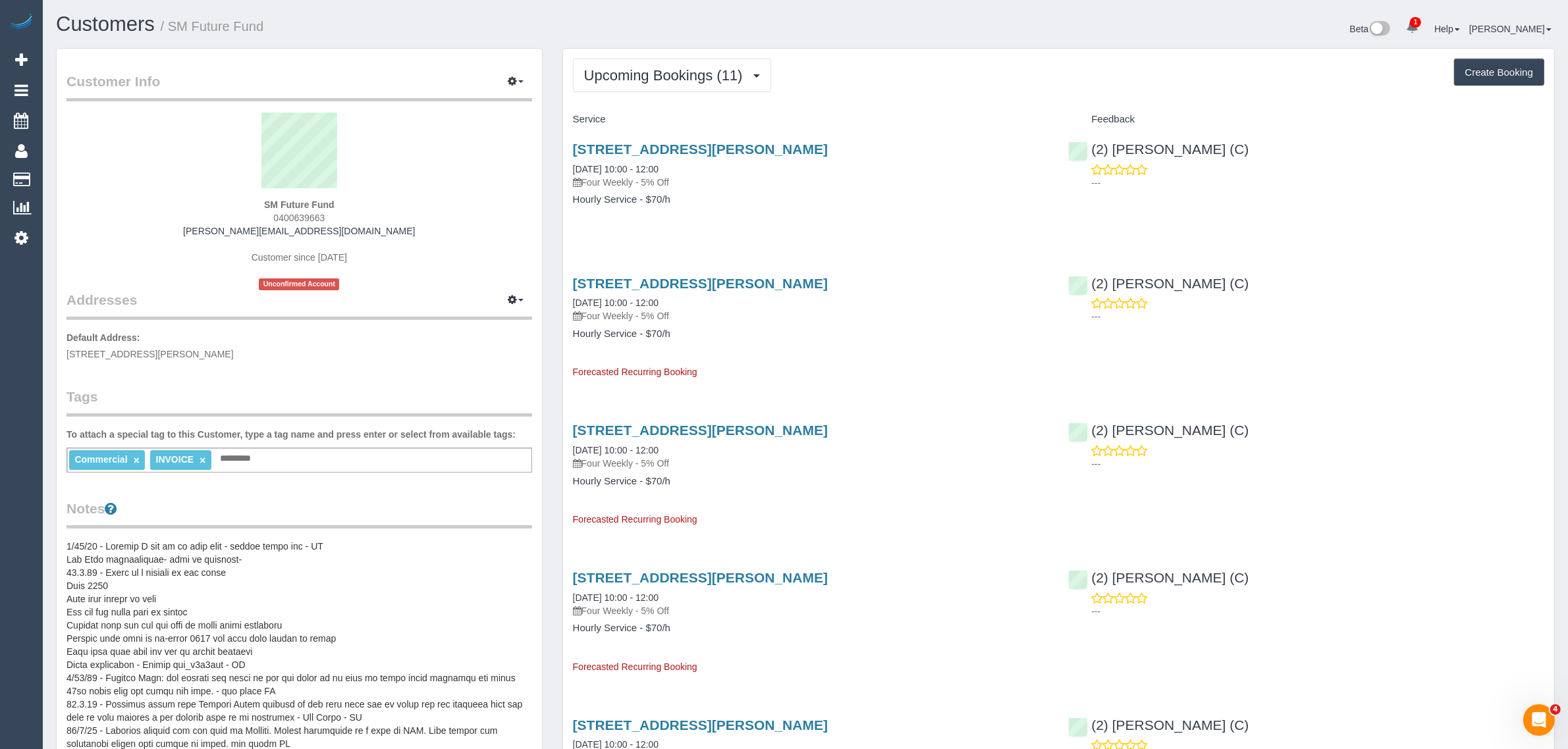
drag, startPoint x: 693, startPoint y: 165, endPoint x: 564, endPoint y: 168, distance: 129.0
click at [564, 168] on div "[STREET_ADDRESS][PERSON_NAME] [DATE] 10:00 - 12:00 Four Weekly - 5% Off Hourly …" at bounding box center [811, 181] width 496 height 101
copy link "[DATE] 10:00 - 12:00"
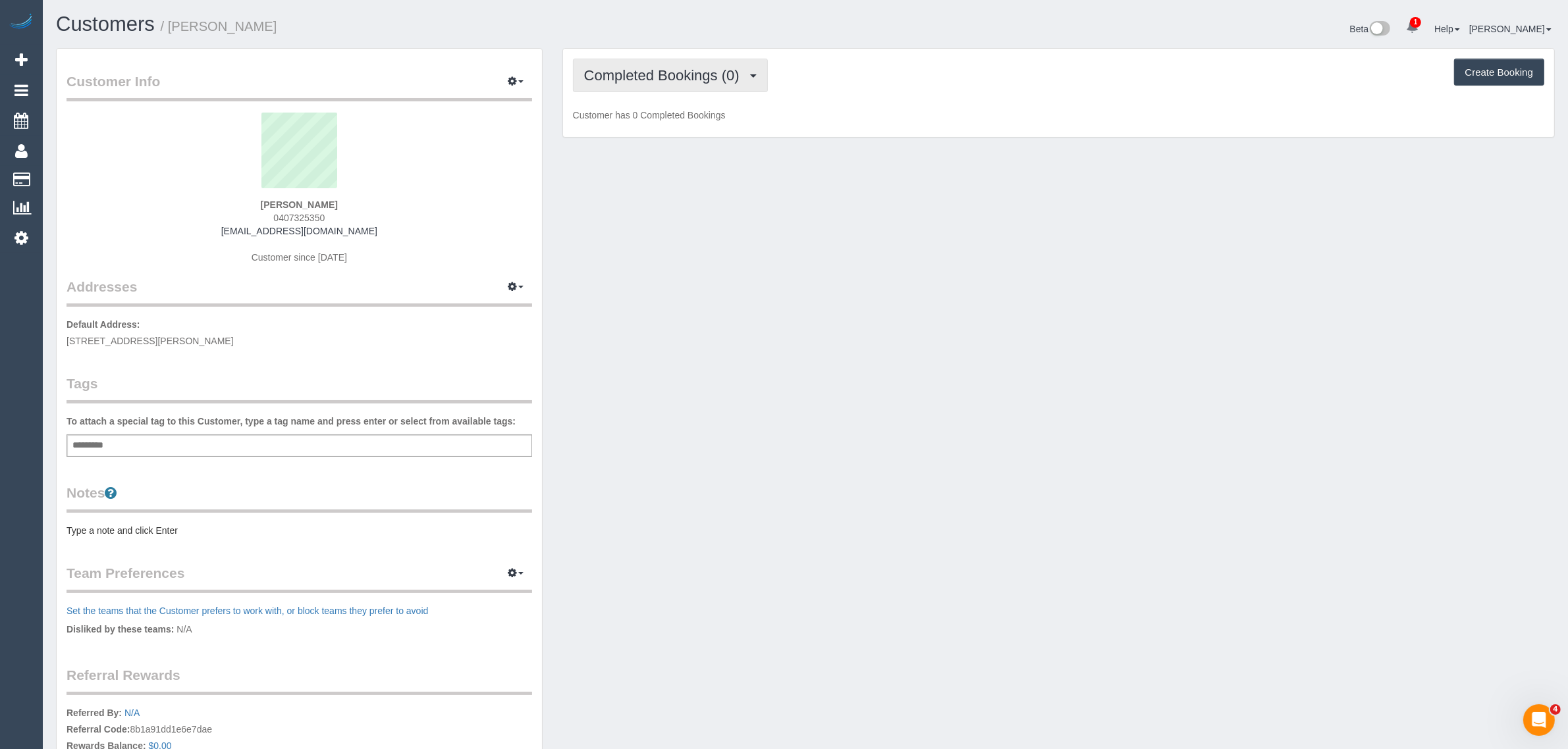
click at [715, 68] on span "Completed Bookings (0)" at bounding box center [665, 75] width 162 height 16
click at [675, 120] on link "Upcoming Bookings (1)" at bounding box center [642, 124] width 137 height 17
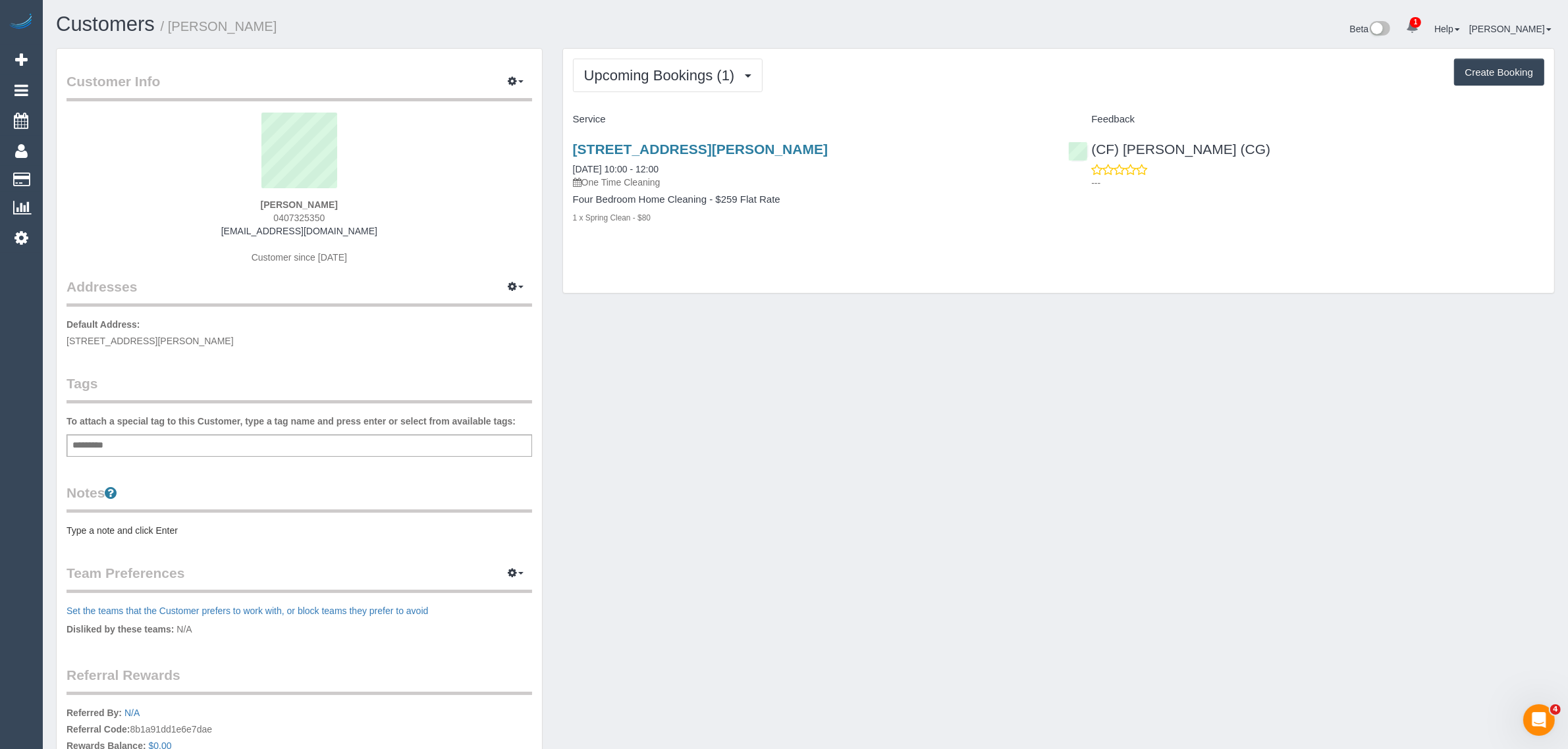
click at [972, 400] on div "Customer Info Edit Contact Info Send Message Email Preferences Special Sales Ta…" at bounding box center [805, 469] width 1518 height 843
click at [796, 222] on div "1 x Spring Clean - $80" at bounding box center [811, 217] width 476 height 13
click at [985, 443] on div "Customer Info Edit Contact Info Send Message Email Preferences Special Sales Ta…" at bounding box center [805, 469] width 1518 height 843
click at [1141, 403] on div "Customer Info Edit Contact Info Send Message Email Preferences Special Sales Ta…" at bounding box center [805, 469] width 1518 height 843
click at [1147, 488] on div "Customer Info Edit Contact Info Send Message Email Preferences Special Sales Ta…" at bounding box center [805, 469] width 1518 height 843
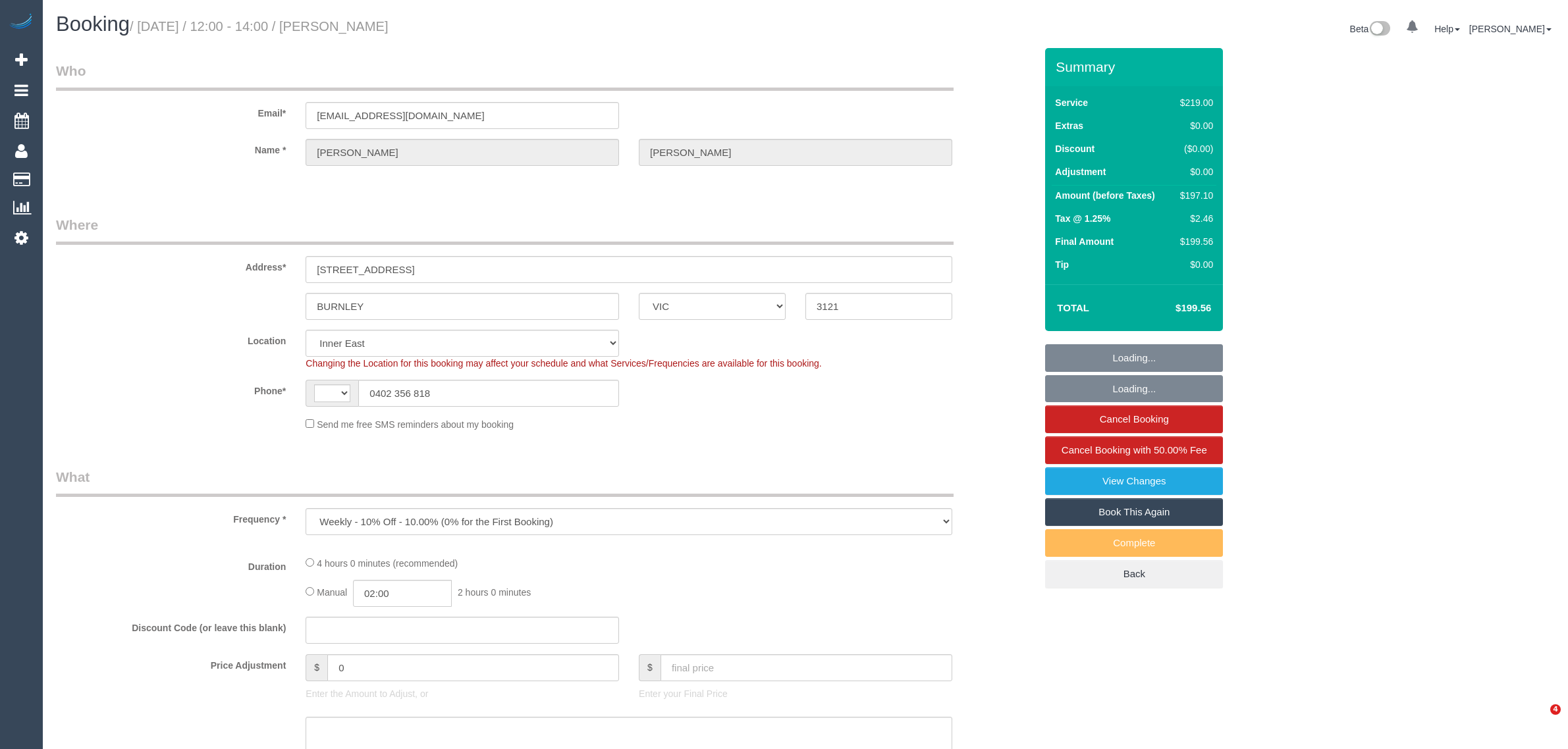
select select "VIC"
select select "object:447"
select select "number:30"
select select "number:14"
select select "number:19"
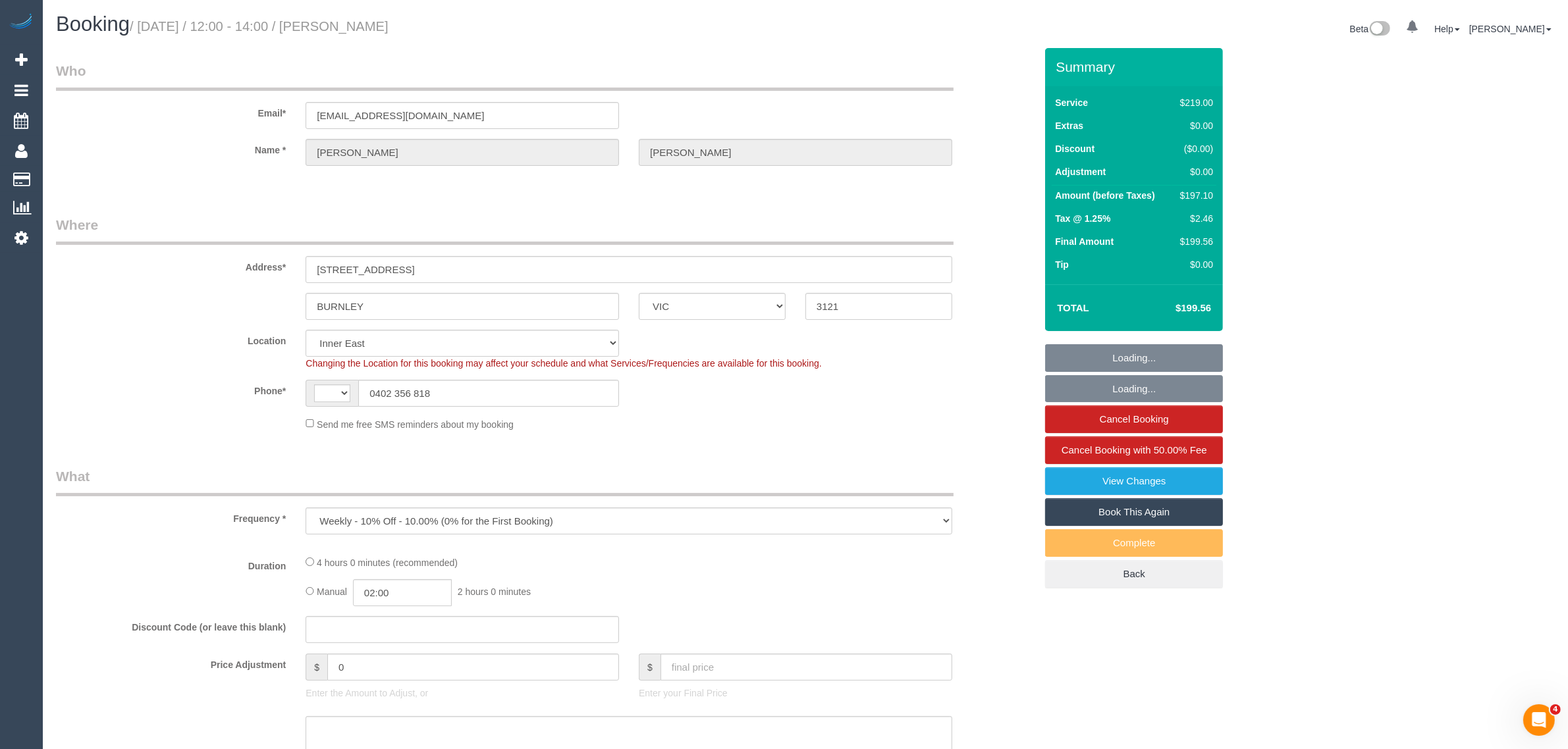
select select "number:22"
select select "number:34"
select select "number:26"
select select "string:AU"
select select "string:stripe-pm_1Q5JTC2GScqysDRV18jxkPyC"
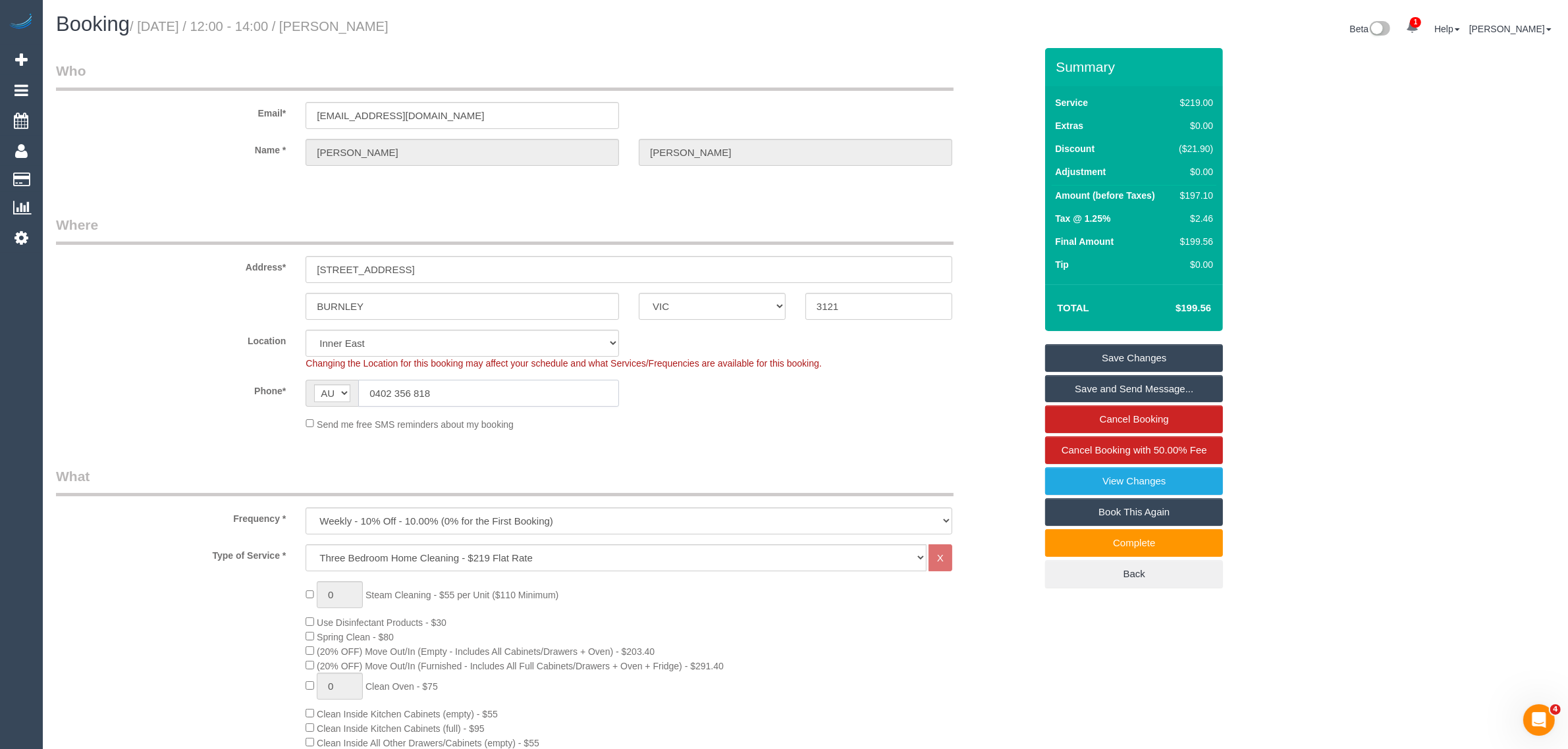
click at [475, 384] on input "0402 356 818" at bounding box center [488, 393] width 261 height 27
drag, startPoint x: 475, startPoint y: 384, endPoint x: 485, endPoint y: 384, distance: 10.0
click at [484, 384] on input "0402 356 818" at bounding box center [488, 393] width 261 height 27
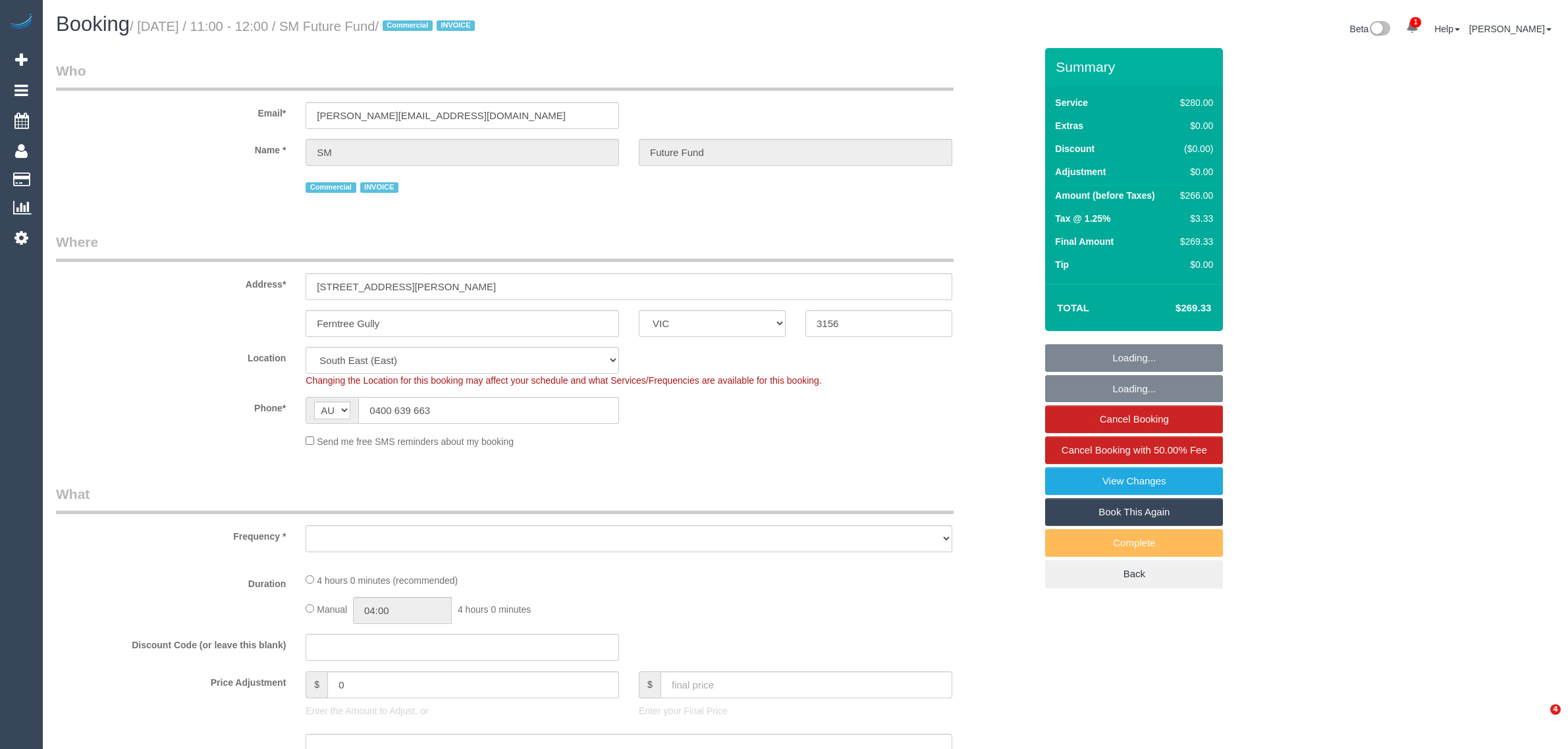
select select "VIC"
click at [883, 195] on div "Commercial INVOICE" at bounding box center [628, 186] width 646 height 21
select select "object:604"
select select "240"
select select "number:28"
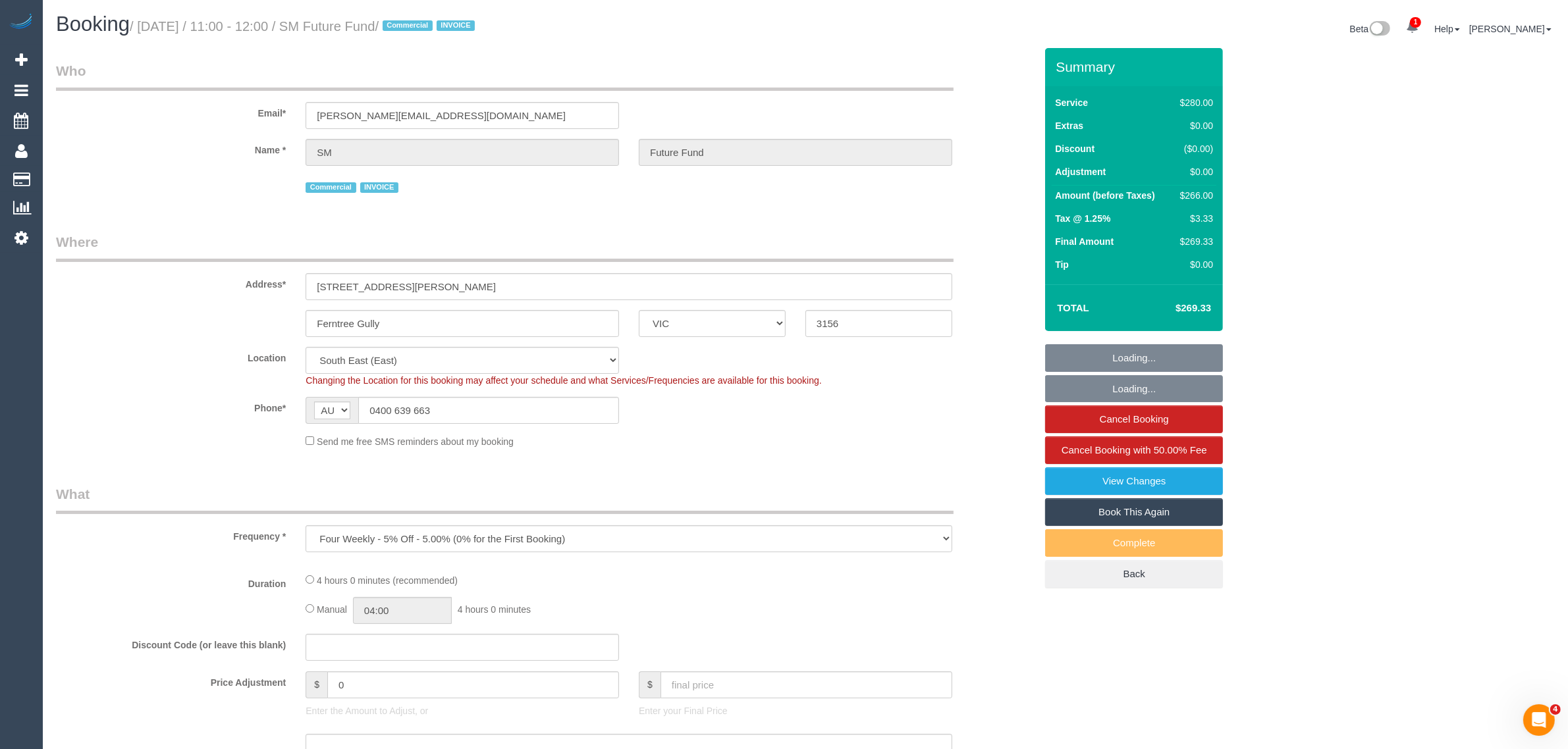
select select "number:14"
select select "number:19"
select select "number:22"
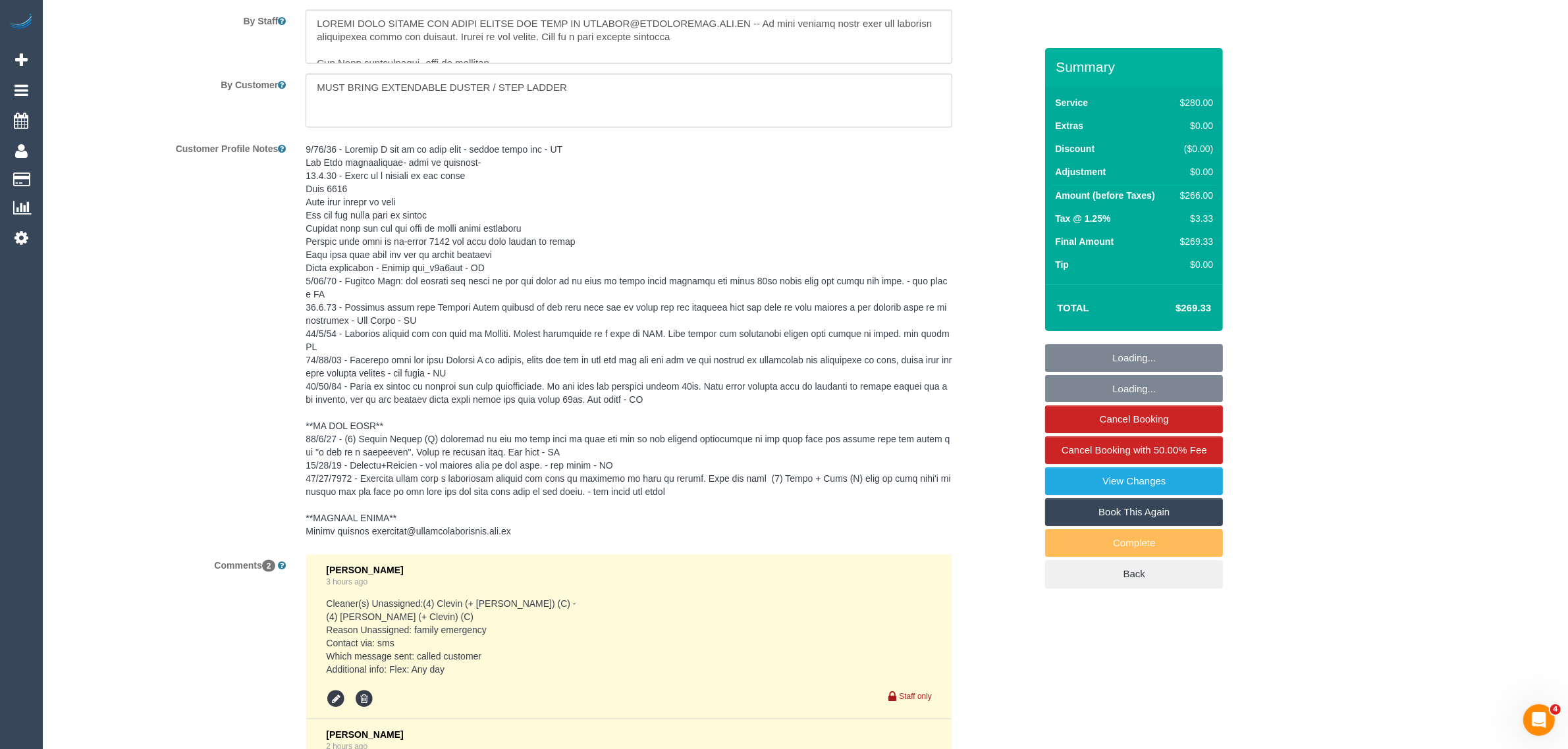
scroll to position [2515, 0]
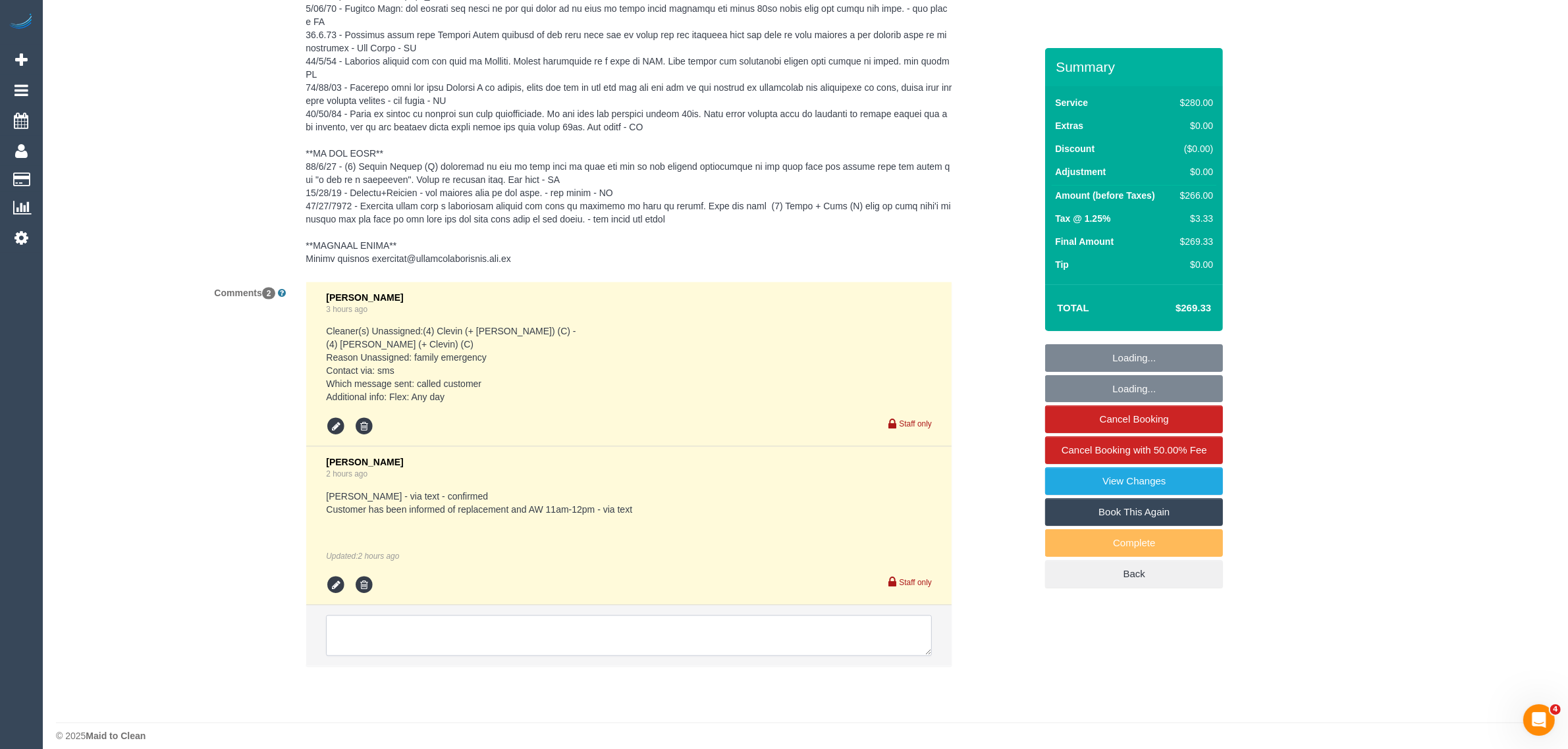
click at [713, 626] on textarea at bounding box center [629, 636] width 606 height 41
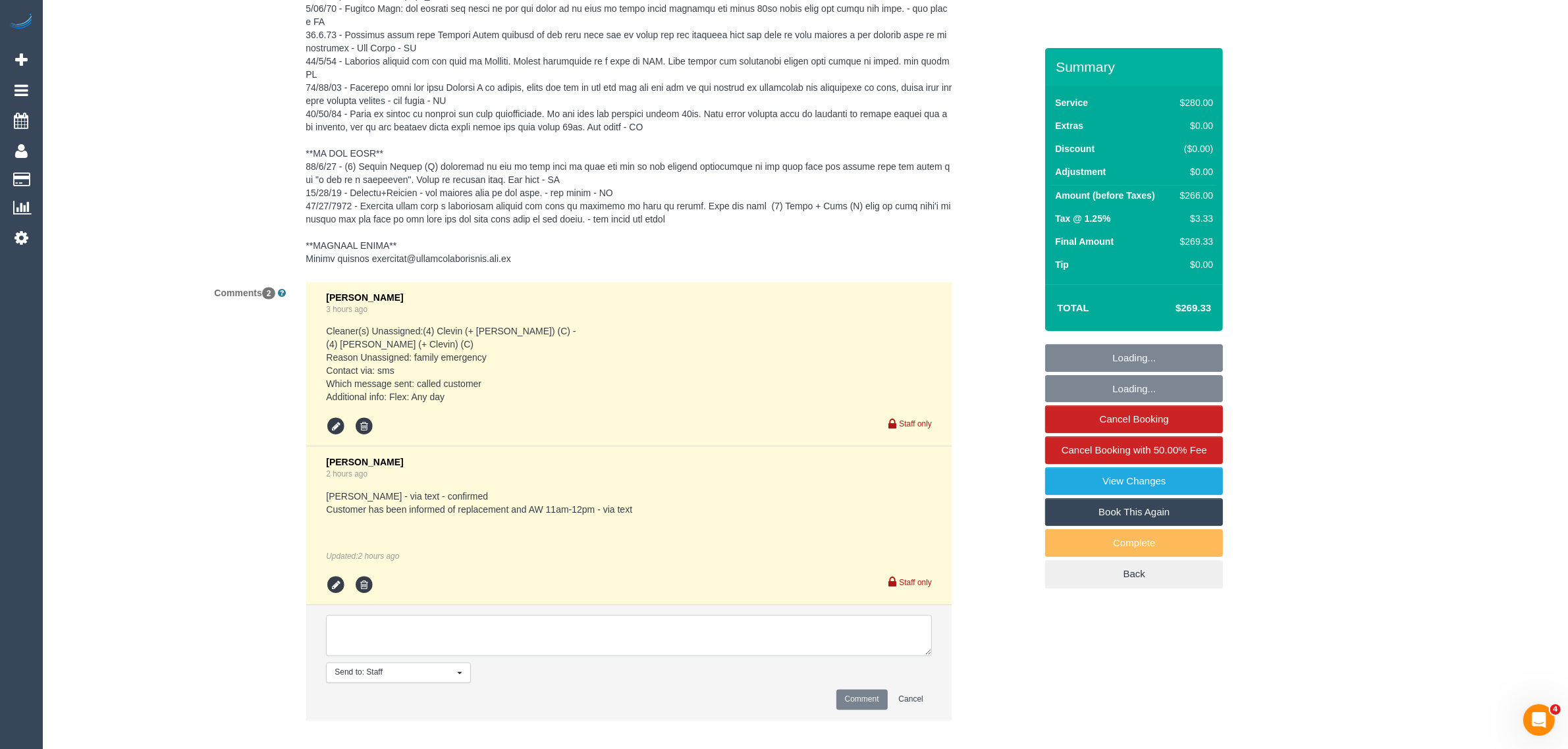
paste textarea "Cleaner(s) Unassigned: Reason Unassigned: Contact via: Which message sent: Addi…"
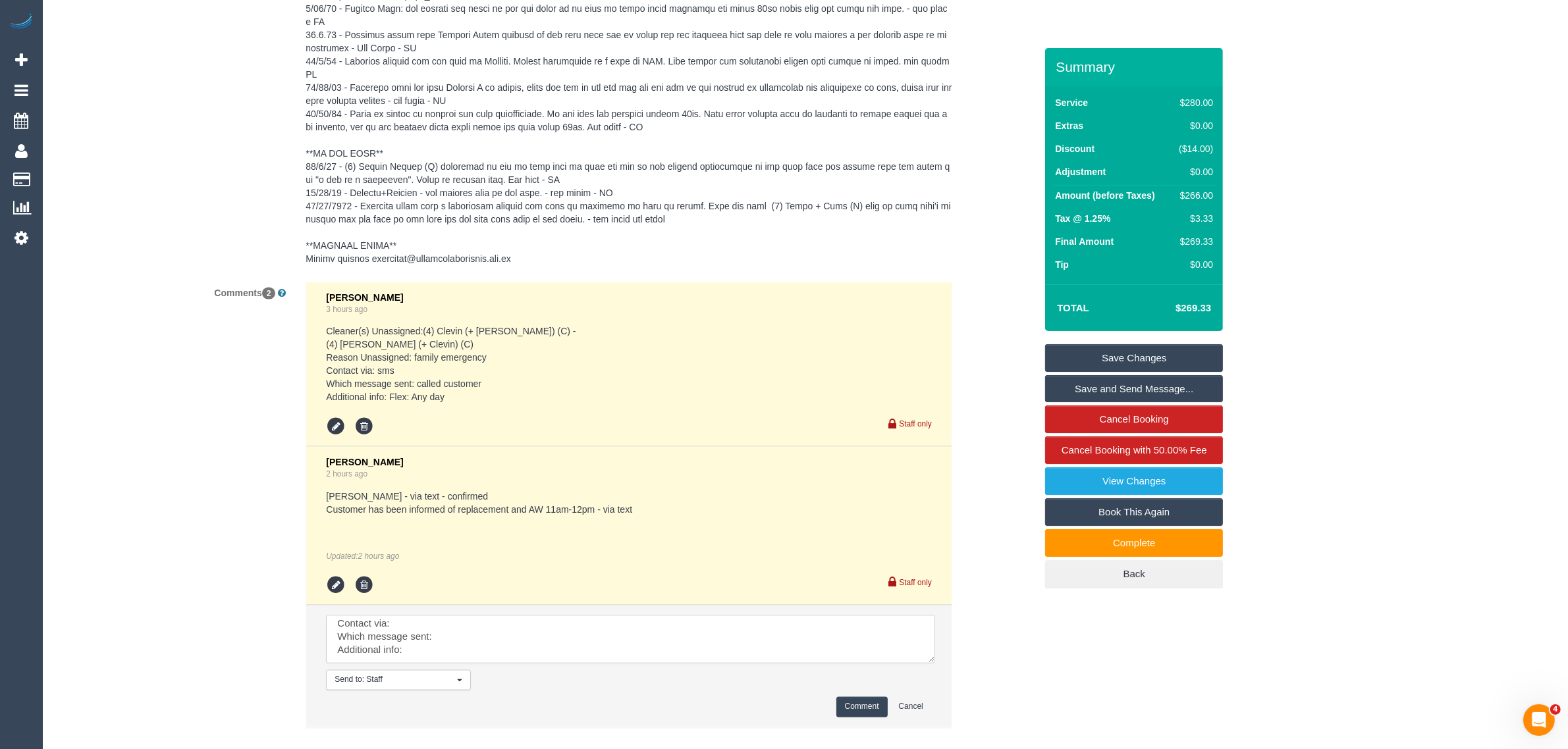
scroll to position [0, 0]
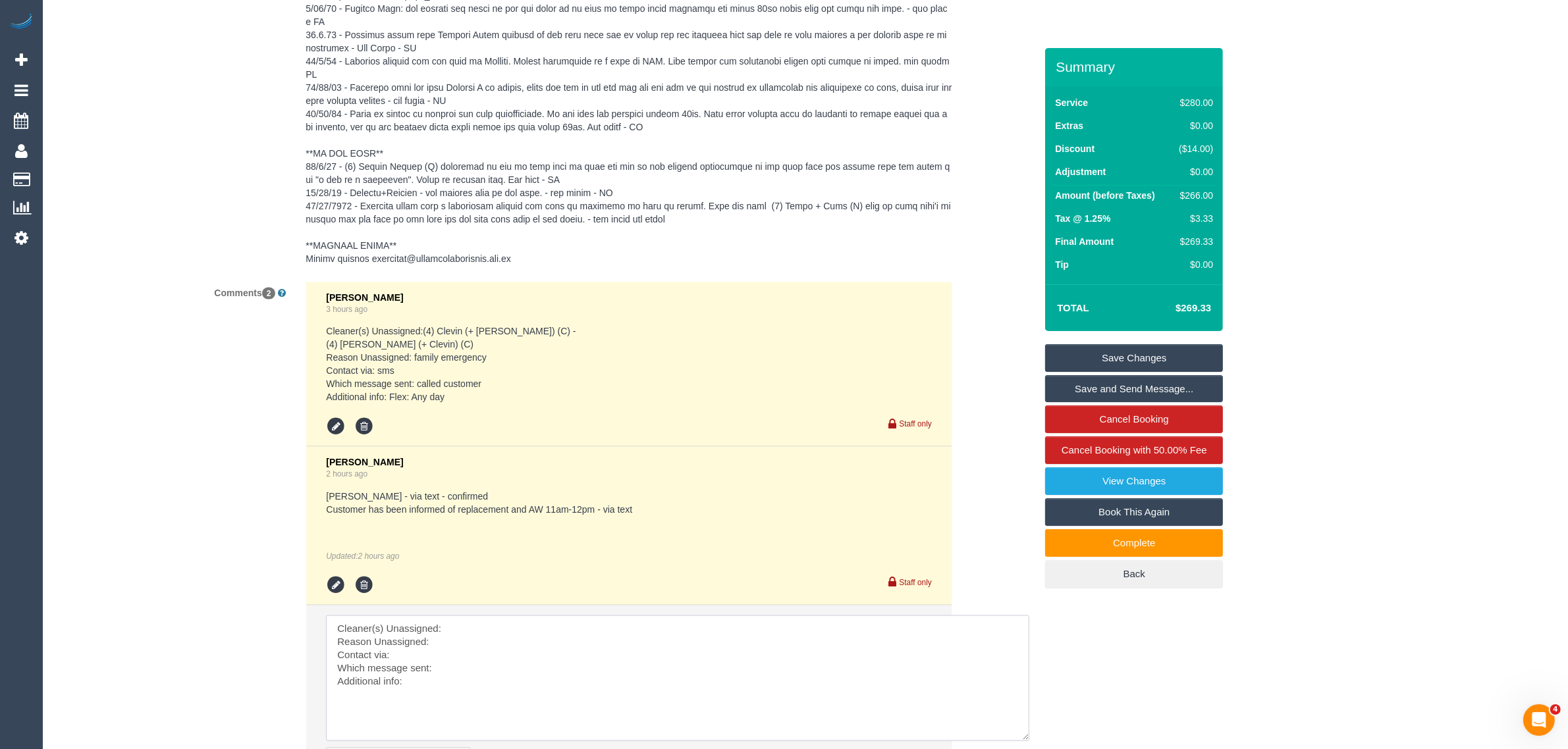
drag, startPoint x: 926, startPoint y: 634, endPoint x: 969, endPoint y: 703, distance: 81.3
click at [1026, 722] on textarea at bounding box center [677, 678] width 703 height 126
drag, startPoint x: 641, startPoint y: 599, endPoint x: 633, endPoint y: 596, distance: 8.5
click at [641, 610] on li "Send to: Staff Nothing selected Send to: Staff Send to: Customer Send to: Team …" at bounding box center [629, 707] width 645 height 202
click at [602, 615] on textarea at bounding box center [679, 680] width 705 height 129
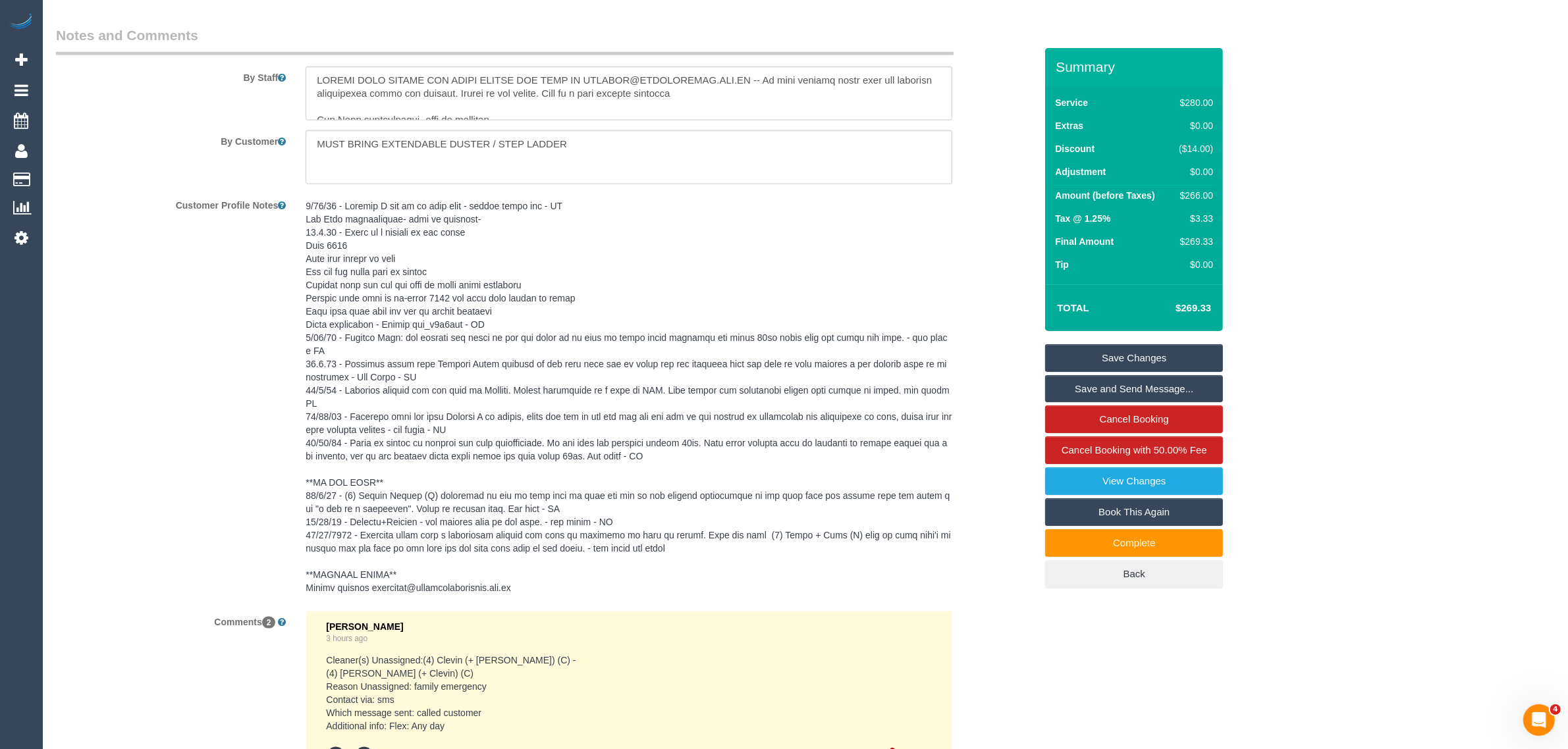
scroll to position [1857, 0]
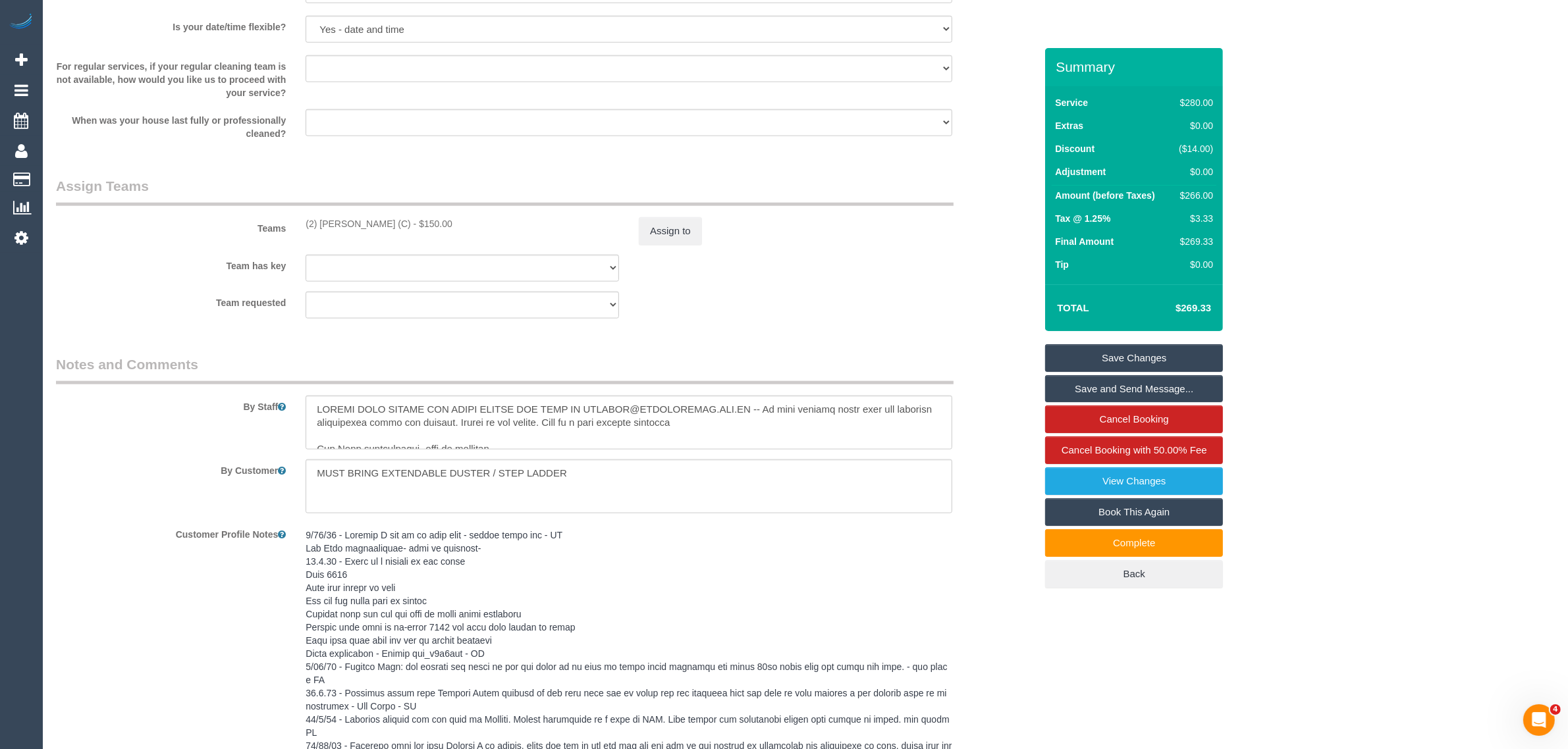
drag, startPoint x: 327, startPoint y: 220, endPoint x: 402, endPoint y: 216, distance: 75.1
click at [402, 216] on div "Teams (2) [PERSON_NAME] (C) - $150.00 Assign to" at bounding box center [546, 211] width 999 height 69
copy div "(2) [PERSON_NAME] (C) -"
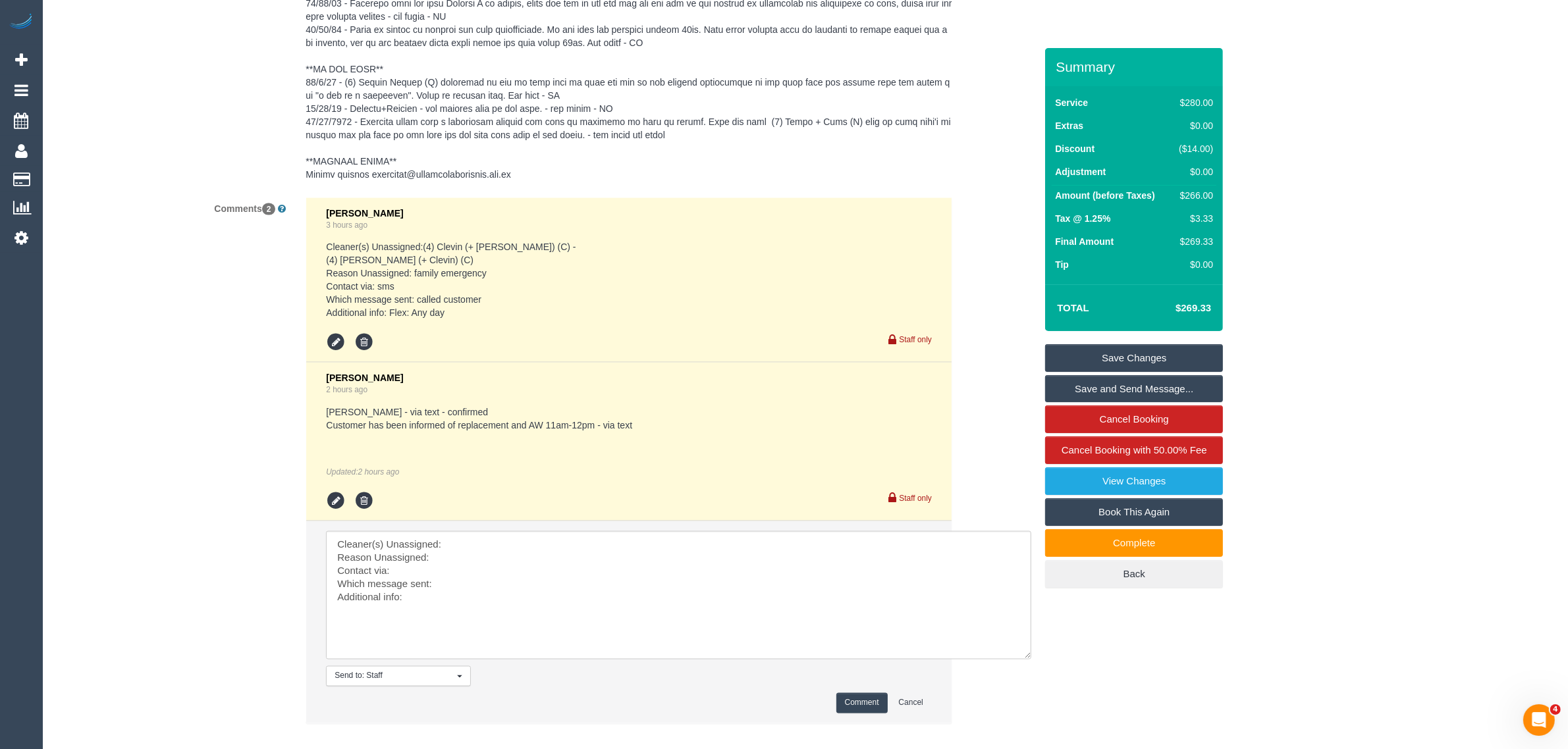
scroll to position [2657, 0]
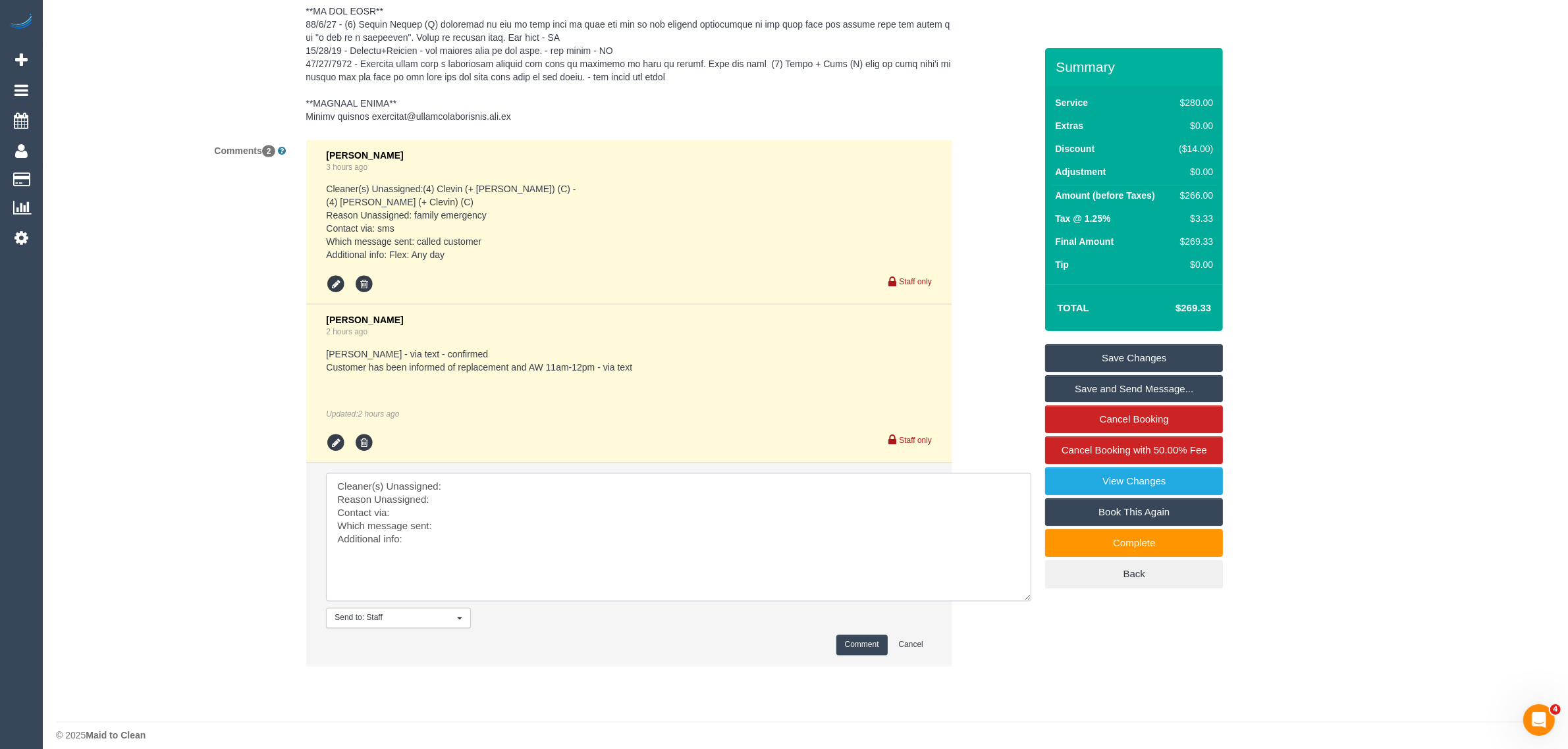
click at [535, 476] on textarea at bounding box center [679, 538] width 705 height 129
paste textarea "(2) Anita Jamieson (C) -"
click at [486, 482] on textarea at bounding box center [679, 538] width 705 height 129
click at [559, 504] on textarea at bounding box center [679, 538] width 705 height 129
click at [475, 512] on textarea at bounding box center [679, 538] width 705 height 129
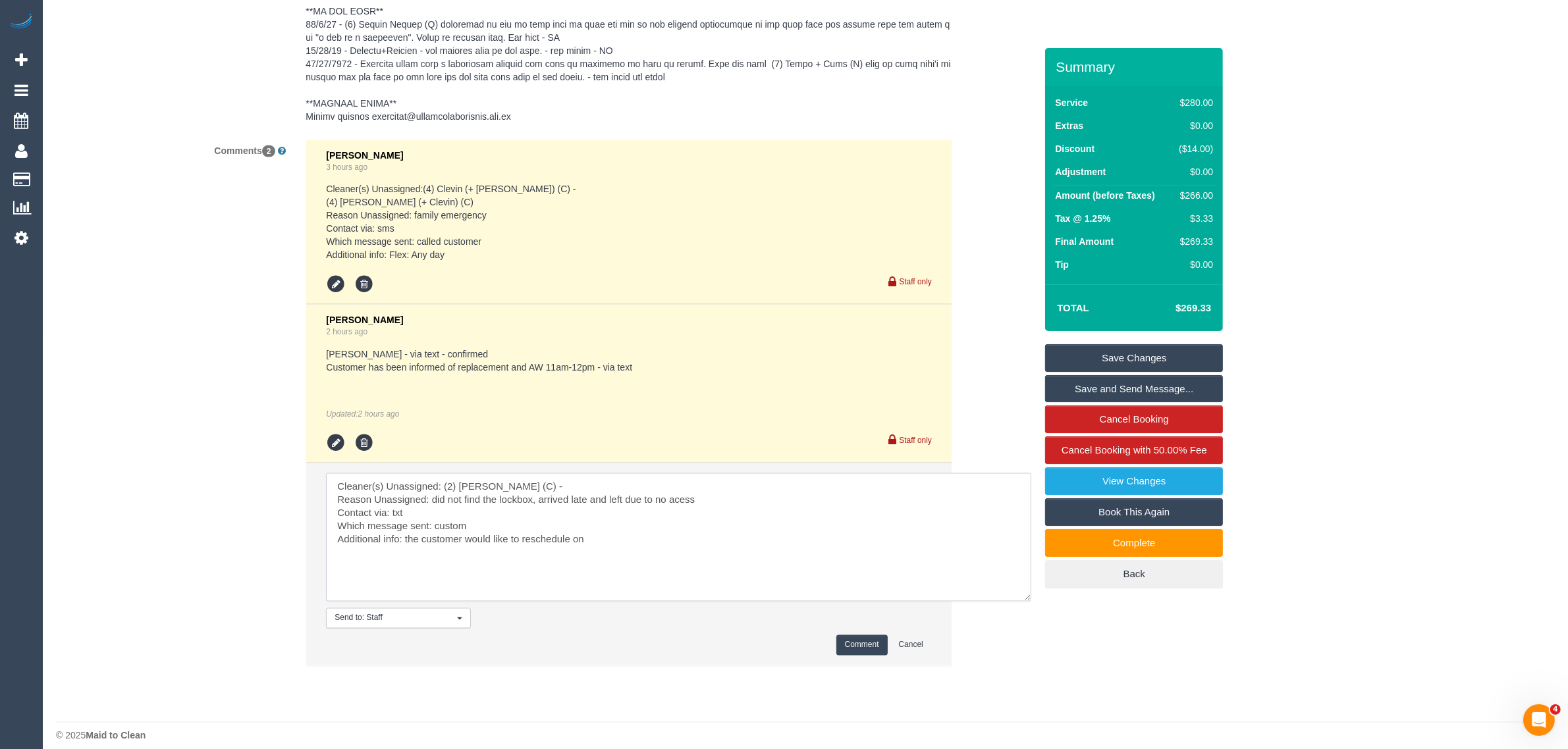
click at [603, 486] on textarea at bounding box center [679, 538] width 705 height 129
drag, startPoint x: 576, startPoint y: 523, endPoint x: 590, endPoint y: 523, distance: 14.0
click at [583, 523] on textarea at bounding box center [679, 538] width 705 height 129
paste textarea "Any day and time after 10:30am will be fine"
click at [797, 534] on textarea at bounding box center [679, 538] width 705 height 129
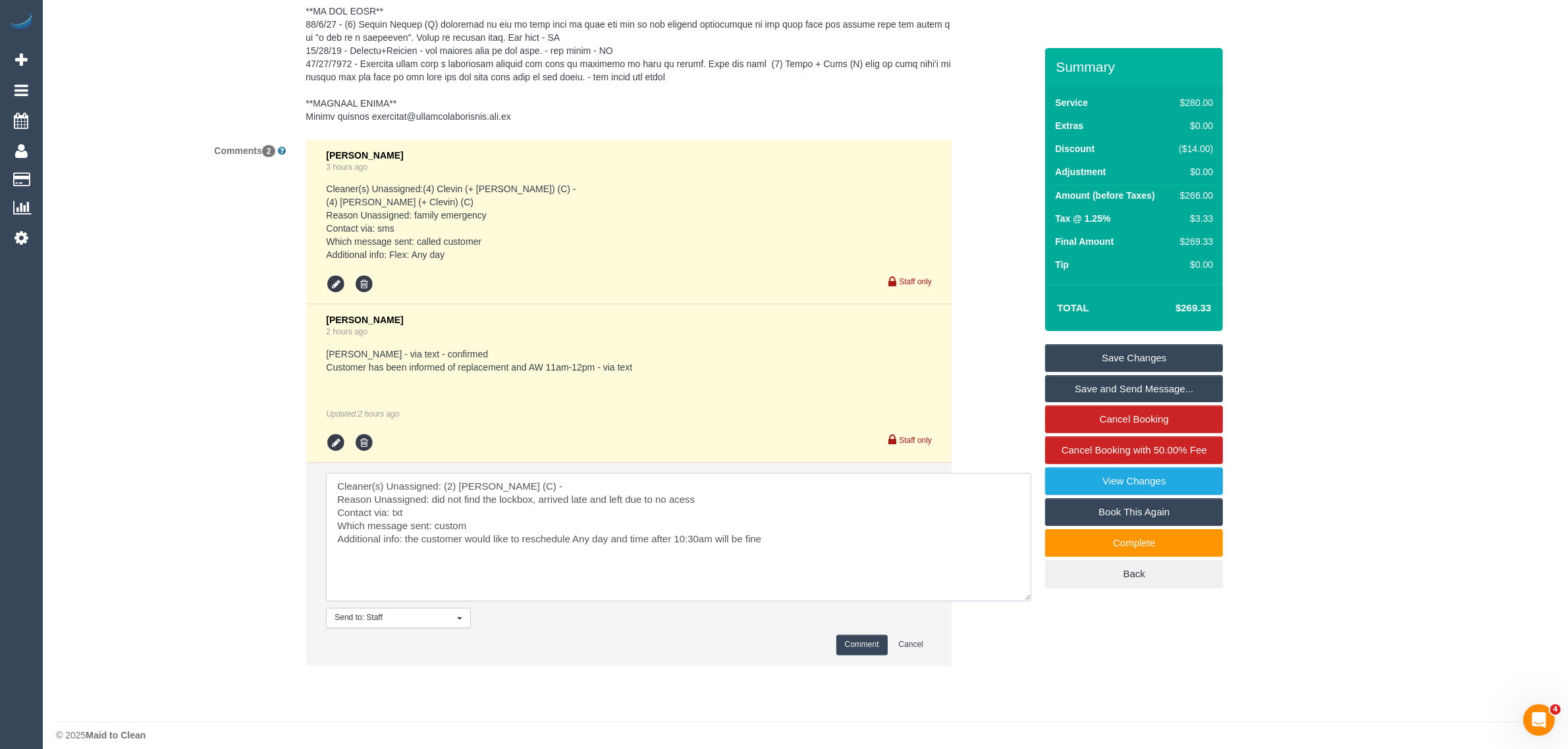
click at [805, 520] on textarea at bounding box center [679, 538] width 705 height 129
click at [754, 531] on textarea at bounding box center [679, 538] width 705 height 129
paste textarea "Also could you please ask the cleaners to clean out and wipe down both cupboard…"
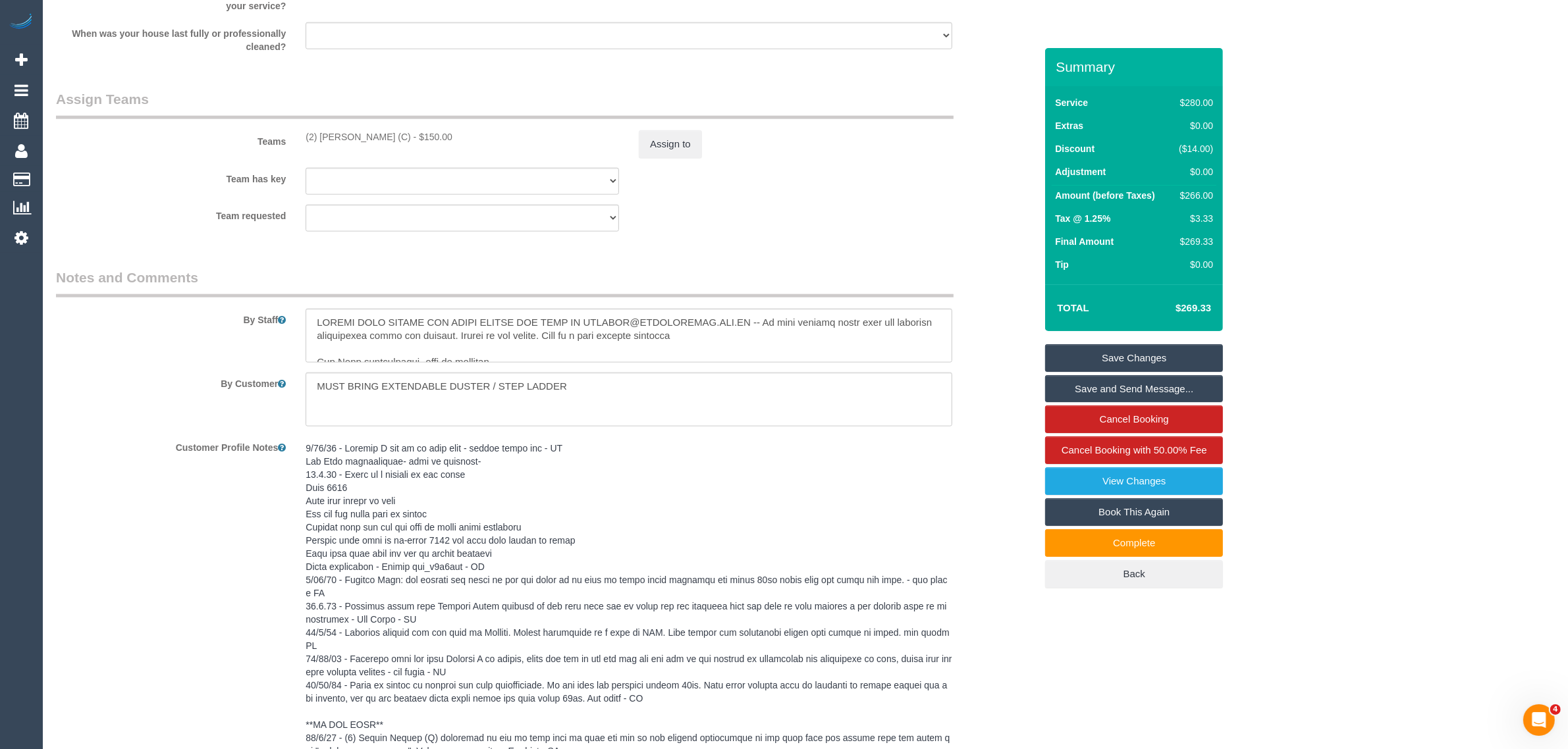
scroll to position [1999, 0]
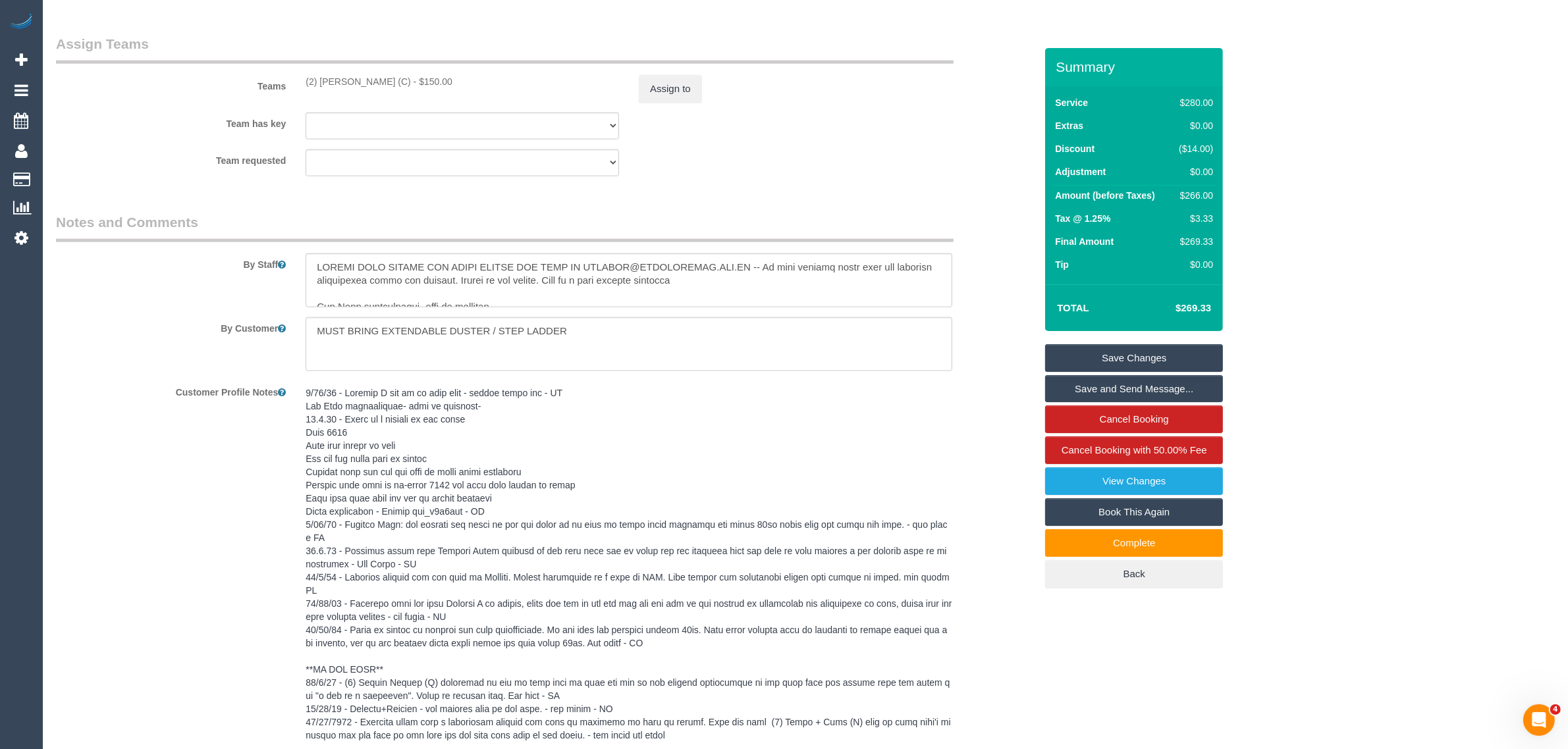
type textarea "Cleaner(s) Unassigned: (2) Anita Jamieson (C) - Reason Unassigned: did not find…"
click at [771, 303] on textarea at bounding box center [628, 280] width 646 height 54
paste textarea "Also could you please ask the cleaners to clean out and wipe down both cupboard…"
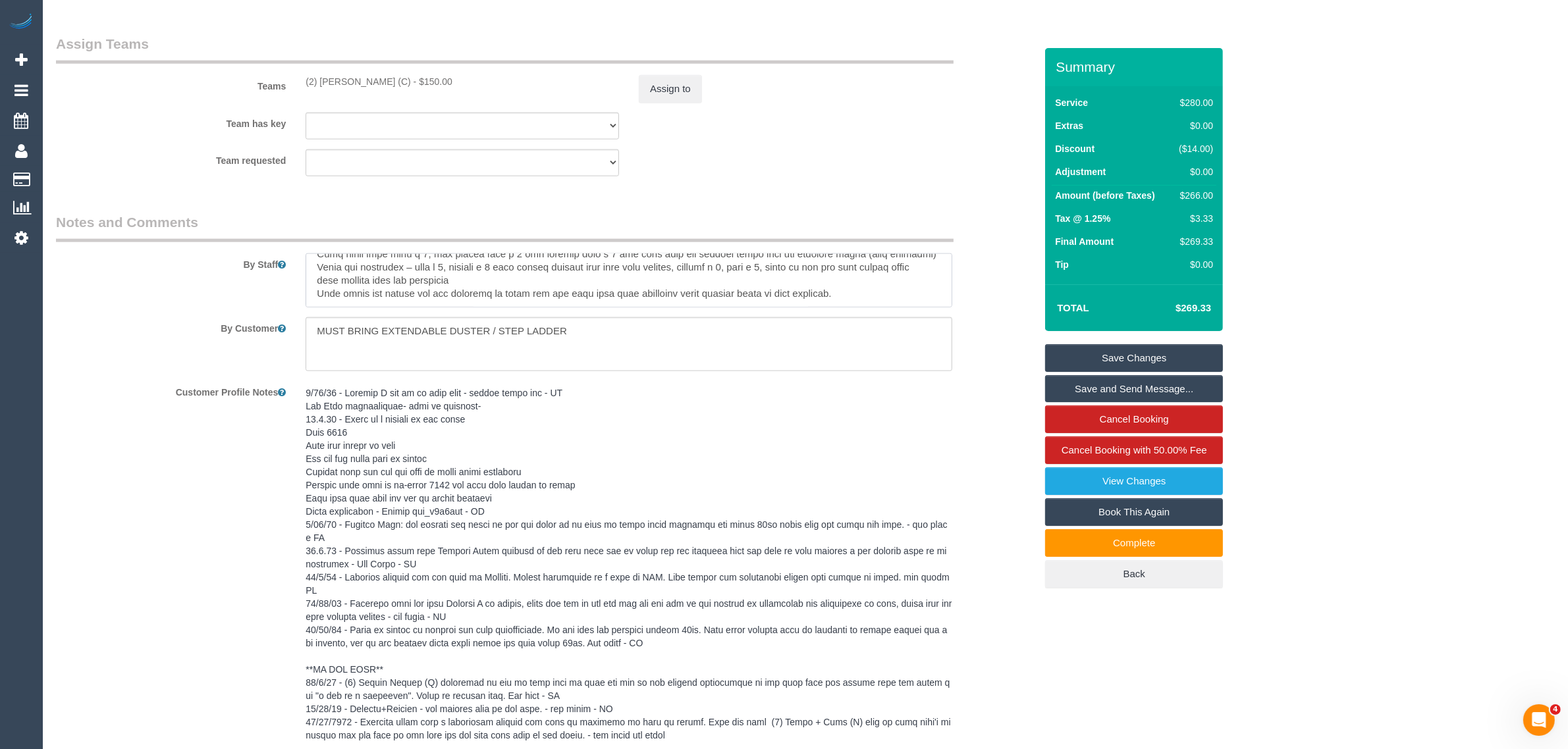
click at [312, 299] on textarea at bounding box center [628, 280] width 646 height 54
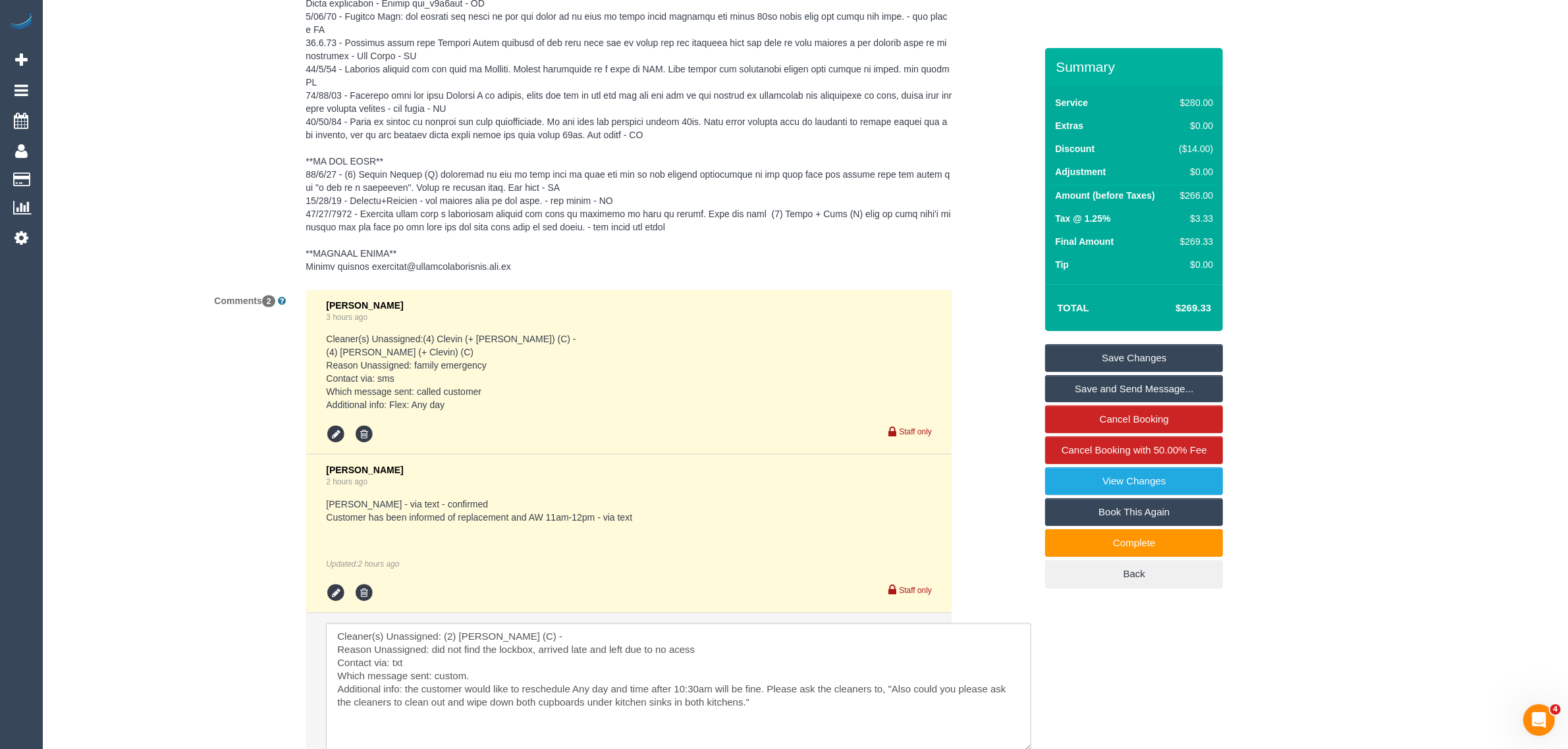
scroll to position [2657, 0]
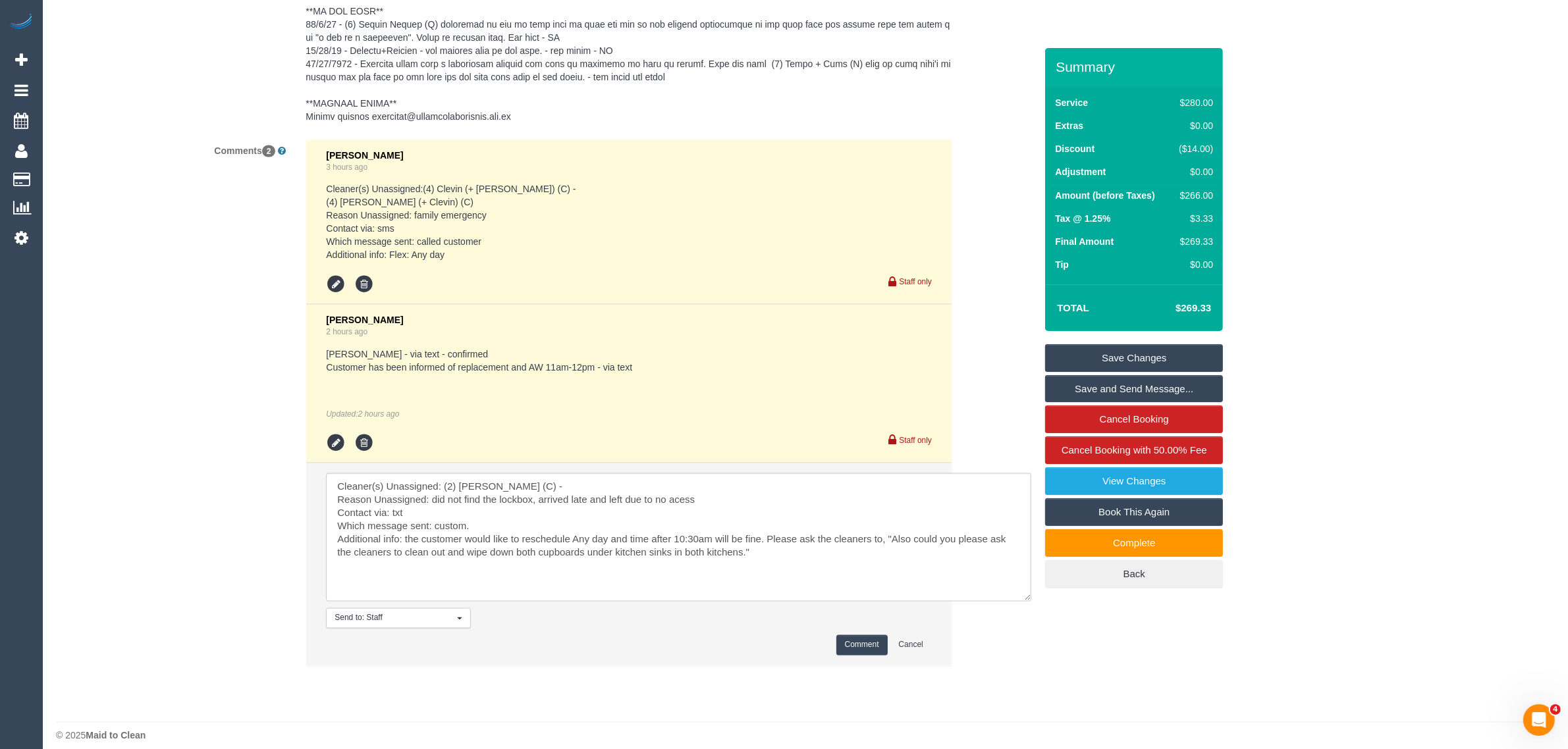
type textarea "PLEASE TAKE BEFORE AND AFTER PHOTOS AND SEND TO SUPPORT@MAIDTOCLEAN.COM.AU -- W…"
click at [781, 541] on textarea at bounding box center [679, 538] width 705 height 129
click at [855, 635] on button "Comment" at bounding box center [862, 645] width 51 height 21
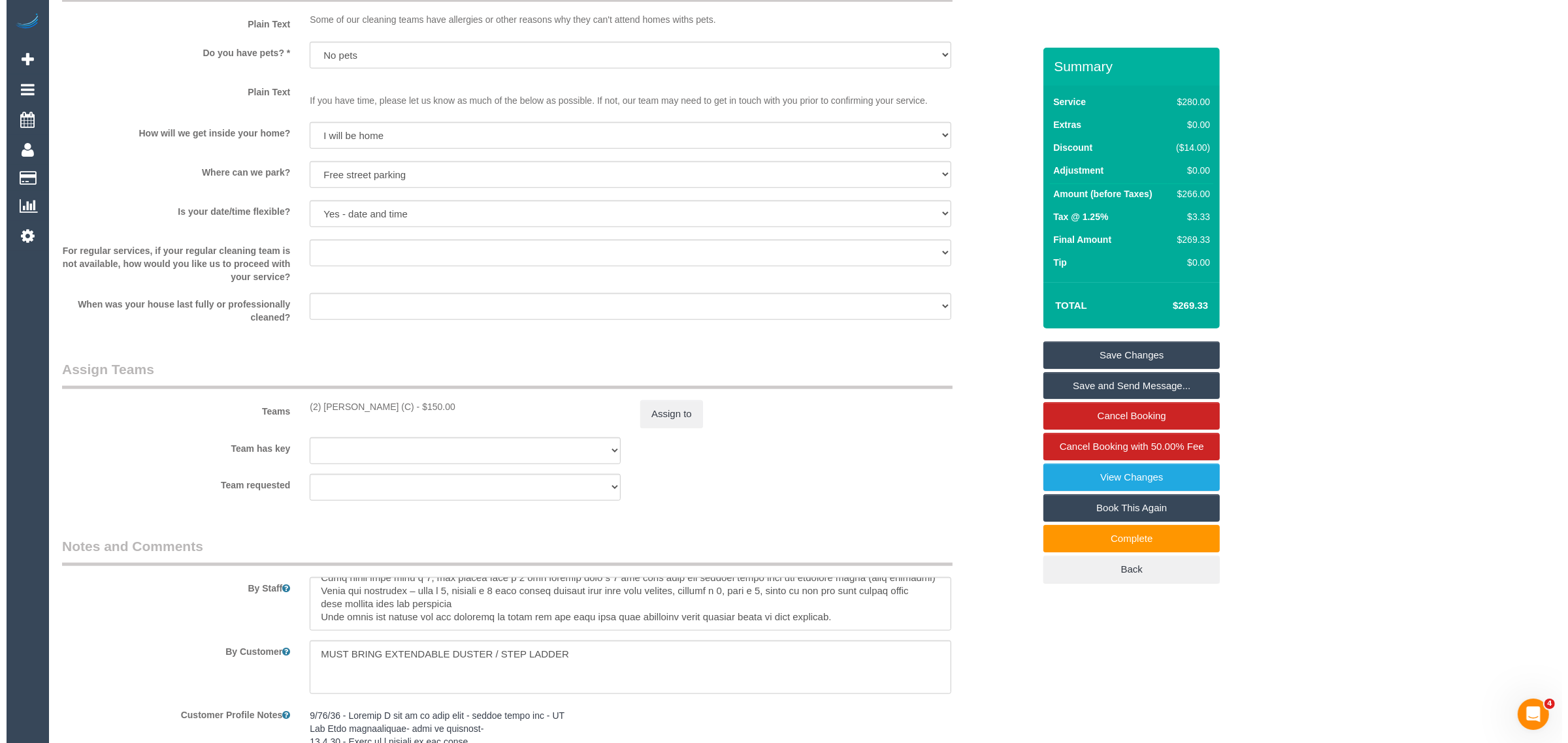
scroll to position [1656, 0]
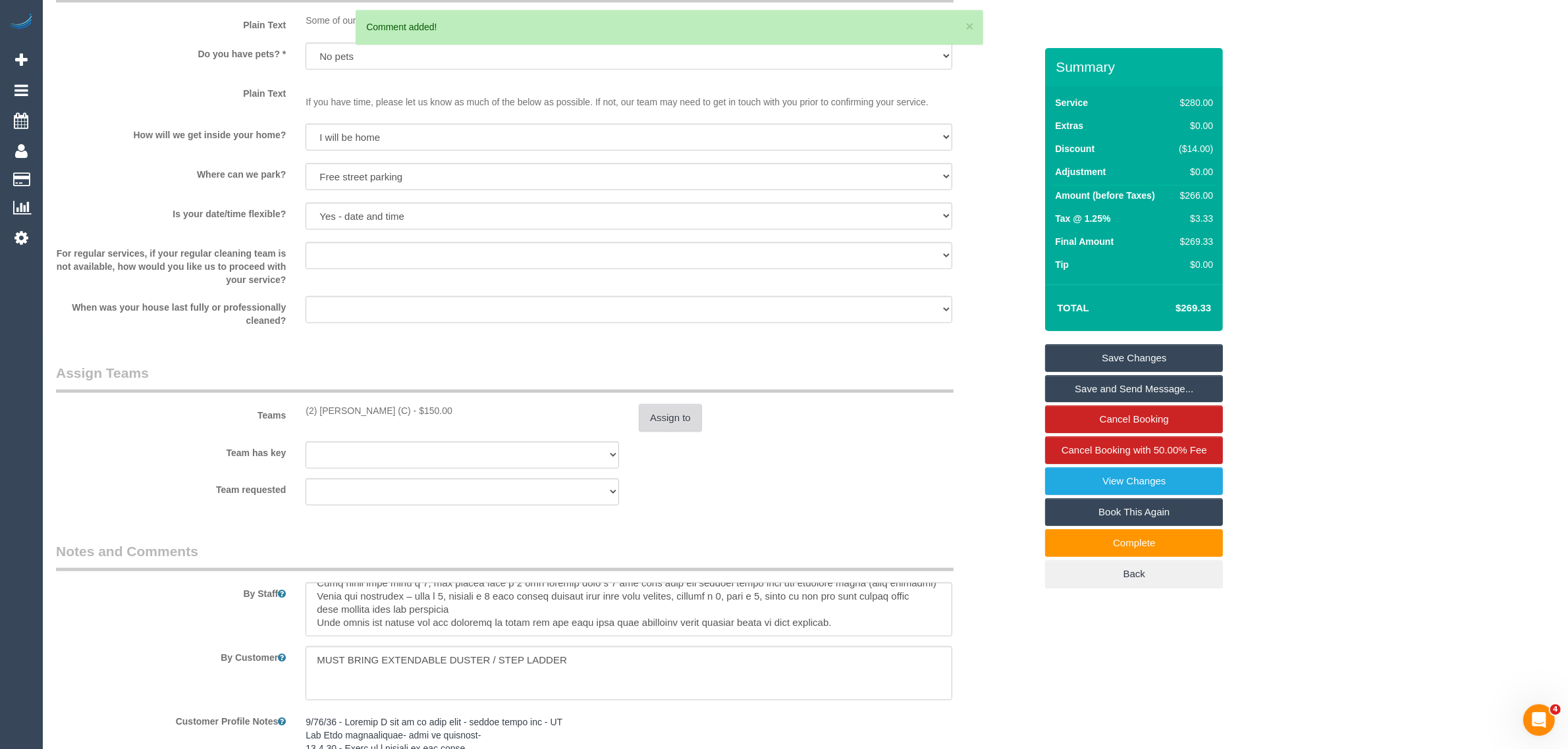
click at [669, 425] on button "Assign to" at bounding box center [670, 418] width 64 height 27
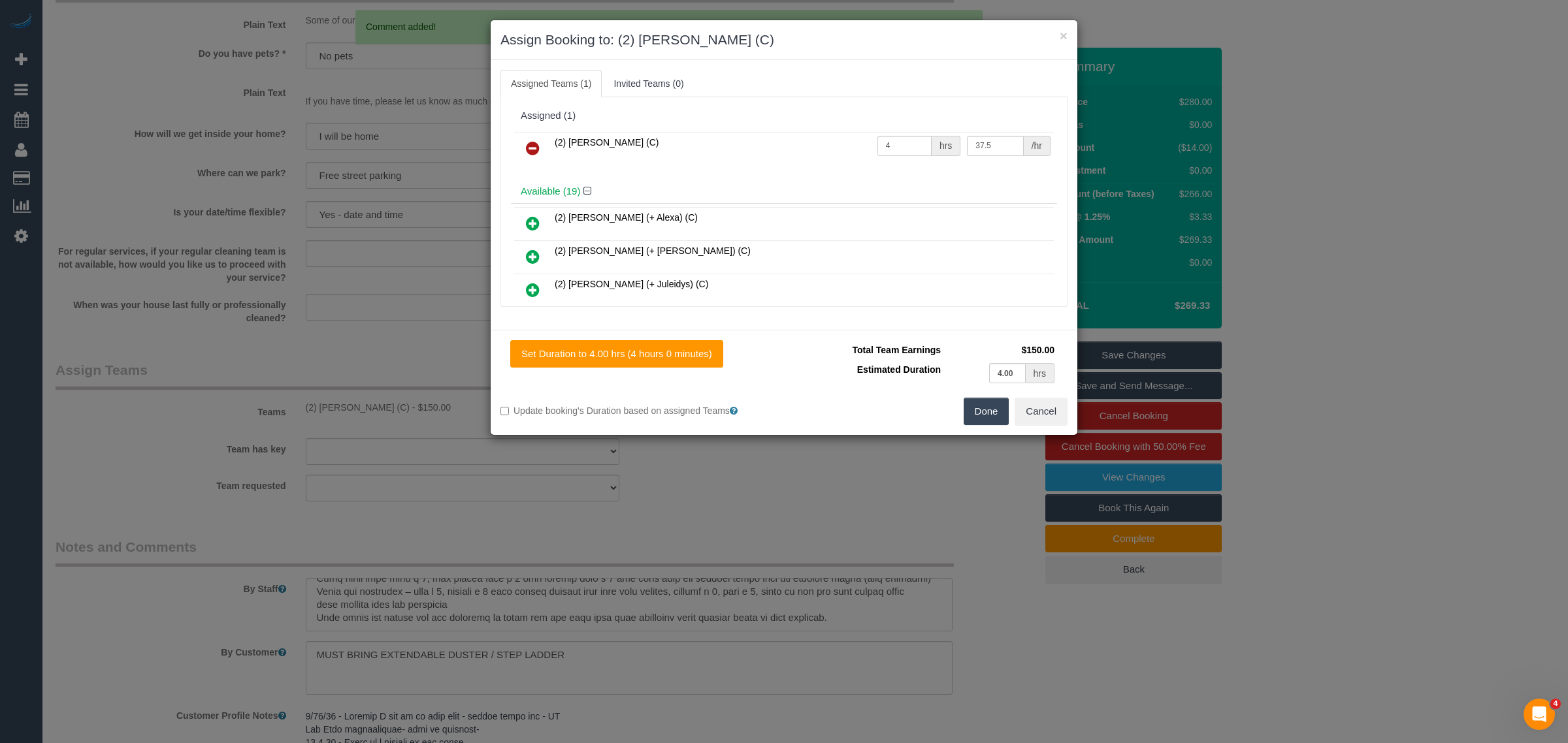
drag, startPoint x: 529, startPoint y: 147, endPoint x: 611, endPoint y: 172, distance: 85.7
click at [529, 147] on icon at bounding box center [533, 148] width 14 height 15
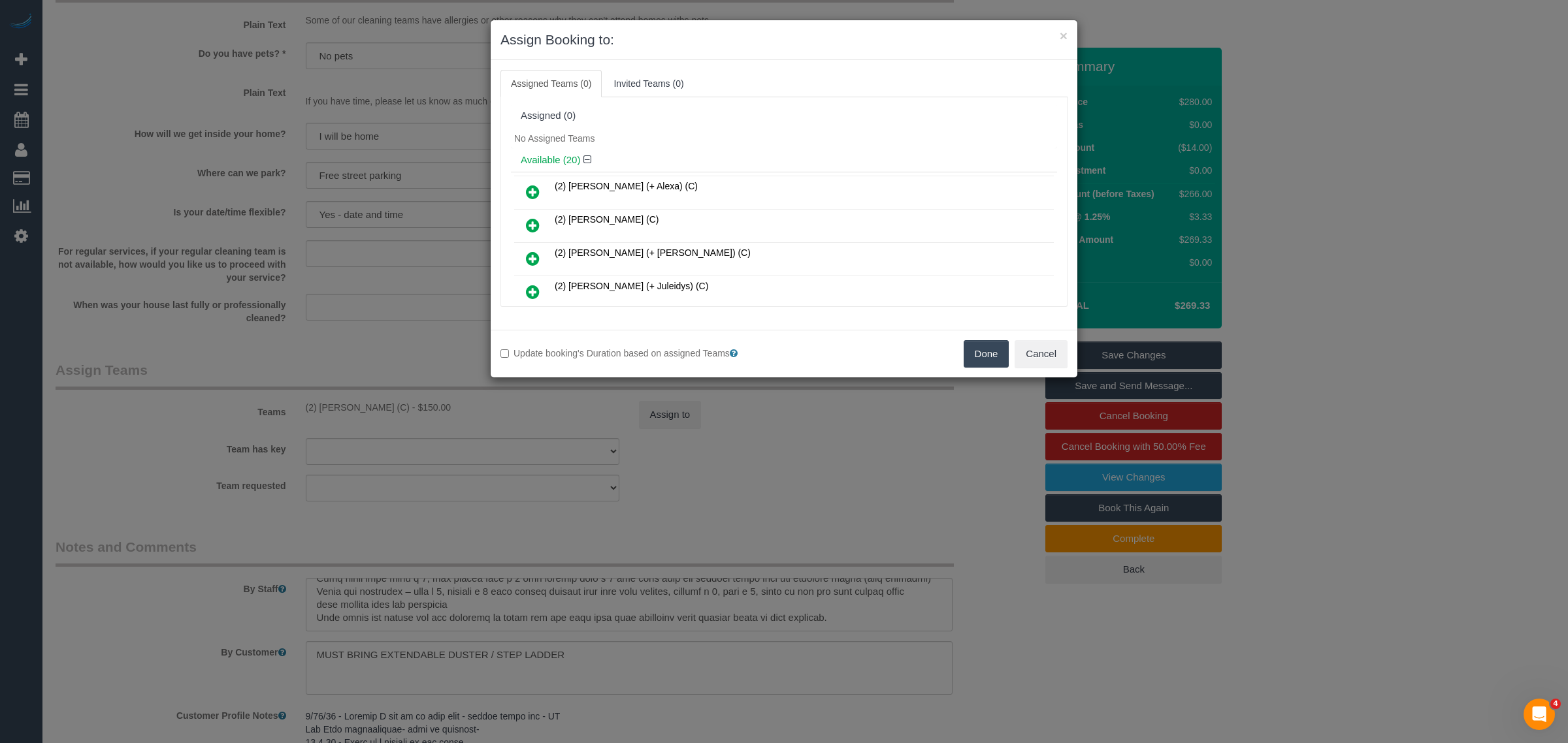
click at [959, 353] on div "Done Cancel" at bounding box center [930, 354] width 294 height 27
click at [974, 360] on button "Done" at bounding box center [987, 354] width 46 height 27
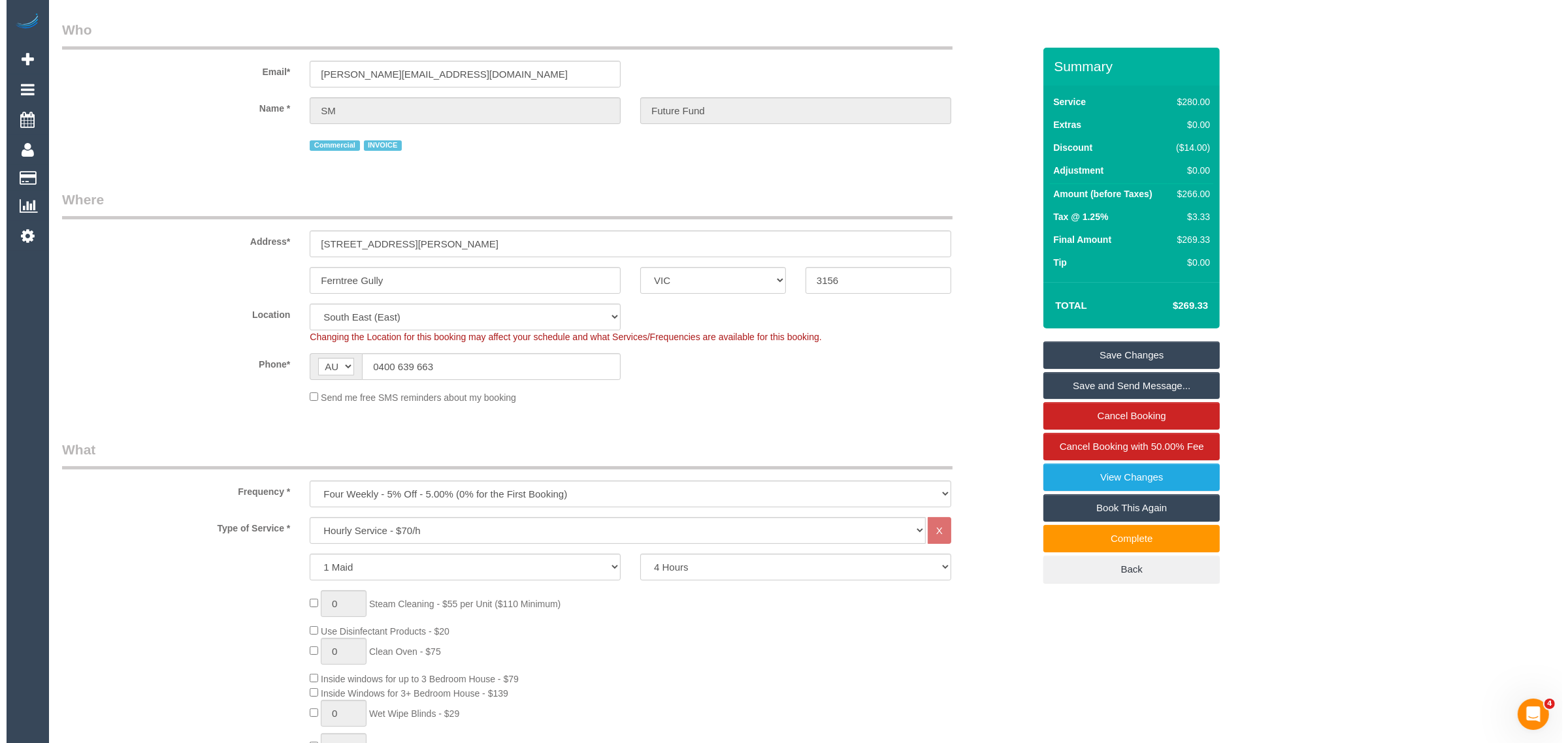
scroll to position [0, 0]
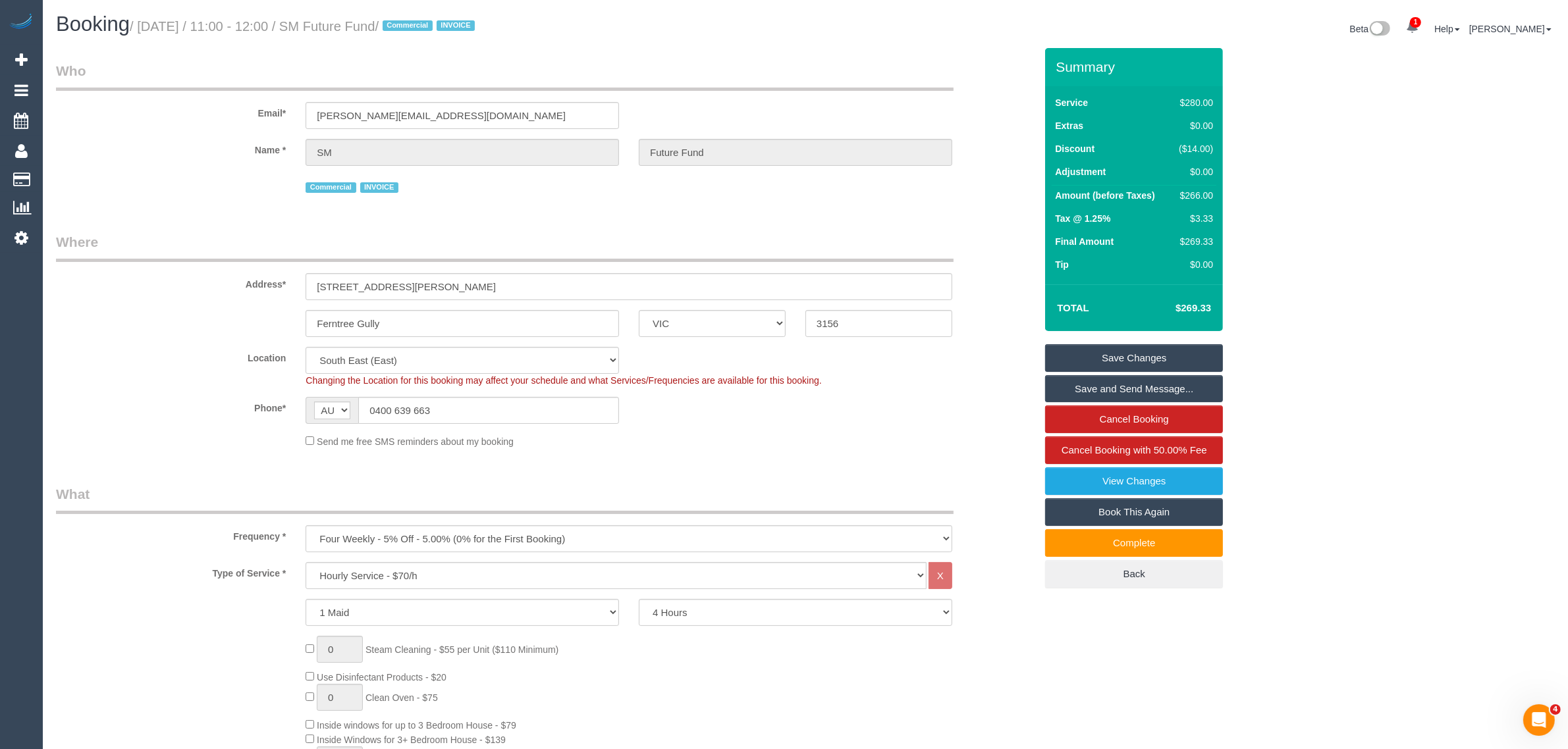
click at [1117, 353] on link "Save Changes" at bounding box center [1134, 358] width 178 height 27
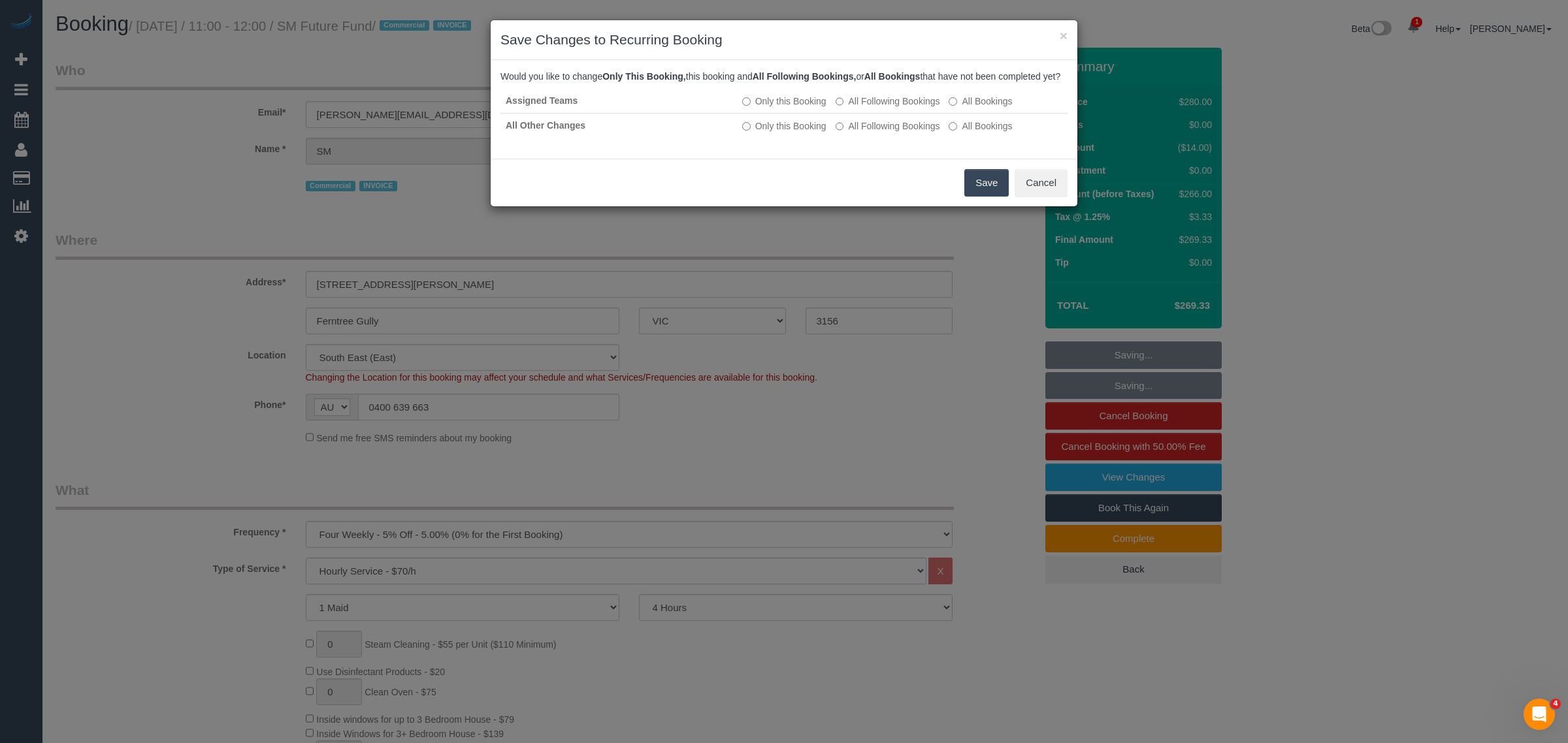
click at [988, 197] on button "Save" at bounding box center [987, 183] width 44 height 27
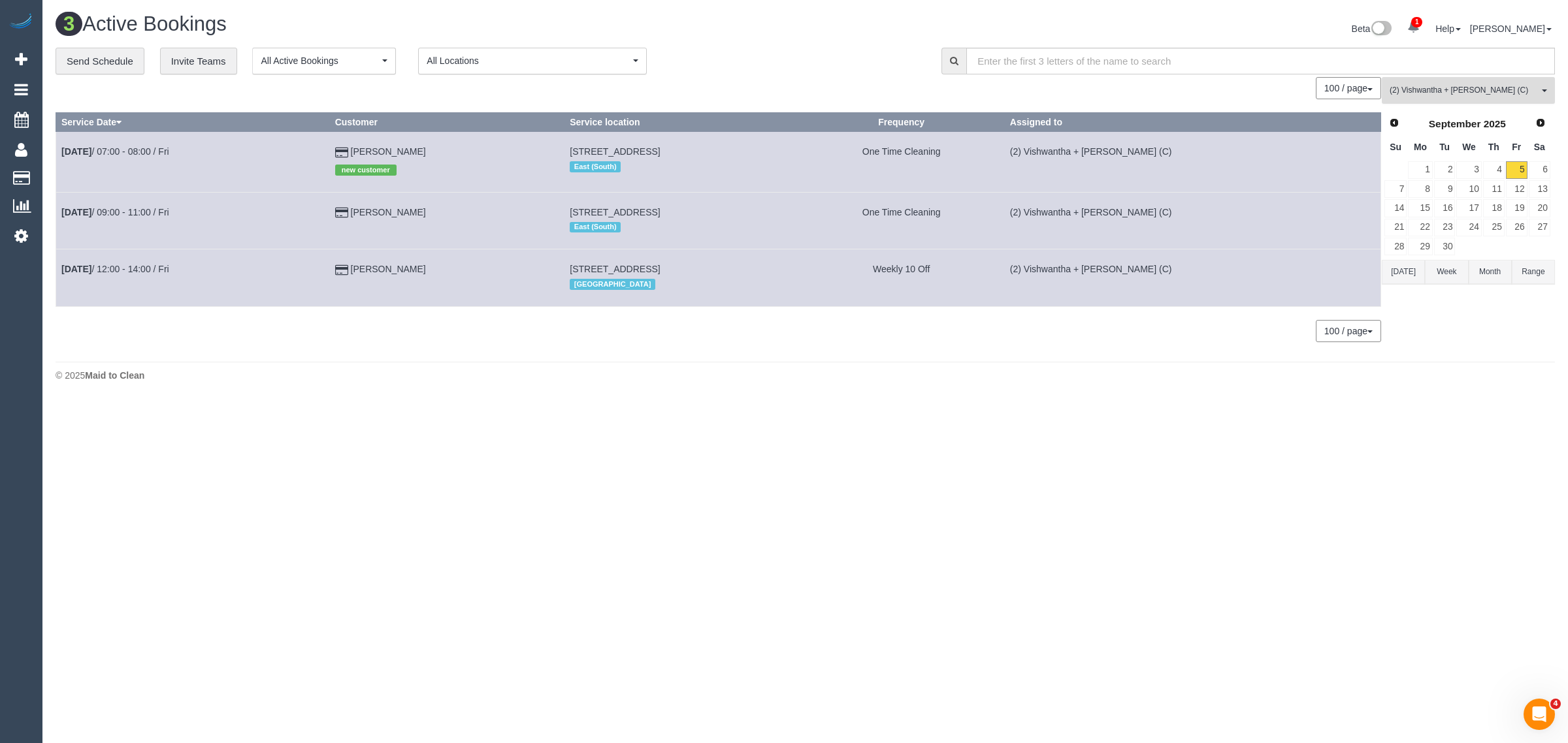
click at [1418, 83] on button "(2) Vishwantha + Madhushika (C) All Teams" at bounding box center [1468, 90] width 173 height 26
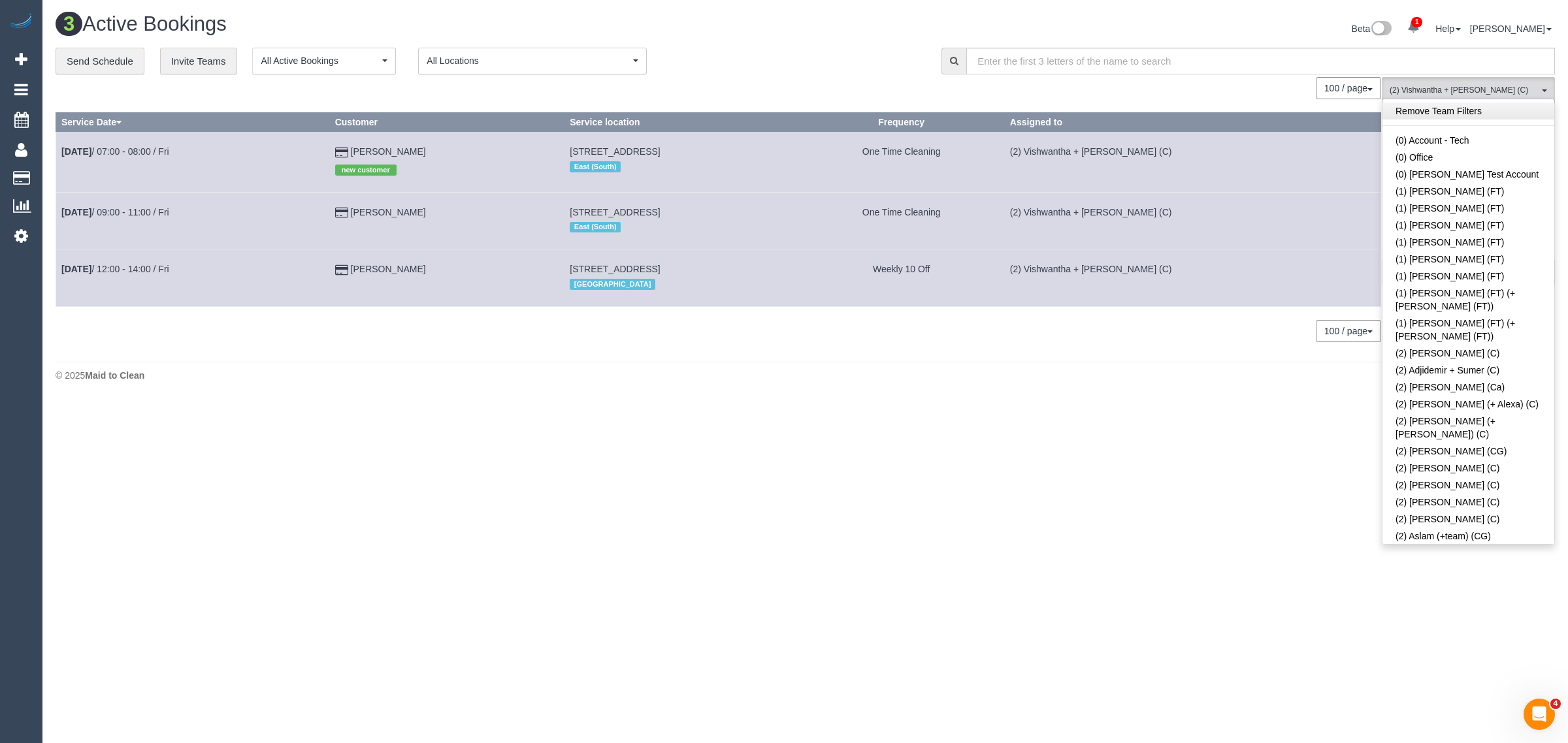
click at [1484, 111] on link "Remove Team Filters" at bounding box center [1468, 111] width 172 height 17
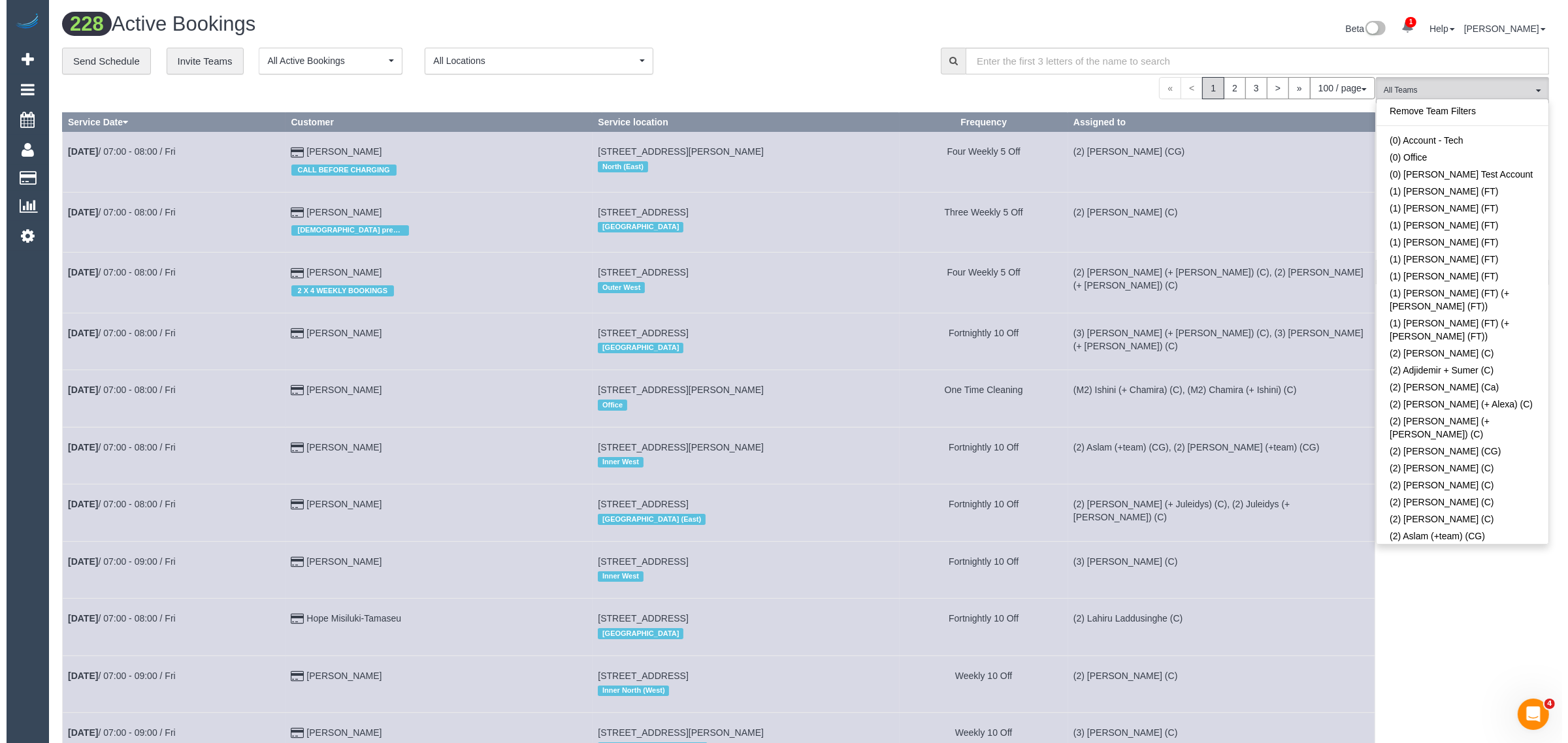
scroll to position [2020, 0]
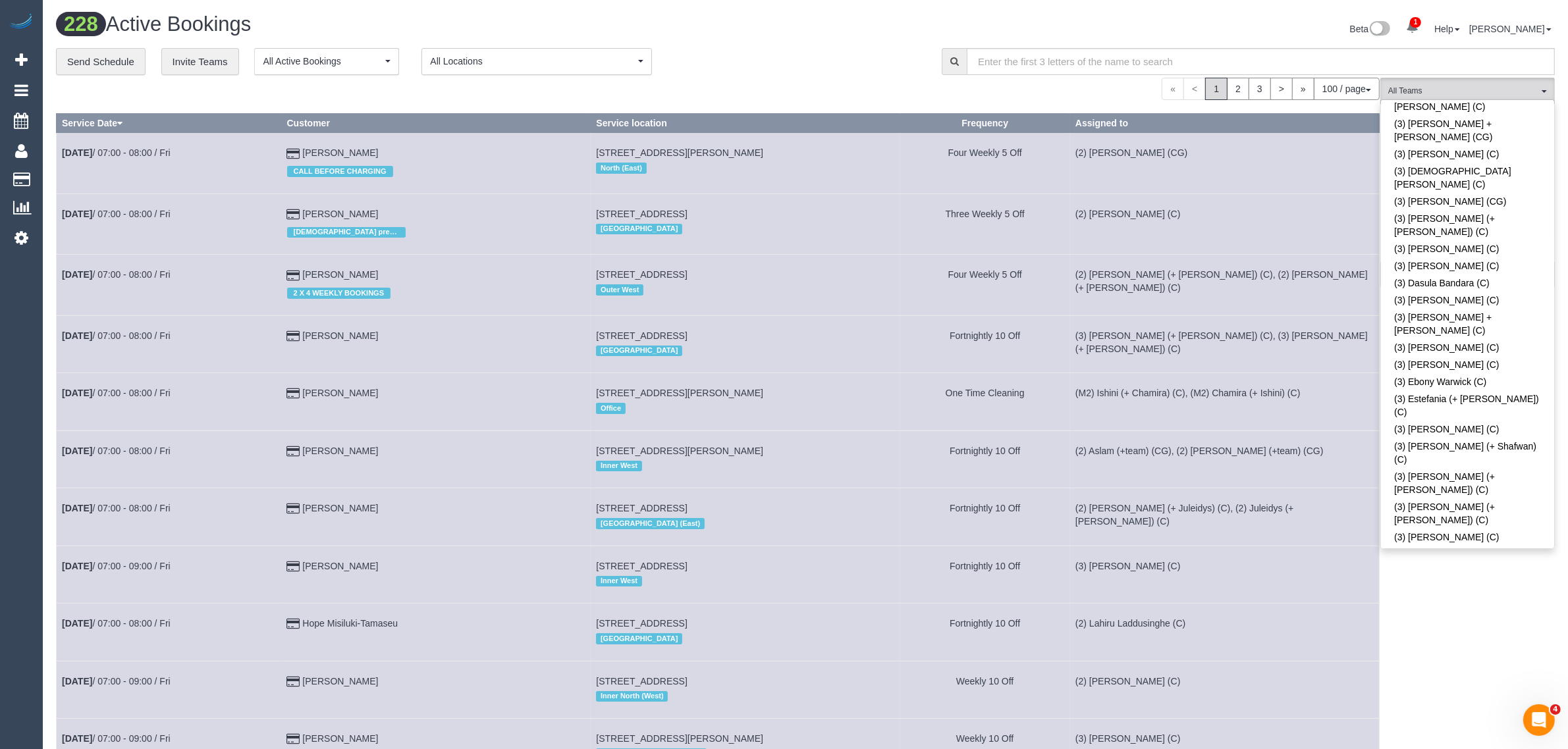
click at [1479, 740] on link "(3) [PERSON_NAME] (C)" at bounding box center [1468, 748] width 173 height 17
click at [796, 63] on div "**********" at bounding box center [488, 62] width 866 height 27
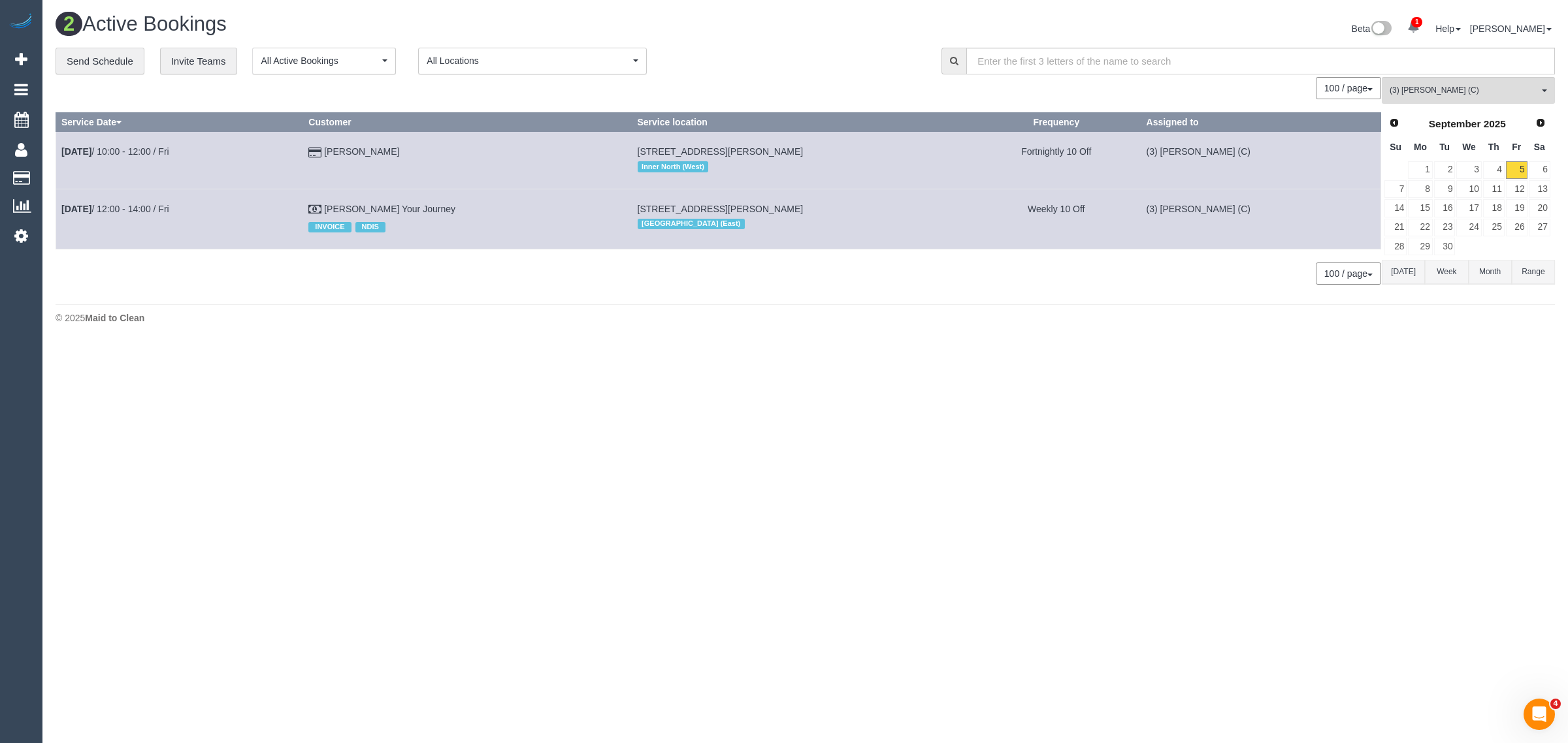
click at [941, 317] on div "© 2025 Maid to Clean" at bounding box center [804, 317] width 1499 height 13
drag, startPoint x: 409, startPoint y: 293, endPoint x: 426, endPoint y: 262, distance: 35.4
click at [409, 293] on div "0 Bookings found. We couldn't find any bookings that matched your search. Creat…" at bounding box center [718, 187] width 1326 height 220
drag, startPoint x: 429, startPoint y: 211, endPoint x: 56, endPoint y: 214, distance: 373.0
click at [56, 214] on tr "Sep 5th / 12:00 - 14:00 / Fri Tatiana Bogdanovska Your Journey INVOICE NDIS 115…" at bounding box center [718, 219] width 1325 height 60
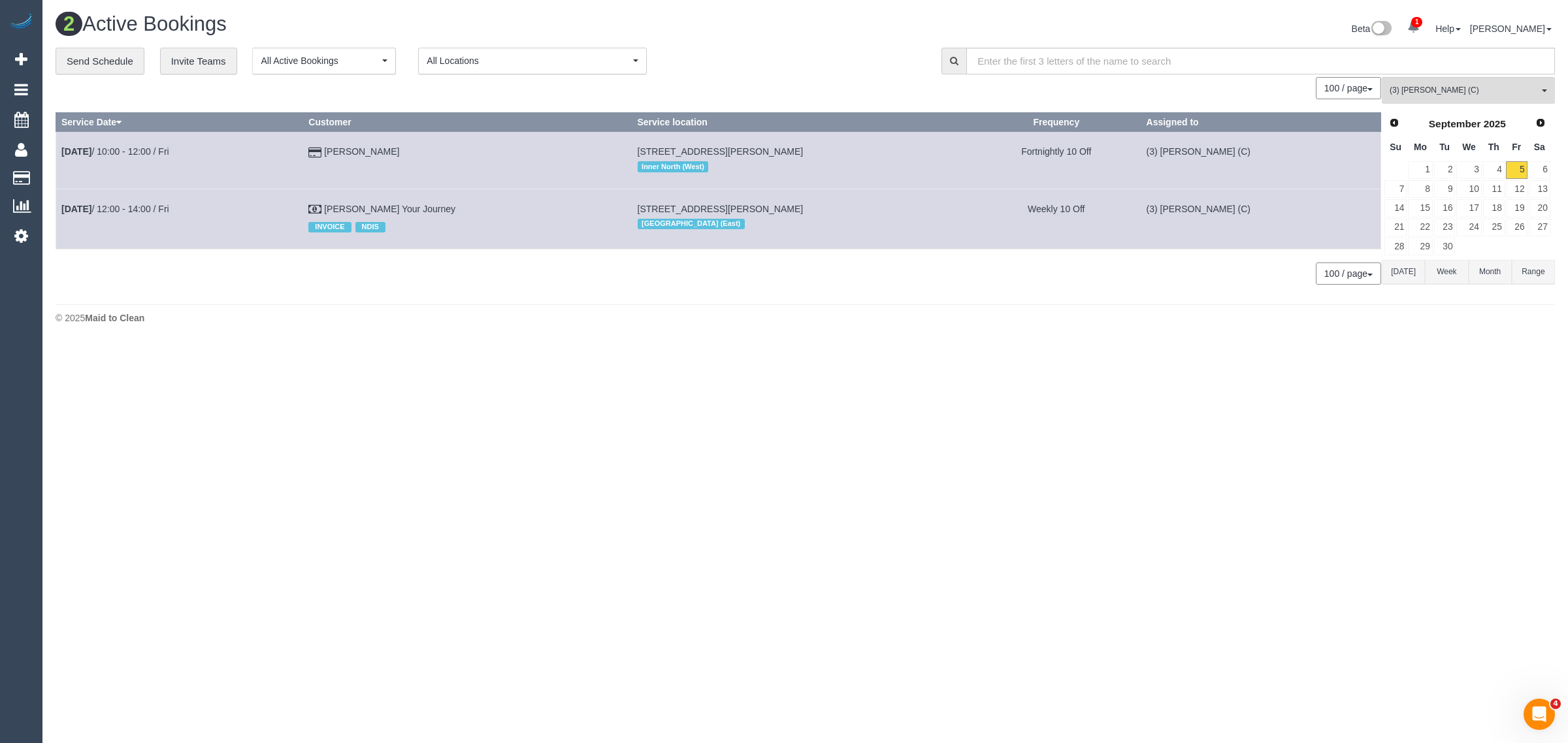
copy tr "Sep 5th / 12:00 - 14:00 / Fri Tatiana Bogdanovska Your Journey"
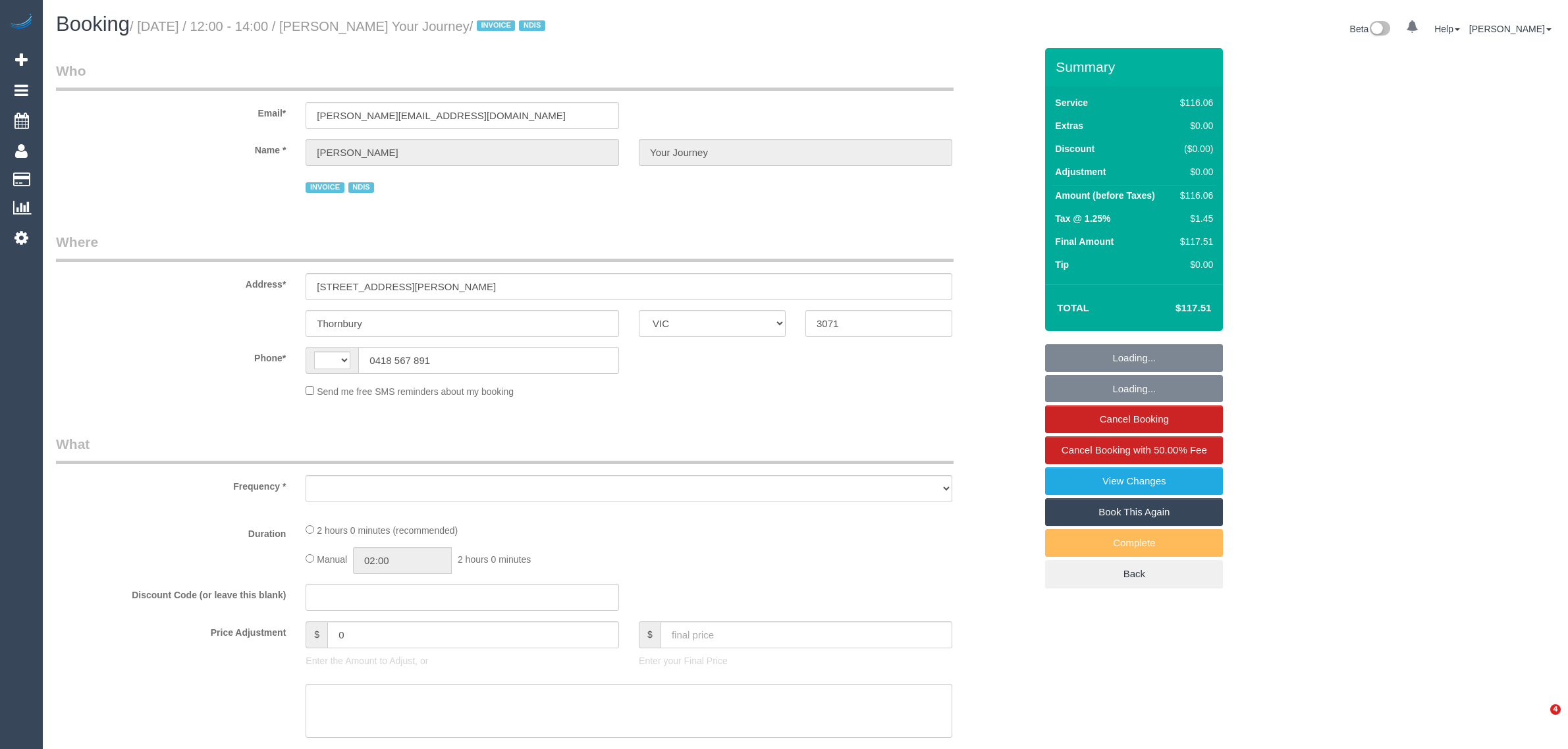
select select "VIC"
select select "object:287"
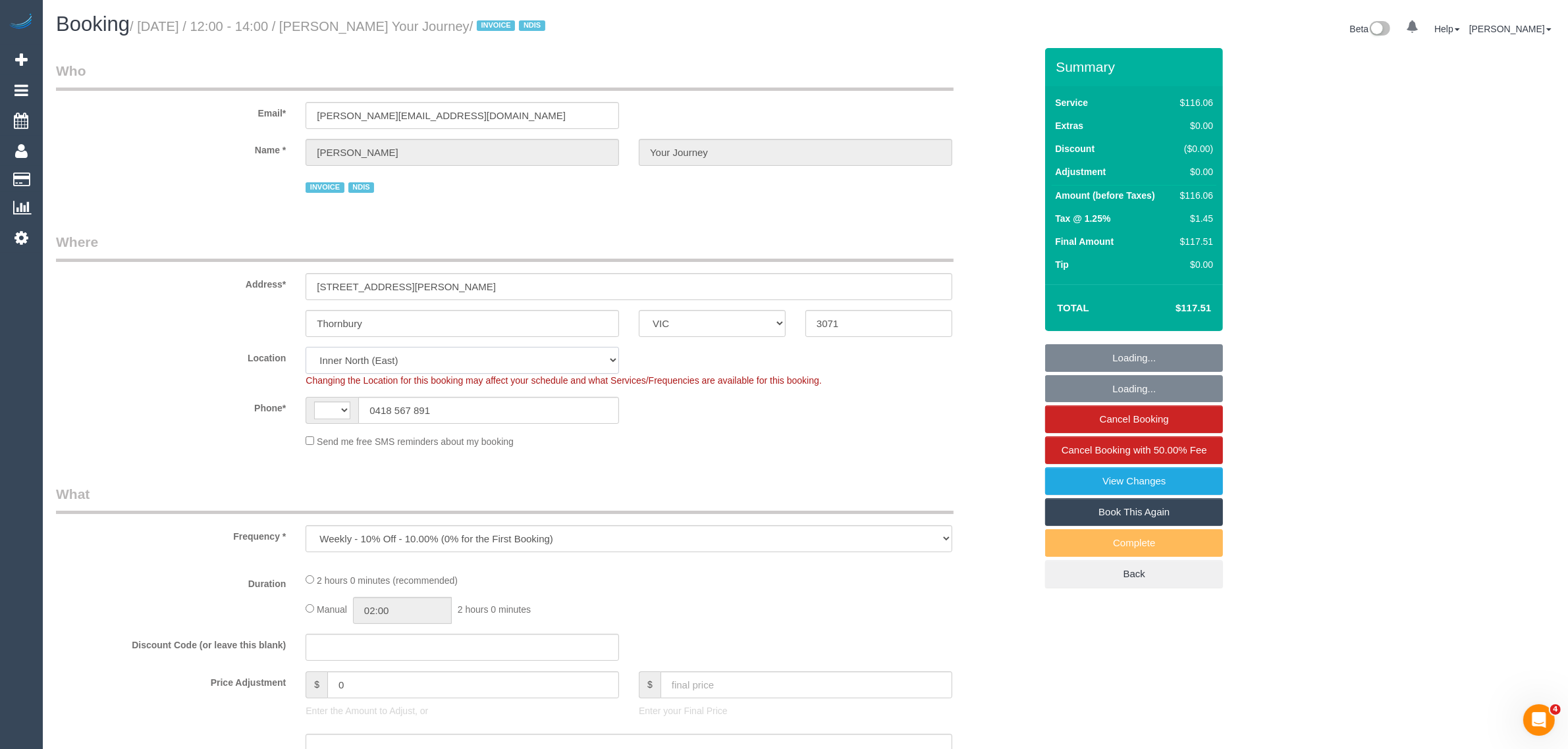
click at [491, 371] on select "Office [GEOGRAPHIC_DATA] (North) East (South) [GEOGRAPHIC_DATA] (East) [GEOGRAP…" at bounding box center [462, 359] width 313 height 27
select select "string:AU"
select select "object:541"
click at [746, 426] on sui-booking-location "Location [GEOGRAPHIC_DATA] (North) East (South) [GEOGRAPHIC_DATA] (East) [GEOGR…" at bounding box center [545, 397] width 979 height 101
select select "number:29"
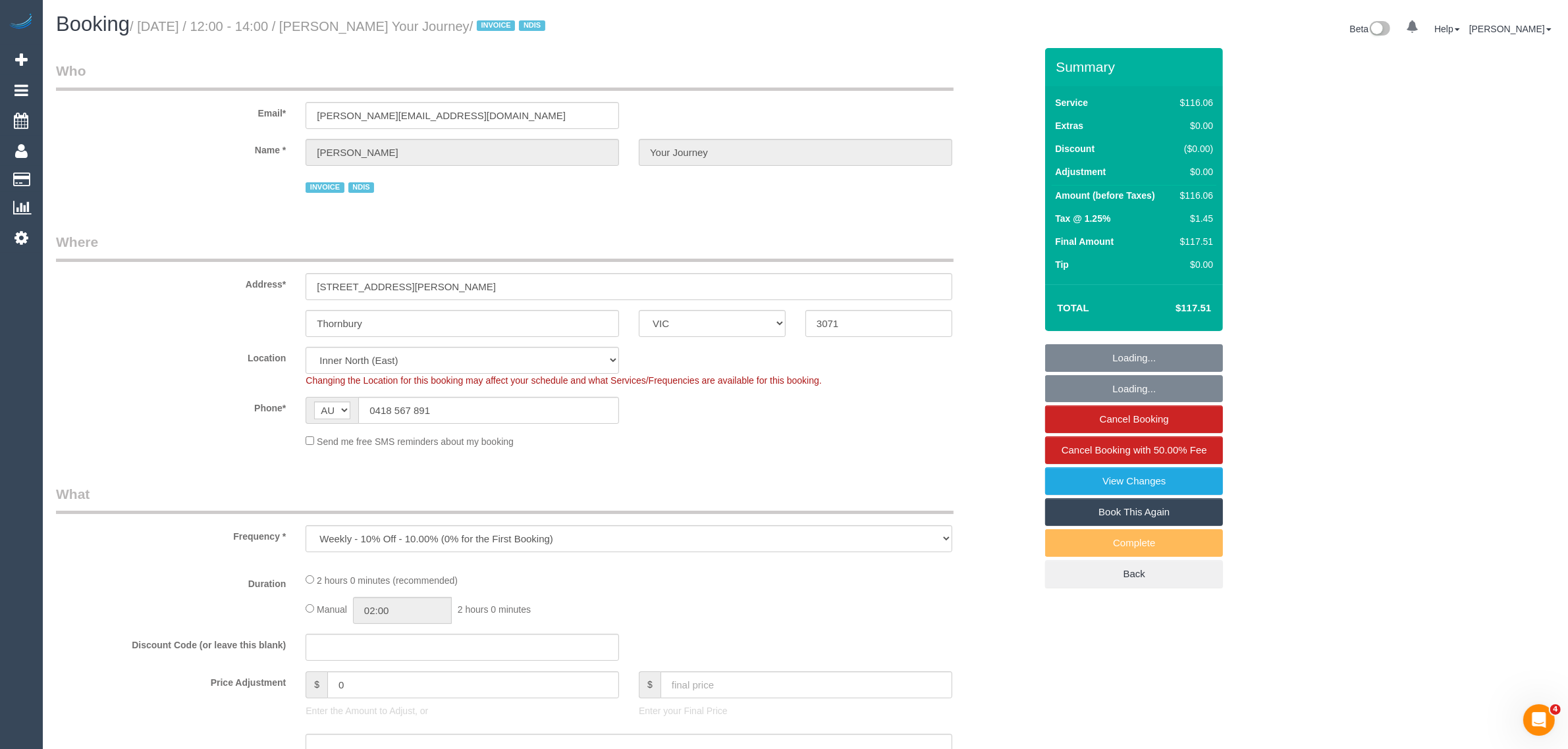
select select "number:14"
select select "number:19"
select select "number:36"
select select "number:35"
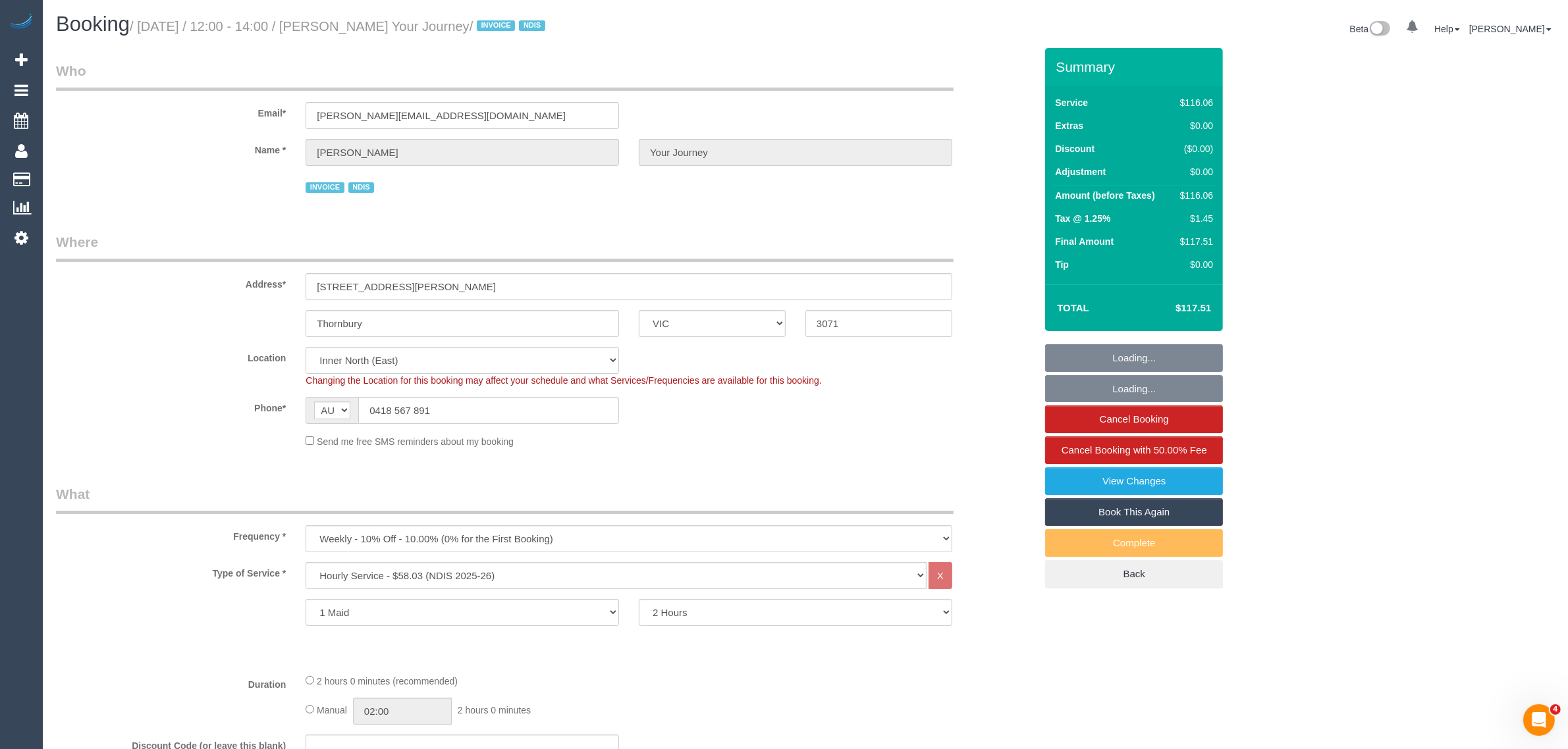
select select "52156"
select select "spot1"
click at [576, 401] on input "0418 567 891" at bounding box center [488, 410] width 261 height 27
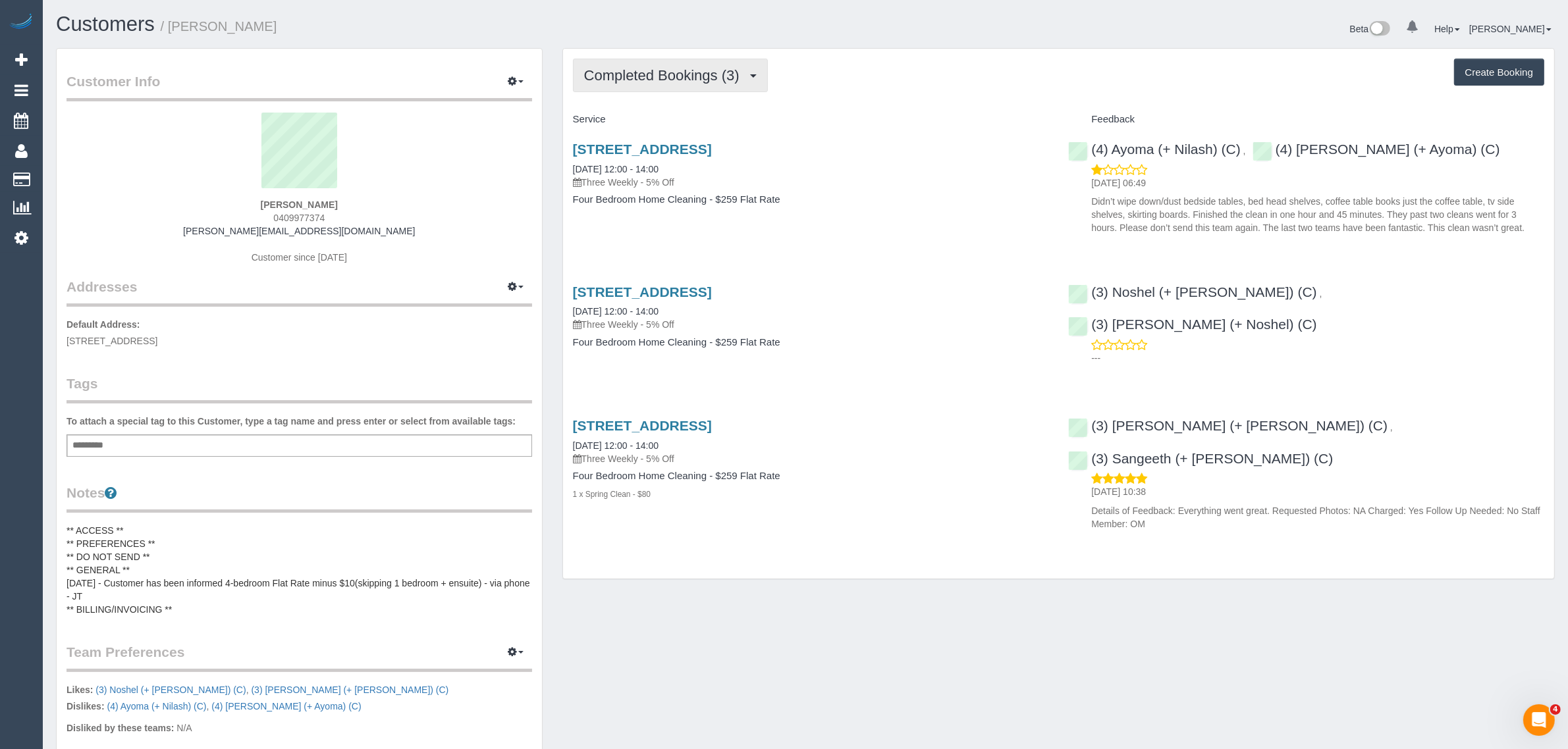
click at [639, 81] on span "Completed Bookings (3)" at bounding box center [665, 75] width 162 height 16
click at [644, 119] on link "Upcoming Bookings (11)" at bounding box center [643, 124] width 139 height 17
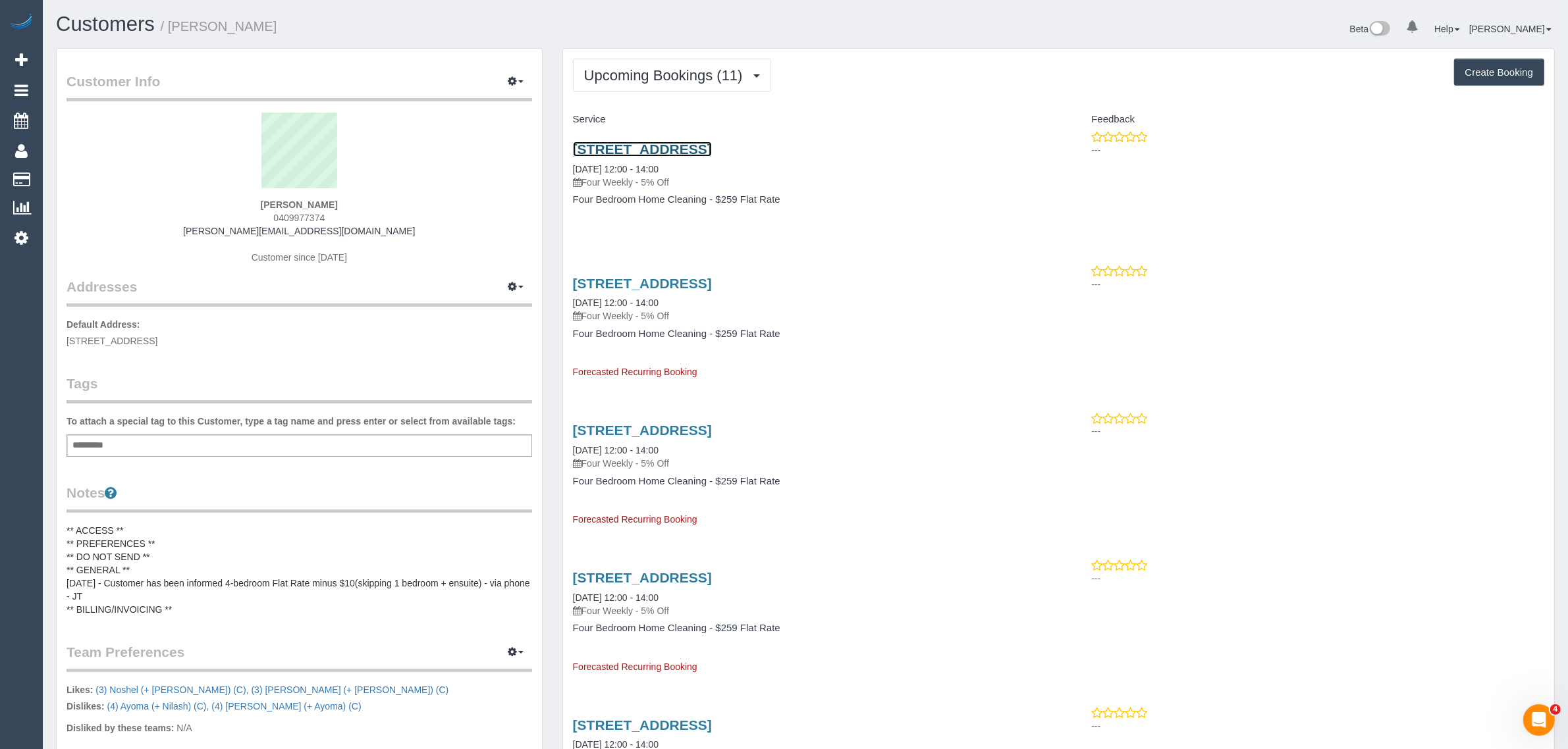
click at [657, 150] on link "[STREET_ADDRESS]" at bounding box center [643, 149] width 139 height 15
click at [718, 67] on span "Upcoming Bookings (11)" at bounding box center [667, 75] width 166 height 16
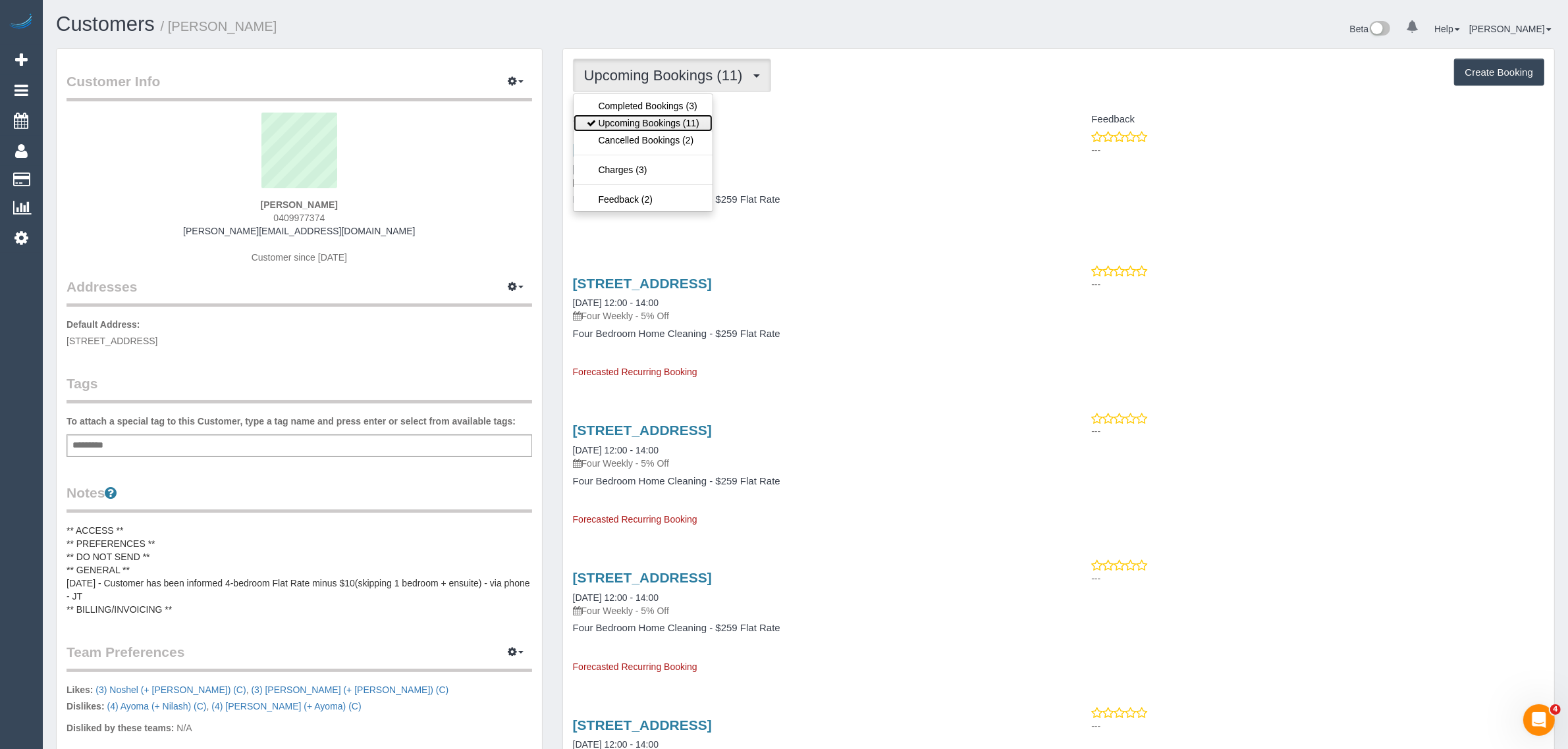
drag, startPoint x: 663, startPoint y: 125, endPoint x: 692, endPoint y: 123, distance: 29.1
click at [663, 125] on link "Upcoming Bookings (11)" at bounding box center [643, 124] width 139 height 17
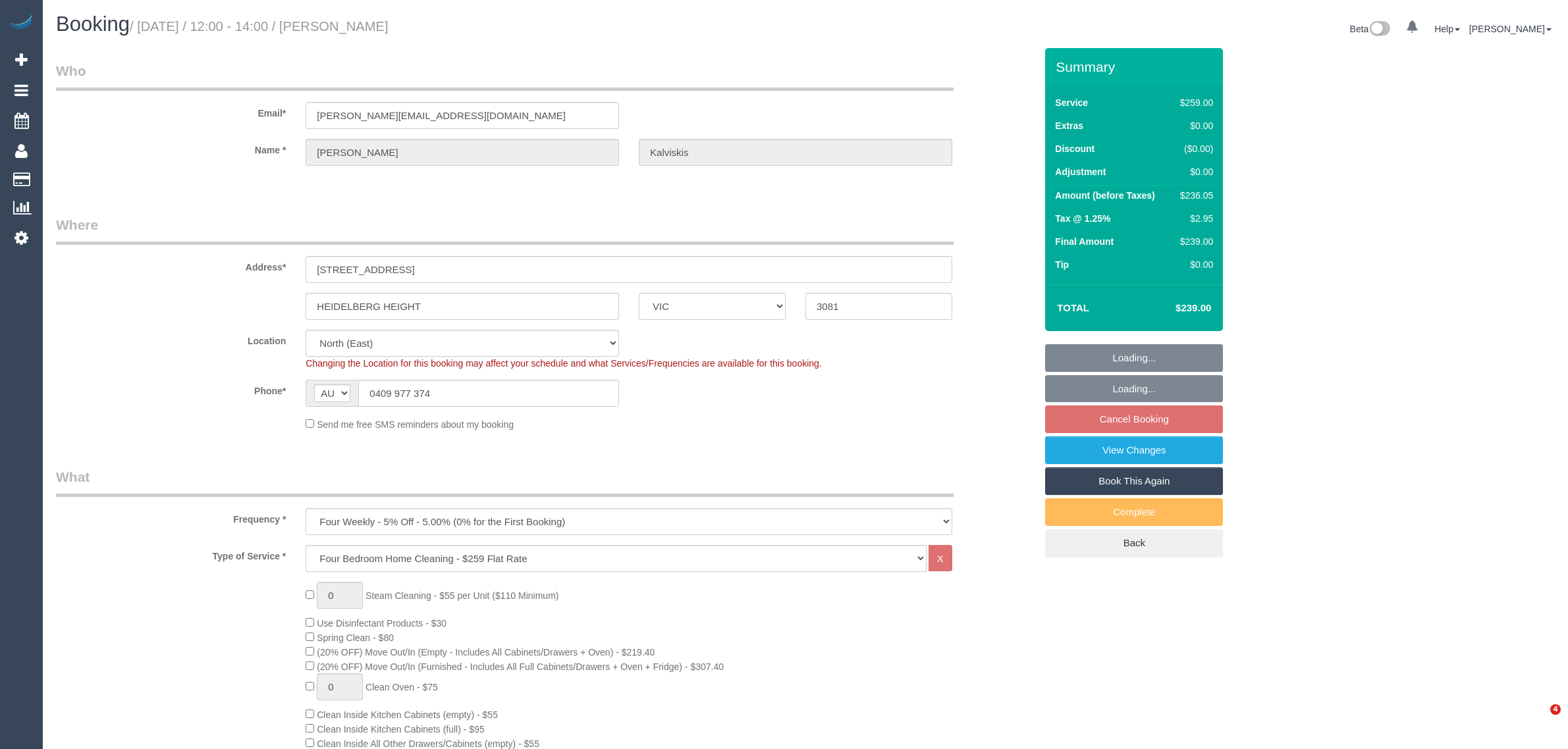
select select "VIC"
select select "number:27"
select select "number:14"
select select "number:19"
select select "number:22"
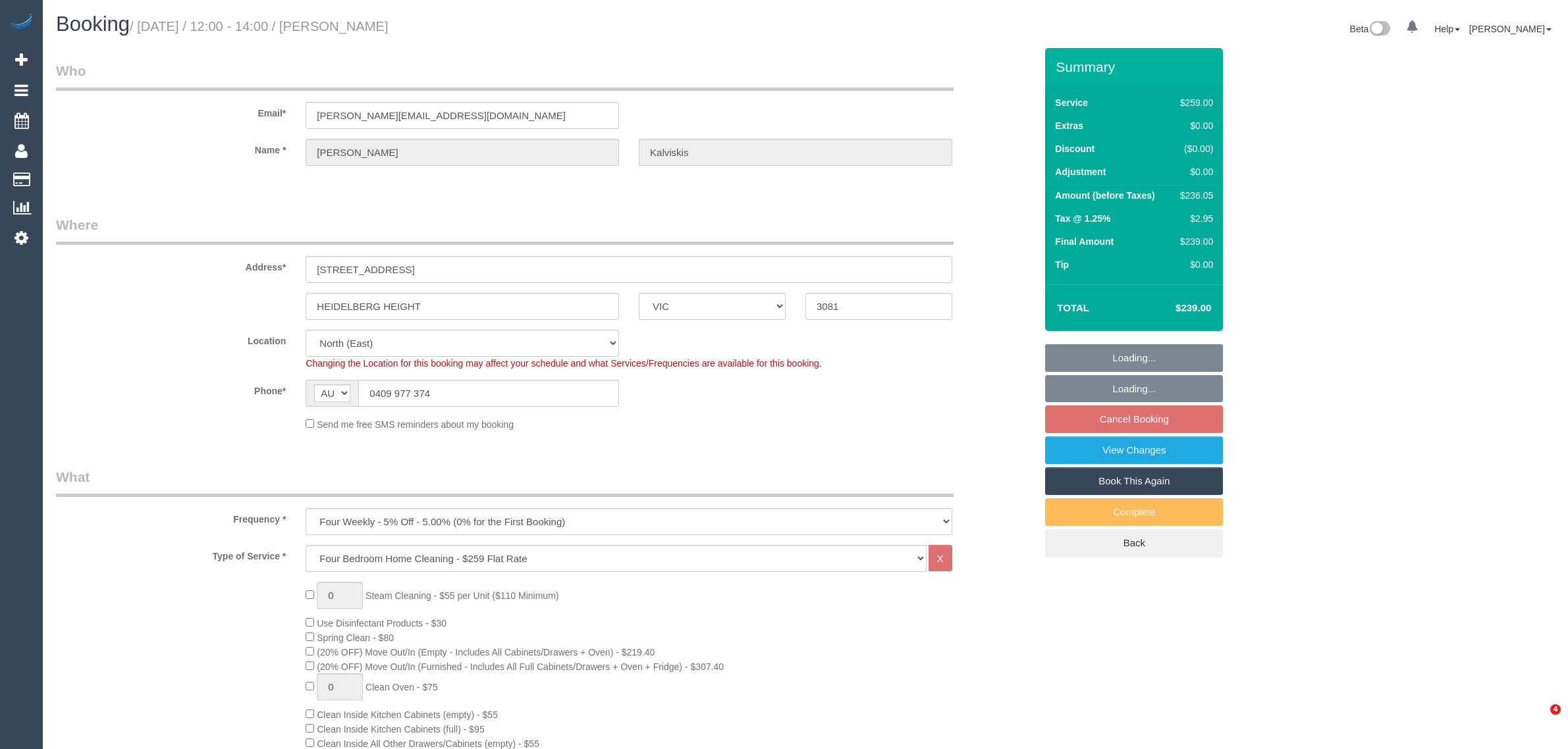
select select "number:35"
select select "number:12"
select select "object:1392"
select select "spot4"
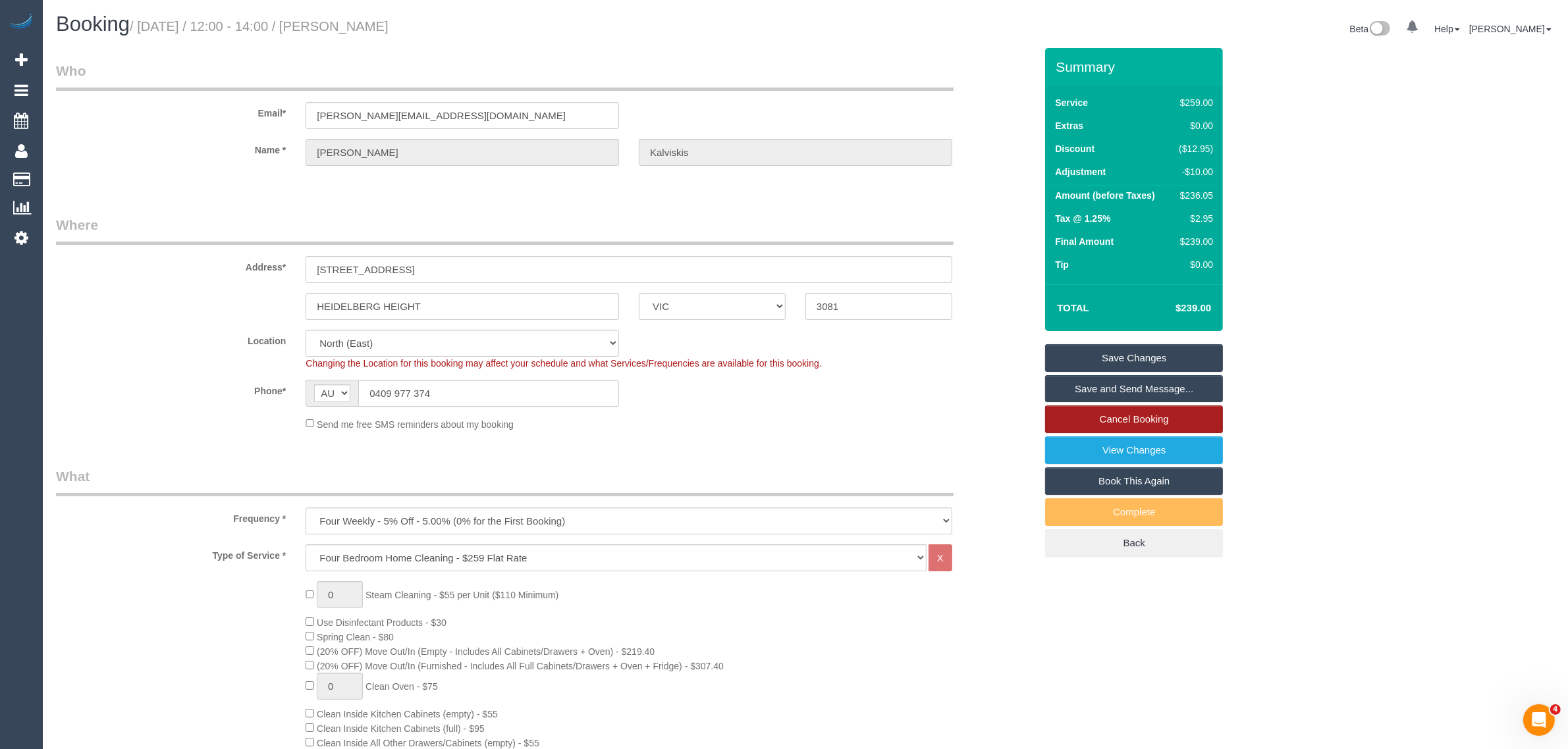
click at [1171, 415] on link "Cancel Booking" at bounding box center [1134, 420] width 178 height 27
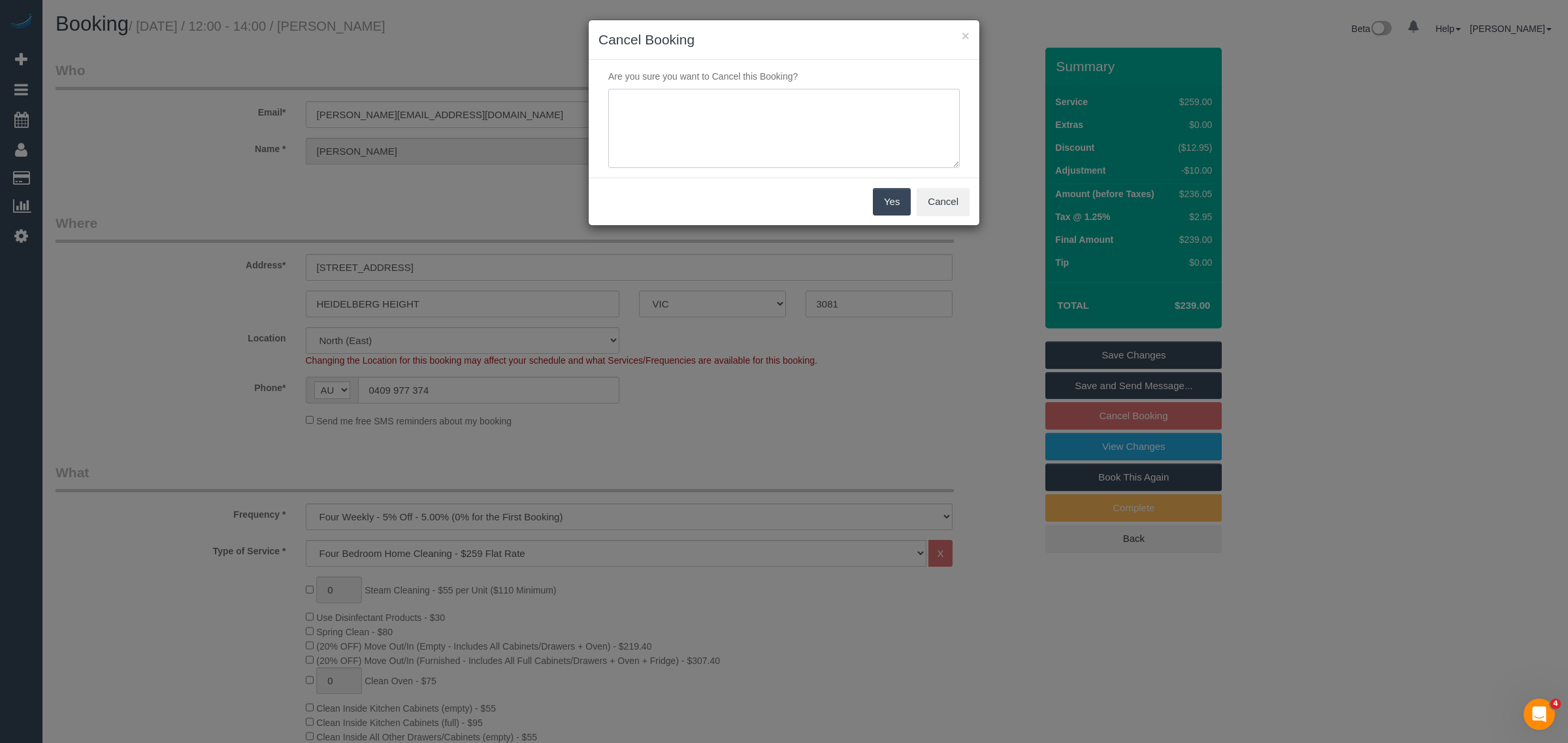
click at [742, 148] on textarea at bounding box center [783, 129] width 352 height 80
type textarea "customer wants to cancel ongoing via txt - KA"
click at [880, 196] on button "Yes" at bounding box center [891, 202] width 38 height 27
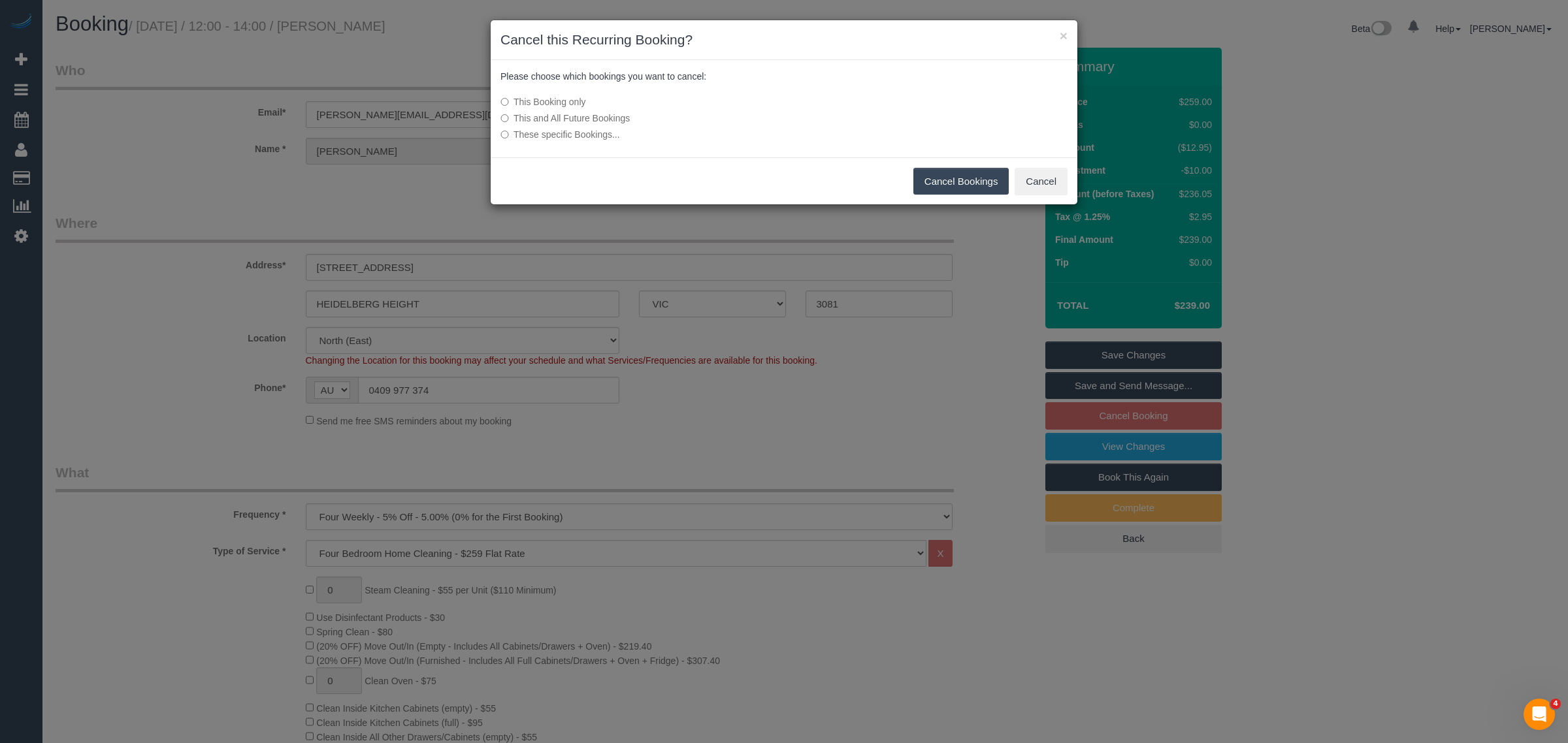
click at [598, 117] on label "This and All Future Bookings" at bounding box center [686, 117] width 372 height 13
click at [965, 185] on button "Cancel Bookings" at bounding box center [961, 181] width 96 height 27
